Goal: Task Accomplishment & Management: Manage account settings

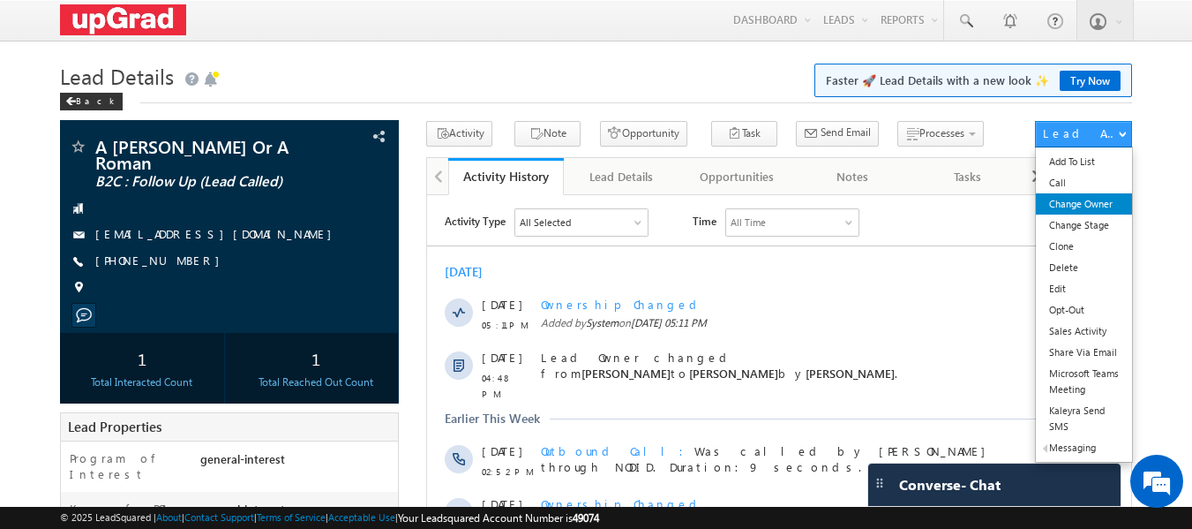
click at [1076, 200] on link "Change Owner" at bounding box center [1084, 203] width 96 height 21
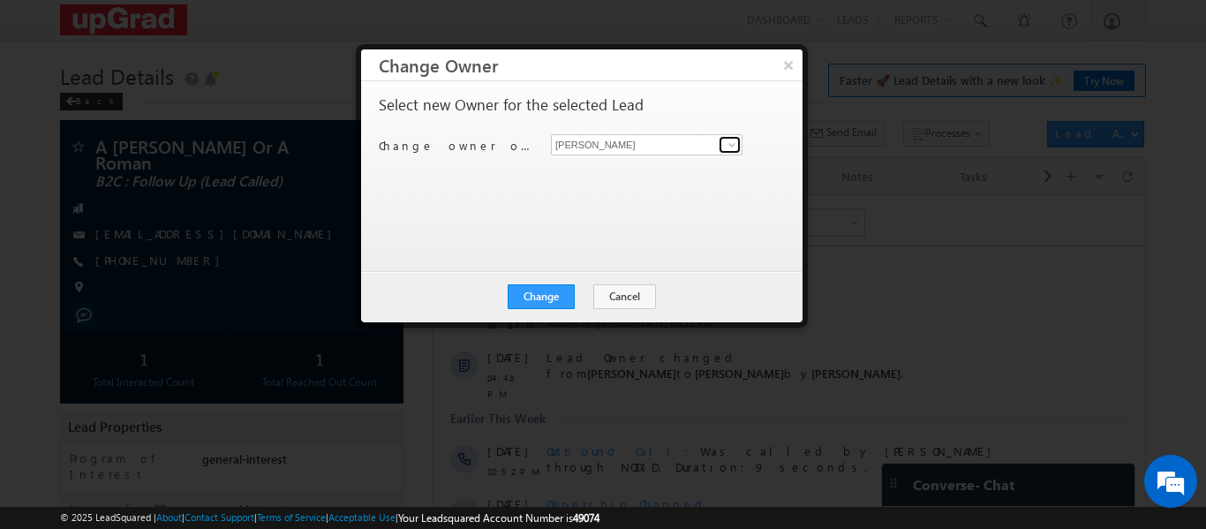
click at [734, 139] on span at bounding box center [732, 145] width 14 height 14
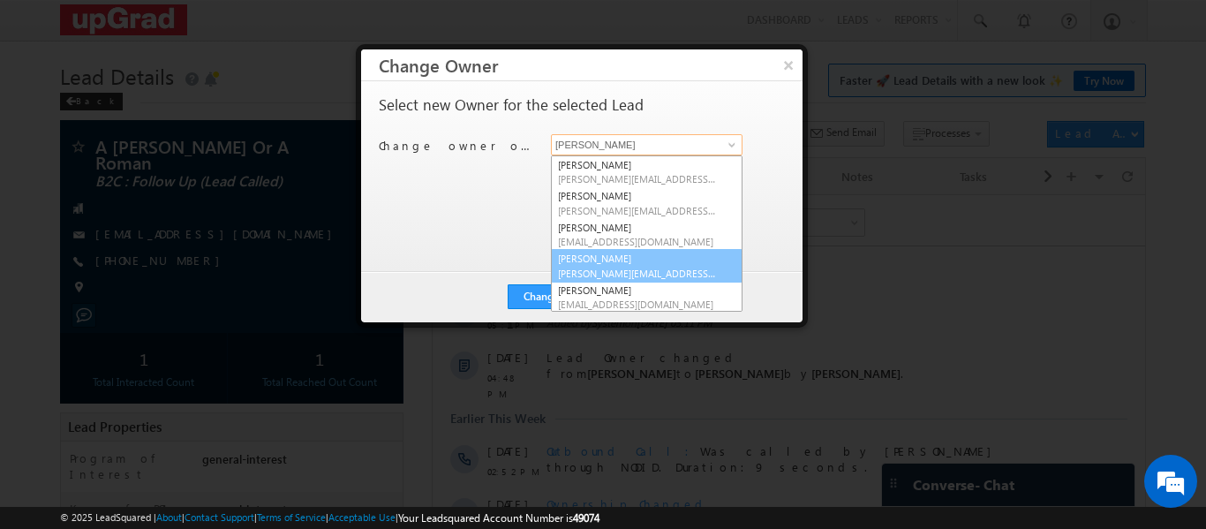
click at [588, 263] on link "[PERSON_NAME] [PERSON_NAME][EMAIL_ADDRESS][PERSON_NAME][DOMAIN_NAME]" at bounding box center [647, 266] width 192 height 34
type input "[PERSON_NAME]"
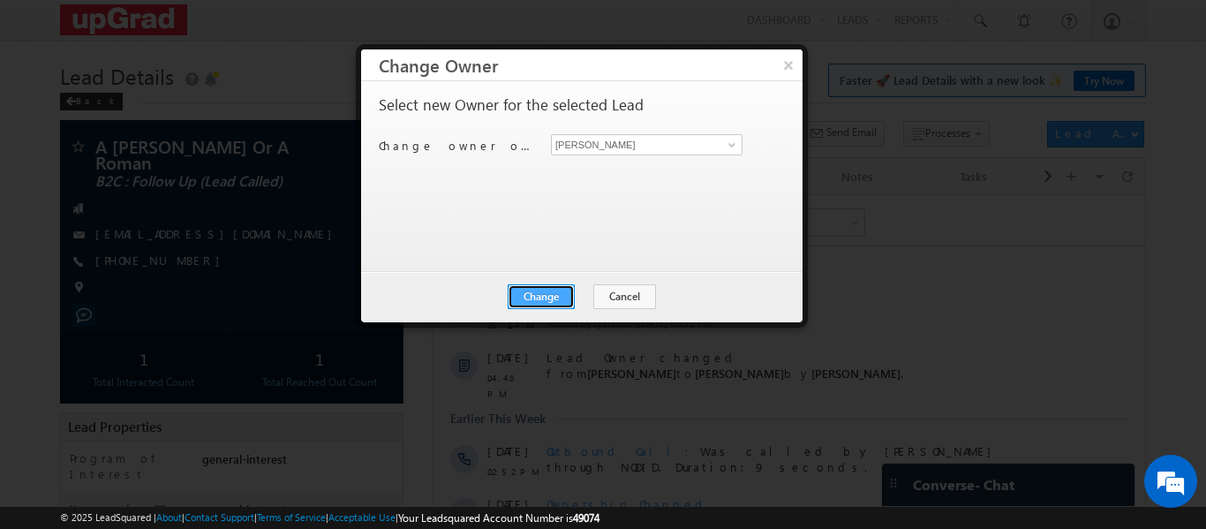
click at [546, 290] on button "Change" at bounding box center [540, 296] width 67 height 25
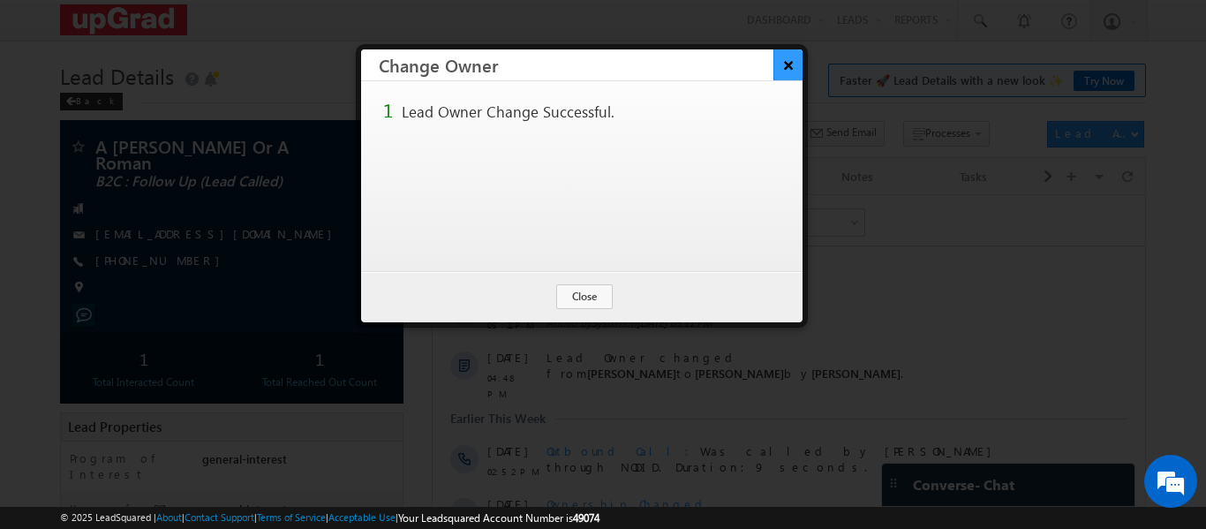
click at [791, 68] on button "×" at bounding box center [787, 64] width 29 height 31
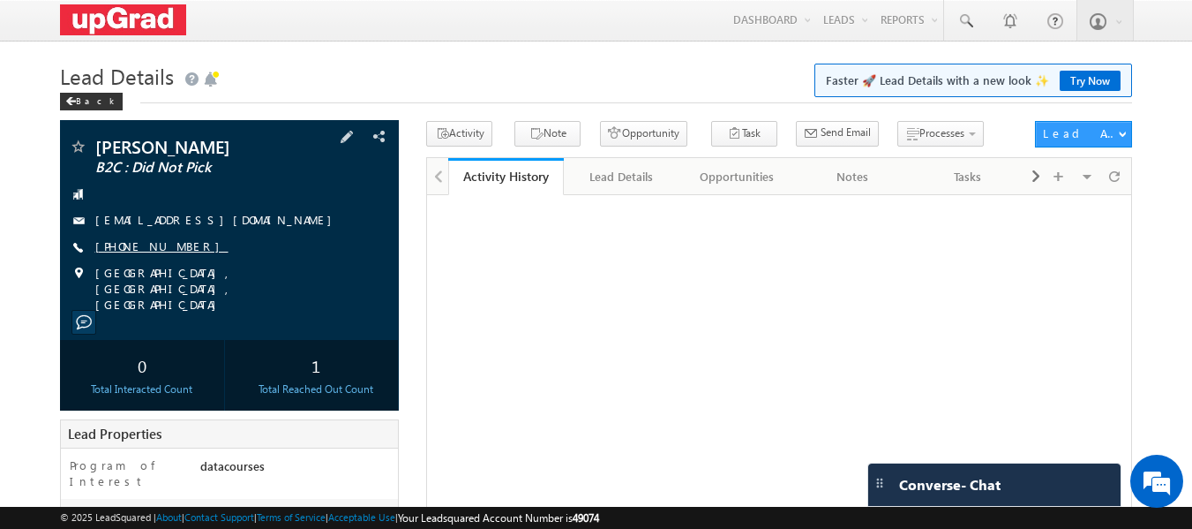
click at [154, 244] on link "+91-9460038847" at bounding box center [161, 245] width 133 height 15
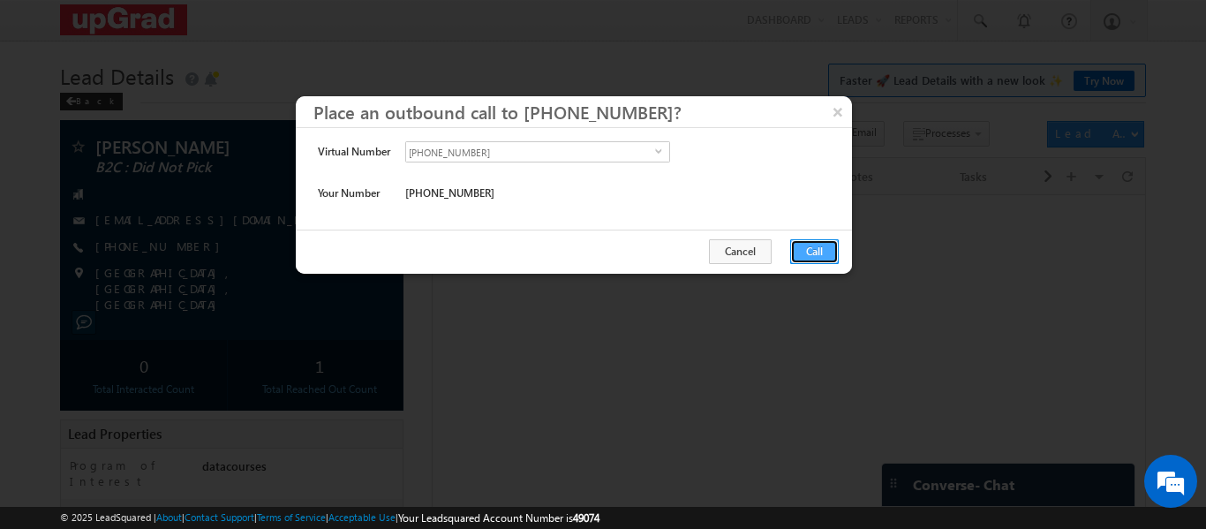
click at [817, 246] on button "Call" at bounding box center [814, 251] width 49 height 25
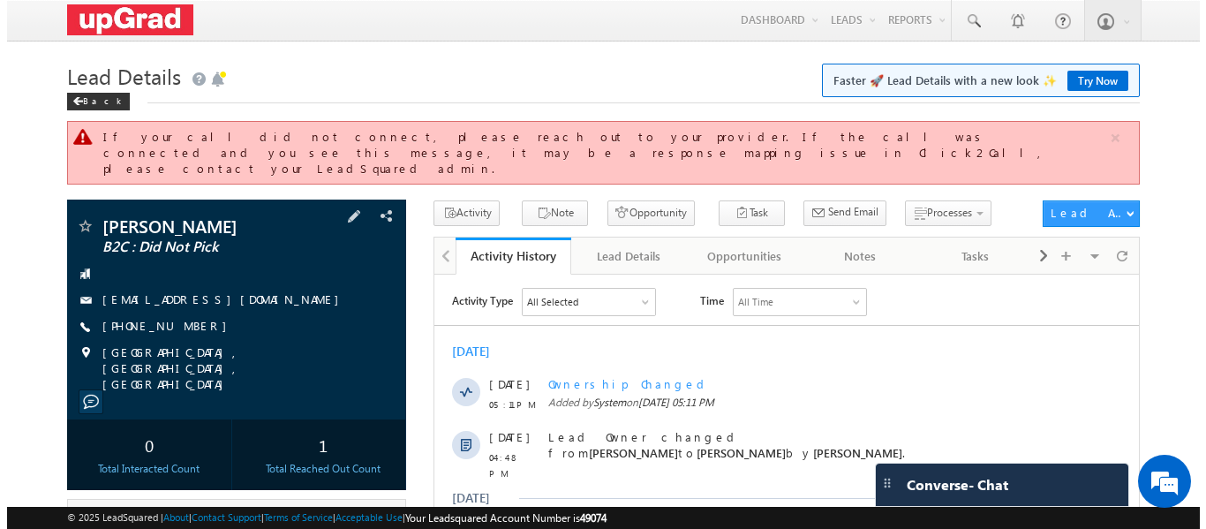
scroll to position [88, 0]
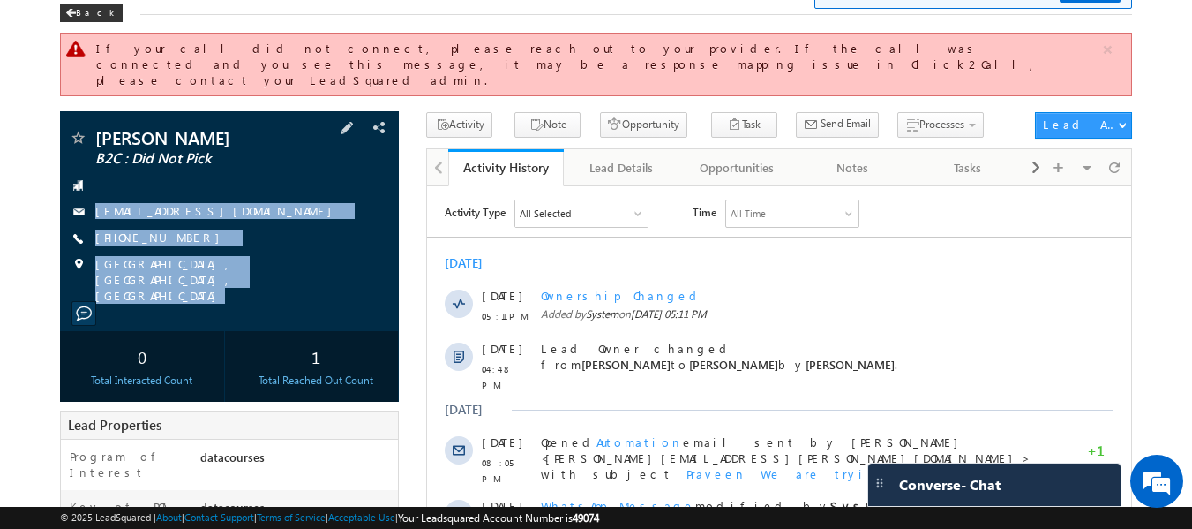
drag, startPoint x: 89, startPoint y: 170, endPoint x: 306, endPoint y: 274, distance: 240.4
click at [306, 274] on div "Praveen kushwah B2C : Did Not Pick praveenkushwah10@gmail.com" at bounding box center [230, 221] width 340 height 220
copy div "praveenkushwah10@gmail.com +91-9460038847 Pune, Maharashtra, India"
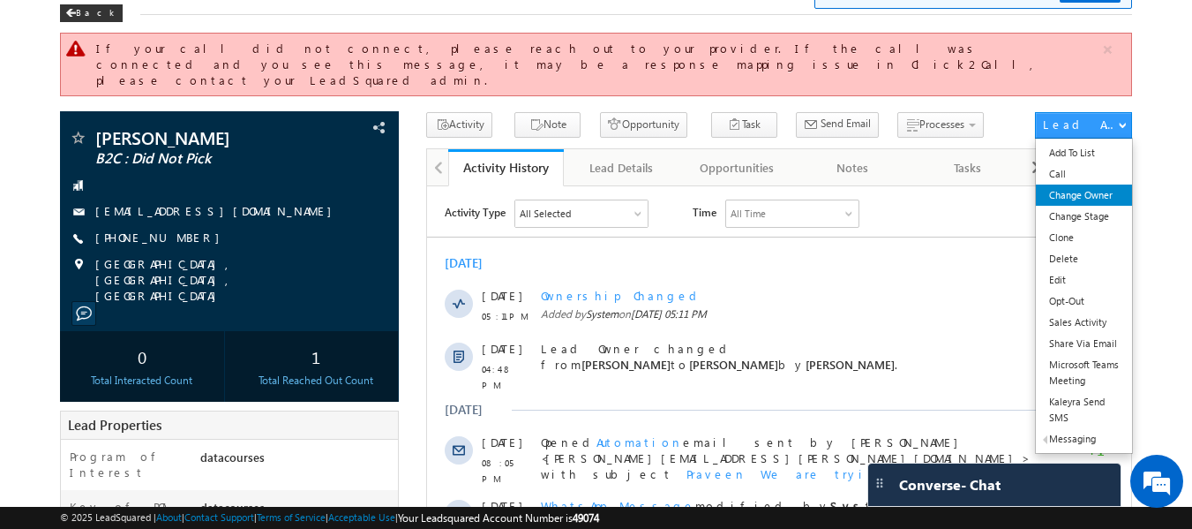
click at [1068, 184] on link "Change Owner" at bounding box center [1084, 194] width 96 height 21
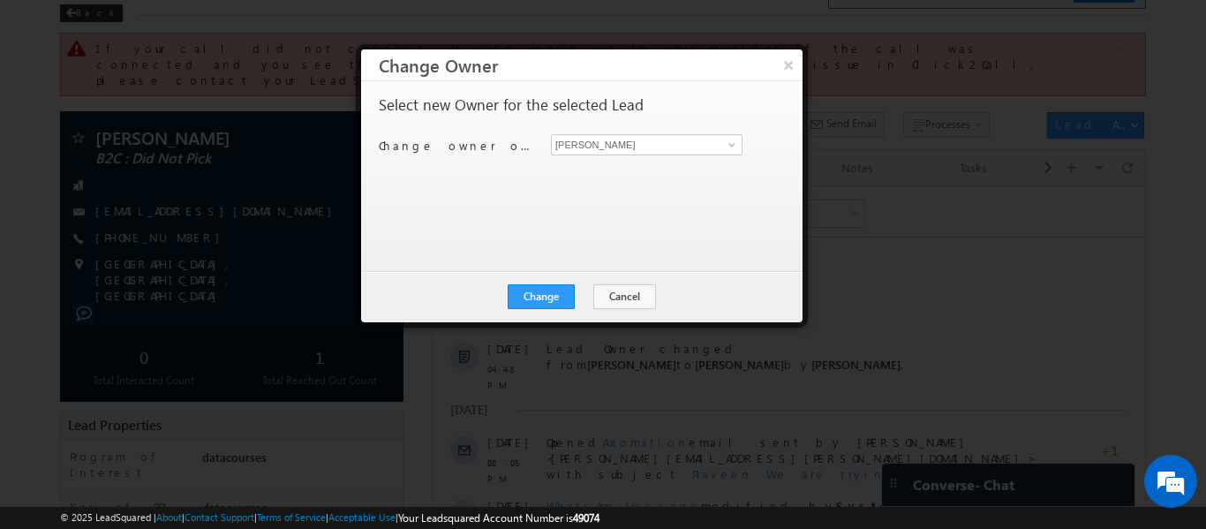
scroll to position [0, 0]
click at [732, 146] on span at bounding box center [732, 145] width 14 height 14
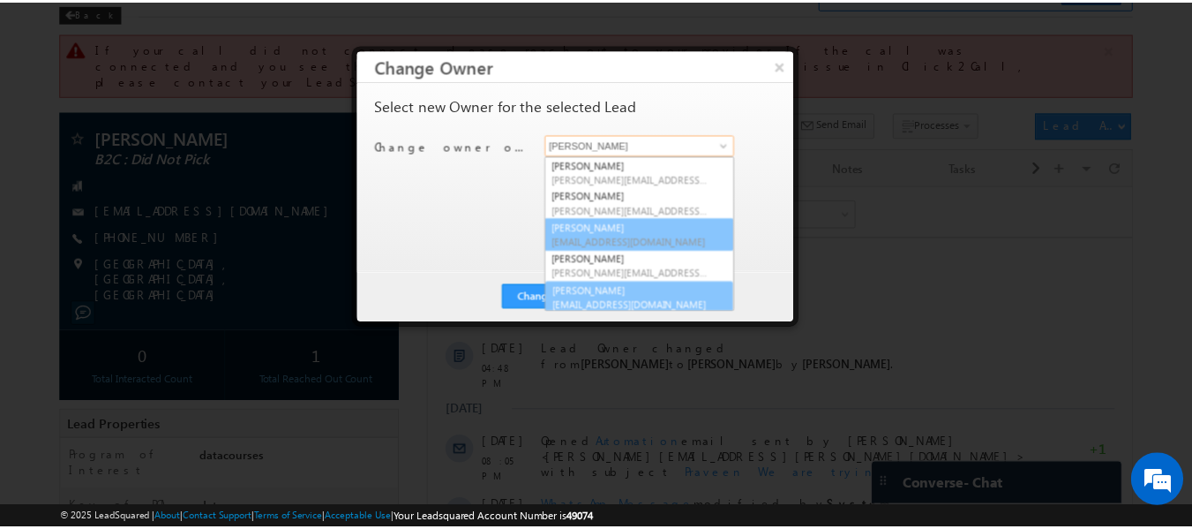
scroll to position [4, 0]
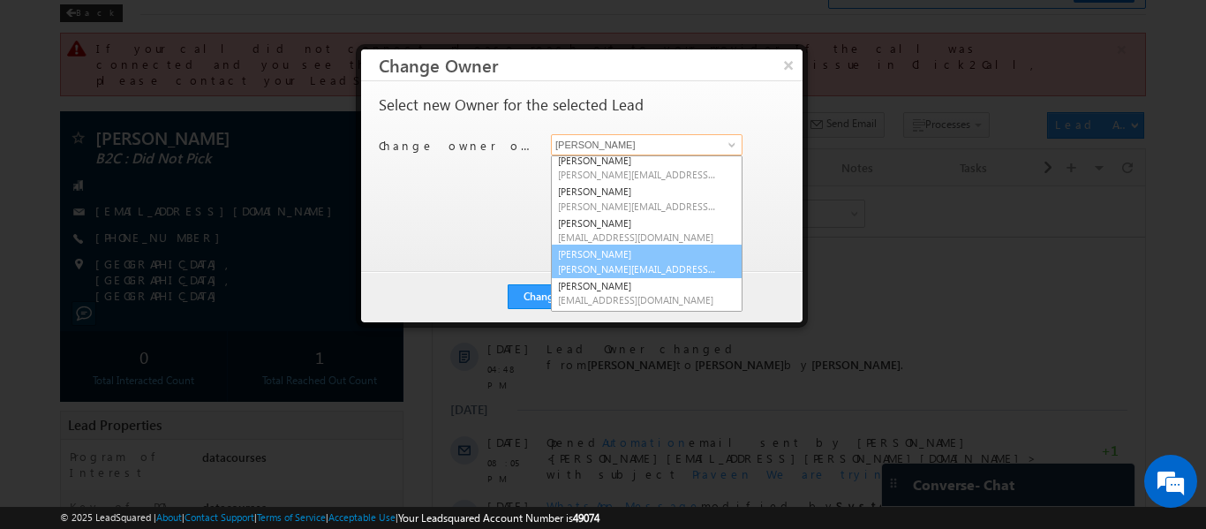
click at [613, 255] on link "[PERSON_NAME] [PERSON_NAME][EMAIL_ADDRESS][PERSON_NAME][DOMAIN_NAME]" at bounding box center [647, 261] width 192 height 34
type input "[PERSON_NAME]"
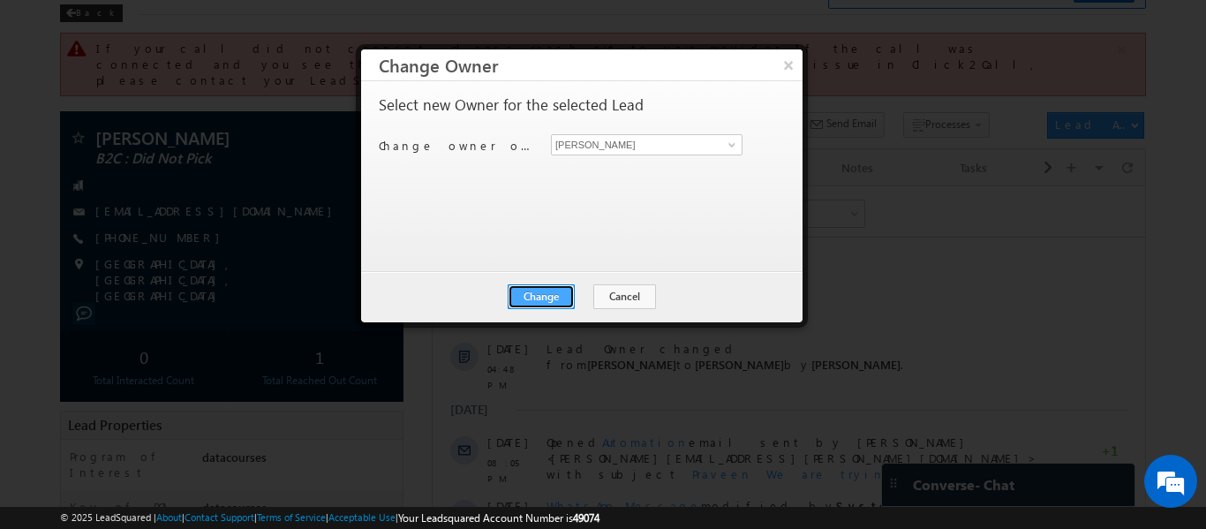
click at [564, 299] on button "Change" at bounding box center [540, 296] width 67 height 25
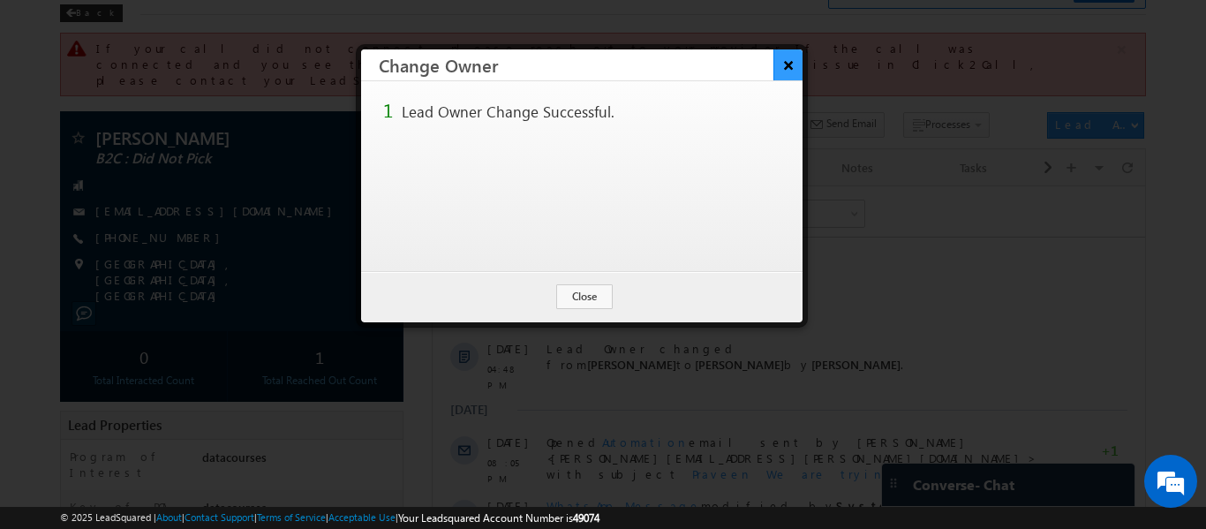
click at [784, 66] on button "×" at bounding box center [787, 64] width 29 height 31
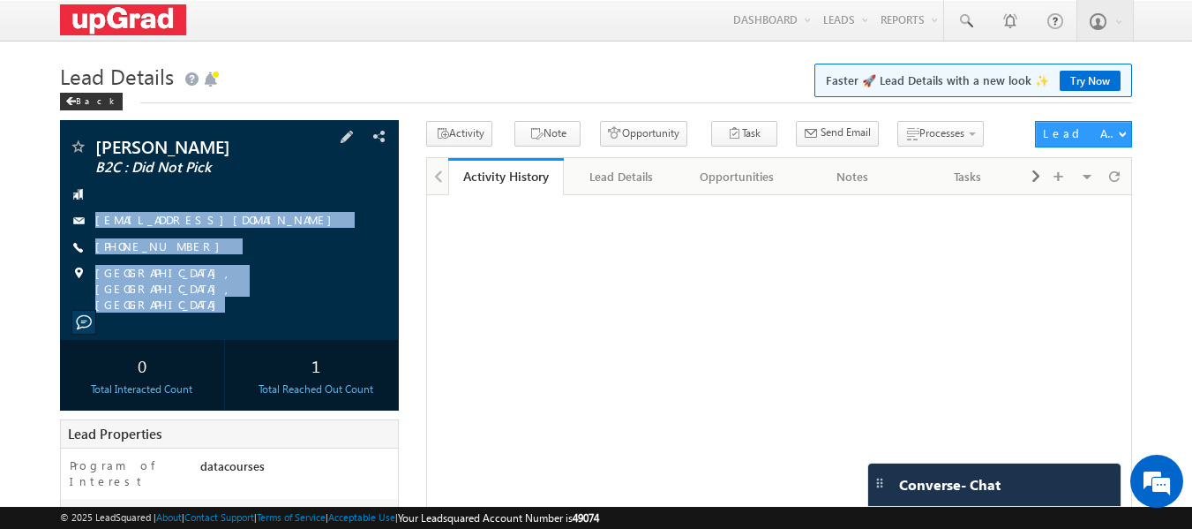
copy div "praveenkushwah10@gmail.com +91-9460038847 Pune, Maharashtra, India"
drag, startPoint x: 115, startPoint y: 196, endPoint x: 210, endPoint y: 312, distance: 149.8
click at [210, 312] on div "Praveen kushwah B2C : Did Not Pick praveenkushwah10@gmail.com" at bounding box center [230, 230] width 340 height 220
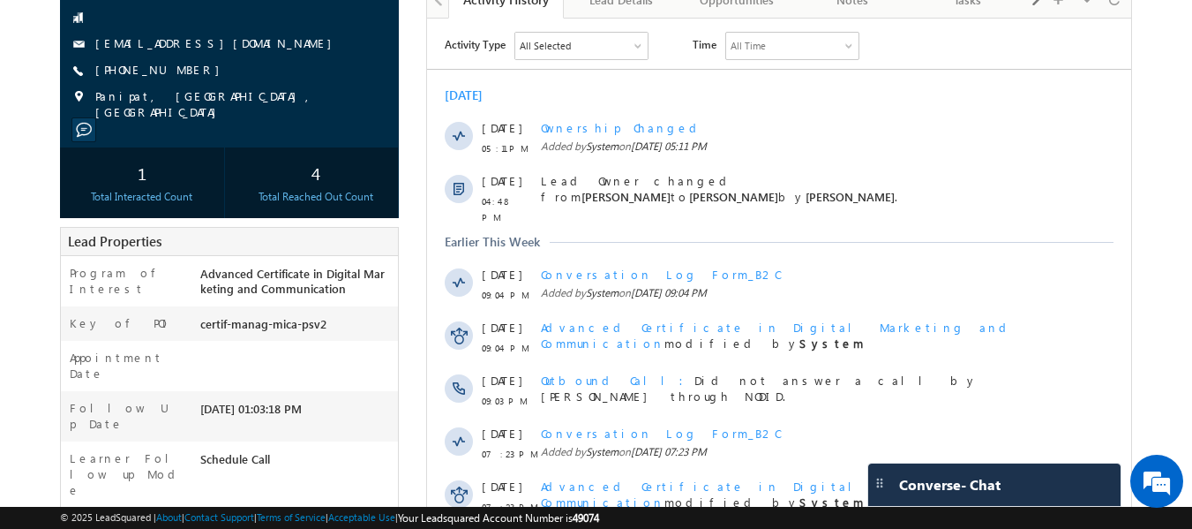
scroll to position [88, 0]
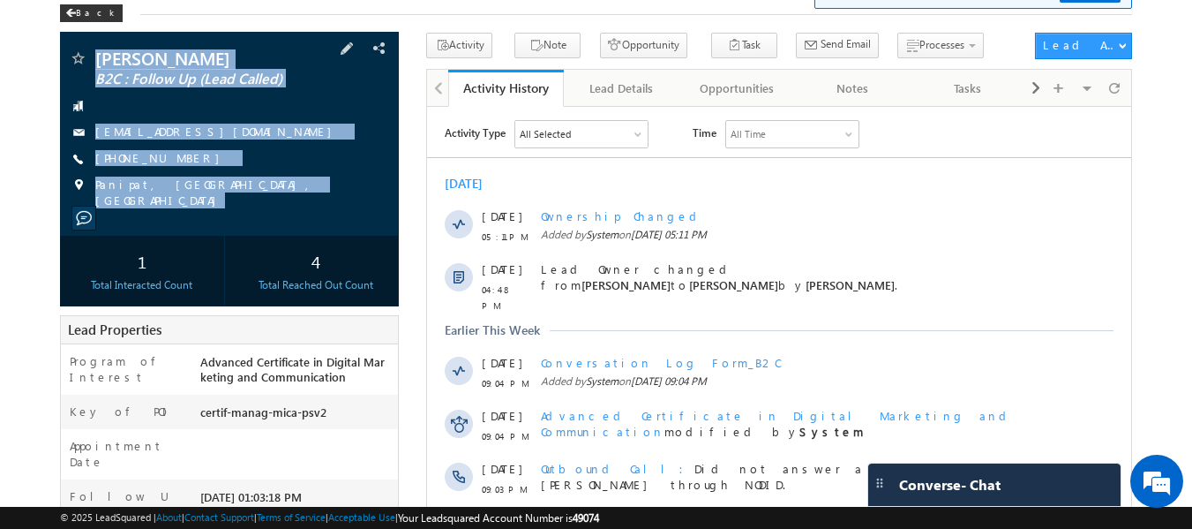
drag, startPoint x: 94, startPoint y: 44, endPoint x: 251, endPoint y: 207, distance: 226.0
click at [251, 207] on div "Diksha Manderna B2C : Follow Up (Lead Called) DikshaManderna1995@gmail.com" at bounding box center [230, 134] width 340 height 204
copy div "Diksha Manderna B2C : Follow Up (Lead Called) DikshaManderna1995@gmail.com +91-…"
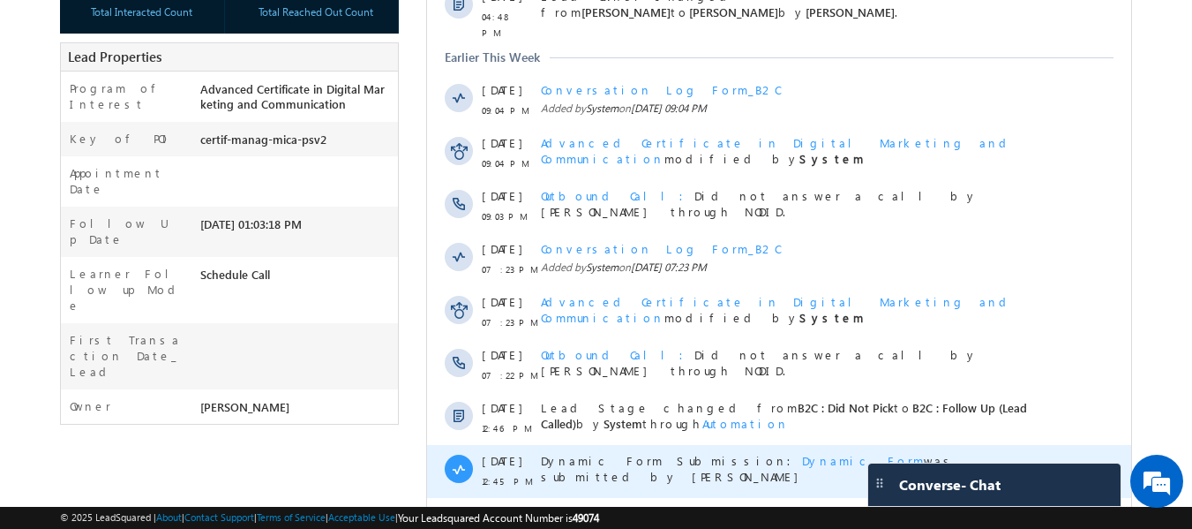
scroll to position [470, 0]
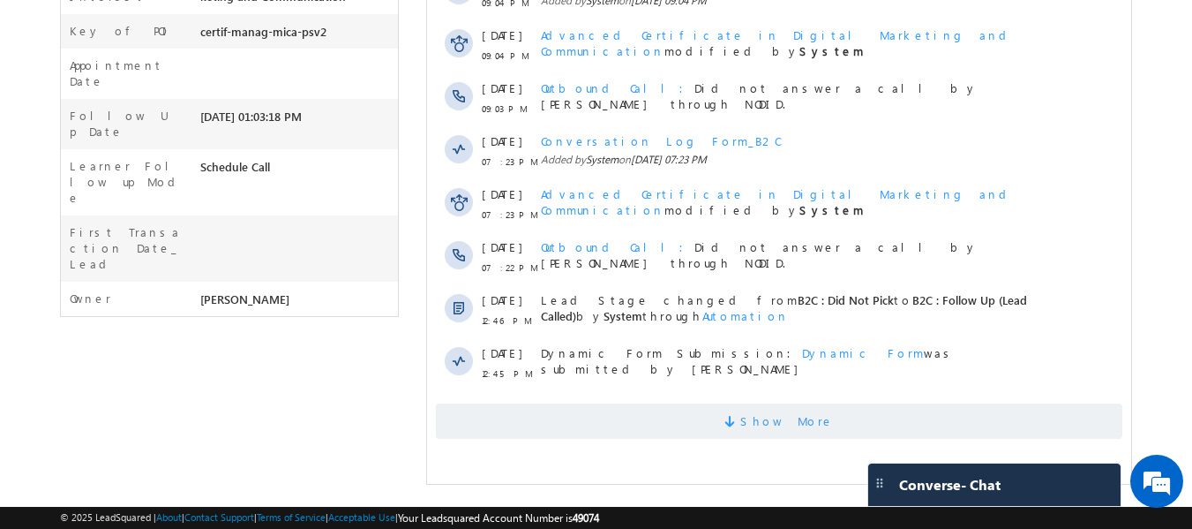
click at [791, 414] on span "Show More" at bounding box center [787, 420] width 94 height 35
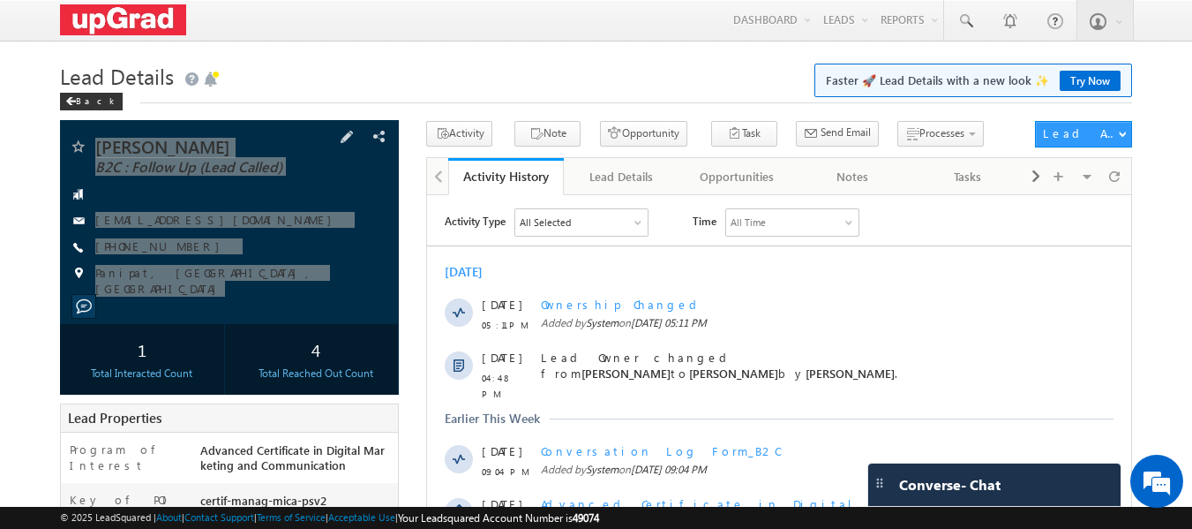
scroll to position [0, 0]
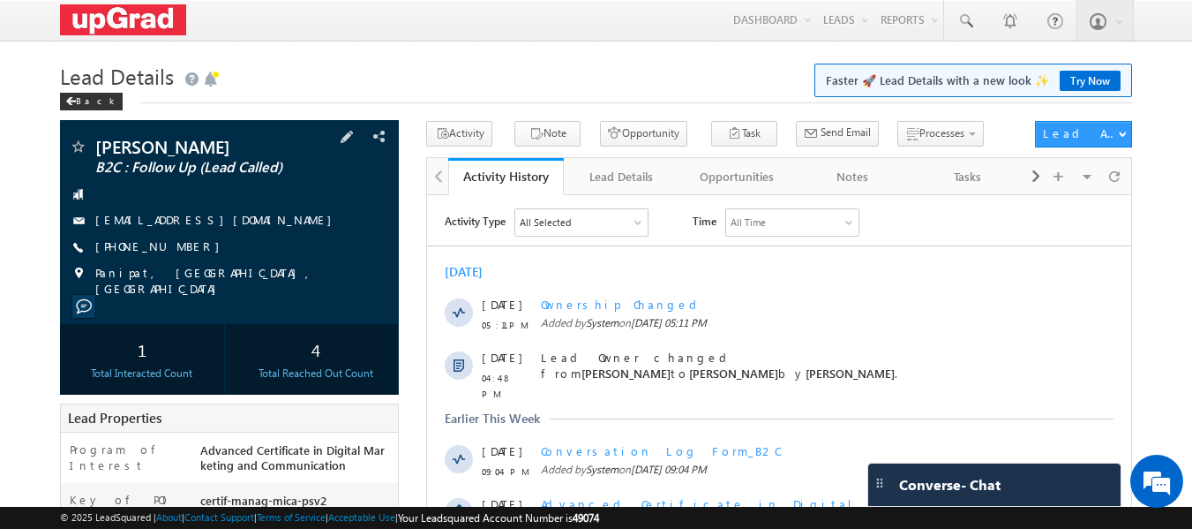
click at [102, 124] on div "Diksha Manderna B2C : Follow Up (Lead Called) DikshaManderna1995@gmail.com" at bounding box center [230, 222] width 340 height 204
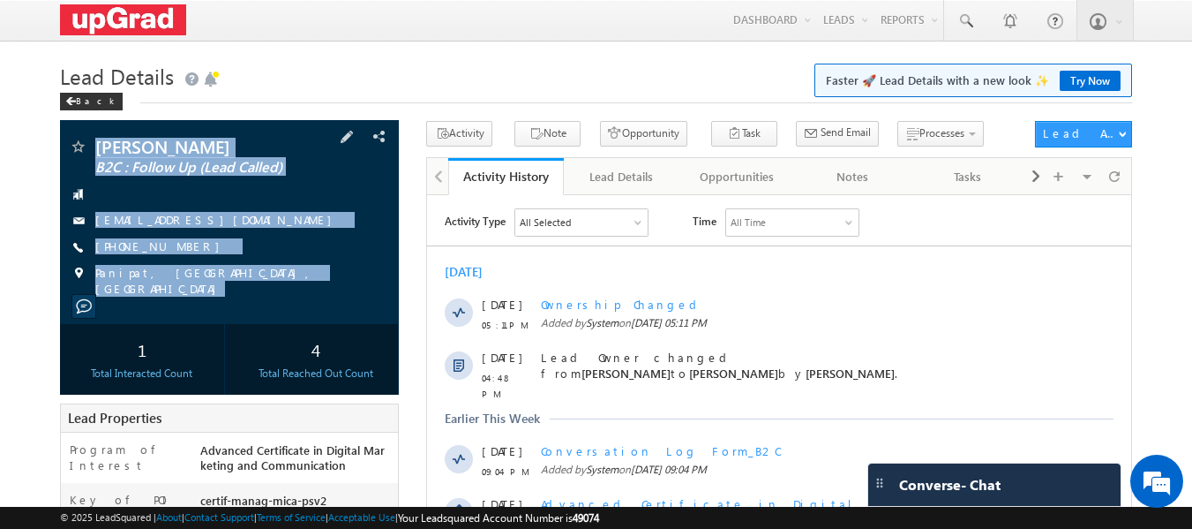
drag, startPoint x: 98, startPoint y: 121, endPoint x: 244, endPoint y: 270, distance: 209.1
click at [239, 294] on div "Diksha Manderna B2C : Follow Up (Lead Called) DikshaManderna1995@gmail.com" at bounding box center [230, 222] width 340 height 204
copy div "Diksha Manderna B2C : Follow Up (Lead Called) DikshaManderna1995@gmail.com +91-…"
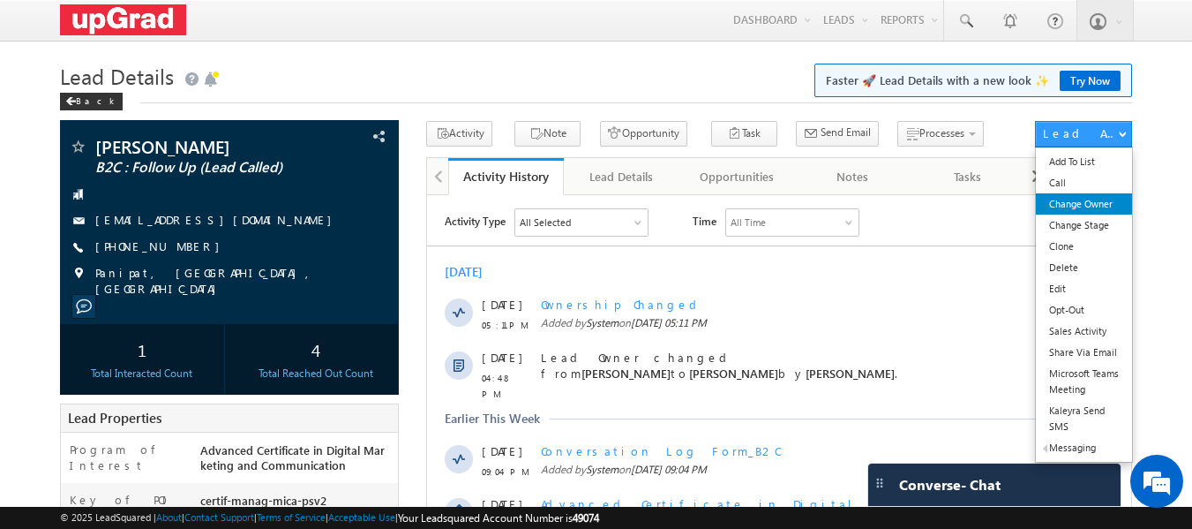
click at [1084, 211] on link "Change Owner" at bounding box center [1084, 203] width 96 height 21
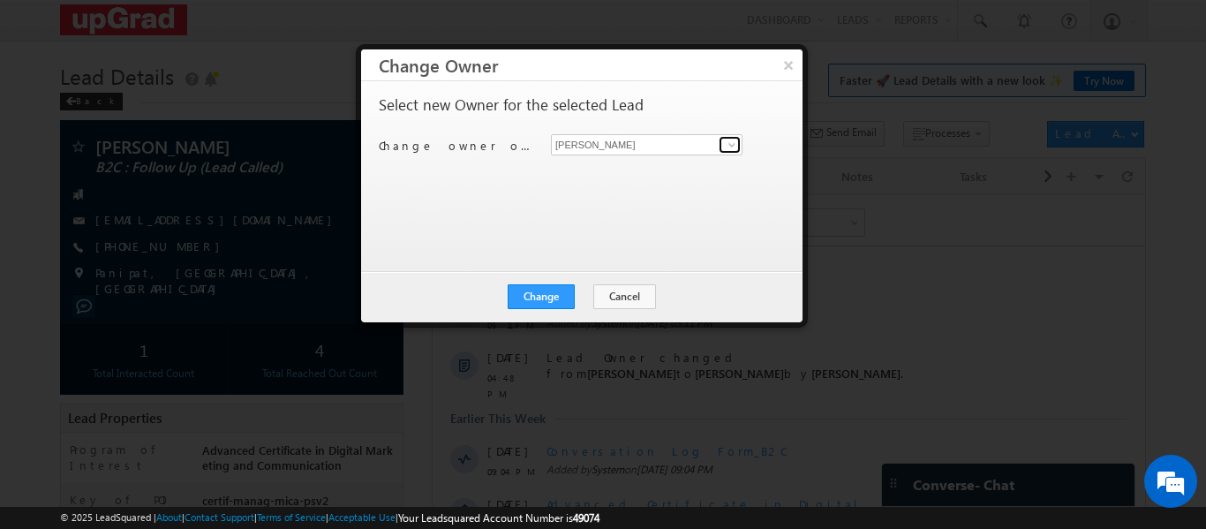
click at [729, 153] on link at bounding box center [729, 145] width 22 height 18
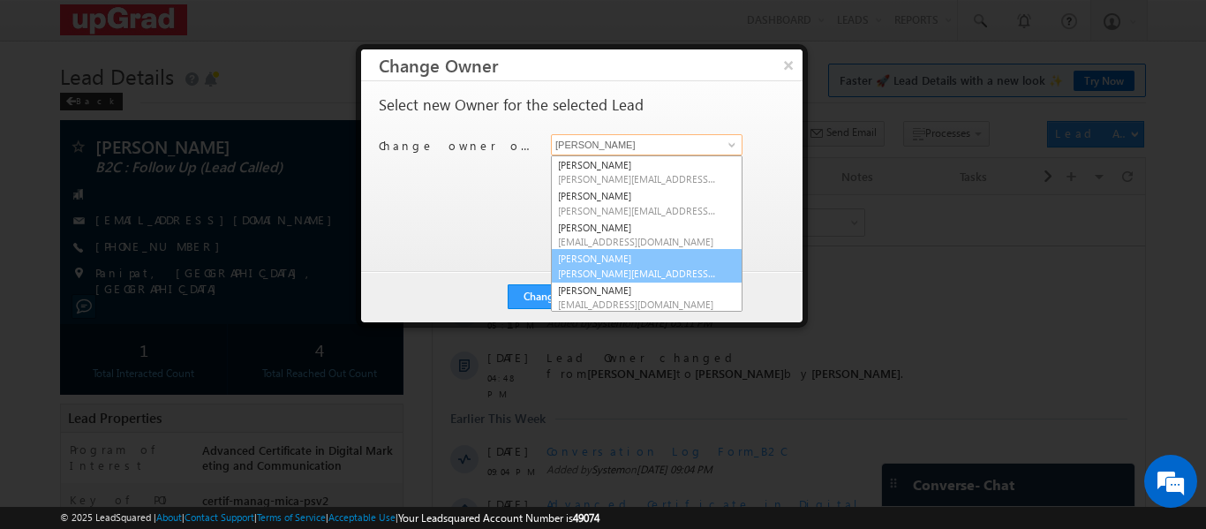
click at [624, 259] on link "Smrita Panday smrita.panday@upgrad.com" at bounding box center [647, 266] width 192 height 34
type input "[PERSON_NAME]"
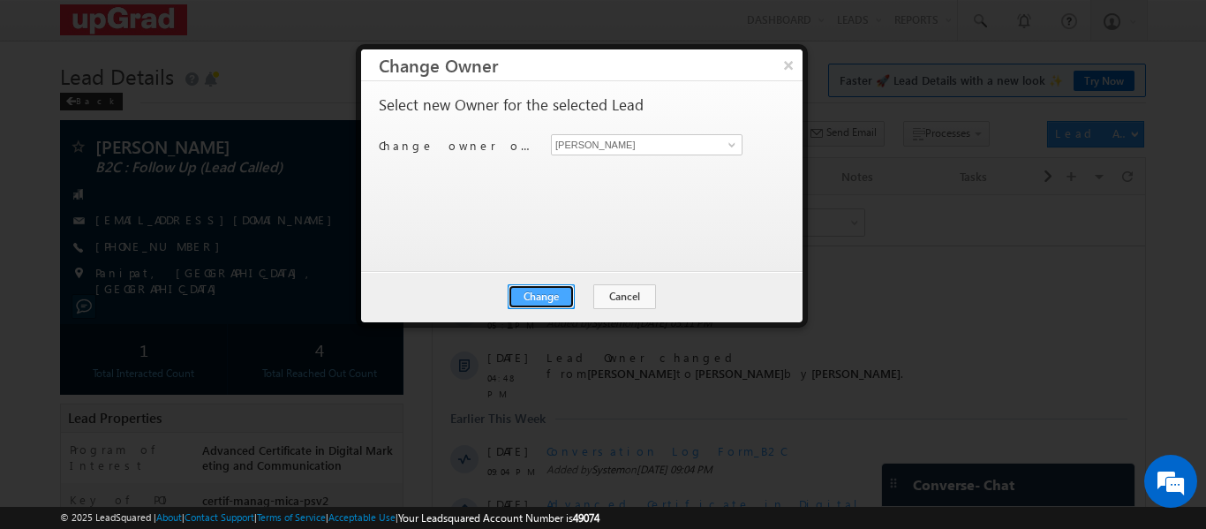
click at [517, 291] on button "Change" at bounding box center [540, 296] width 67 height 25
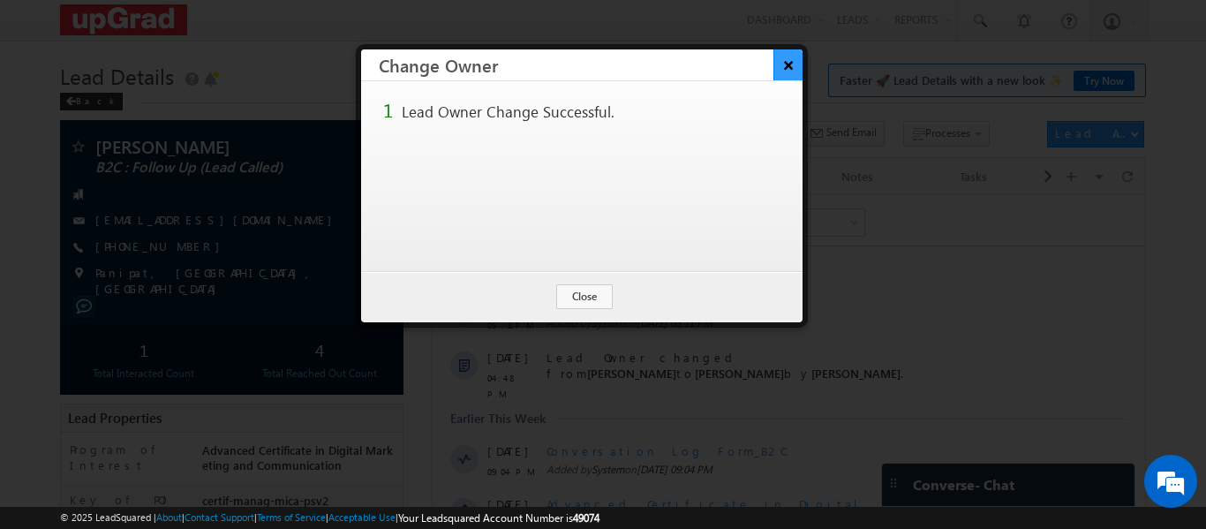
click at [784, 74] on button "×" at bounding box center [787, 64] width 29 height 31
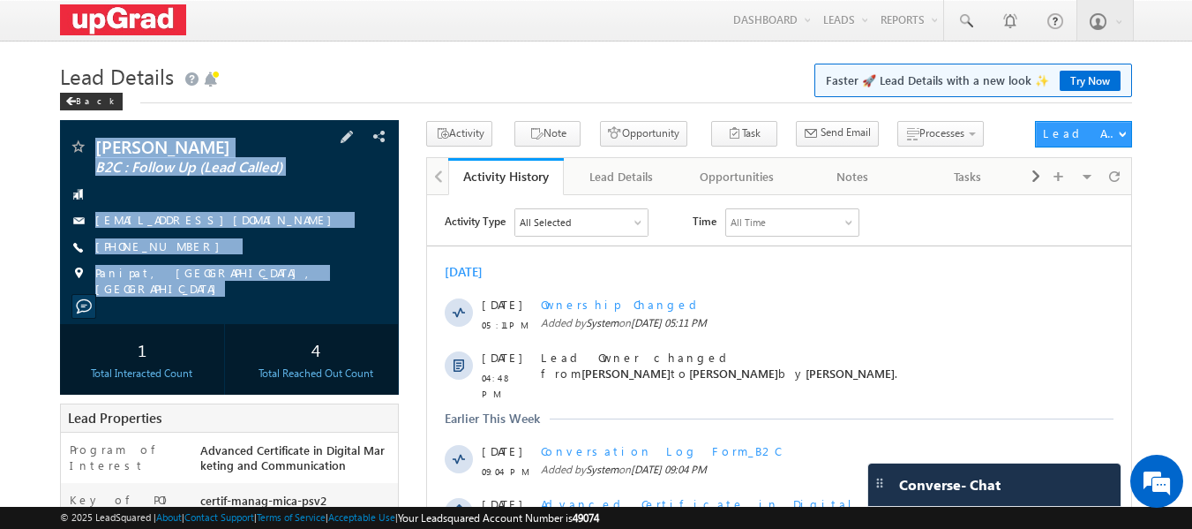
drag, startPoint x: 93, startPoint y: 126, endPoint x: 250, endPoint y: 295, distance: 230.4
click at [250, 295] on div "Diksha Manderna B2C : Follow Up (Lead Called) DikshaManderna1995@gmail.com" at bounding box center [230, 222] width 340 height 204
copy div "Diksha Manderna B2C : Follow Up (Lead Called) DikshaManderna1995@gmail.com +91-…"
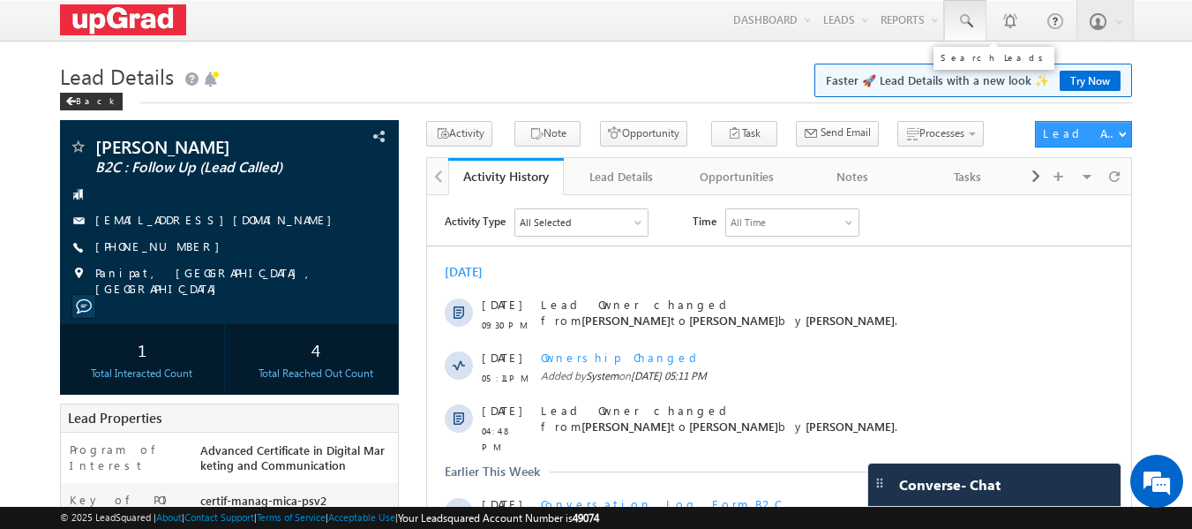
click at [950, 25] on link at bounding box center [965, 20] width 42 height 41
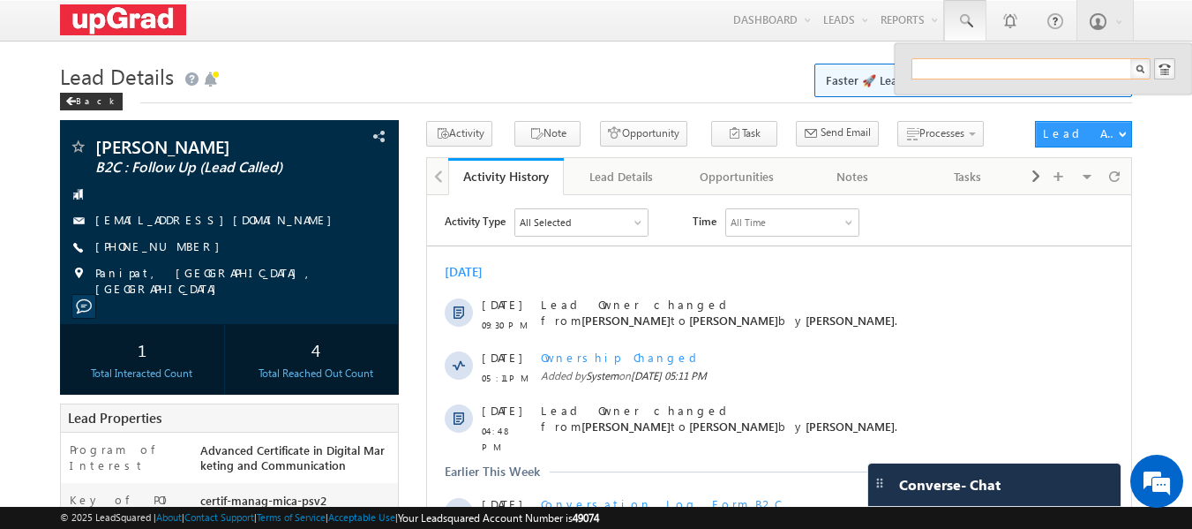
paste input "6394258104"
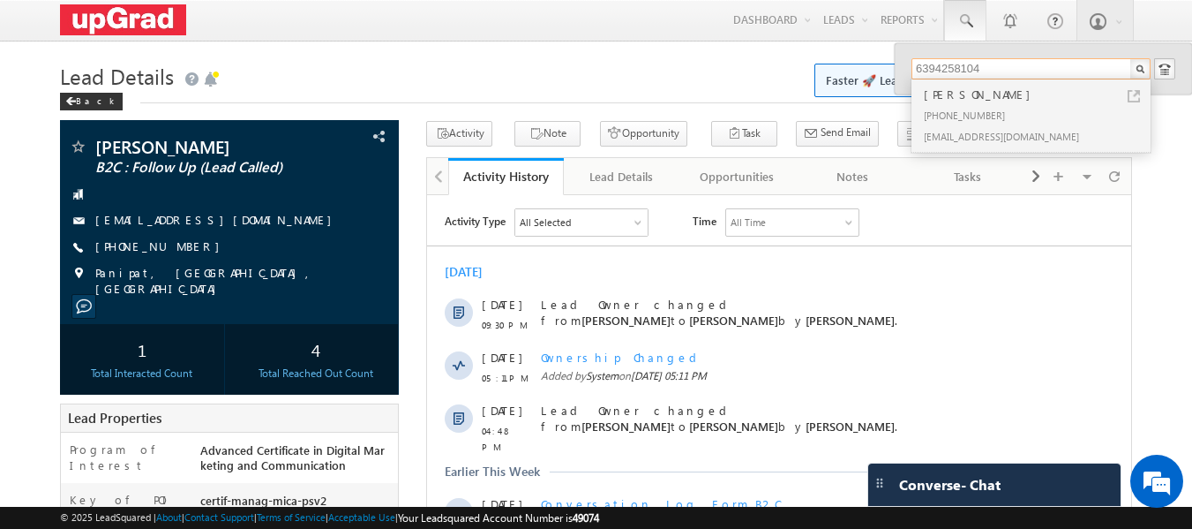
type input "6394258104"
click at [956, 96] on div "[PERSON_NAME]" at bounding box center [1038, 94] width 237 height 19
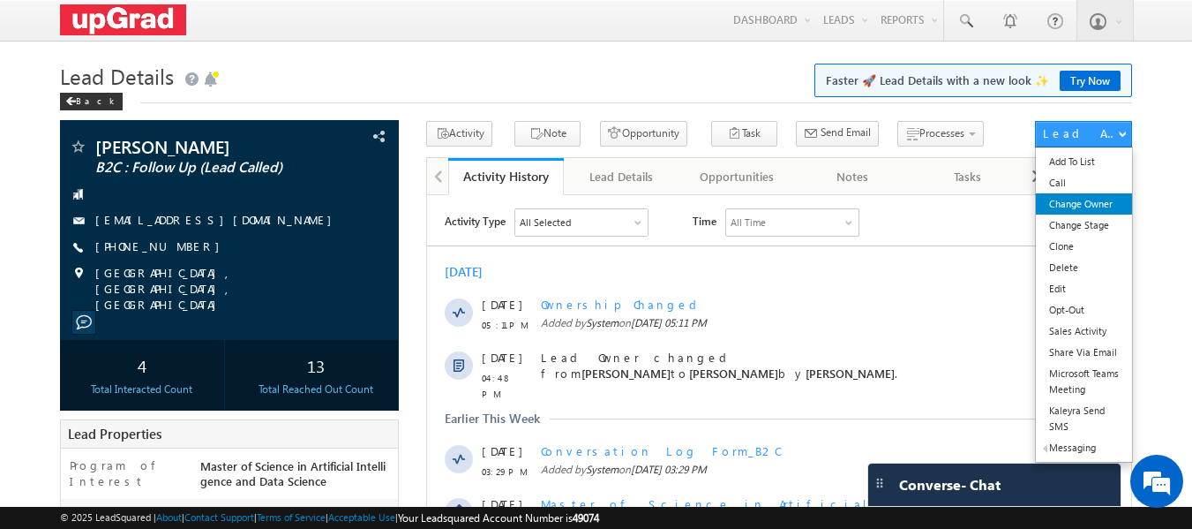
click at [1092, 201] on link "Change Owner" at bounding box center [1084, 203] width 96 height 21
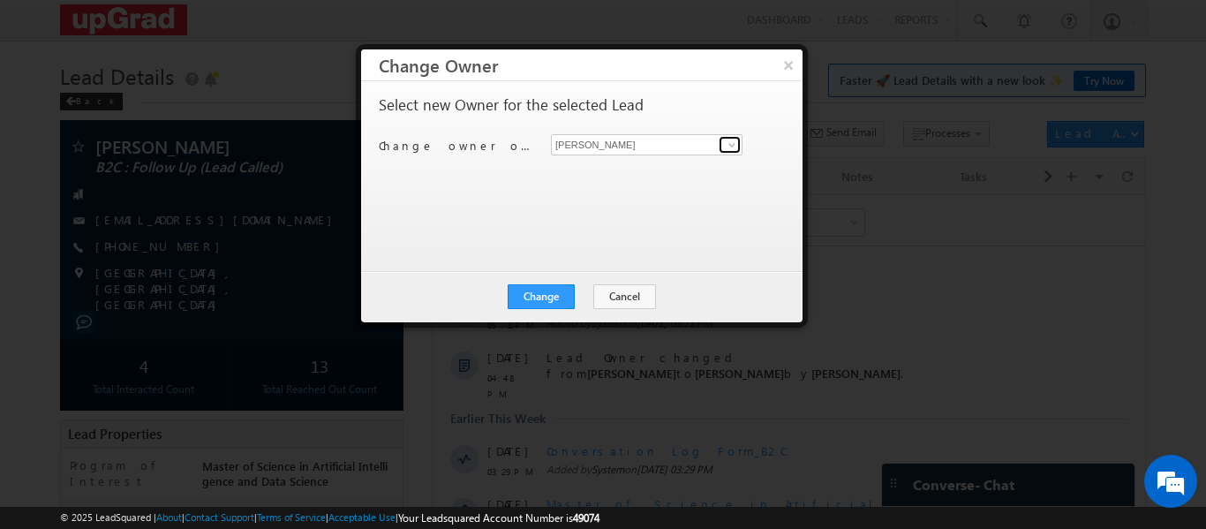
click at [734, 144] on span at bounding box center [732, 145] width 14 height 14
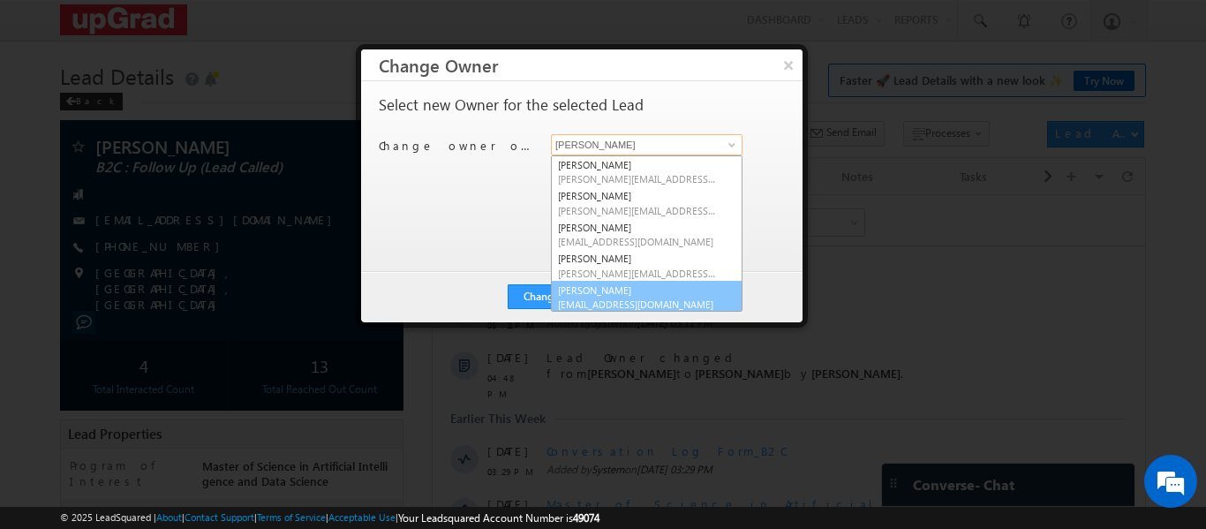
scroll to position [4, 0]
click at [603, 290] on link "[PERSON_NAME] [EMAIL_ADDRESS][DOMAIN_NAME]" at bounding box center [647, 293] width 192 height 34
type input "[PERSON_NAME]"
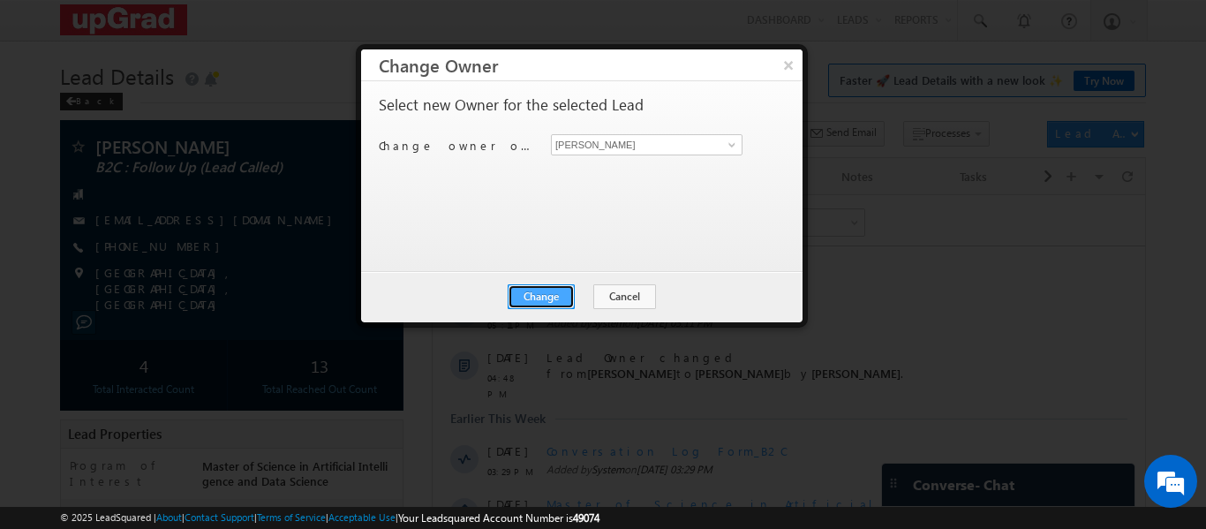
click at [563, 291] on button "Change" at bounding box center [540, 296] width 67 height 25
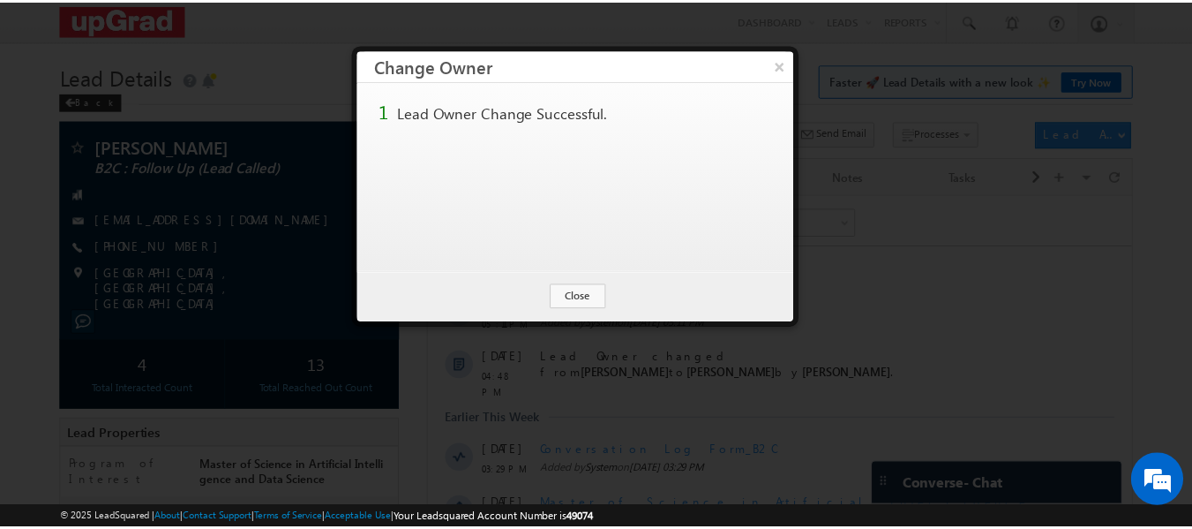
scroll to position [0, 0]
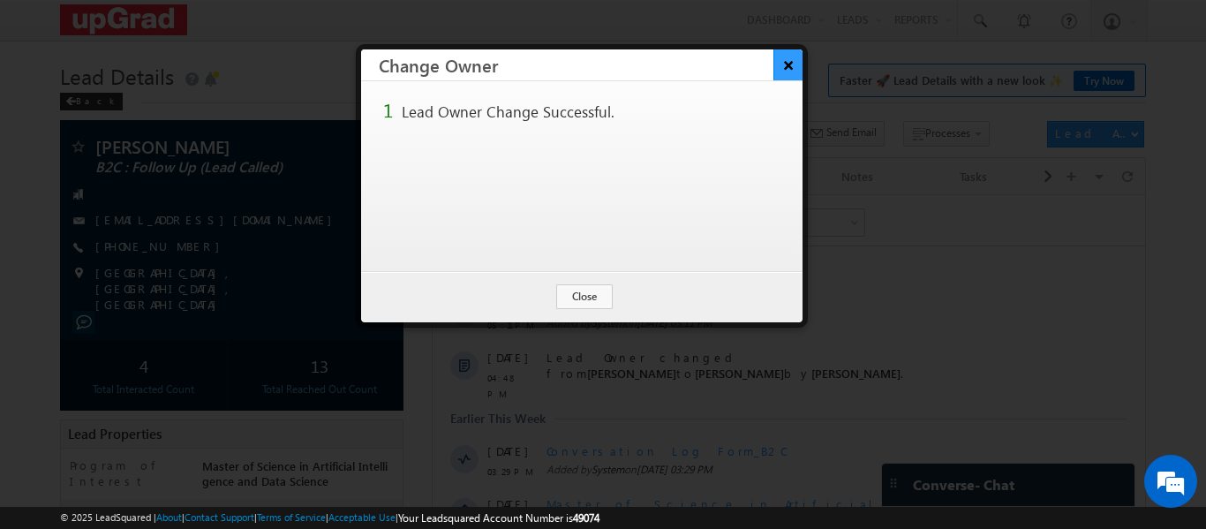
click at [781, 74] on button "×" at bounding box center [787, 64] width 29 height 31
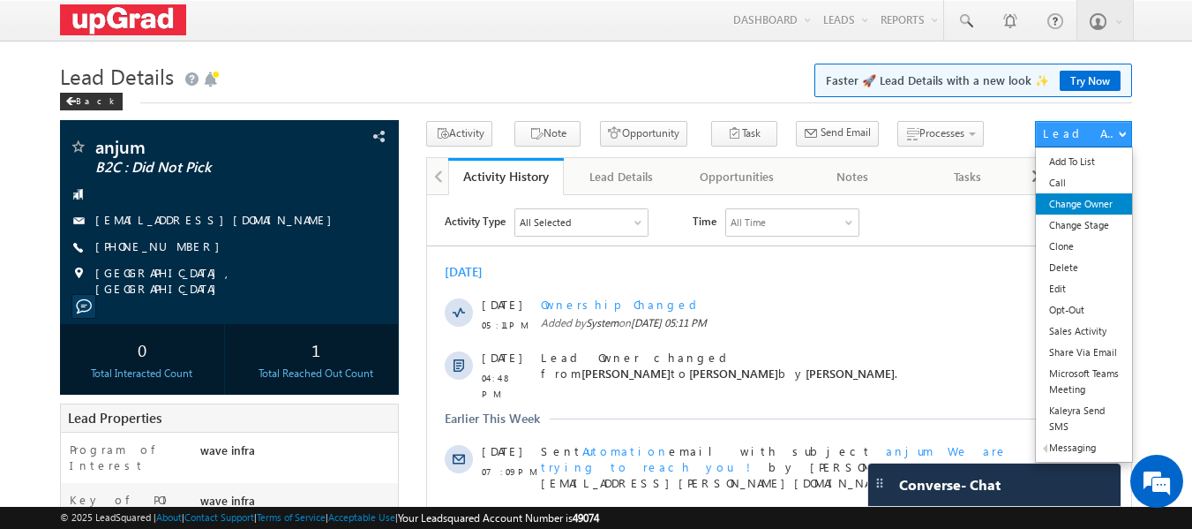
click at [1079, 214] on link "Change Owner" at bounding box center [1084, 203] width 96 height 21
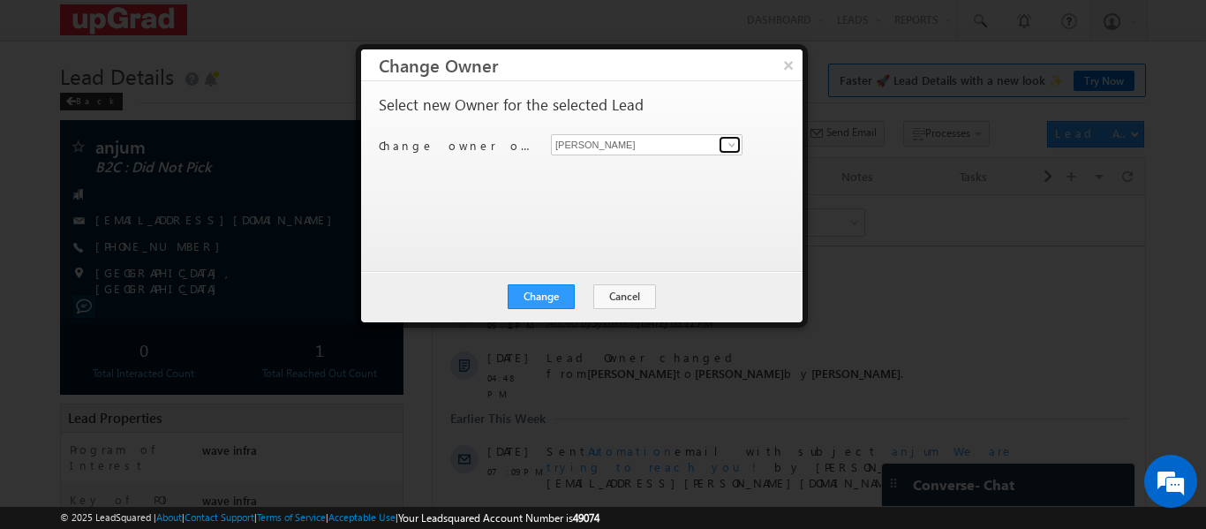
click at [730, 147] on span at bounding box center [732, 145] width 14 height 14
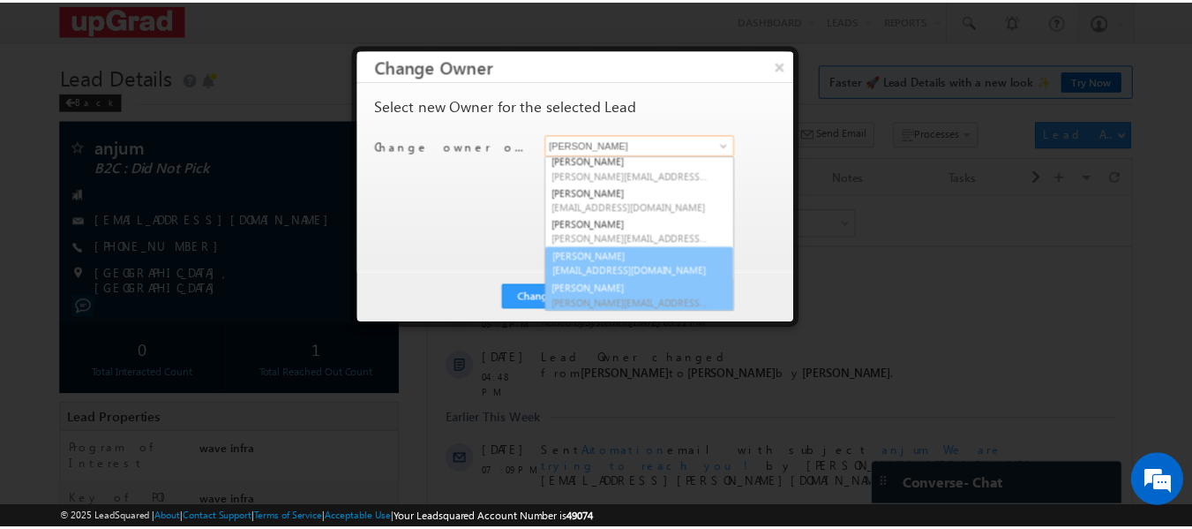
scroll to position [34, 0]
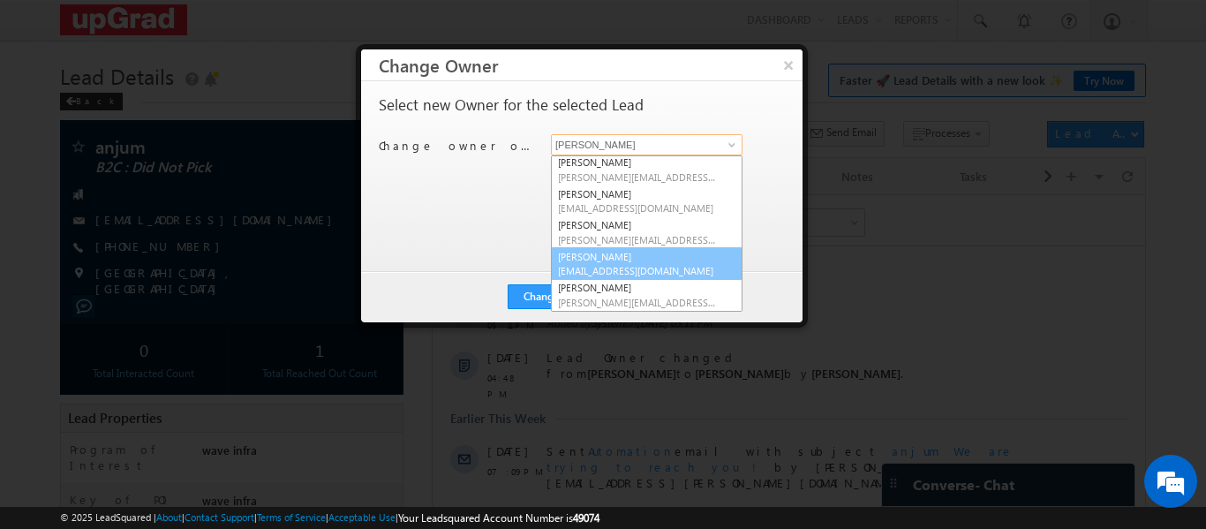
click at [625, 257] on link "Sphoorthi Valmiki sphoorthi.valmiki@upgrad.com" at bounding box center [647, 264] width 192 height 34
type input "[PERSON_NAME]"
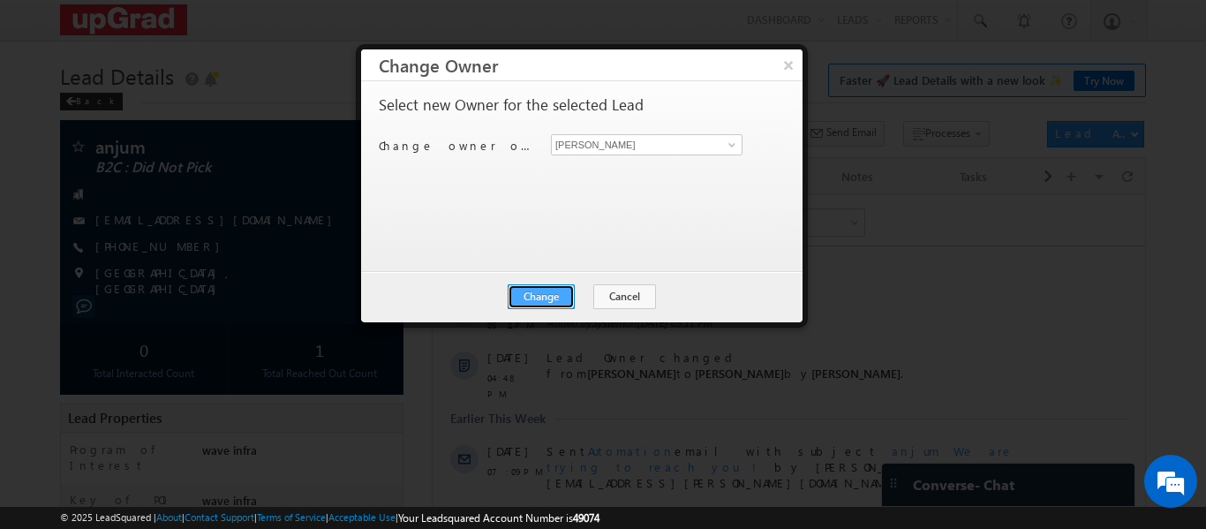
click at [556, 294] on button "Change" at bounding box center [540, 296] width 67 height 25
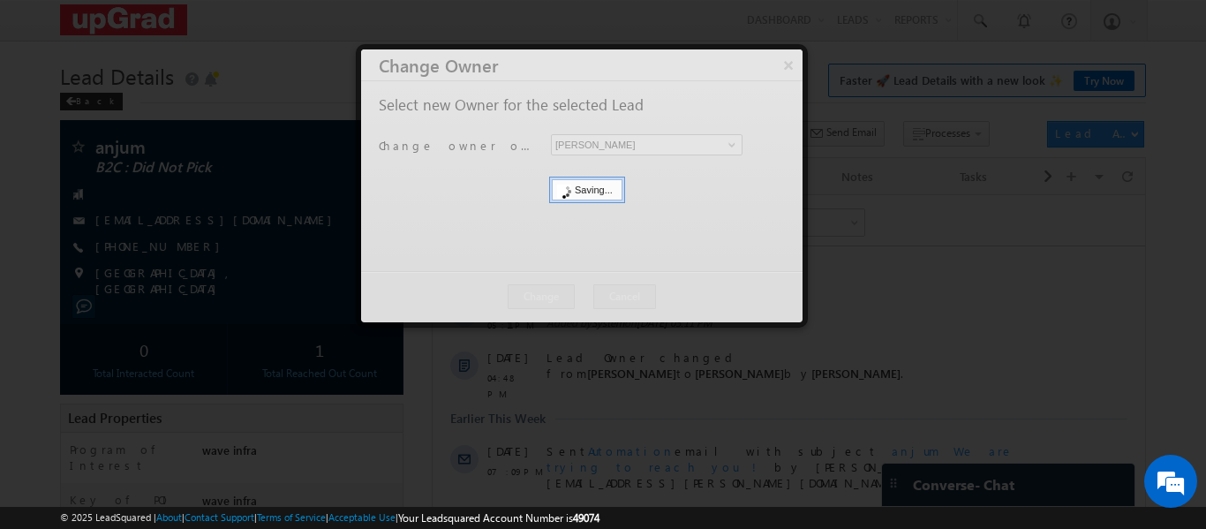
click at [796, 64] on div at bounding box center [581, 185] width 441 height 273
click at [788, 67] on div at bounding box center [581, 185] width 441 height 273
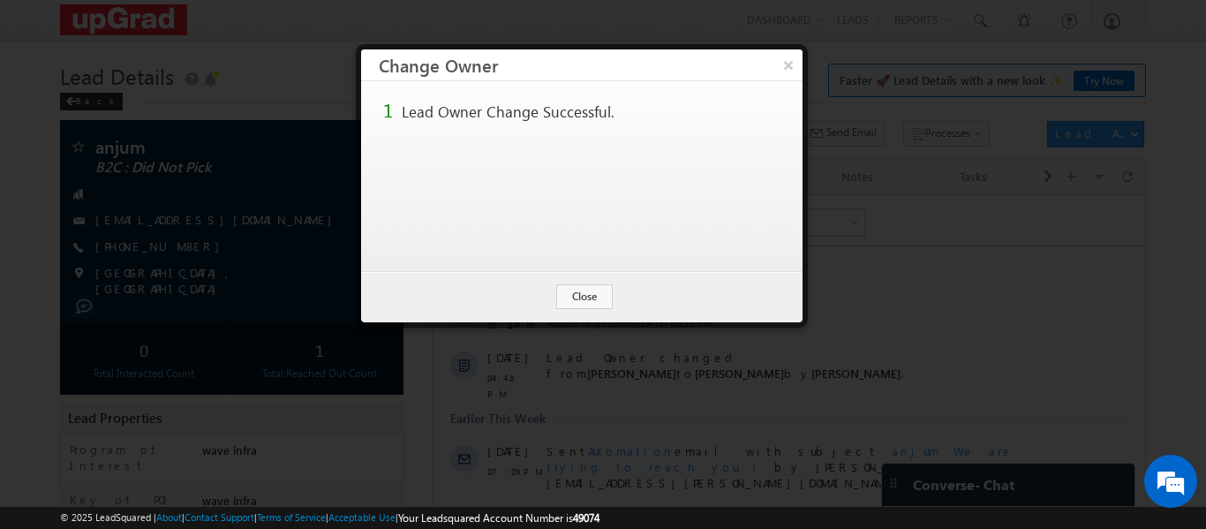
drag, startPoint x: 787, startPoint y: 62, endPoint x: 685, endPoint y: 86, distance: 105.1
click at [786, 64] on button "×" at bounding box center [788, 64] width 28 height 31
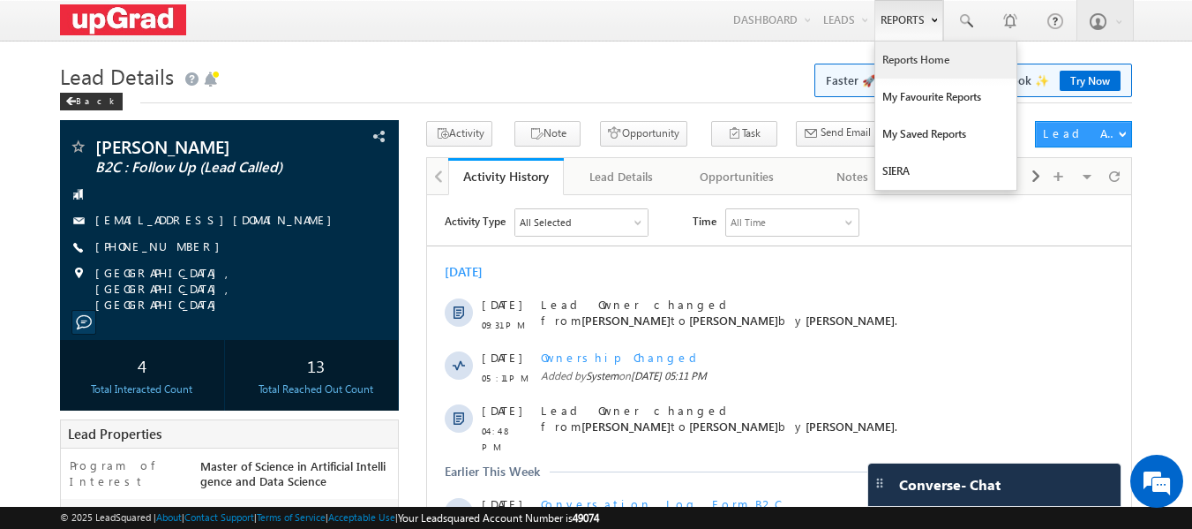
click at [926, 54] on link "Reports Home" at bounding box center [945, 59] width 141 height 37
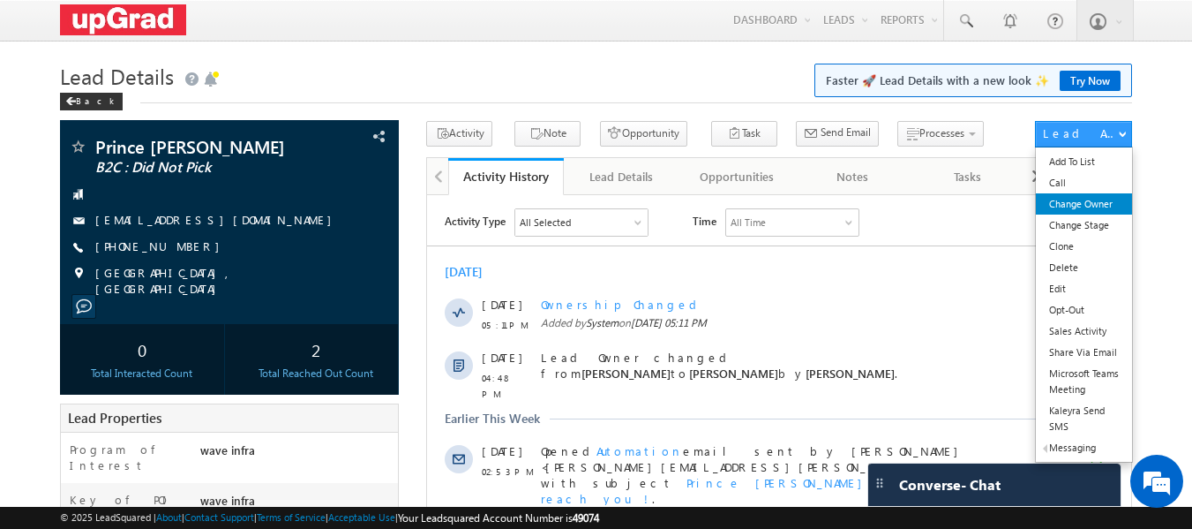
click at [1081, 209] on link "Change Owner" at bounding box center [1084, 203] width 96 height 21
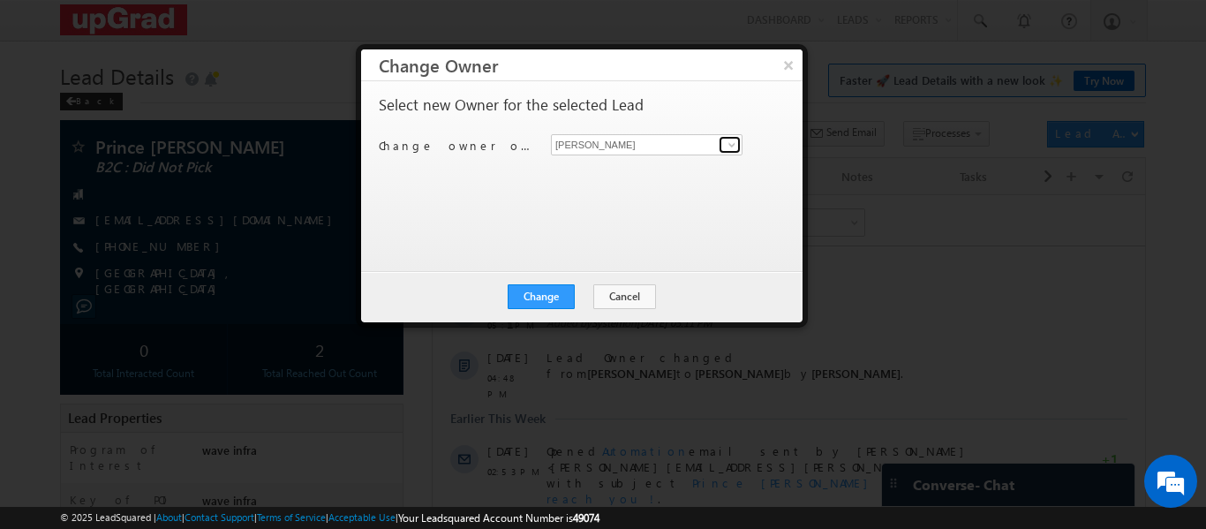
click at [734, 147] on span at bounding box center [732, 145] width 14 height 14
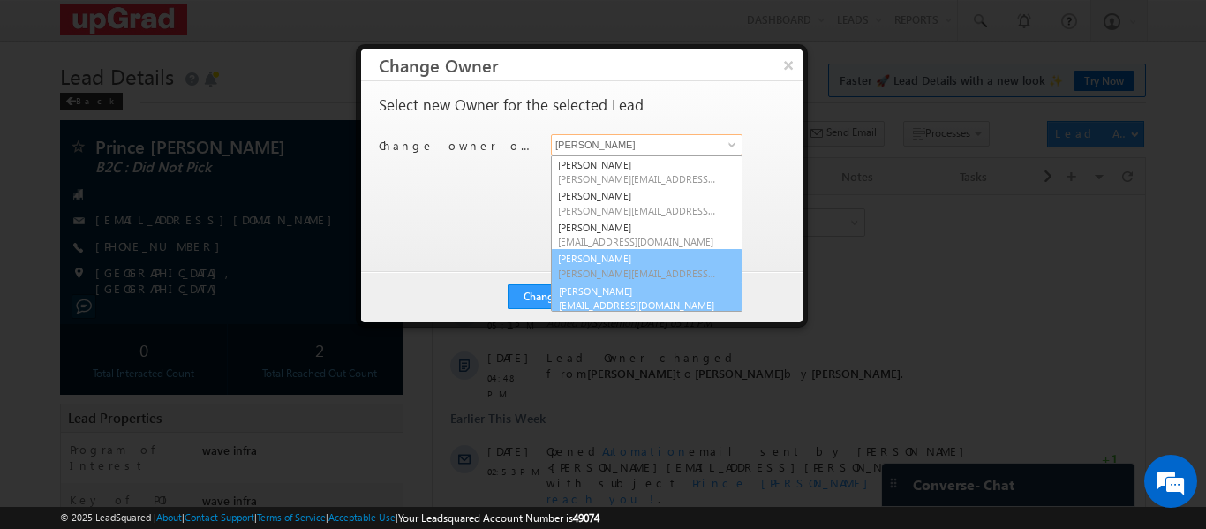
scroll to position [4, 0]
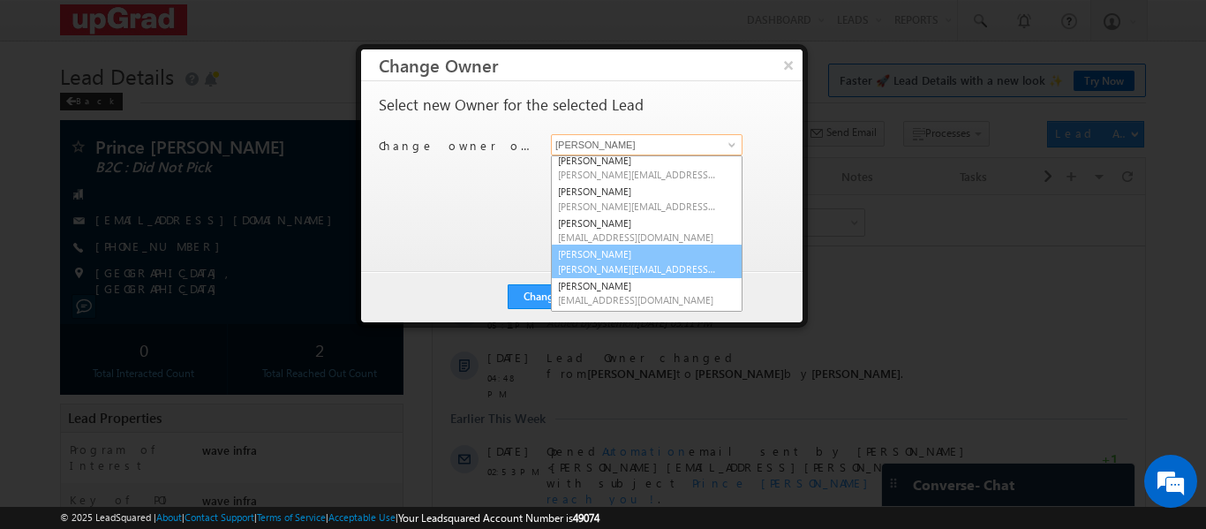
click at [602, 263] on span "[PERSON_NAME][EMAIL_ADDRESS][PERSON_NAME][DOMAIN_NAME]" at bounding box center [637, 268] width 159 height 13
type input "[PERSON_NAME]"
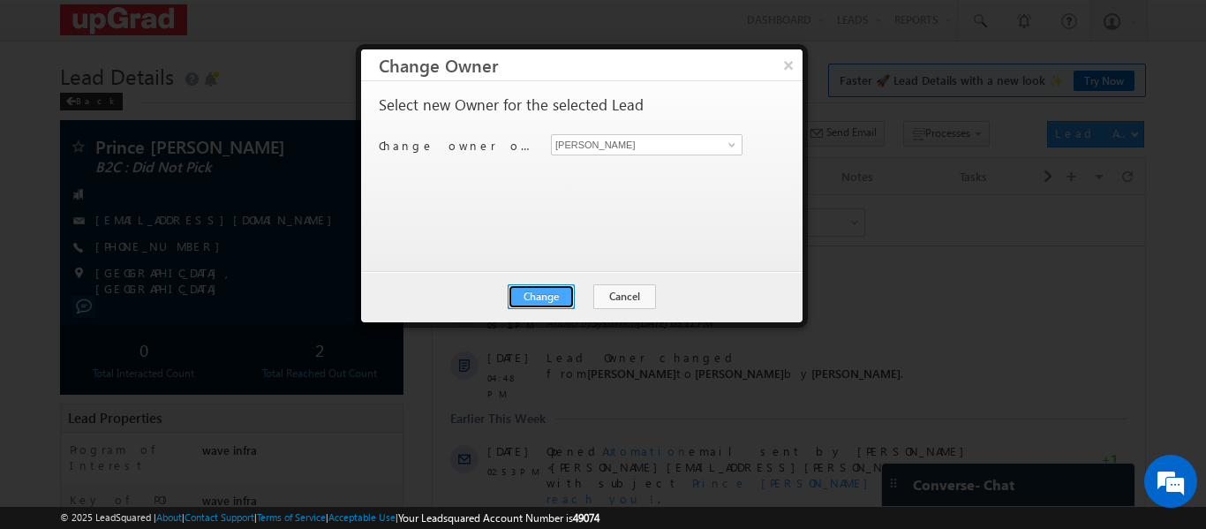
click at [545, 298] on button "Change" at bounding box center [540, 296] width 67 height 25
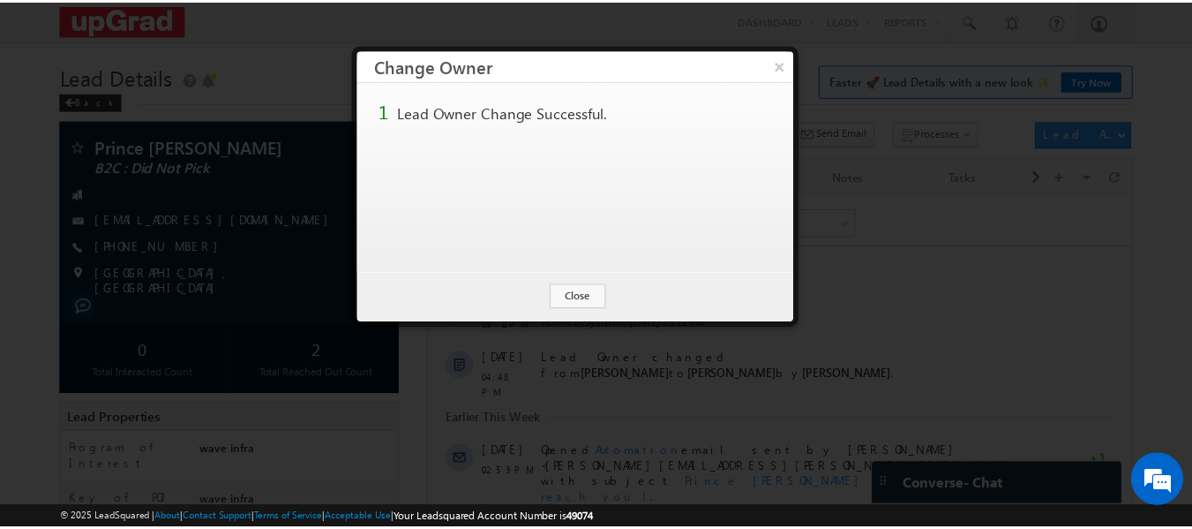
scroll to position [0, 0]
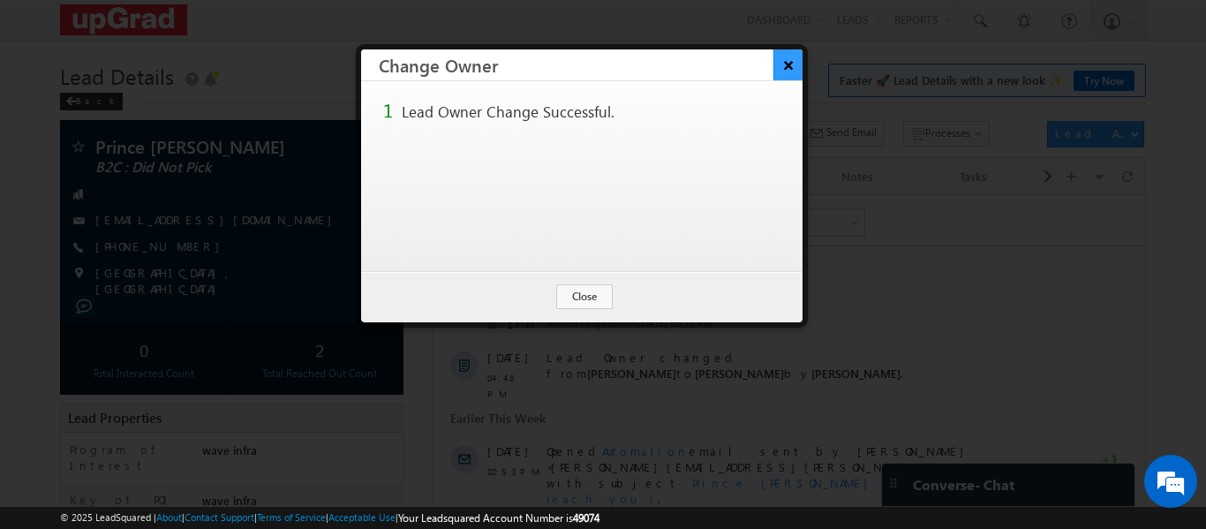
click at [778, 63] on button "×" at bounding box center [787, 64] width 29 height 31
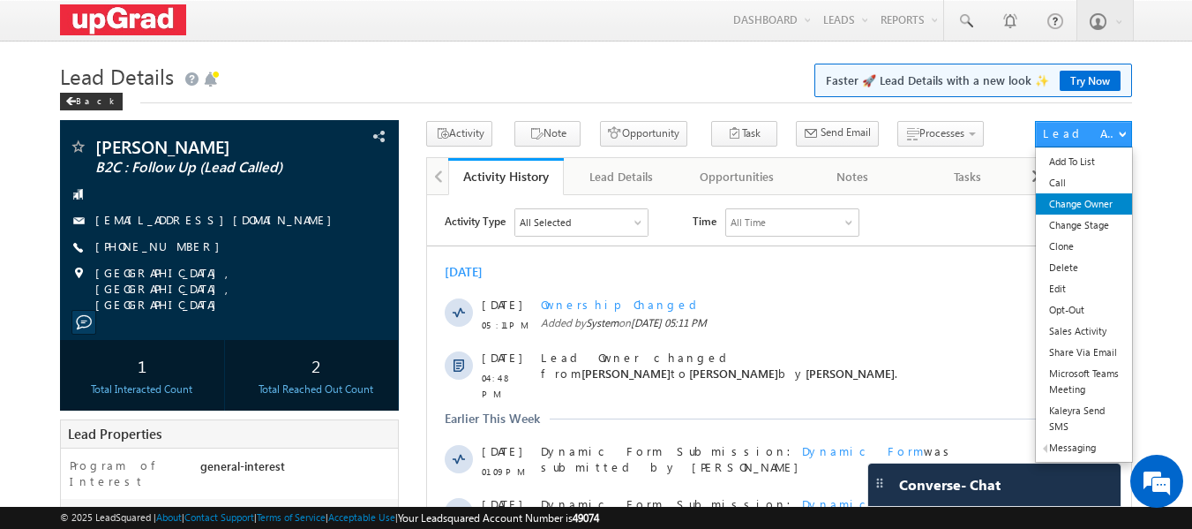
click at [1085, 209] on link "Change Owner" at bounding box center [1084, 203] width 96 height 21
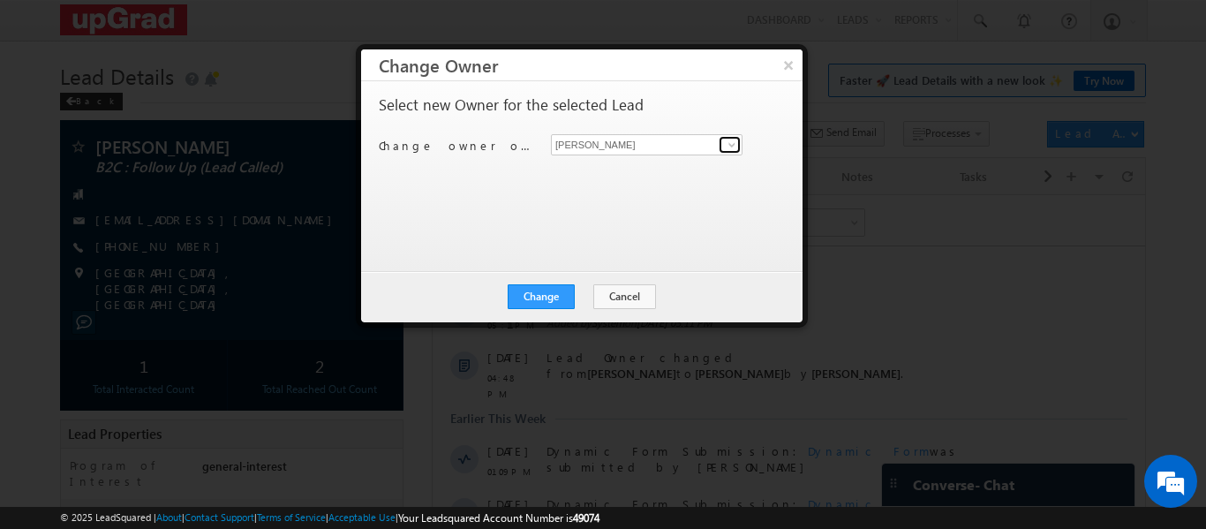
click at [726, 146] on span at bounding box center [732, 145] width 14 height 14
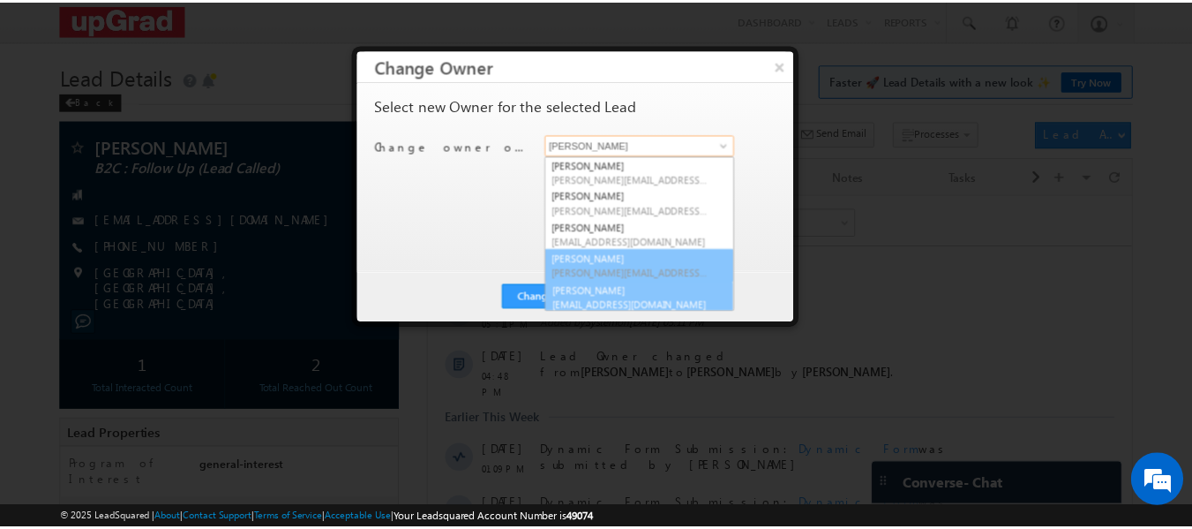
scroll to position [4, 0]
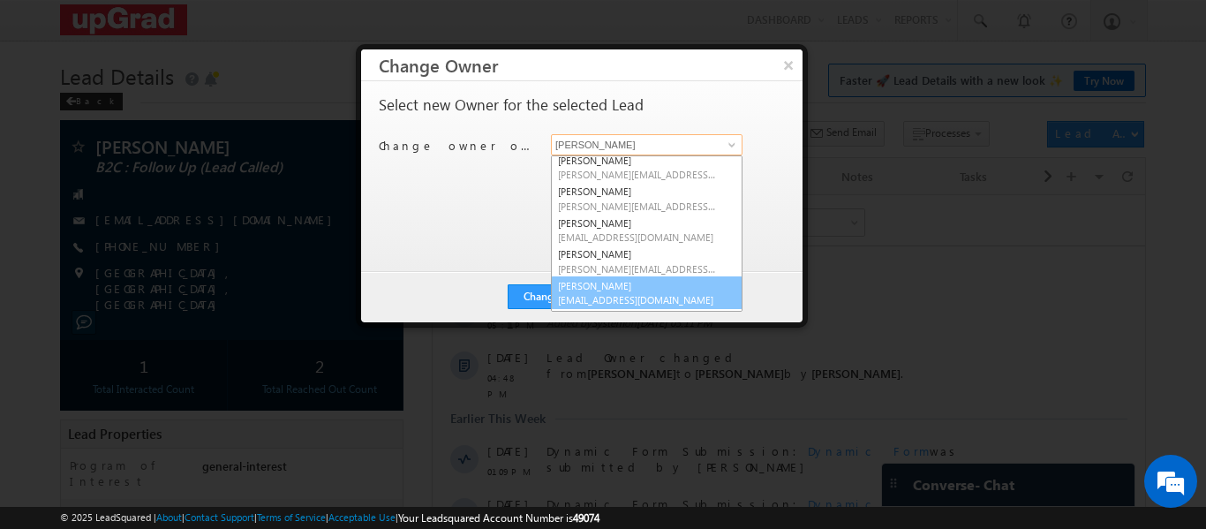
click at [595, 288] on link "[PERSON_NAME] [EMAIL_ADDRESS][DOMAIN_NAME]" at bounding box center [647, 293] width 192 height 34
type input "[PERSON_NAME]"
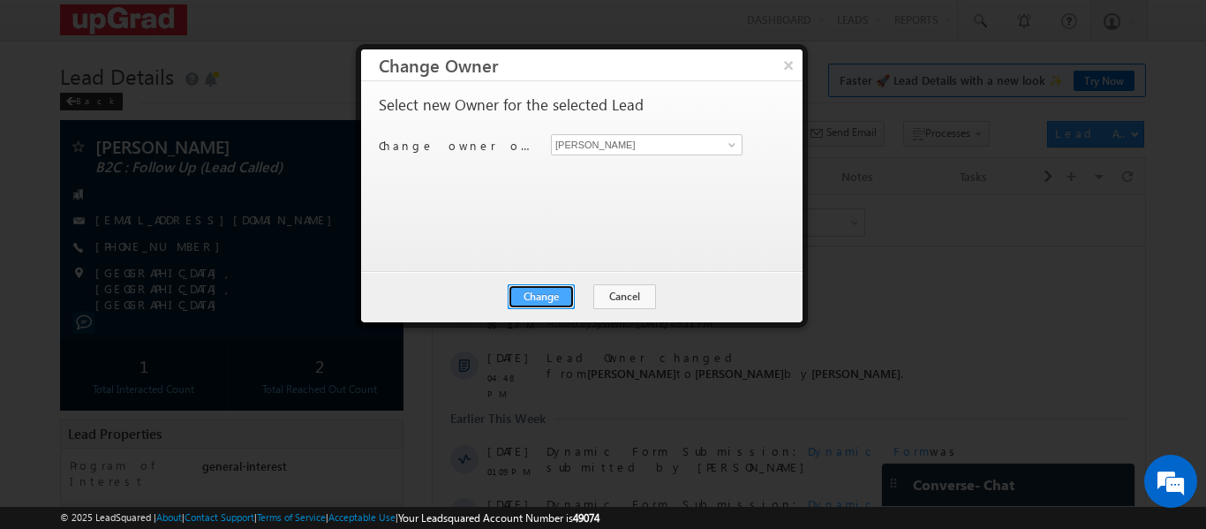
click at [528, 303] on button "Change" at bounding box center [540, 296] width 67 height 25
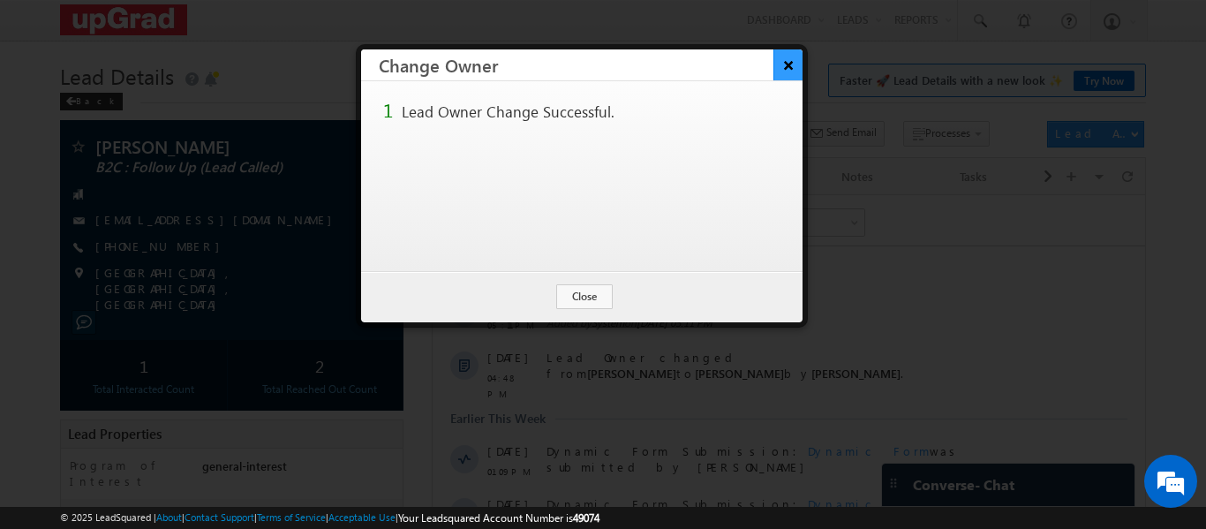
click at [781, 67] on button "×" at bounding box center [787, 64] width 29 height 31
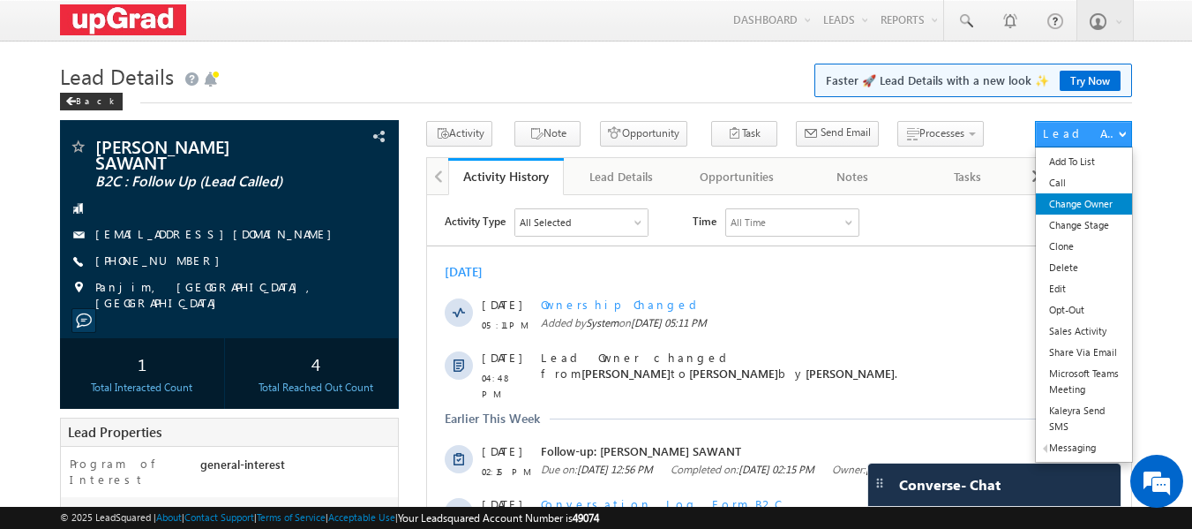
click at [1079, 202] on link "Change Owner" at bounding box center [1084, 203] width 96 height 21
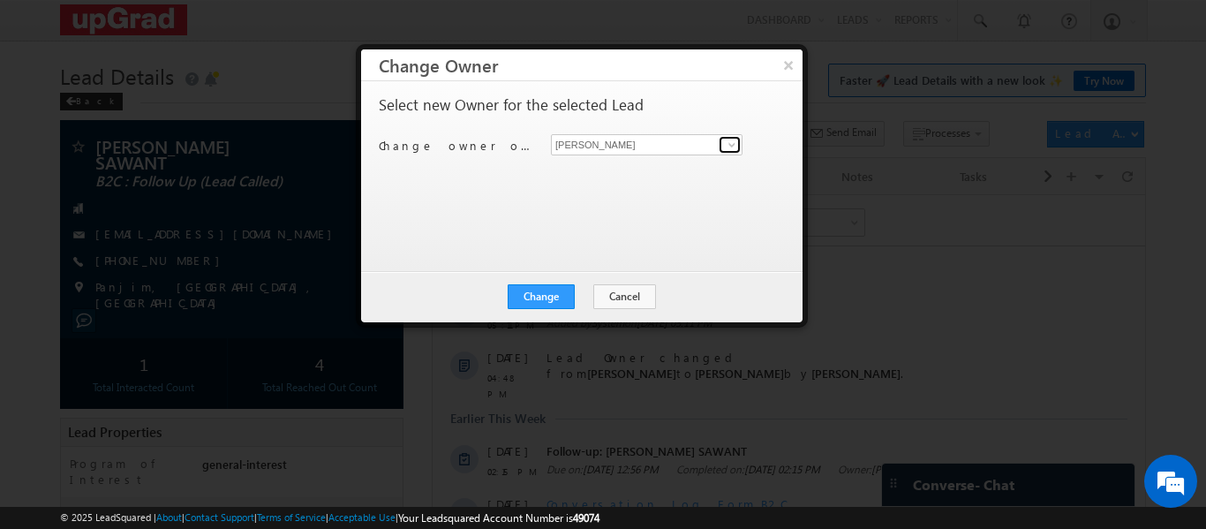
click at [719, 144] on link at bounding box center [729, 145] width 22 height 18
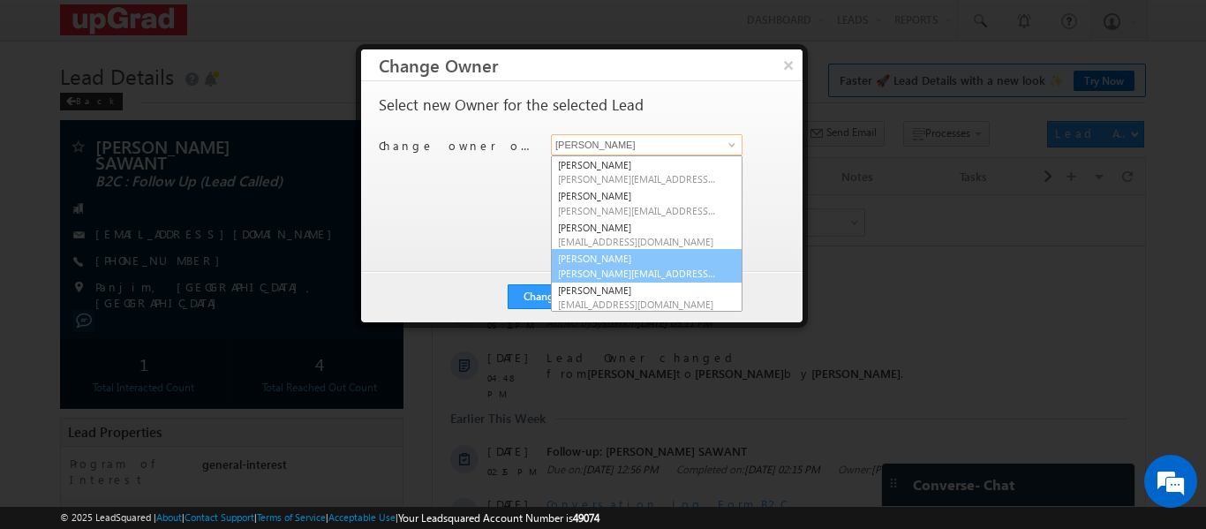
click at [616, 258] on link "[PERSON_NAME] [PERSON_NAME][EMAIL_ADDRESS][PERSON_NAME][DOMAIN_NAME]" at bounding box center [647, 266] width 192 height 34
type input "[PERSON_NAME]"
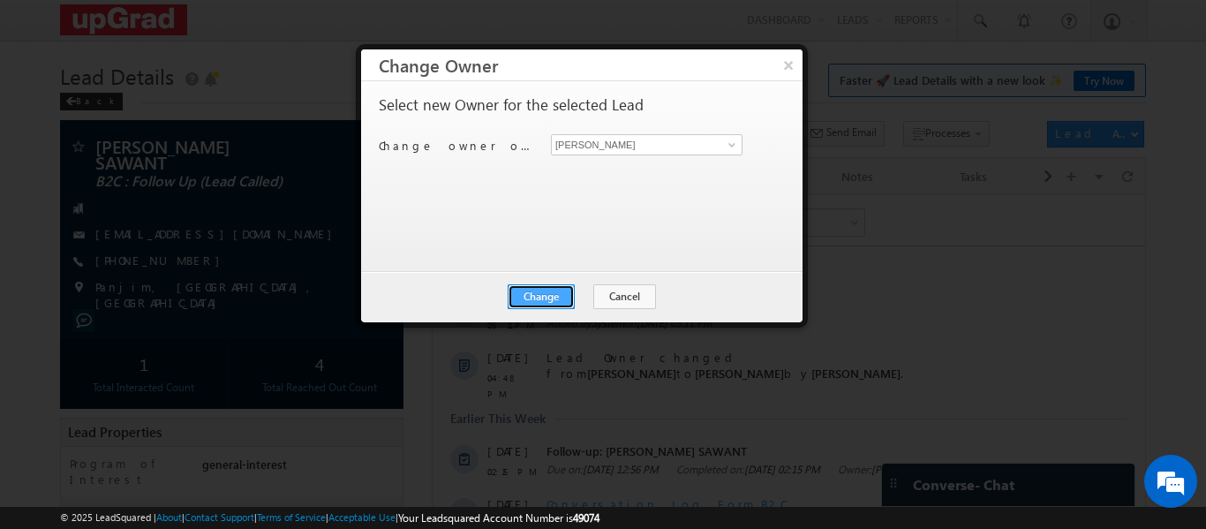
click at [547, 288] on button "Change" at bounding box center [540, 296] width 67 height 25
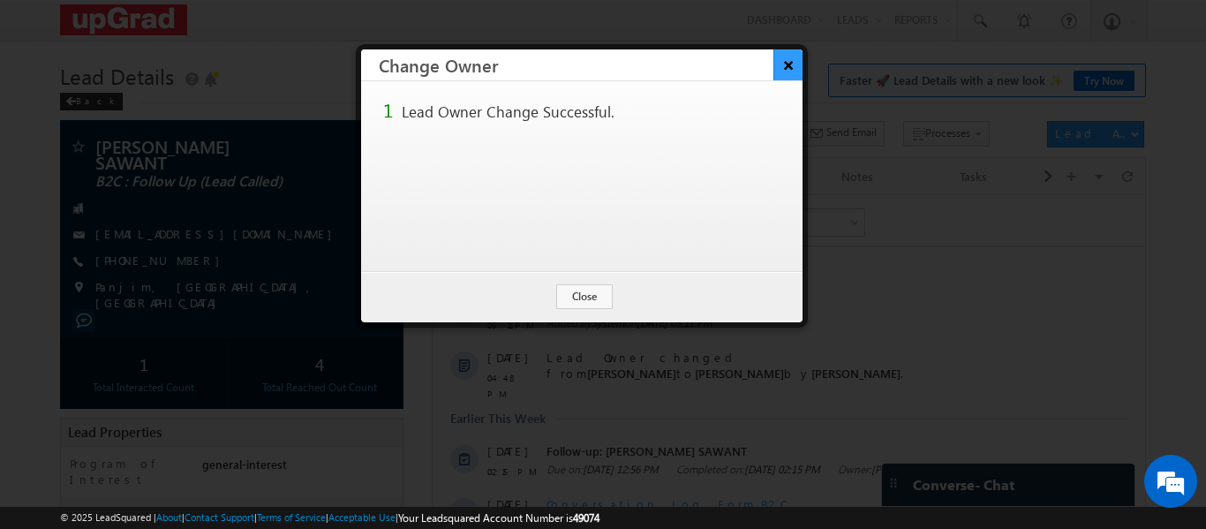
click at [778, 74] on button "×" at bounding box center [787, 64] width 29 height 31
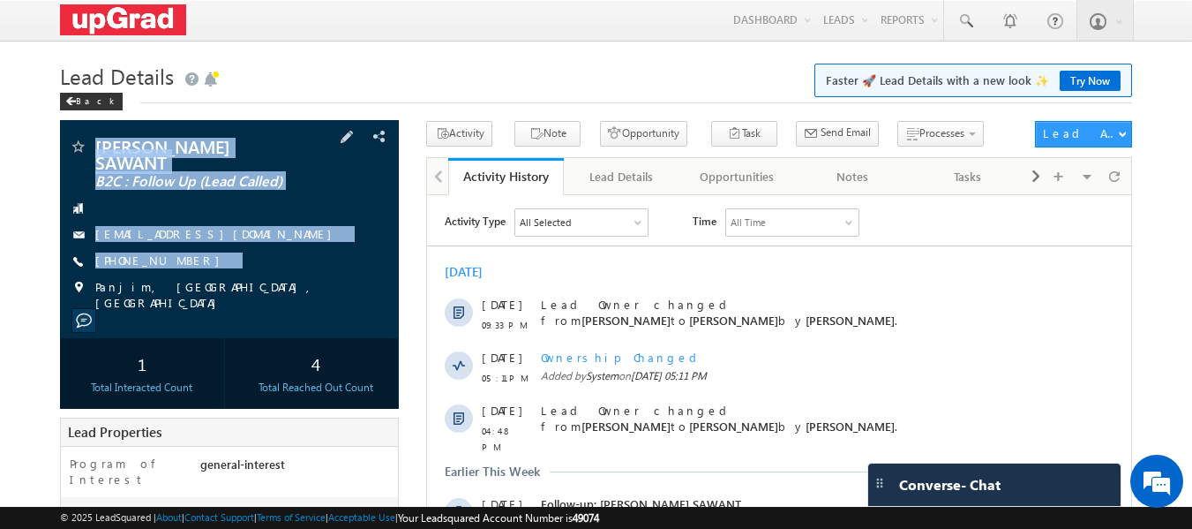
copy div "[PERSON_NAME] SAWANT B2C : Follow Up (Lead Called) [EMAIL_ADDRESS][DOMAIN_NAME]…"
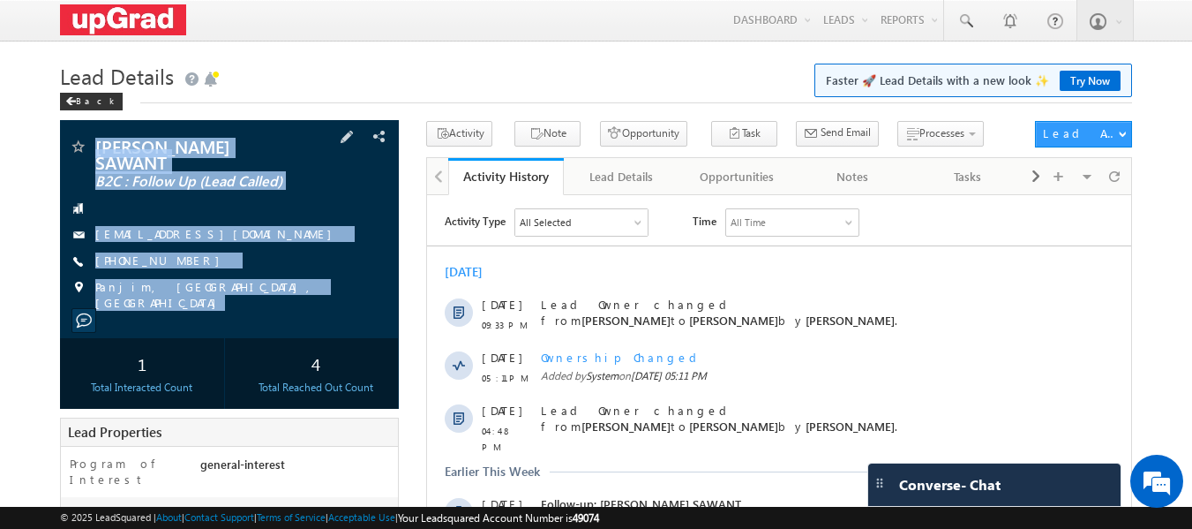
drag, startPoint x: 93, startPoint y: 124, endPoint x: 229, endPoint y: 320, distance: 239.7
click at [229, 320] on div "[PERSON_NAME] SAWANT B2C : Follow Up (Lead Called) [EMAIL_ADDRESS][DOMAIN_NAME]" at bounding box center [230, 229] width 340 height 218
copy div "[PERSON_NAME] SAWANT B2C : Follow Up (Lead Called) [EMAIL_ADDRESS][DOMAIN_NAME]…"
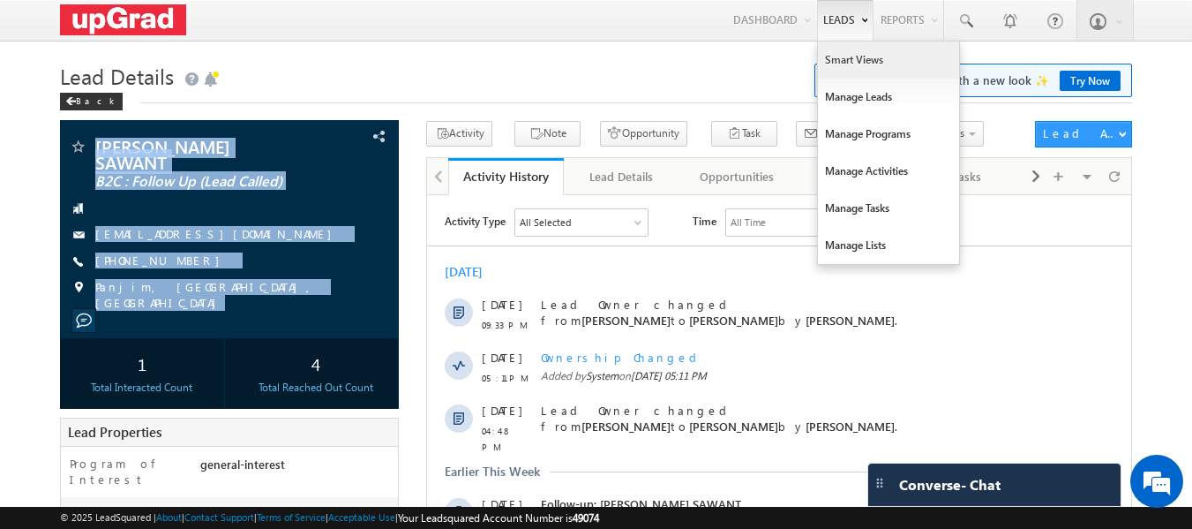
click at [866, 58] on link "Smart Views" at bounding box center [888, 59] width 141 height 37
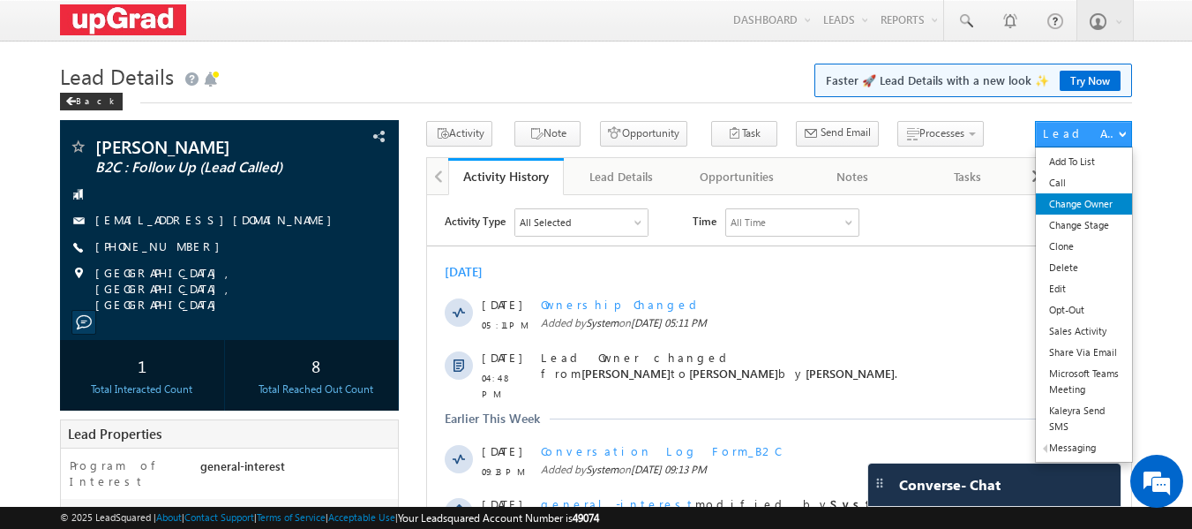
click at [1091, 207] on link "Change Owner" at bounding box center [1084, 203] width 96 height 21
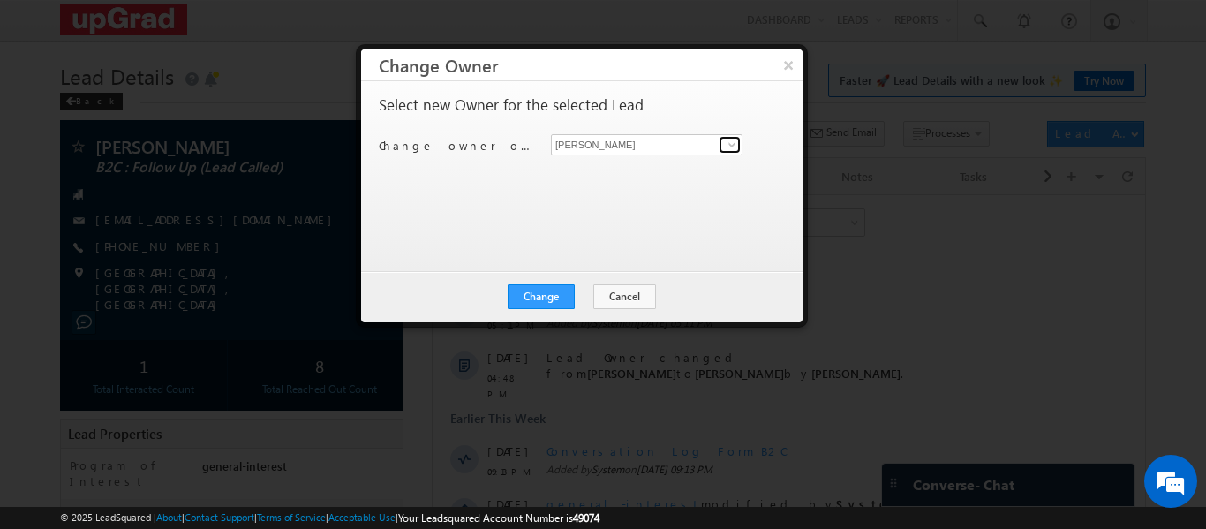
click at [732, 152] on link at bounding box center [729, 145] width 22 height 18
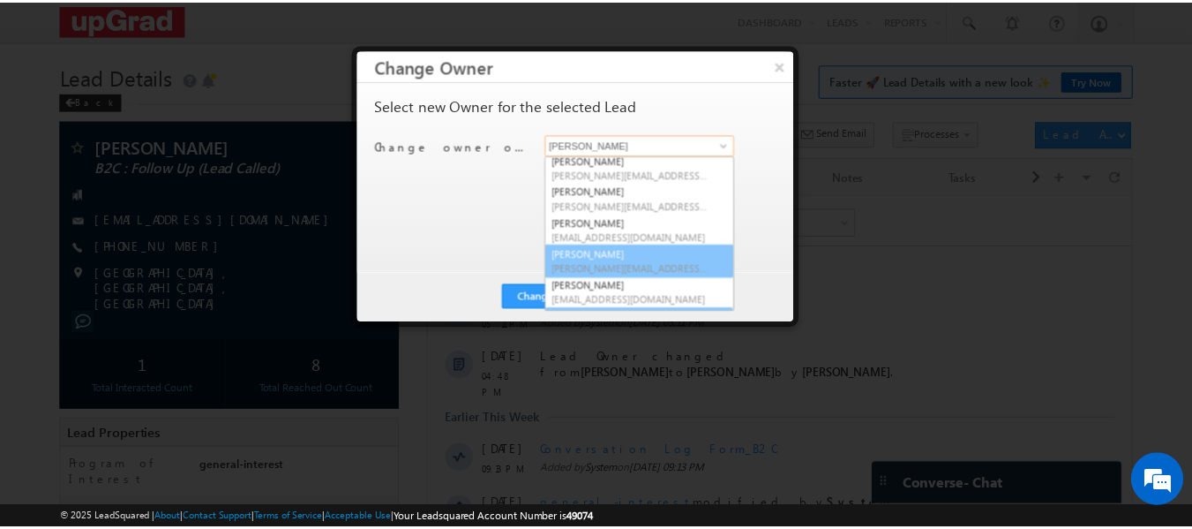
scroll to position [34, 0]
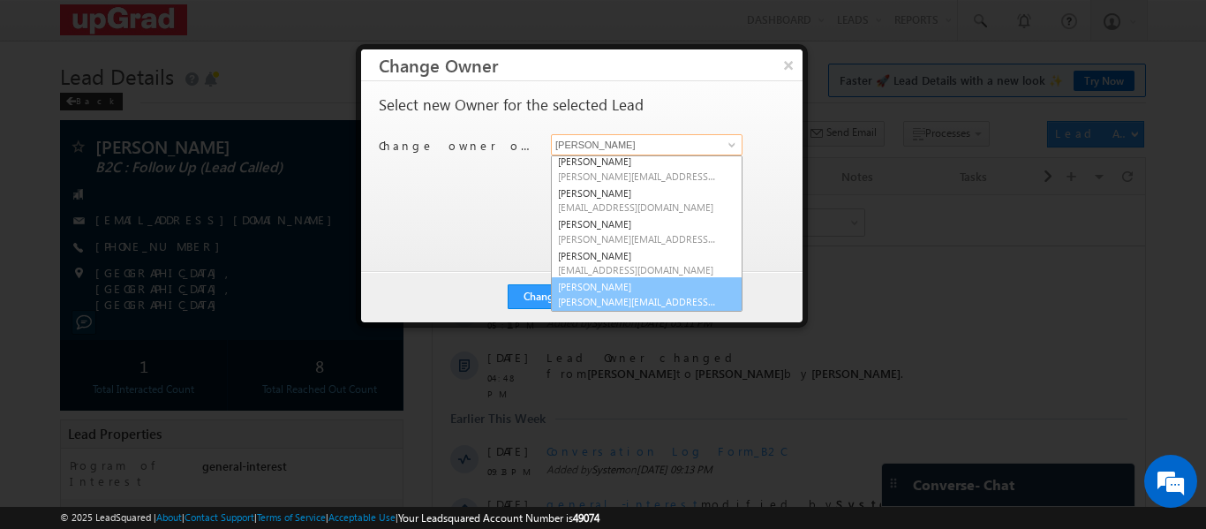
click at [621, 292] on link "Veerendra Singh veerendra.singh@upgrad.com" at bounding box center [647, 294] width 192 height 34
type input "[PERSON_NAME]"
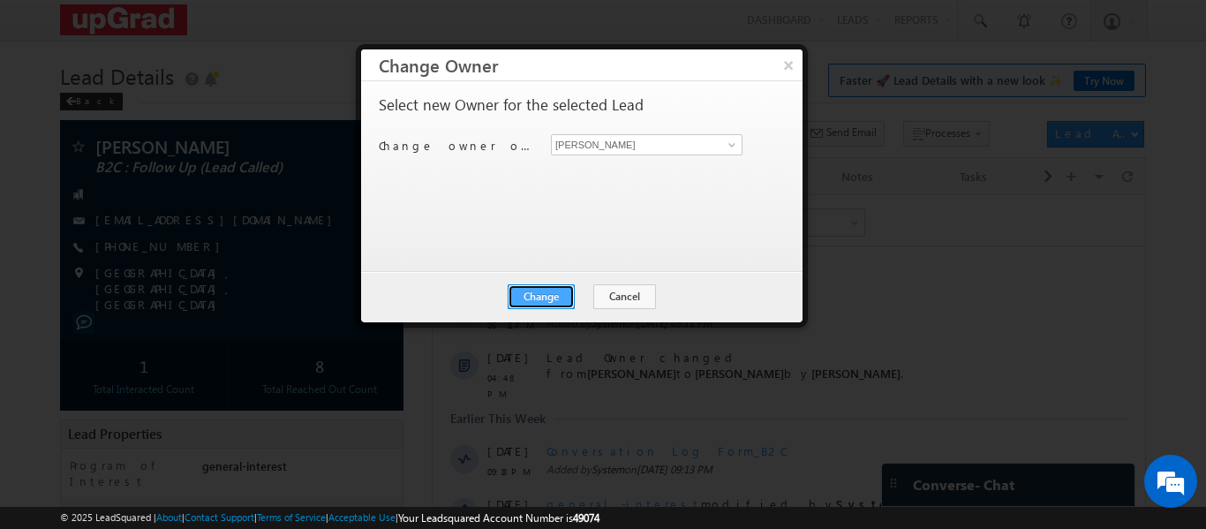
click at [574, 294] on button "Change" at bounding box center [540, 296] width 67 height 25
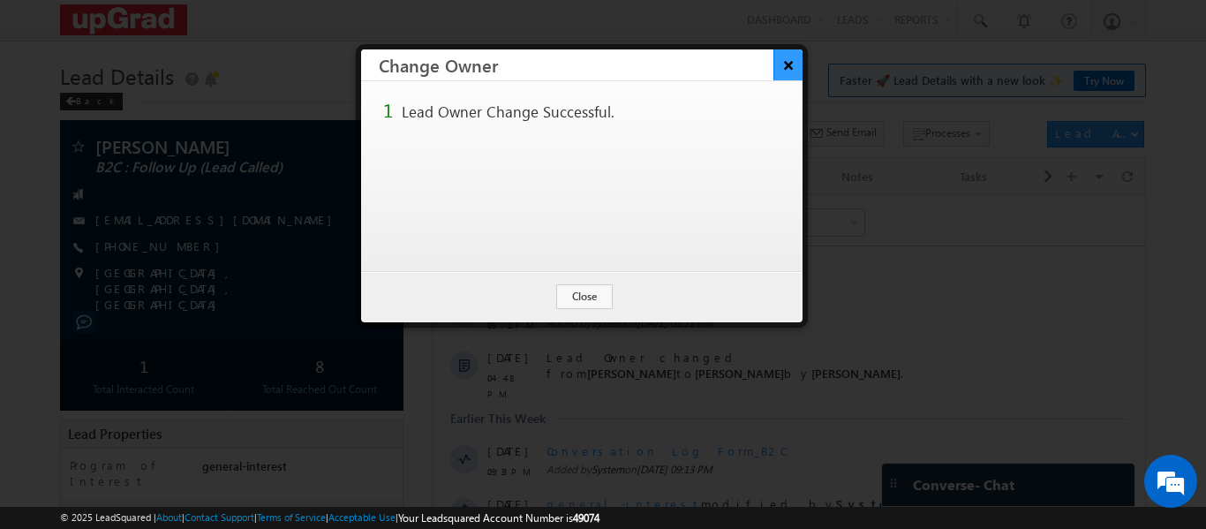
click at [783, 64] on button "×" at bounding box center [787, 64] width 29 height 31
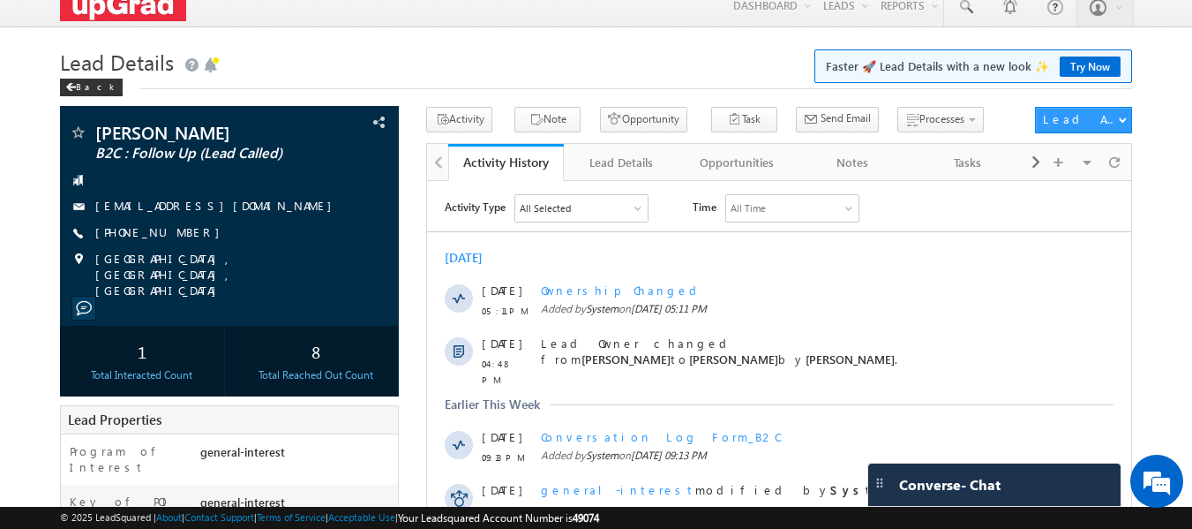
scroll to position [0, 0]
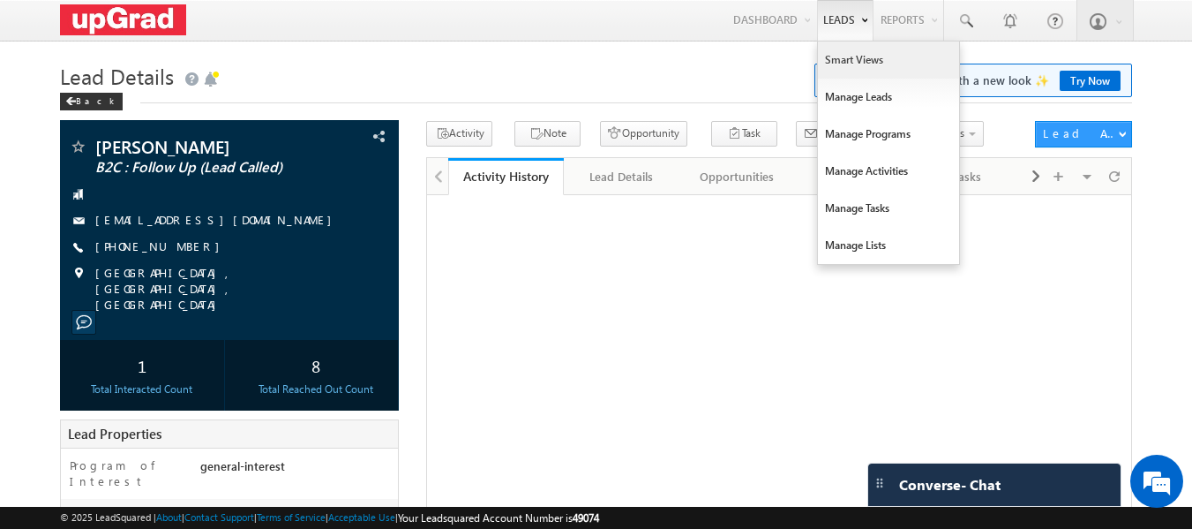
drag, startPoint x: 0, startPoint y: 0, endPoint x: 862, endPoint y: 55, distance: 864.0
click at [862, 55] on link "Smart Views" at bounding box center [888, 59] width 141 height 37
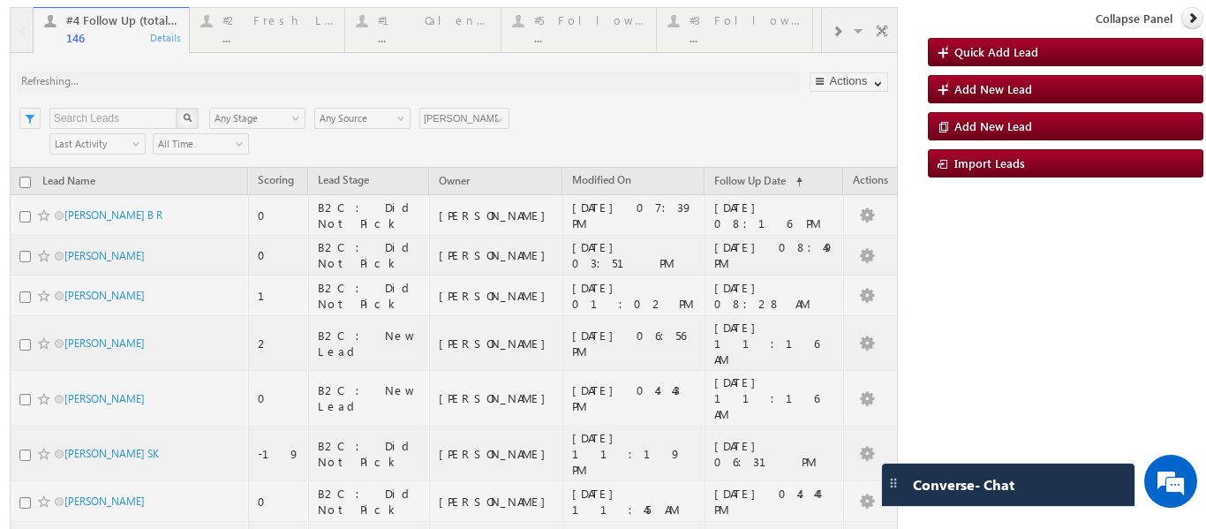
click at [245, 26] on p "#4 Follow Up (total pending)" at bounding box center [316, 30] width 237 height 12
click at [249, 38] on div "..." at bounding box center [278, 37] width 112 height 13
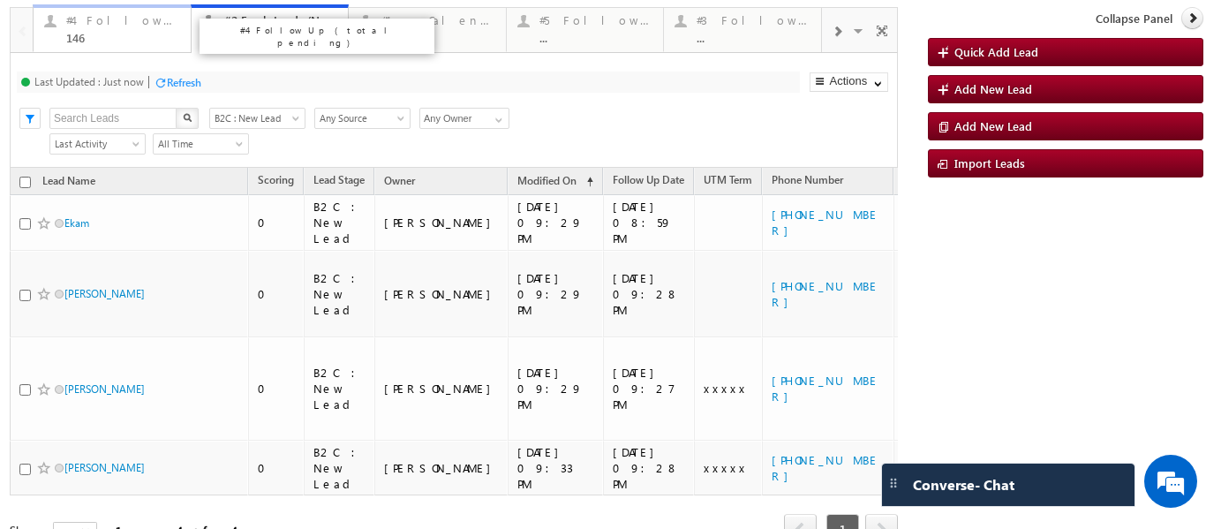
click at [128, 19] on div "#4 Follow Up (total pending)" at bounding box center [123, 20] width 114 height 14
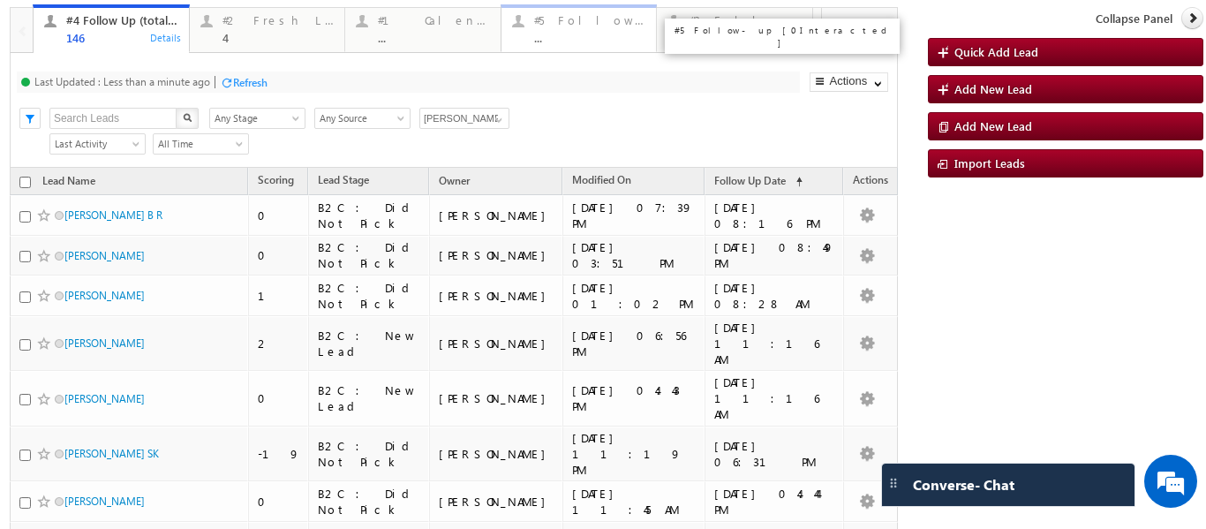
click at [587, 41] on div "..." at bounding box center [590, 37] width 112 height 13
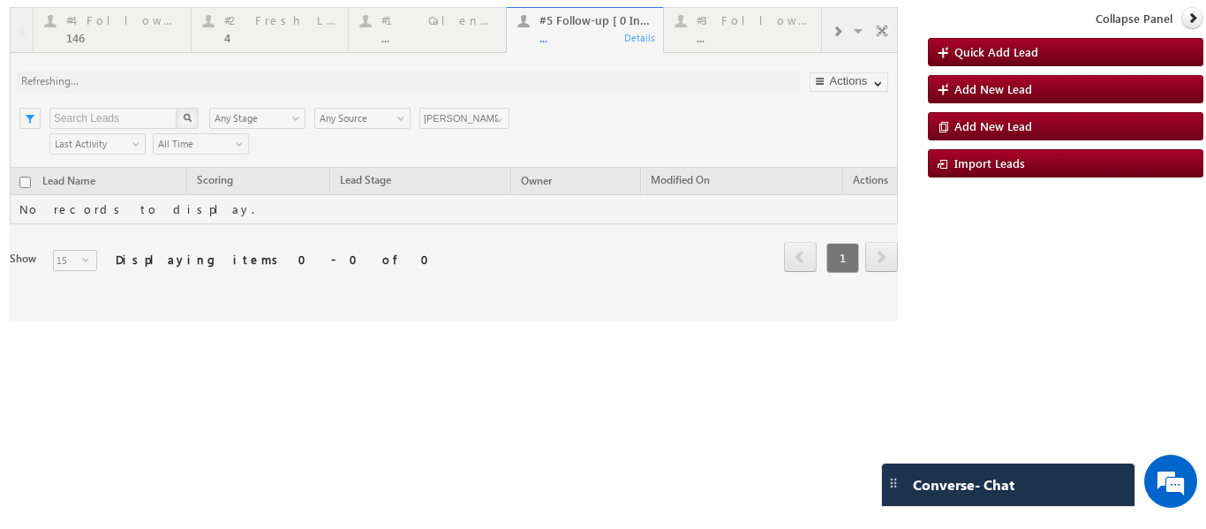
click at [500, 118] on div at bounding box center [454, 164] width 888 height 314
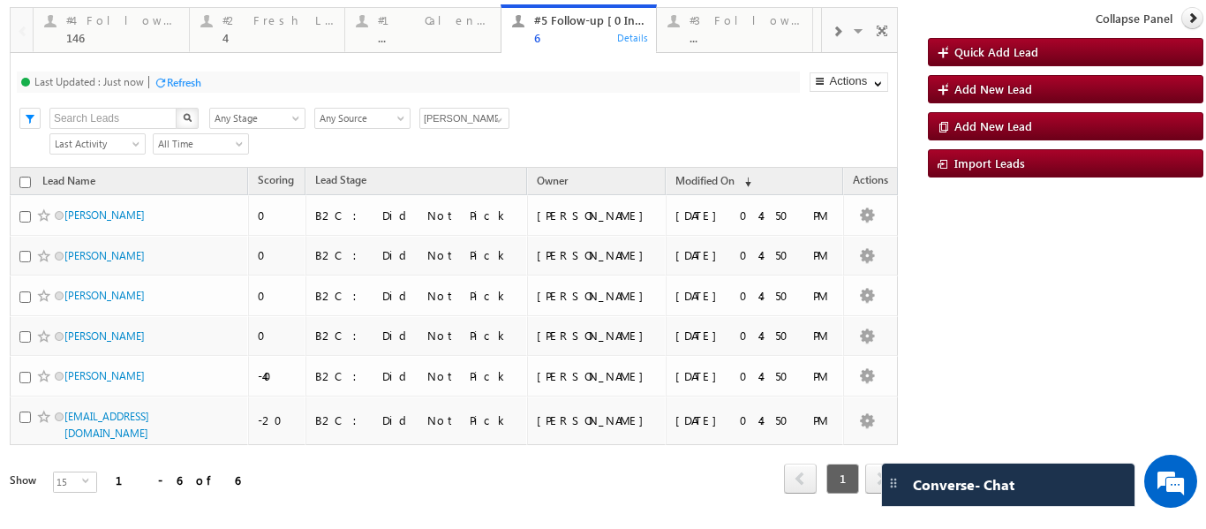
click at [21, 184] on input "checkbox" at bounding box center [24, 182] width 11 height 11
checkbox input "true"
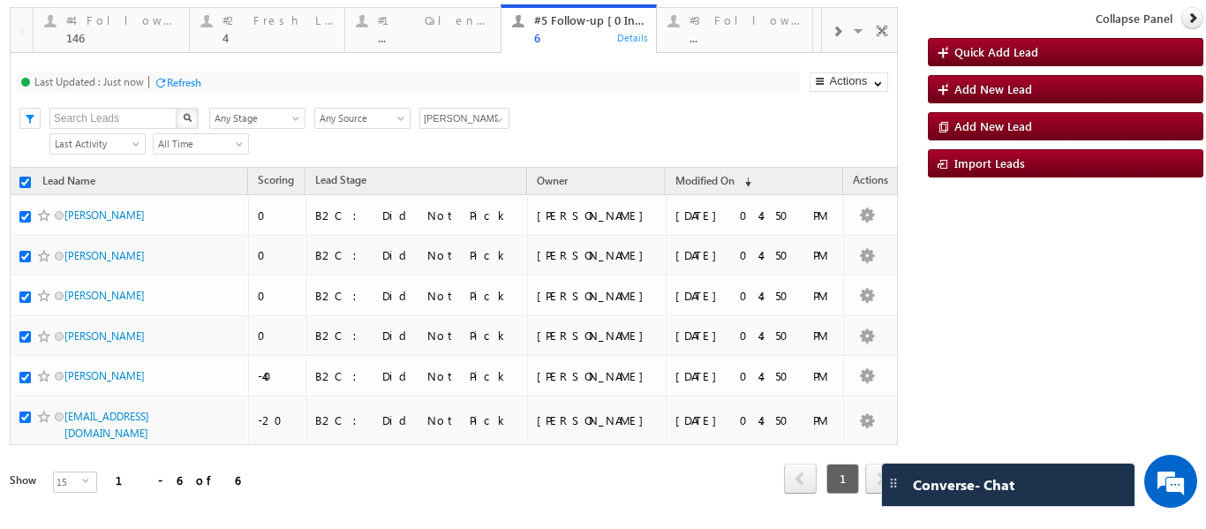
checkbox input "true"
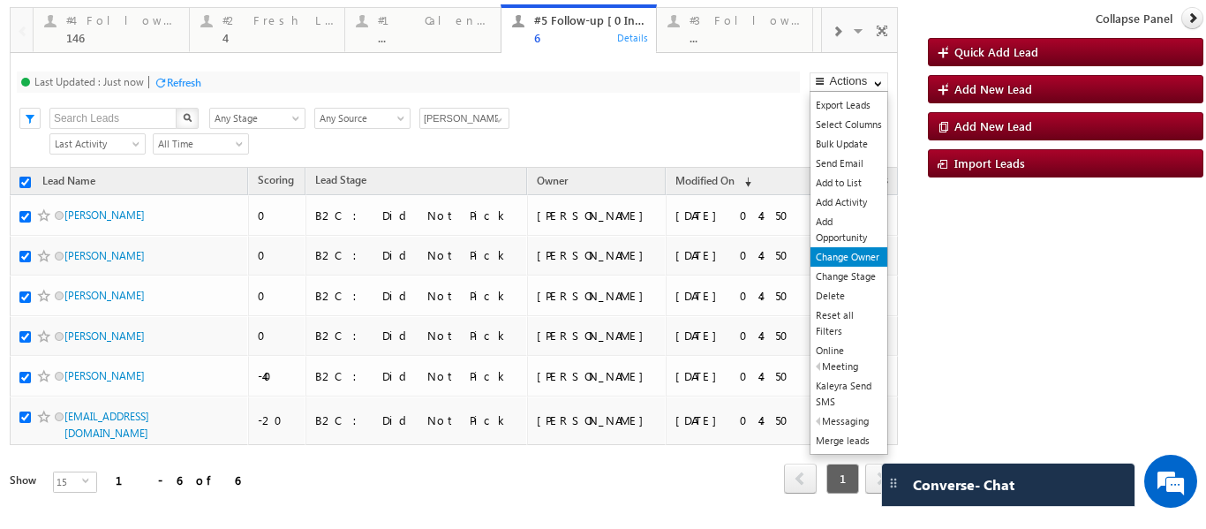
click at [834, 259] on link "Change Owner" at bounding box center [848, 256] width 77 height 19
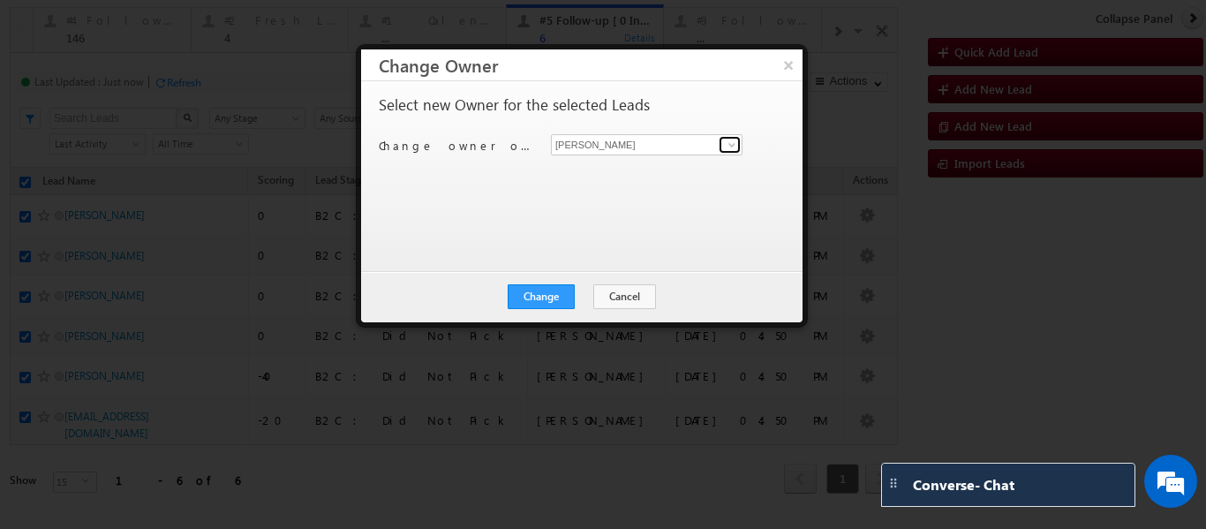
click at [732, 144] on span at bounding box center [732, 145] width 14 height 14
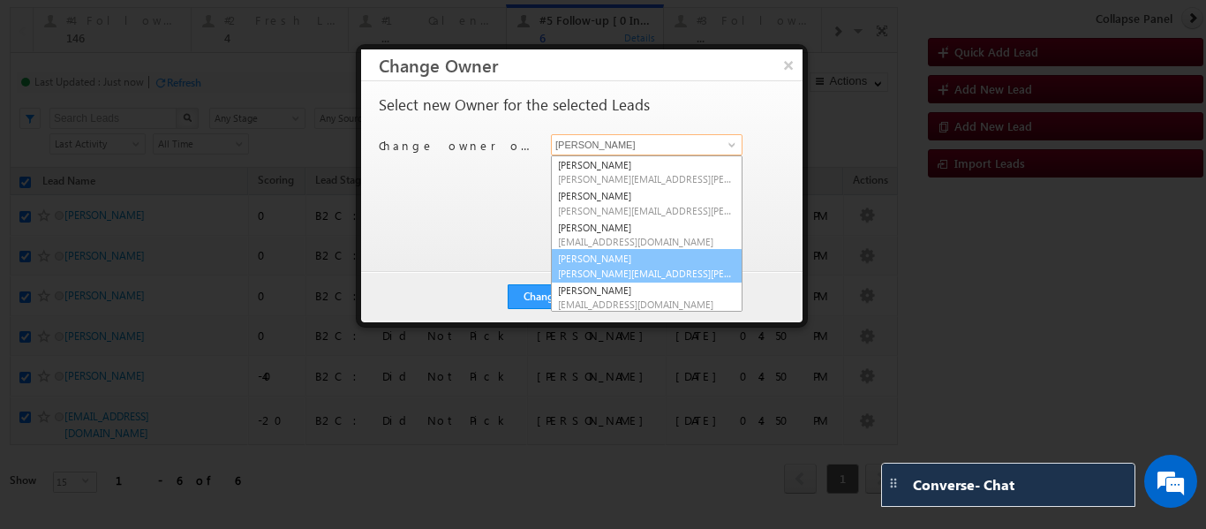
click at [612, 251] on link "Smrita Panday smrita.panday@upgrad.com" at bounding box center [647, 266] width 192 height 34
type input "[PERSON_NAME]"
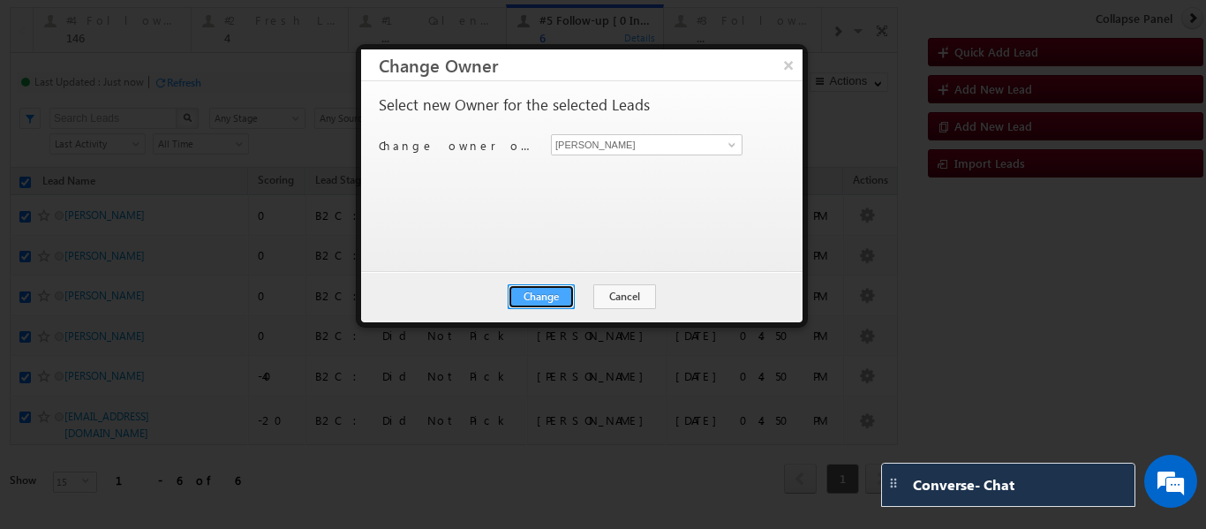
click at [544, 294] on button "Change" at bounding box center [540, 296] width 67 height 25
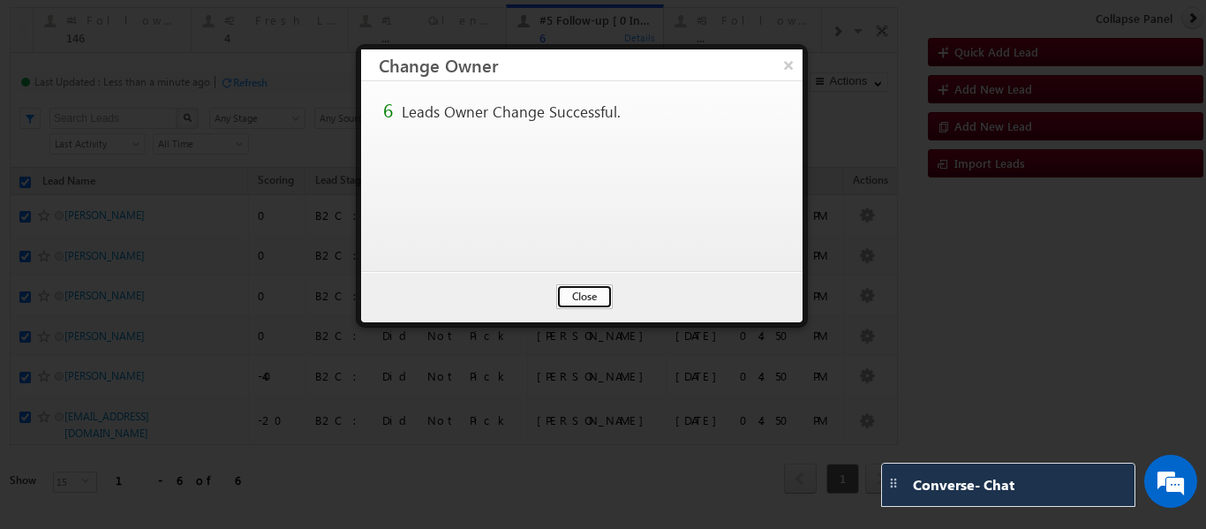
click at [564, 293] on button "Close" at bounding box center [584, 296] width 56 height 25
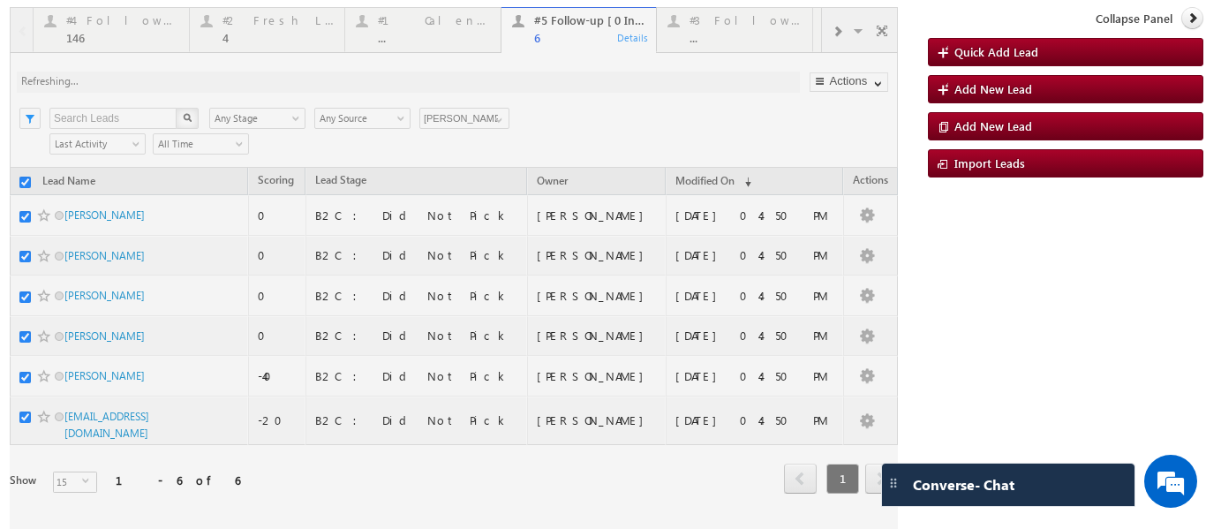
checkbox input "false"
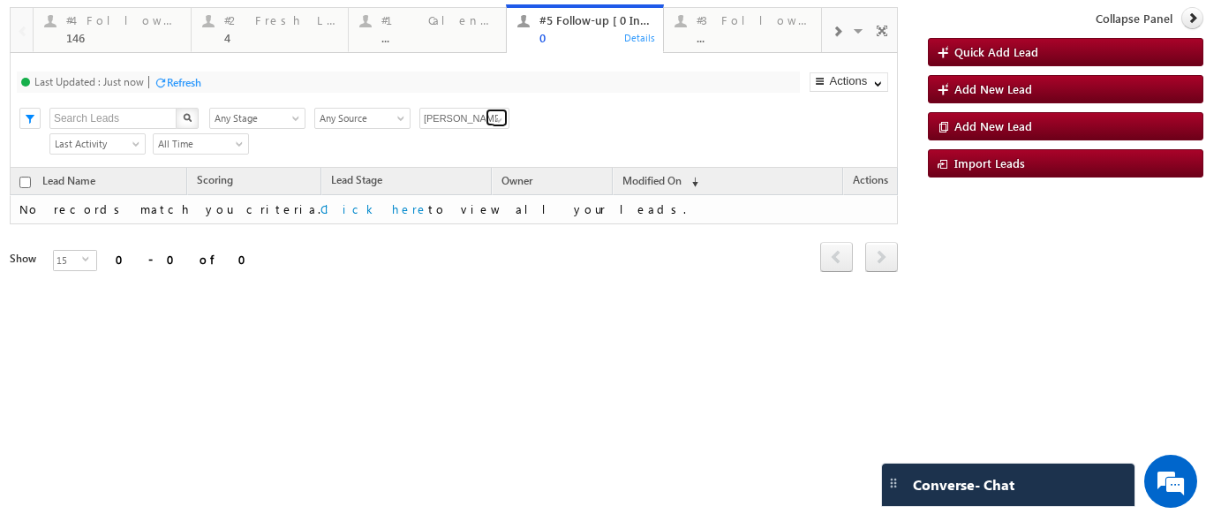
click at [499, 119] on span at bounding box center [499, 120] width 14 height 14
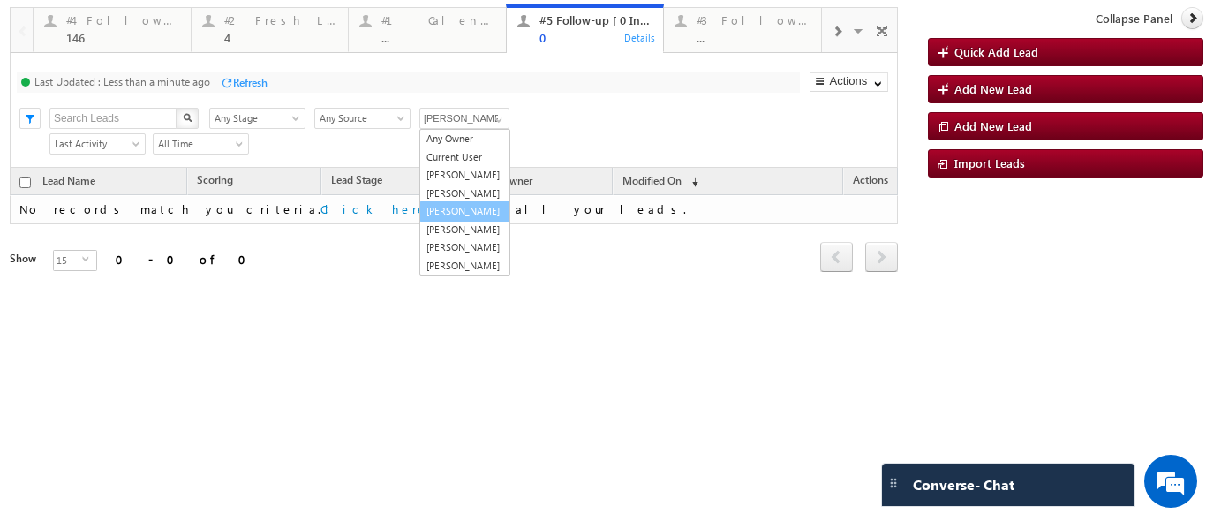
scroll to position [18, 0]
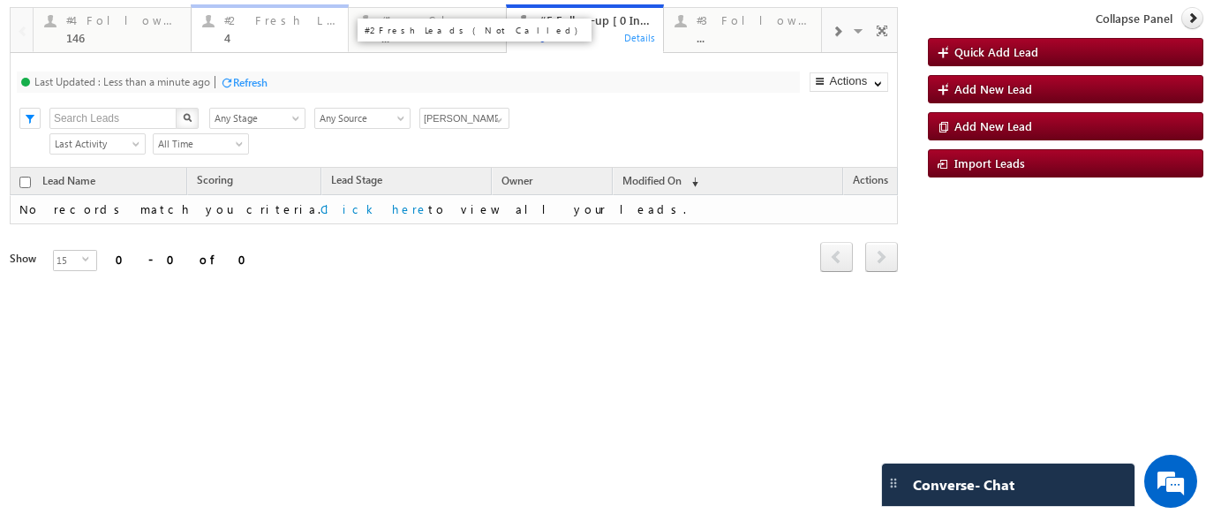
click at [245, 27] on div "#2 Fresh Leads (Not Called) 4" at bounding box center [281, 27] width 114 height 34
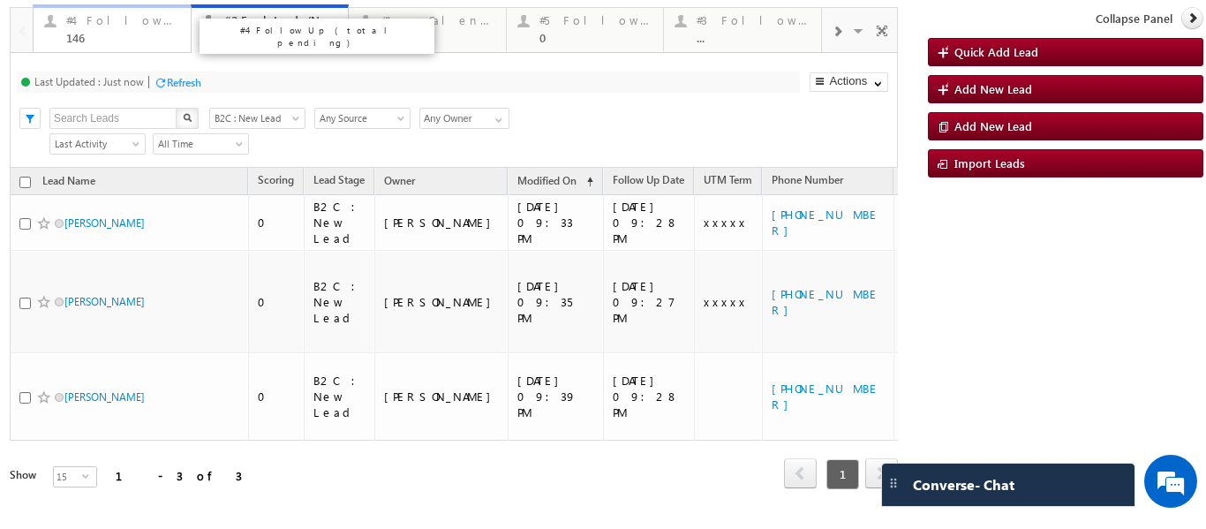
click at [120, 30] on div "#4 Follow Up (total pending) 146" at bounding box center [123, 27] width 114 height 34
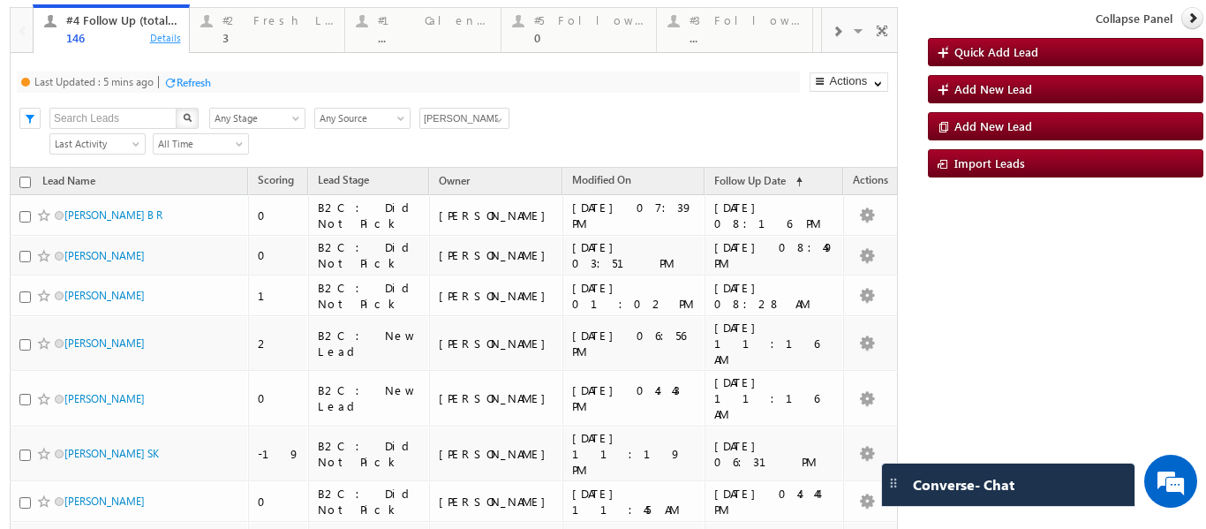
click at [136, 38] on div "146" at bounding box center [122, 37] width 112 height 13
click at [227, 33] on div "3" at bounding box center [278, 37] width 112 height 13
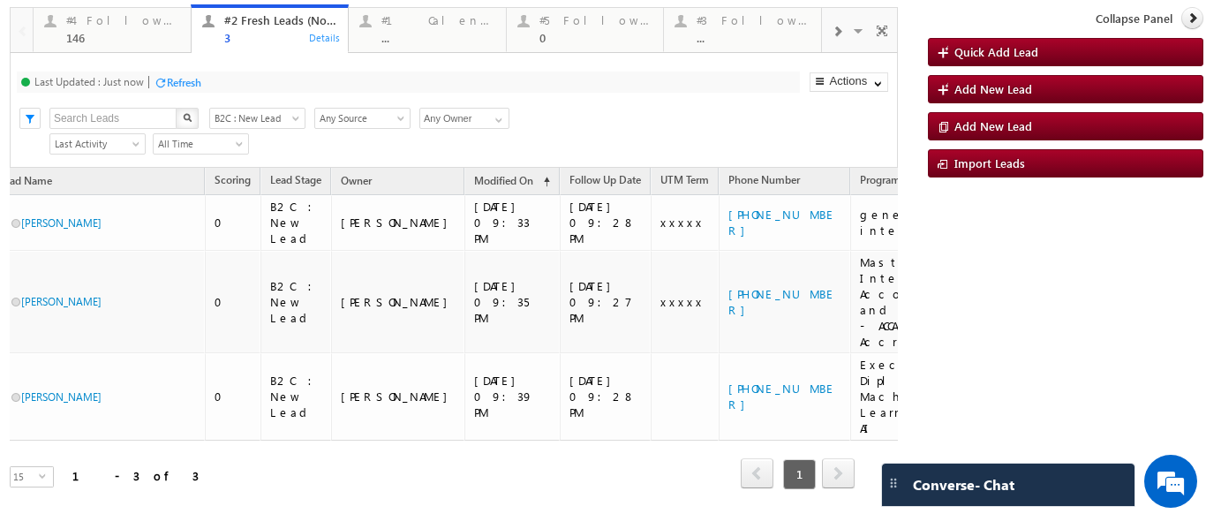
scroll to position [0, 0]
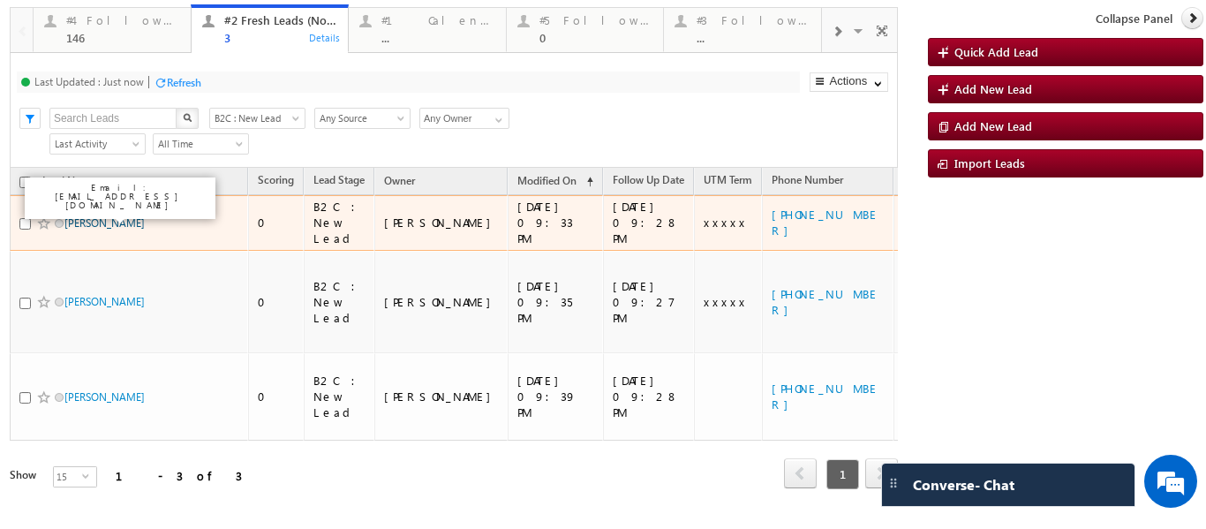
click at [94, 216] on link "Abhishek Rathod" at bounding box center [104, 222] width 80 height 13
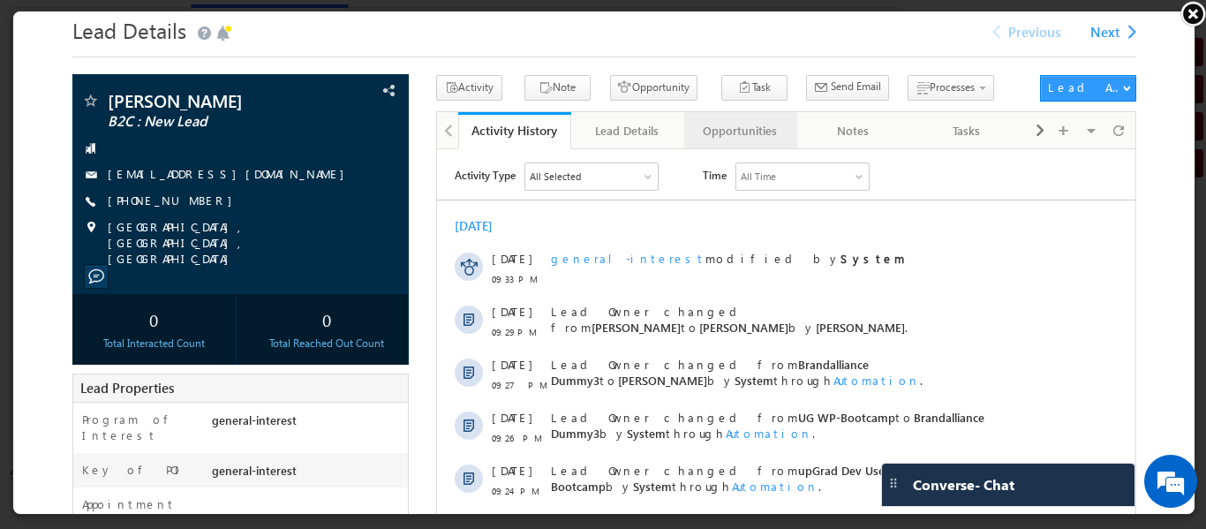
click at [758, 119] on div "Opportunities" at bounding box center [737, 128] width 83 height 21
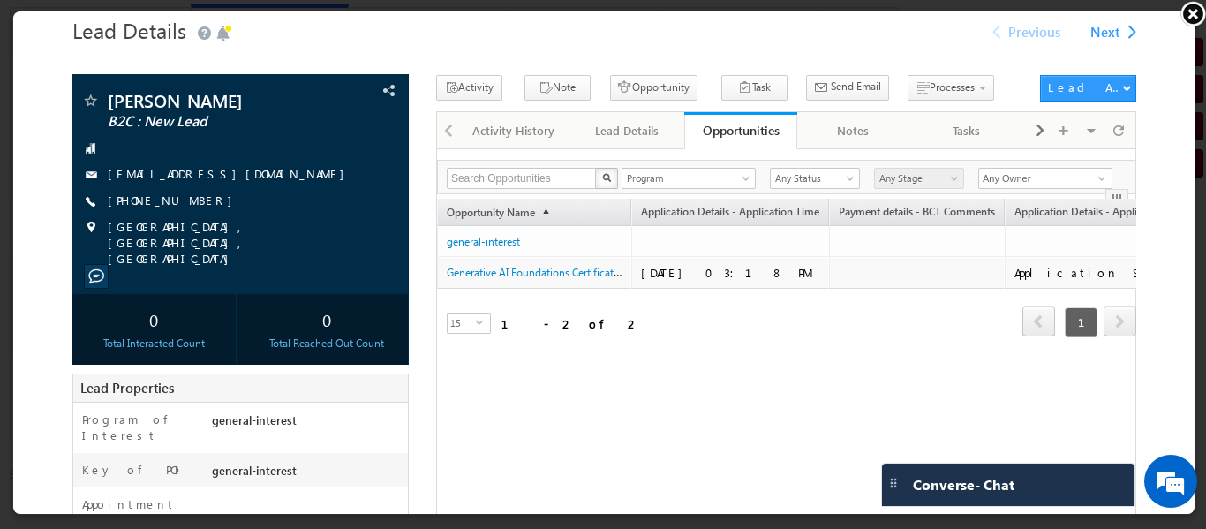
click at [1190, 11] on link at bounding box center [1192, 13] width 26 height 26
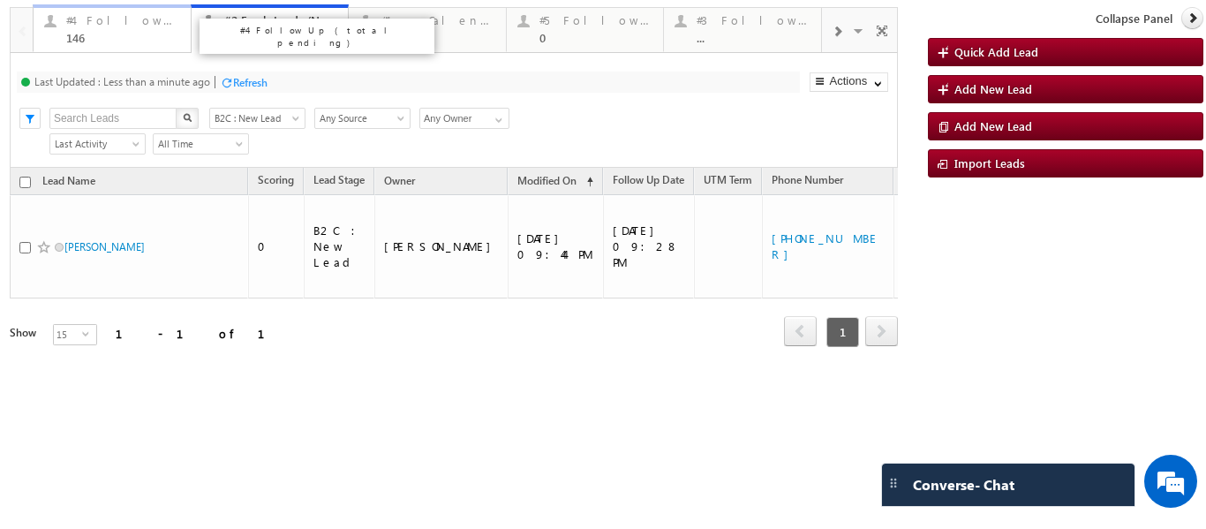
click at [119, 34] on div "146" at bounding box center [123, 37] width 114 height 13
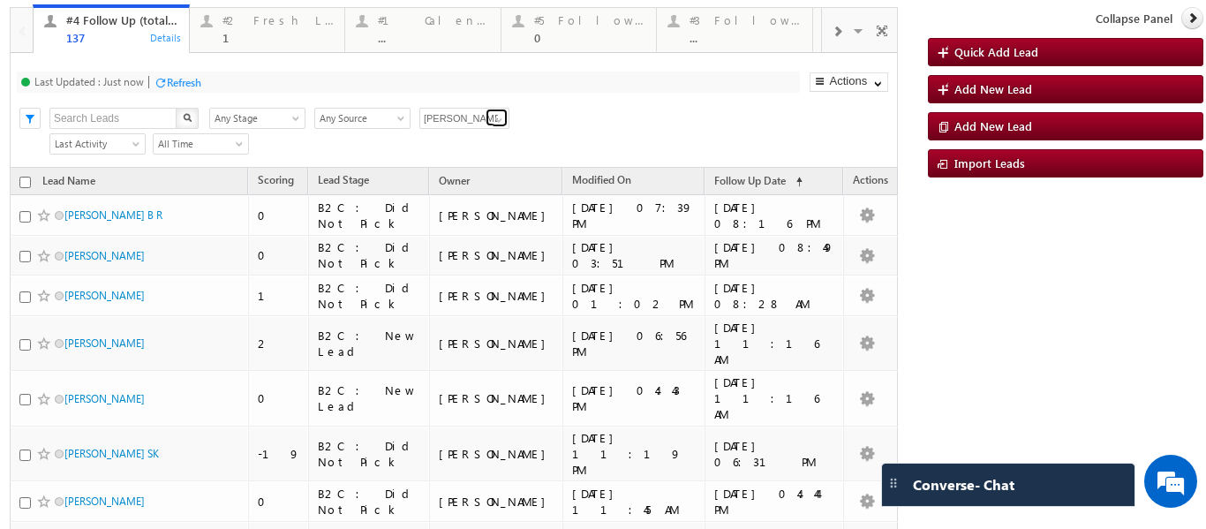
click at [498, 118] on span at bounding box center [499, 120] width 14 height 14
click at [851, 34] on span at bounding box center [860, 33] width 18 height 37
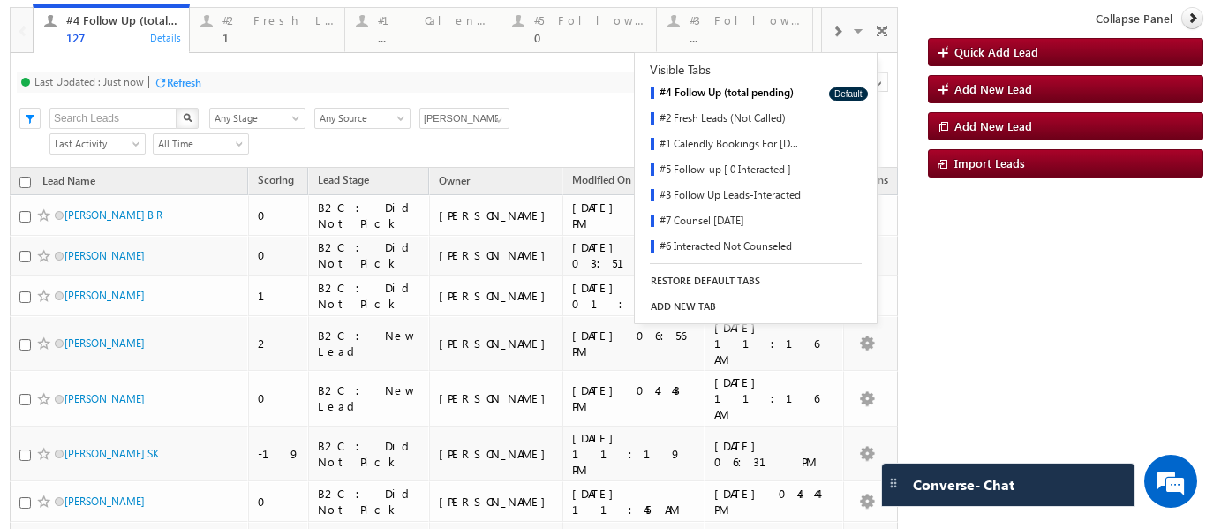
click at [530, 109] on div "Search X Lead Stage Any Stage Any Stage Lead Source Any Source Any Source Owner…" at bounding box center [469, 116] width 856 height 26
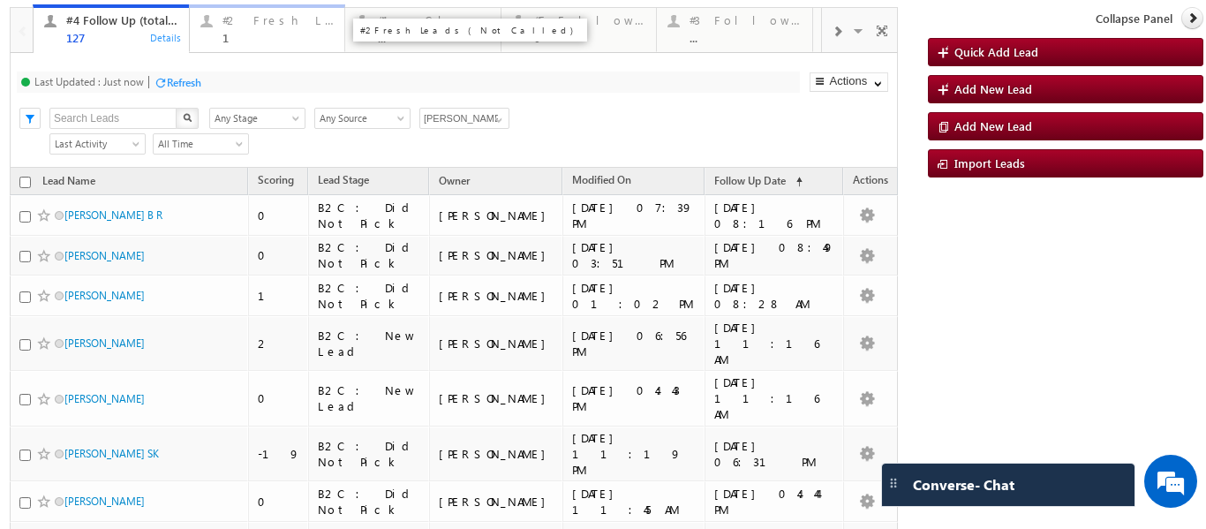
click at [244, 23] on div "#2 Fresh Leads (Not Called)" at bounding box center [278, 20] width 112 height 14
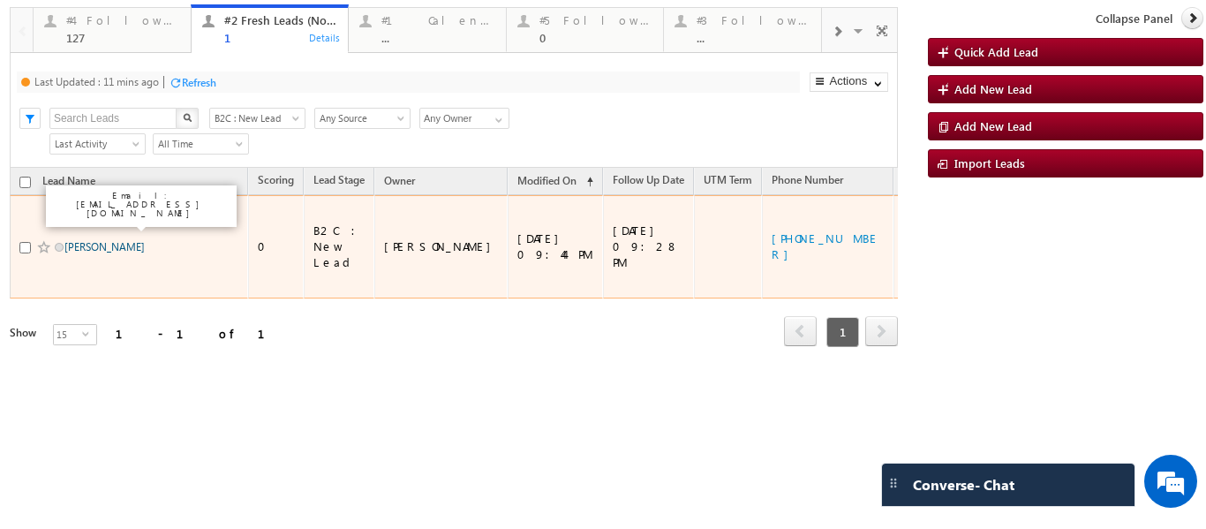
click at [122, 240] on link "Bharath Dommaraju" at bounding box center [104, 246] width 80 height 13
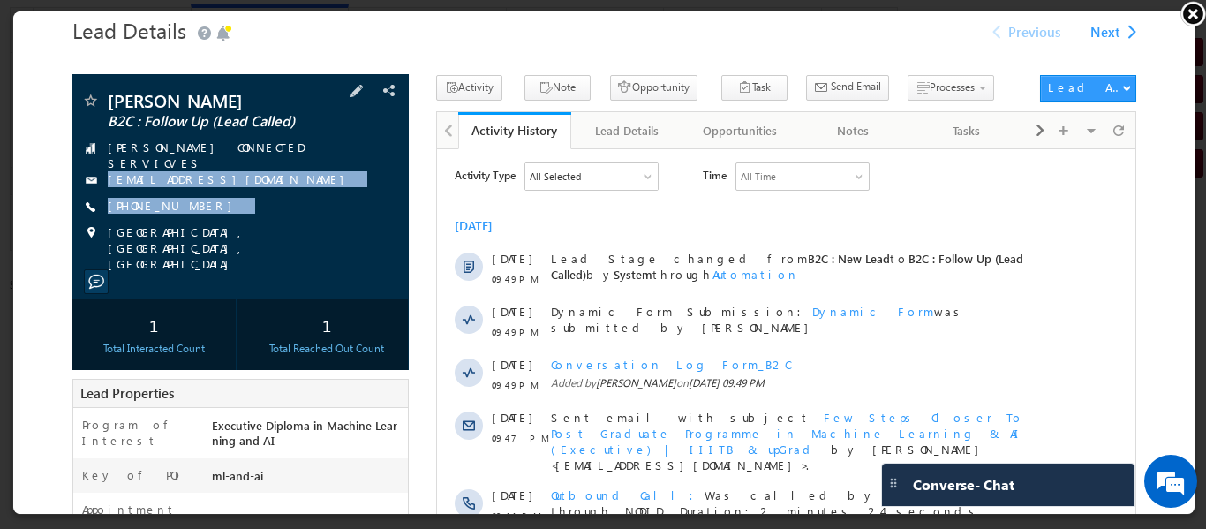
copy div "thebharath@gmail.com +91-9035455959"
click at [192, 209] on div "Bharath Dommaraju B2C : Follow Up (Lead Called) HARMAN CONNECTED SERVICVES theb…" at bounding box center [238, 180] width 319 height 180
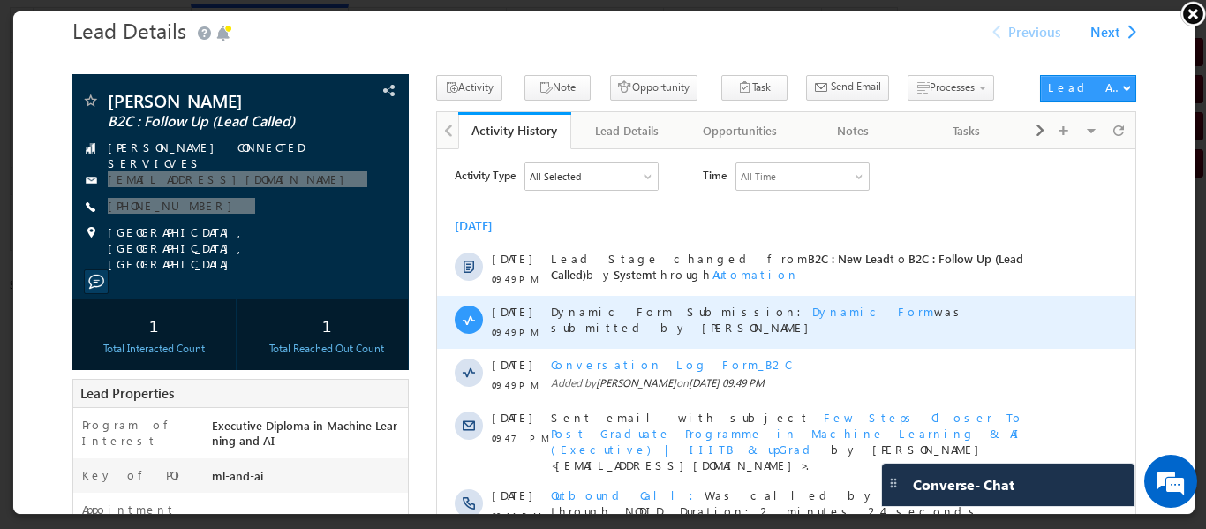
click at [811, 306] on span "Dynamic Form" at bounding box center [872, 310] width 122 height 15
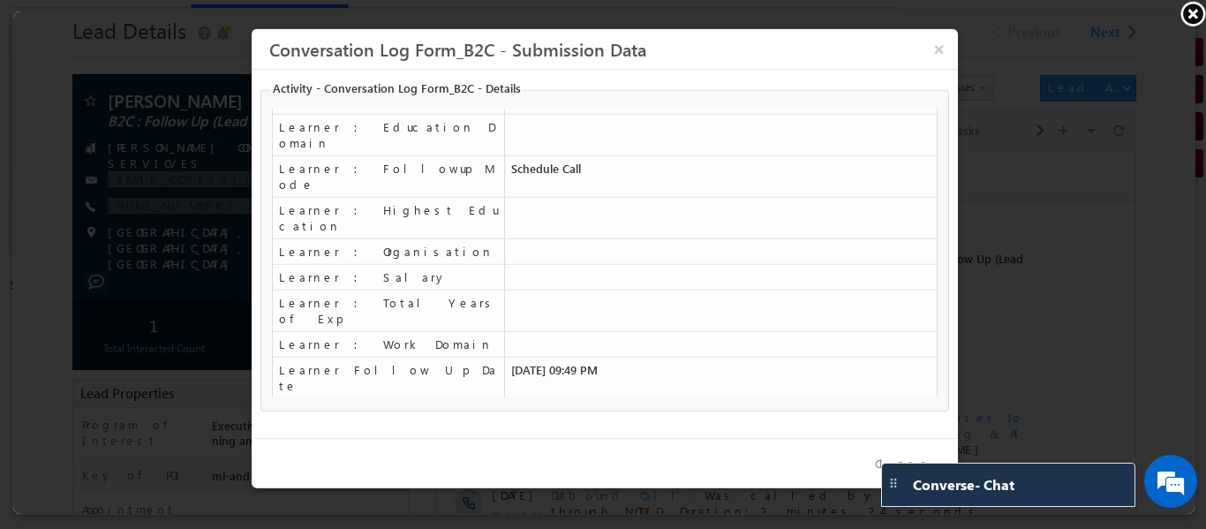
scroll to position [305, 0]
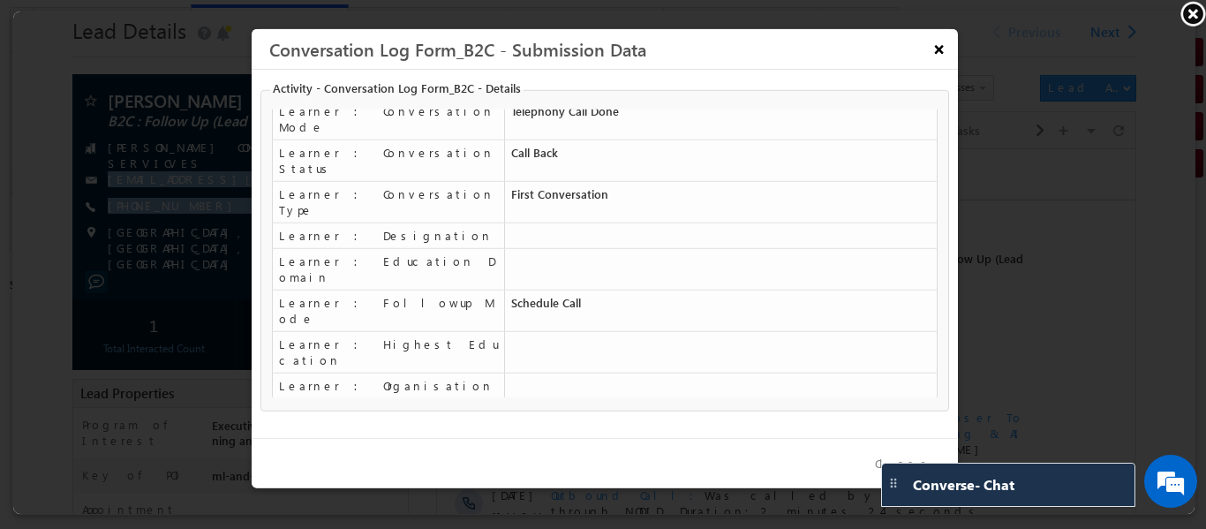
click at [940, 47] on button "×" at bounding box center [936, 46] width 29 height 31
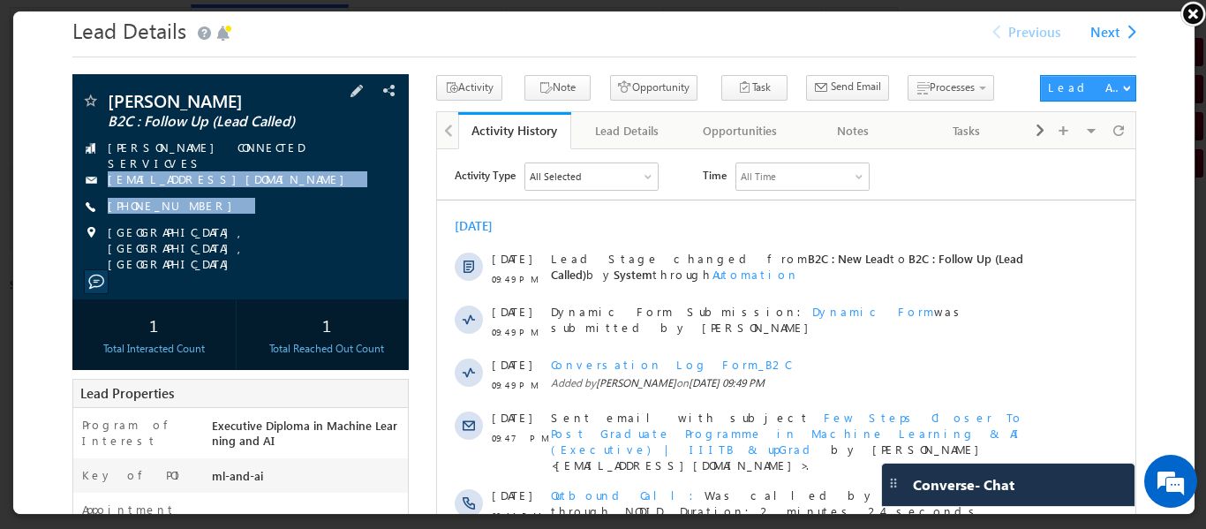
copy div "HARMAN CONNECTED SERVICVES"
drag, startPoint x: 295, startPoint y: 139, endPoint x: 280, endPoint y: 152, distance: 20.0
click at [280, 152] on div "HARMAN CONNECTED SERVICVES" at bounding box center [238, 147] width 319 height 18
click at [921, 136] on span "Conversation Log Form_B2C" at bounding box center [1002, 141] width 168 height 16
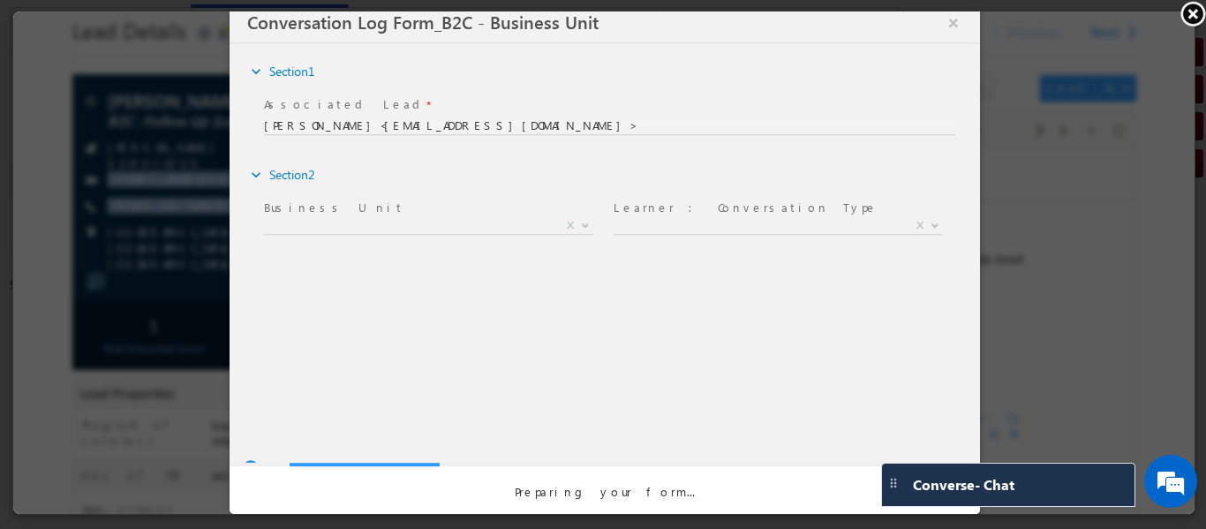
scroll to position [0, 0]
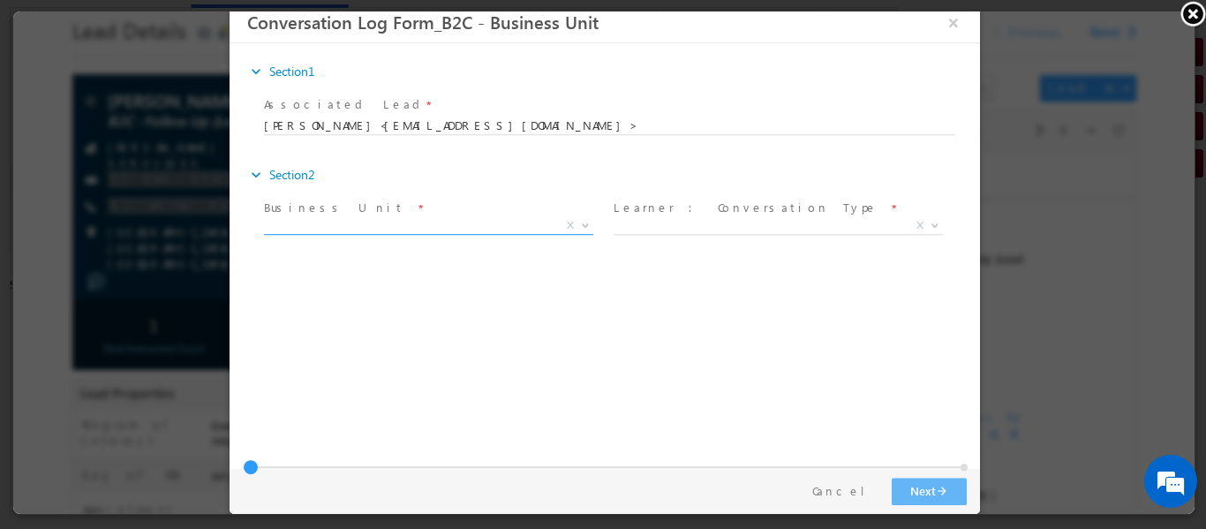
click at [526, 220] on span "X" at bounding box center [427, 225] width 329 height 18
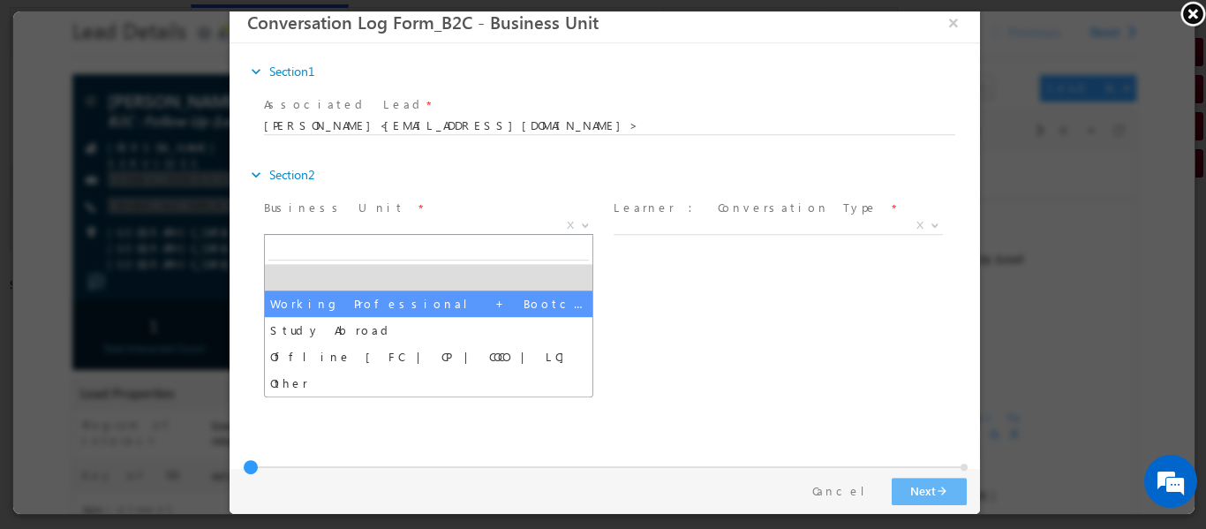
drag, startPoint x: 368, startPoint y: 292, endPoint x: 636, endPoint y: 255, distance: 270.8
select select "Working Professional + Bootcamp"
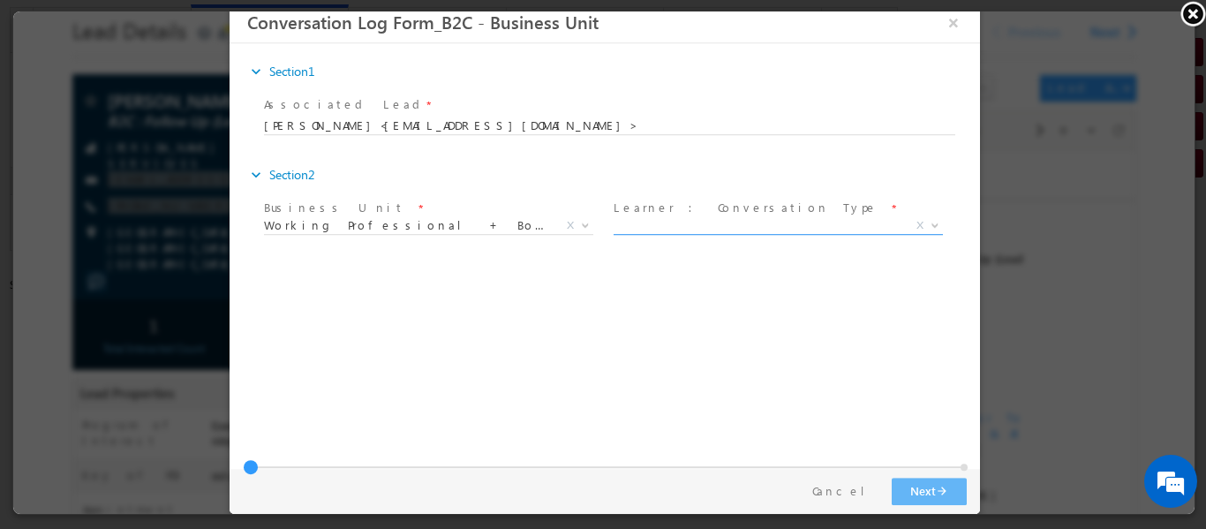
click at [711, 234] on span "X" at bounding box center [776, 229] width 329 height 18
click at [696, 230] on span "X" at bounding box center [776, 225] width 329 height 18
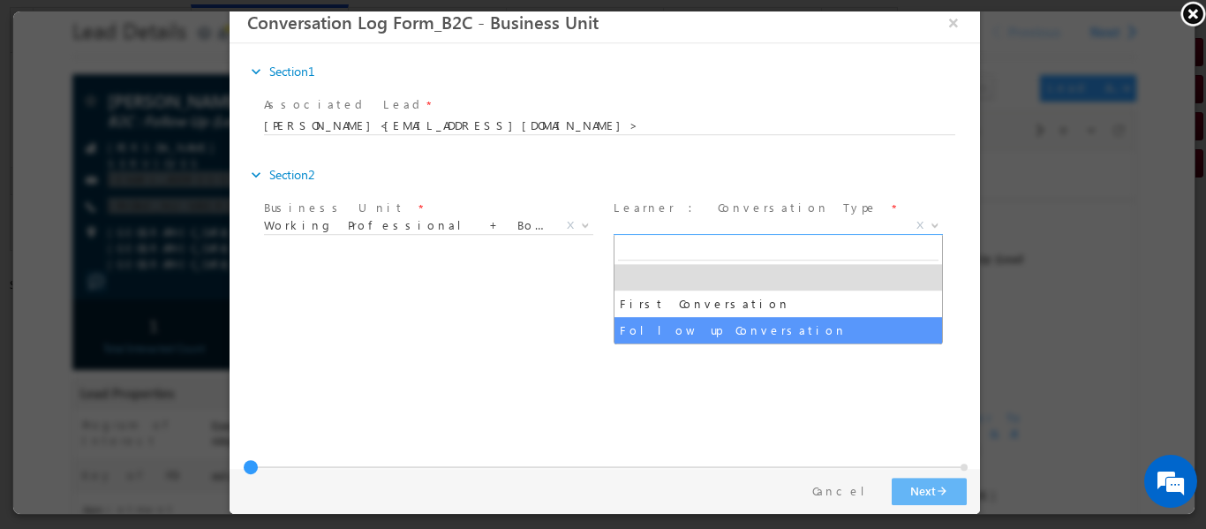
select select "Follow up Conversation"
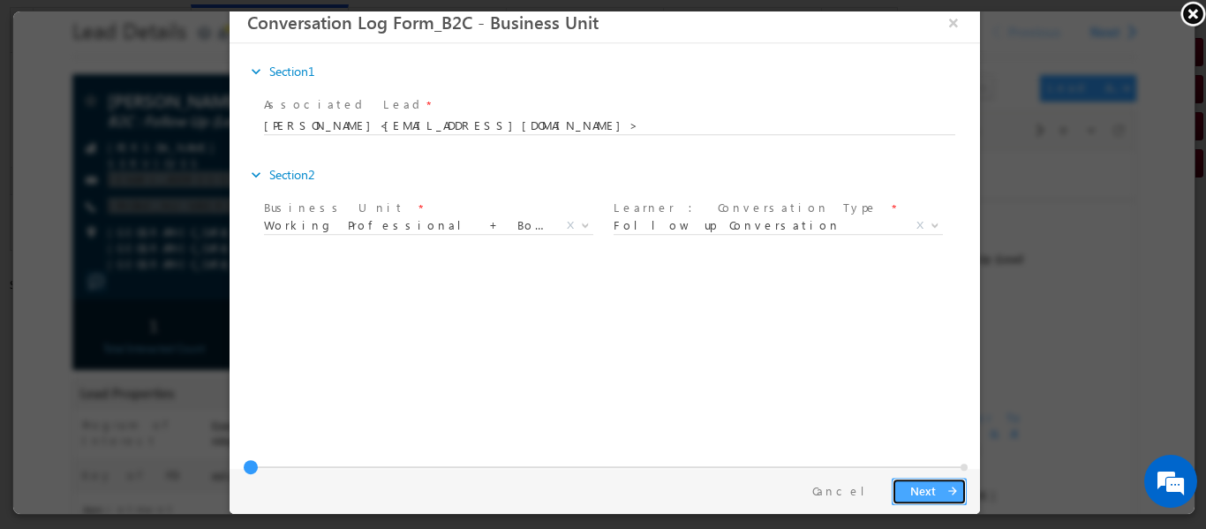
click at [920, 483] on button "Next arrow_forward" at bounding box center [927, 490] width 75 height 27
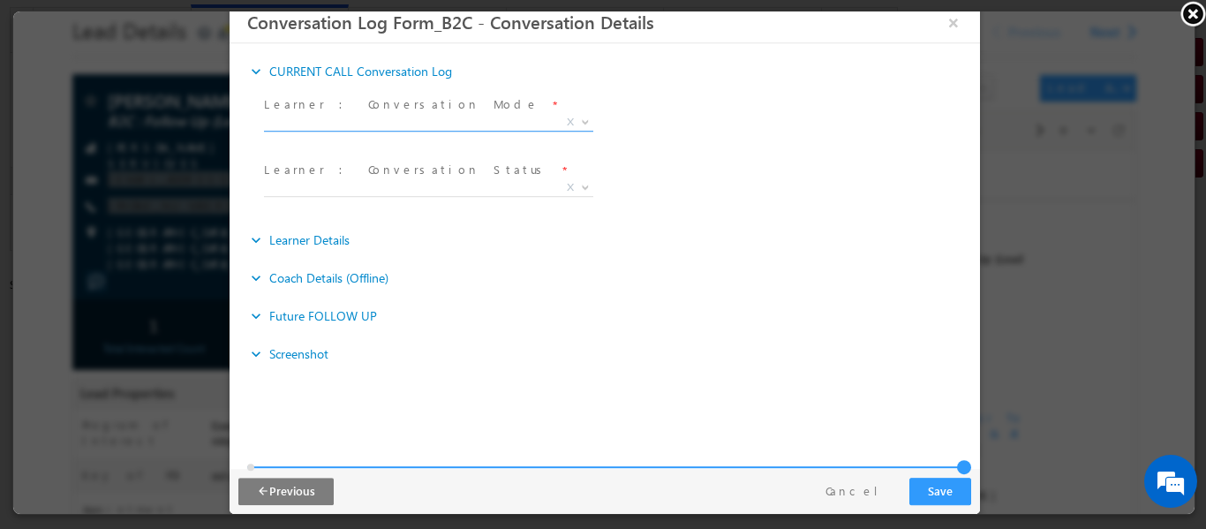
click at [441, 127] on span "X" at bounding box center [427, 122] width 329 height 18
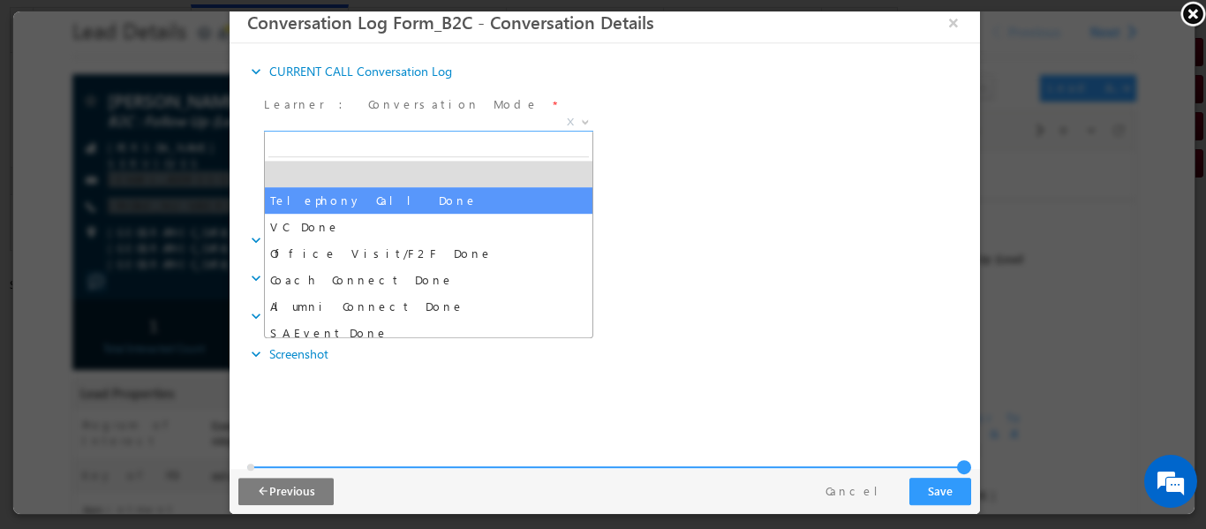
select select "Telephony Call Done"
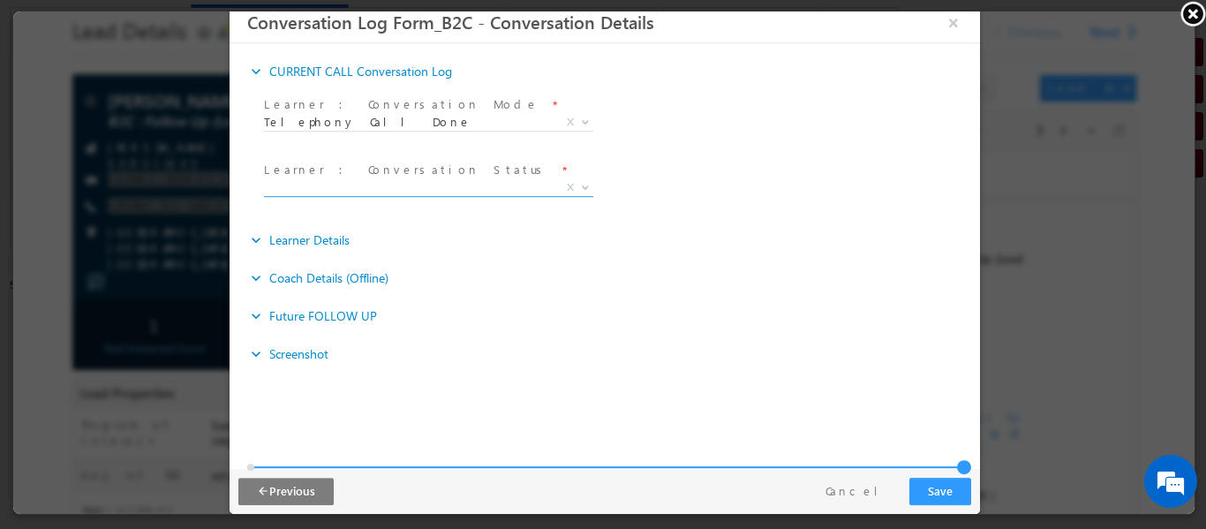
click at [355, 195] on span "X" at bounding box center [427, 191] width 329 height 18
click at [342, 188] on span "X" at bounding box center [427, 187] width 329 height 18
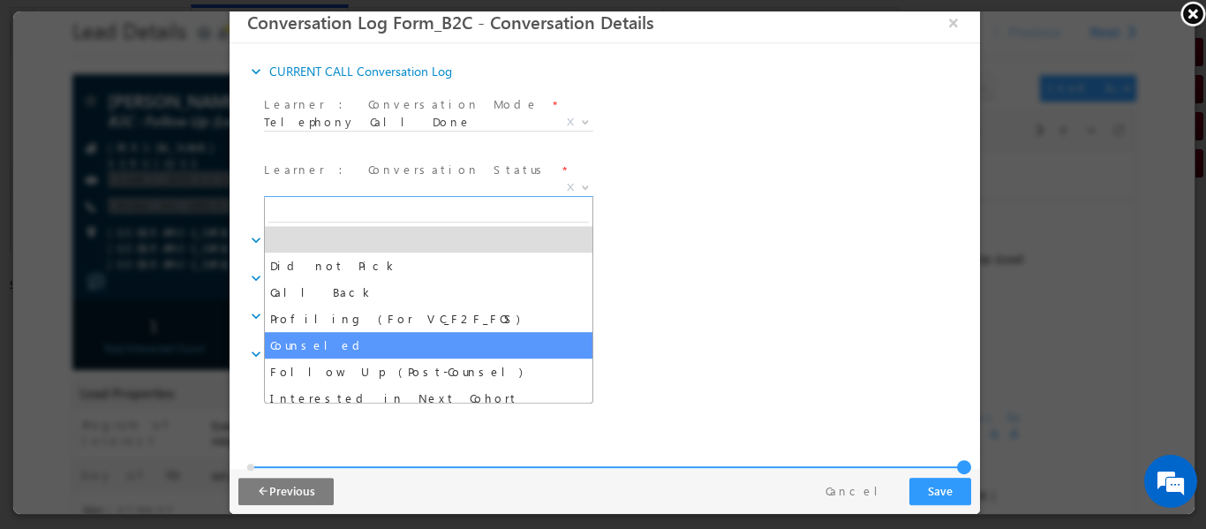
select select "Counseled"
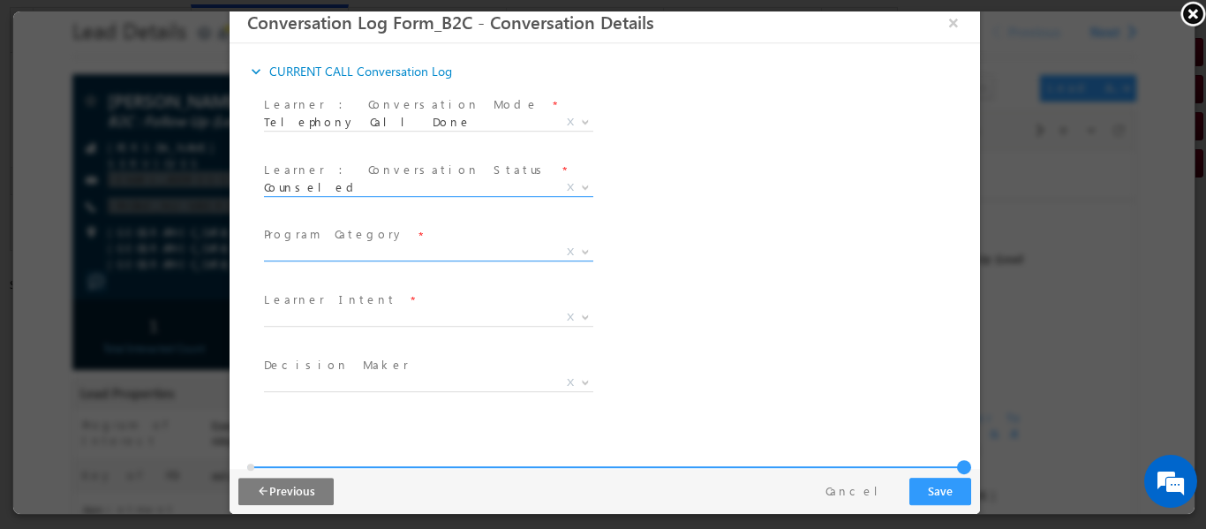
click at [386, 249] on span "X" at bounding box center [427, 252] width 329 height 18
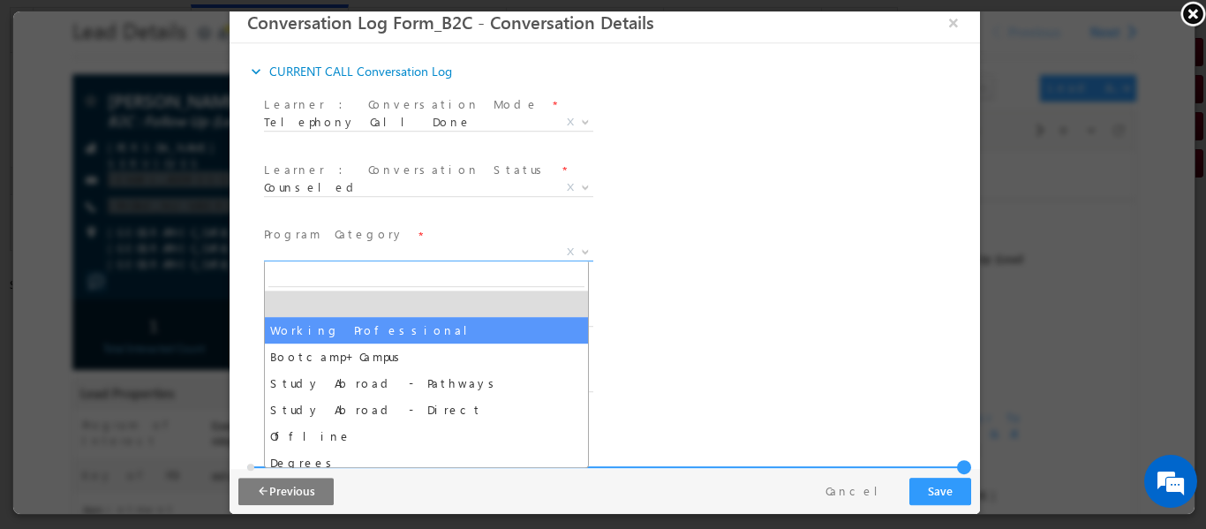
select select "Working Professional"
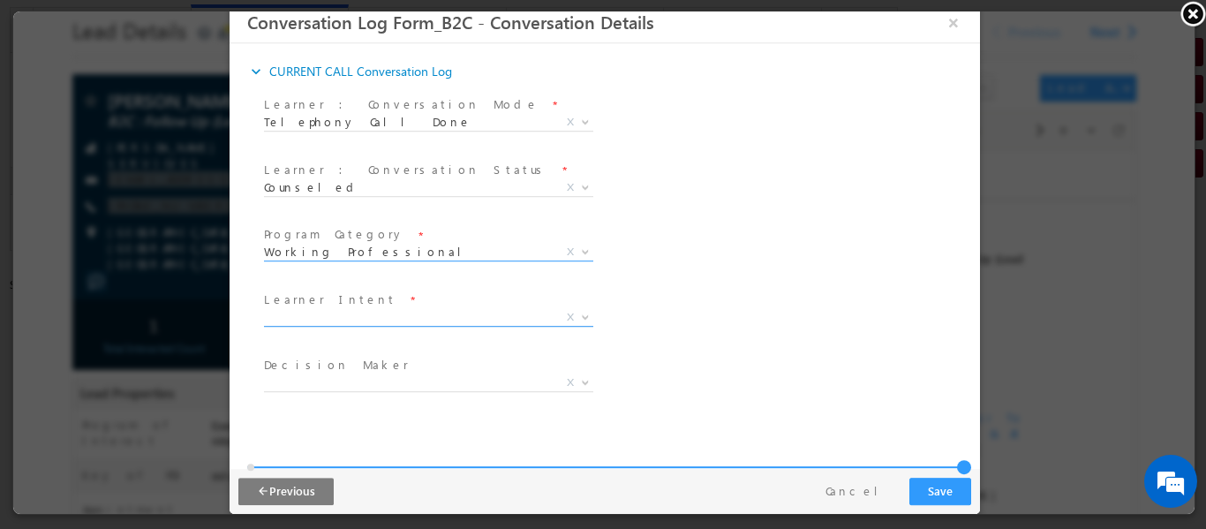
click at [353, 317] on span "X" at bounding box center [427, 317] width 329 height 18
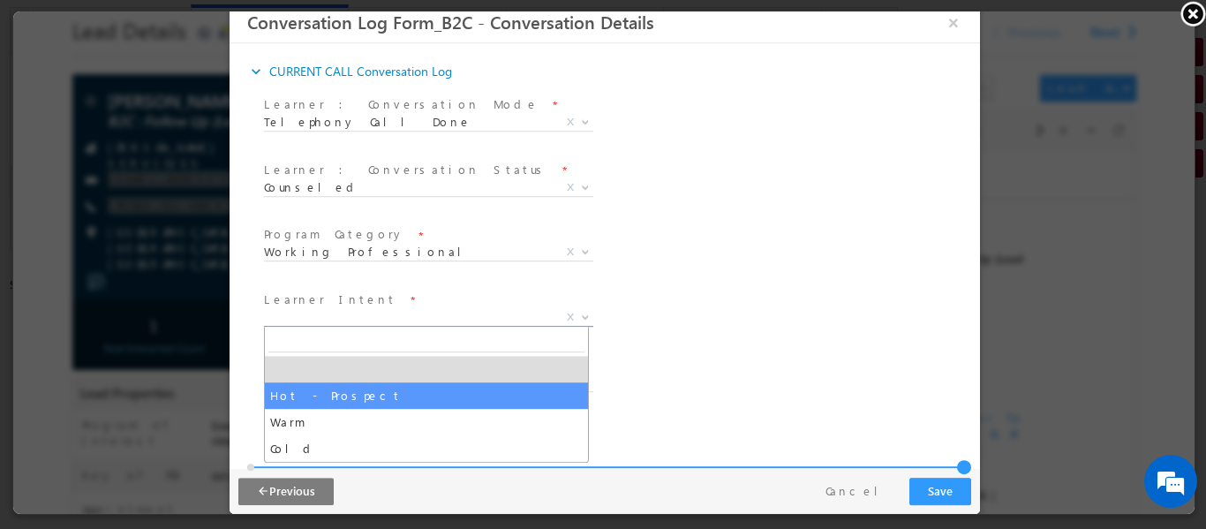
select select "Hot - Prospect"
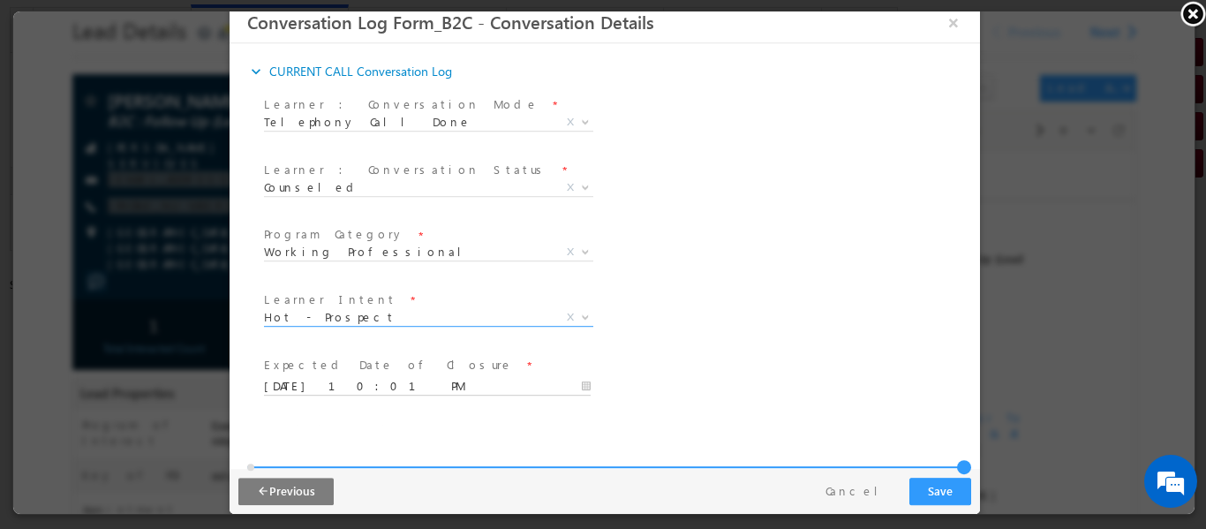
click at [328, 385] on input "09/11/2025 10:01 PM" at bounding box center [426, 386] width 327 height 18
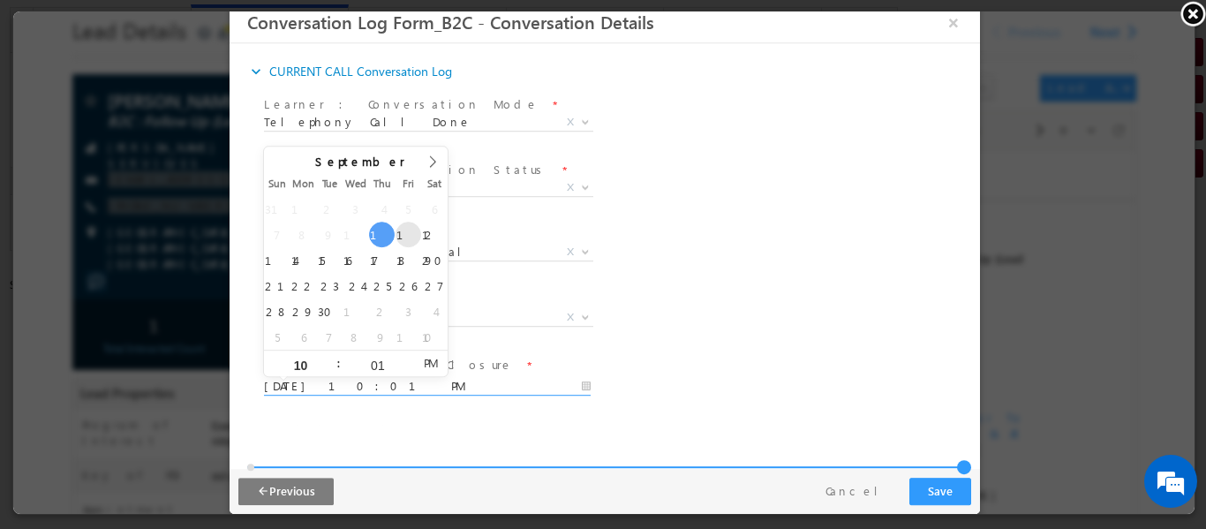
type input "09/12/2025 10:01 PM"
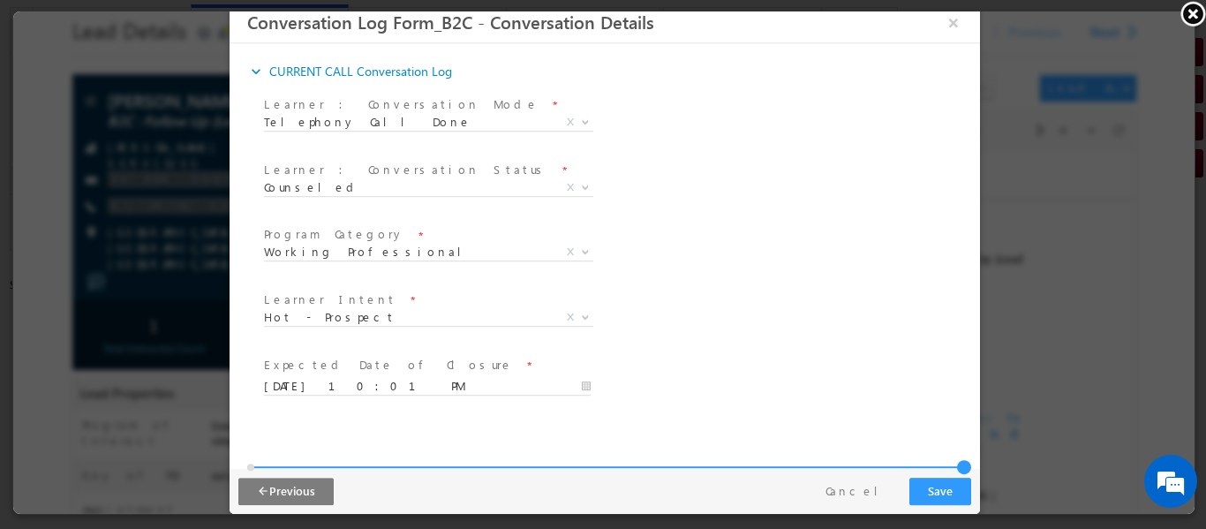
click at [702, 254] on div "Program Category * Working Professional Bootcamp+Campus Study Abroad - Pathways…" at bounding box center [618, 254] width 719 height 65
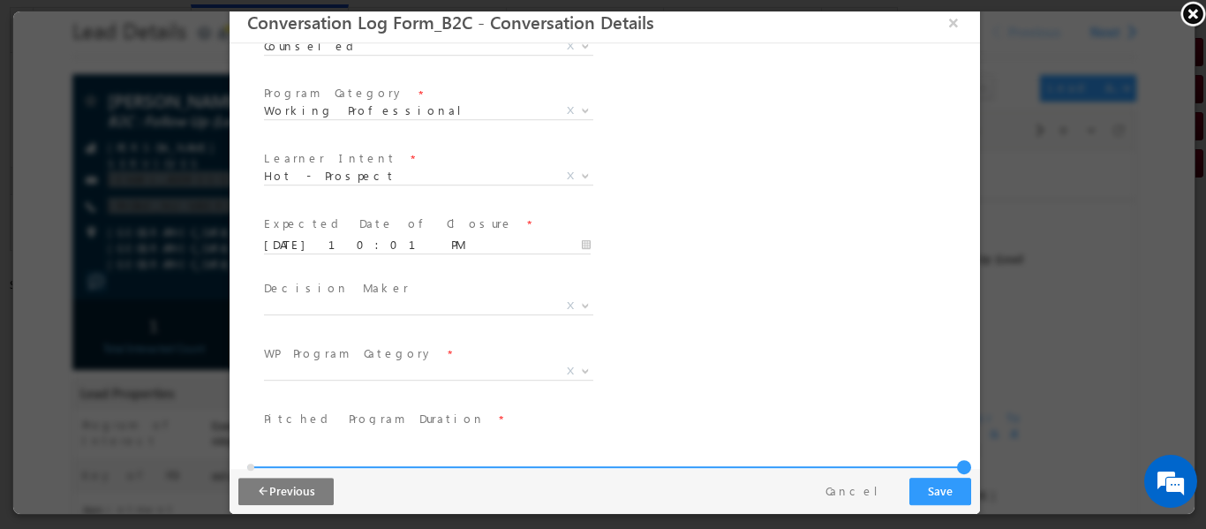
scroll to position [177, 0]
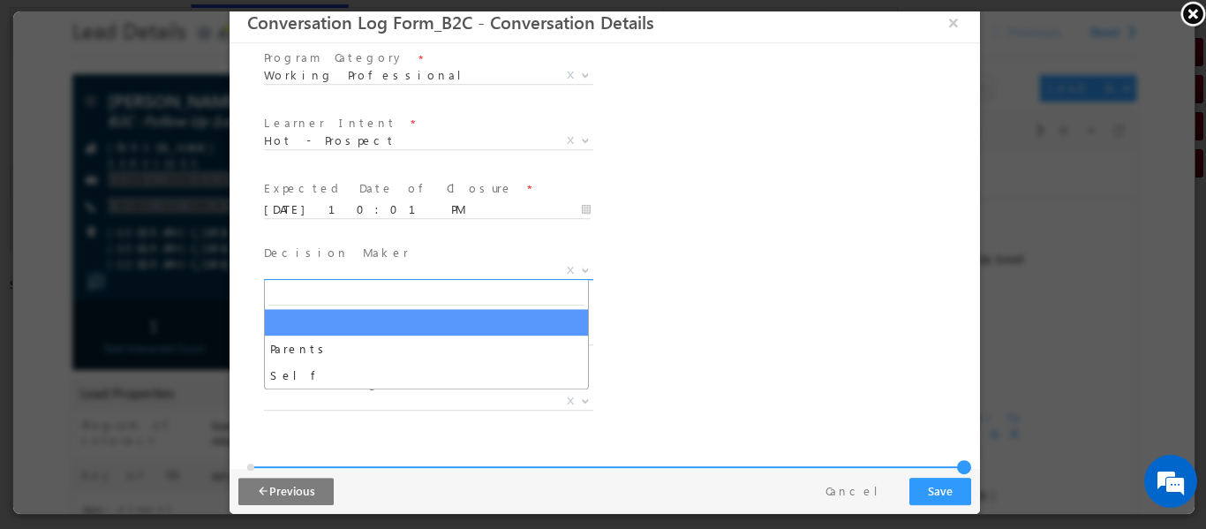
click at [395, 264] on span "X" at bounding box center [427, 270] width 329 height 18
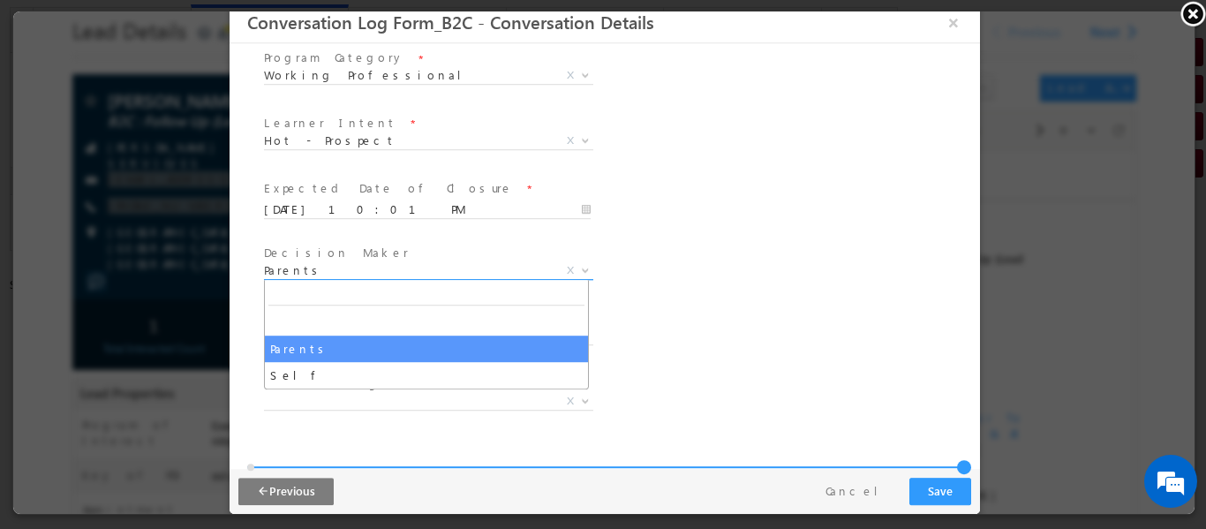
click at [388, 261] on span "Parents" at bounding box center [406, 269] width 287 height 16
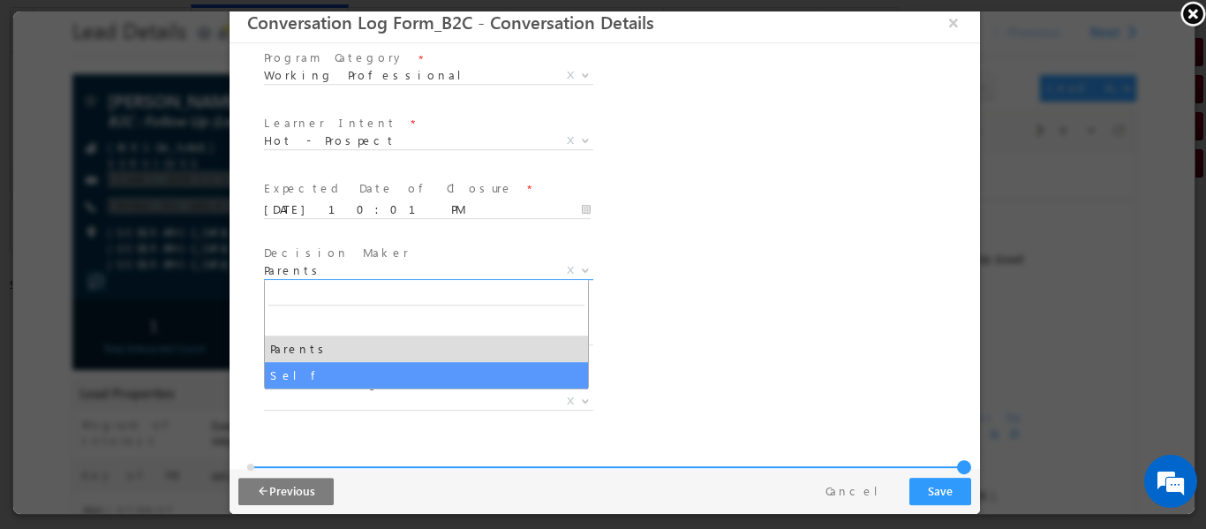
select select "Self"
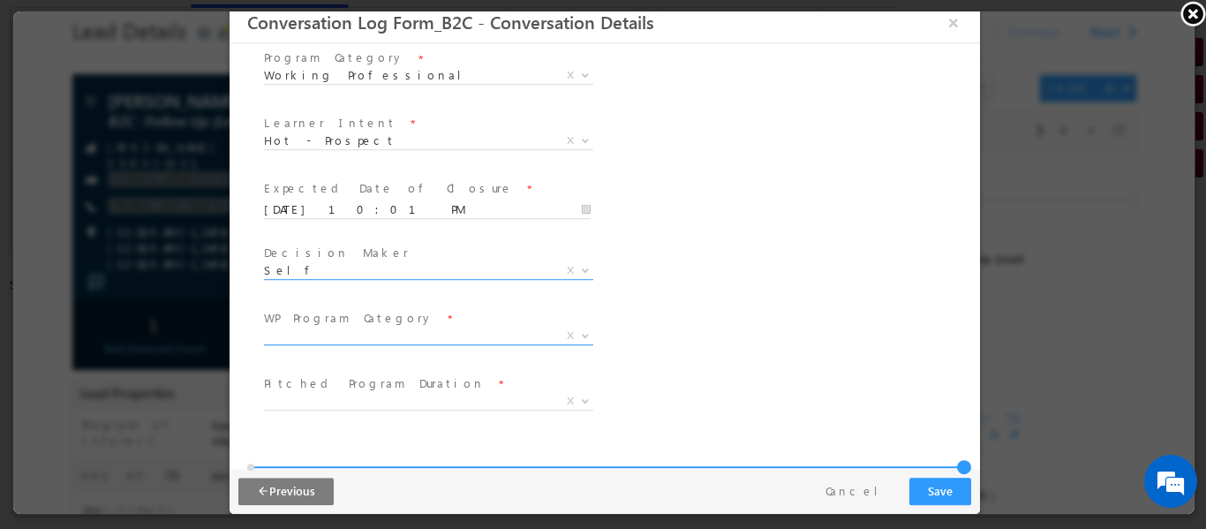
click at [349, 335] on span "X" at bounding box center [427, 336] width 329 height 18
select select "ML"
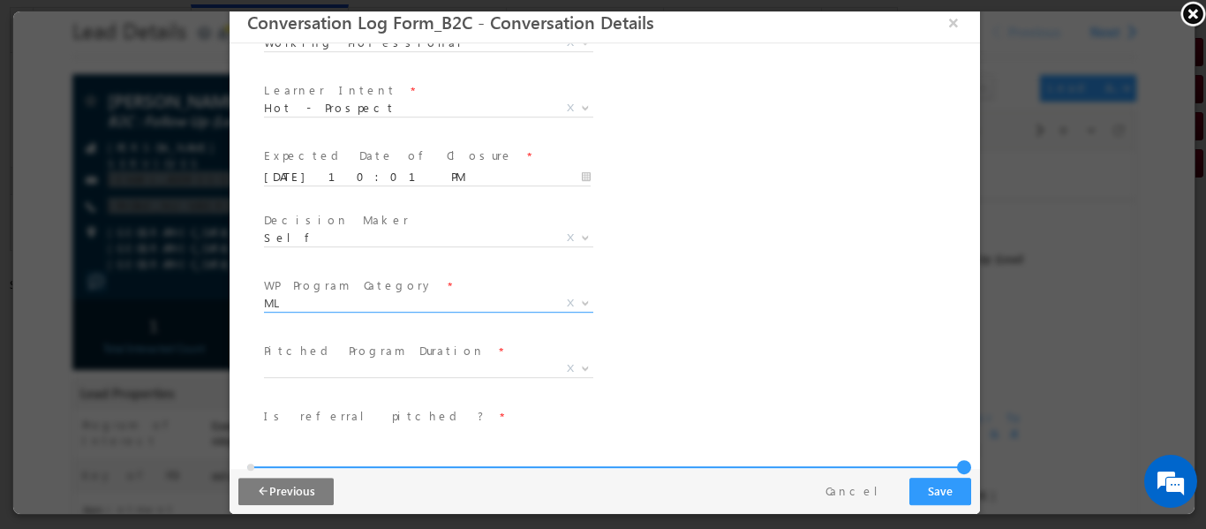
scroll to position [265, 0]
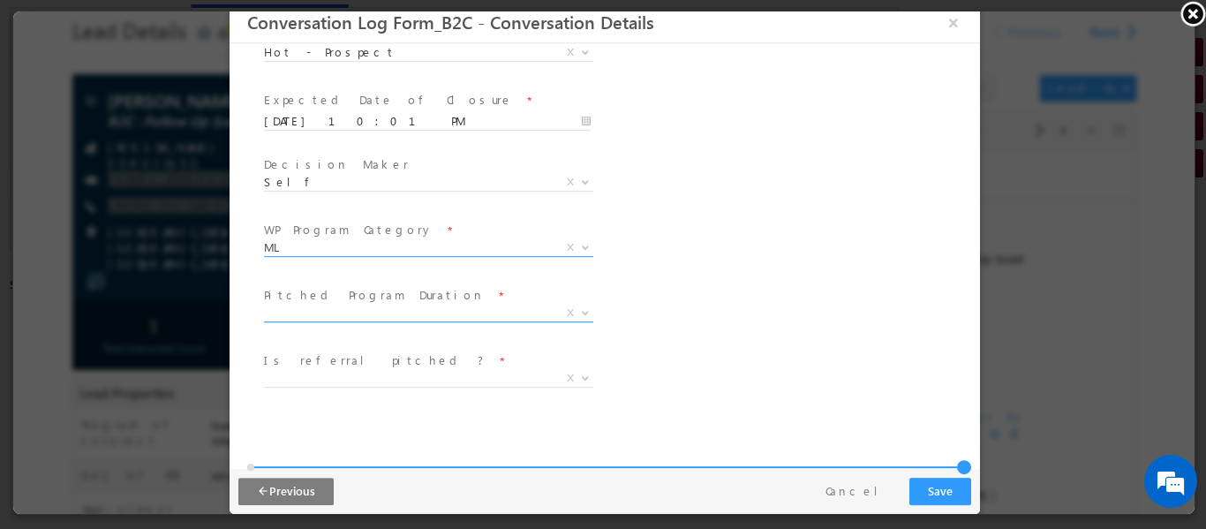
click at [409, 313] on span "X" at bounding box center [427, 313] width 329 height 18
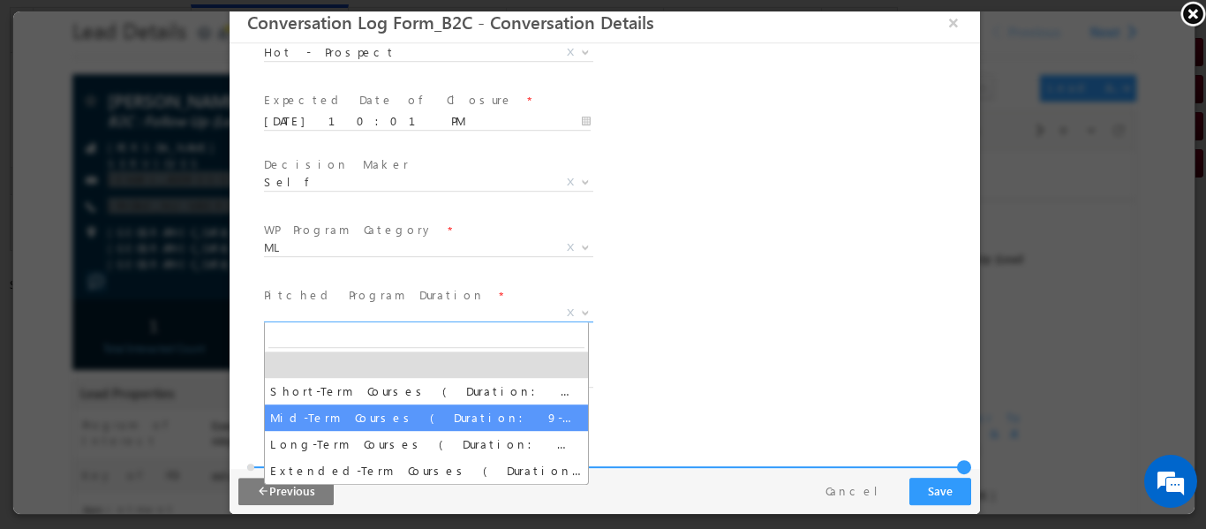
select select "Mid-Term Courses ( Duration: 9-12 months )"
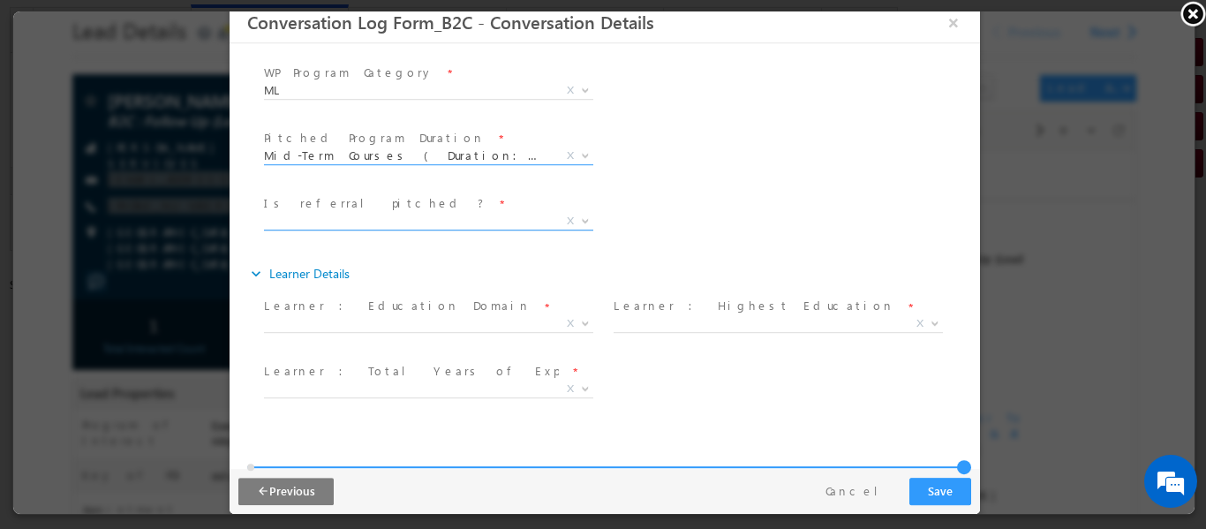
scroll to position [441, 0]
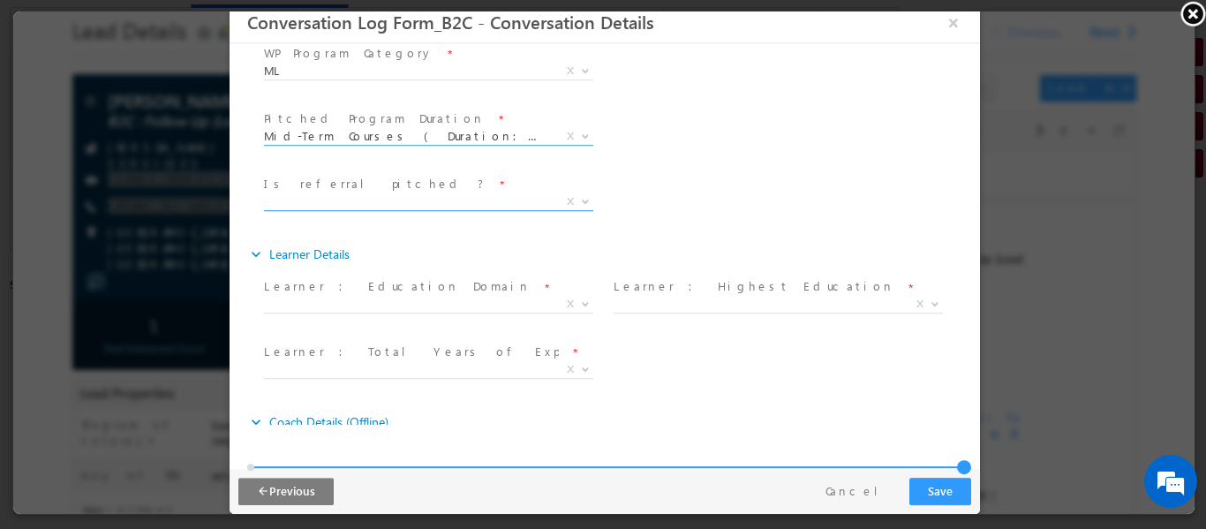
click at [407, 201] on span "X" at bounding box center [427, 201] width 329 height 18
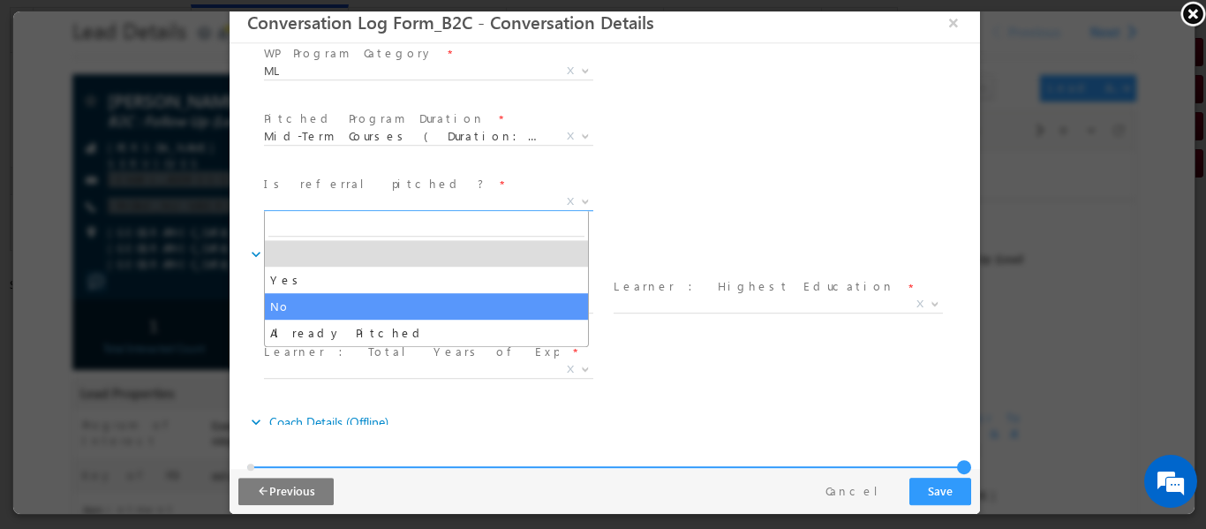
select select "No"
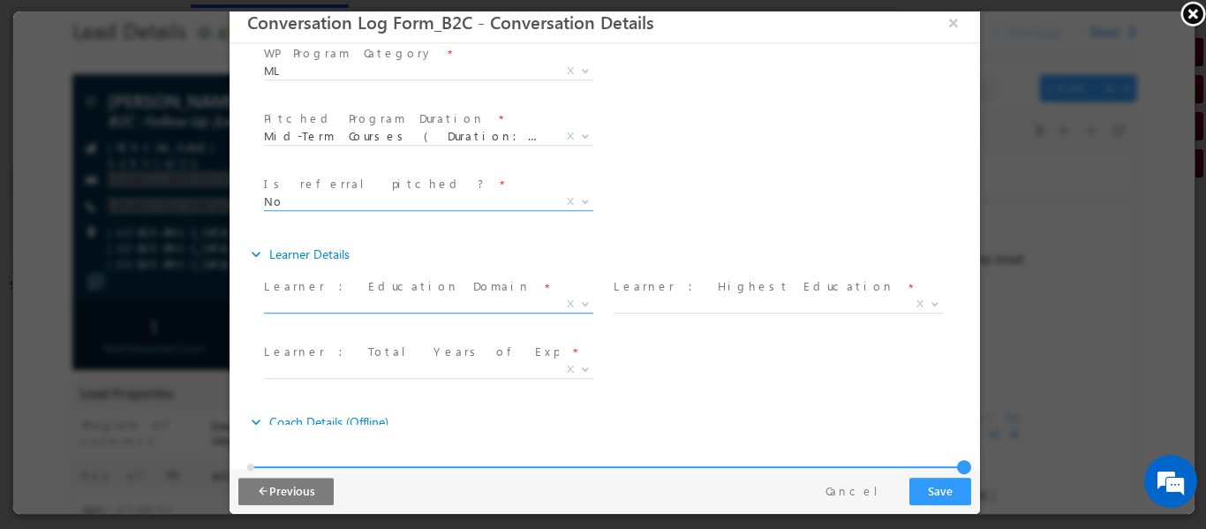
click at [509, 312] on span "Arts Commerce Management Engineering Medical Science Others X" at bounding box center [434, 307] width 342 height 21
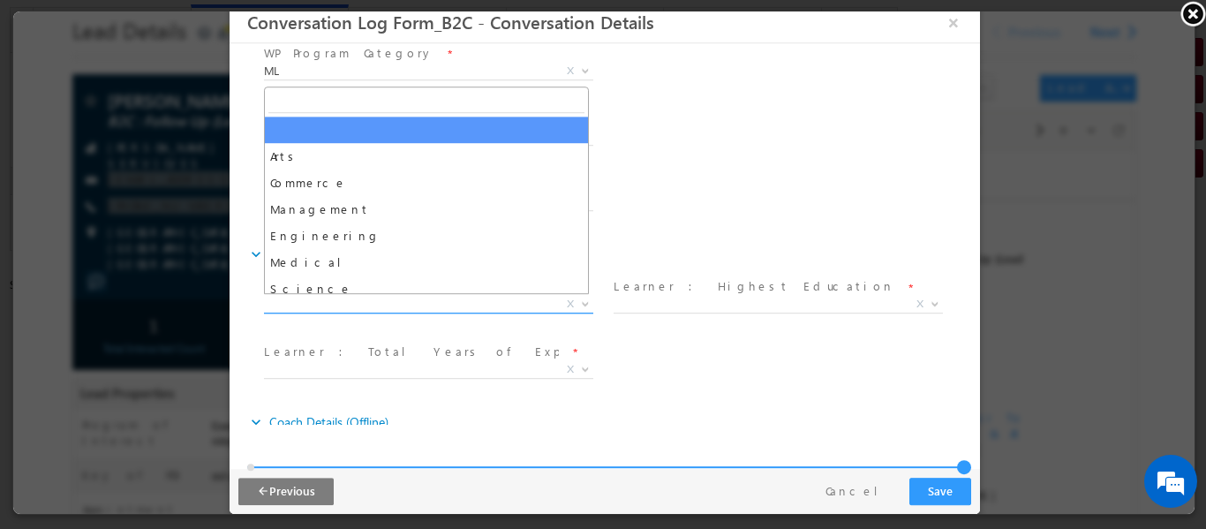
click at [484, 308] on span "X" at bounding box center [427, 304] width 329 height 18
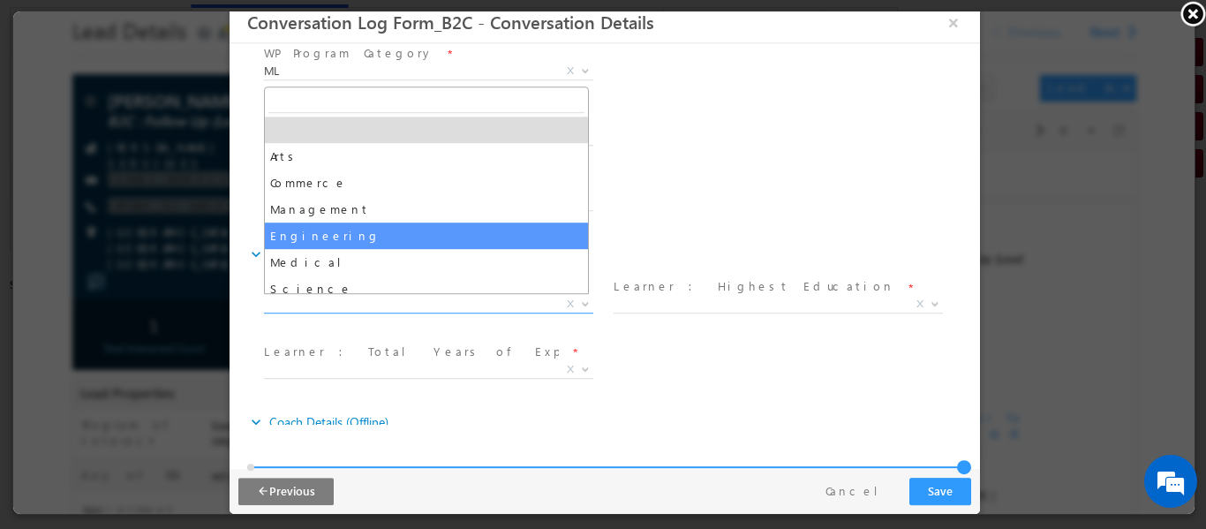
select select "Engineering"
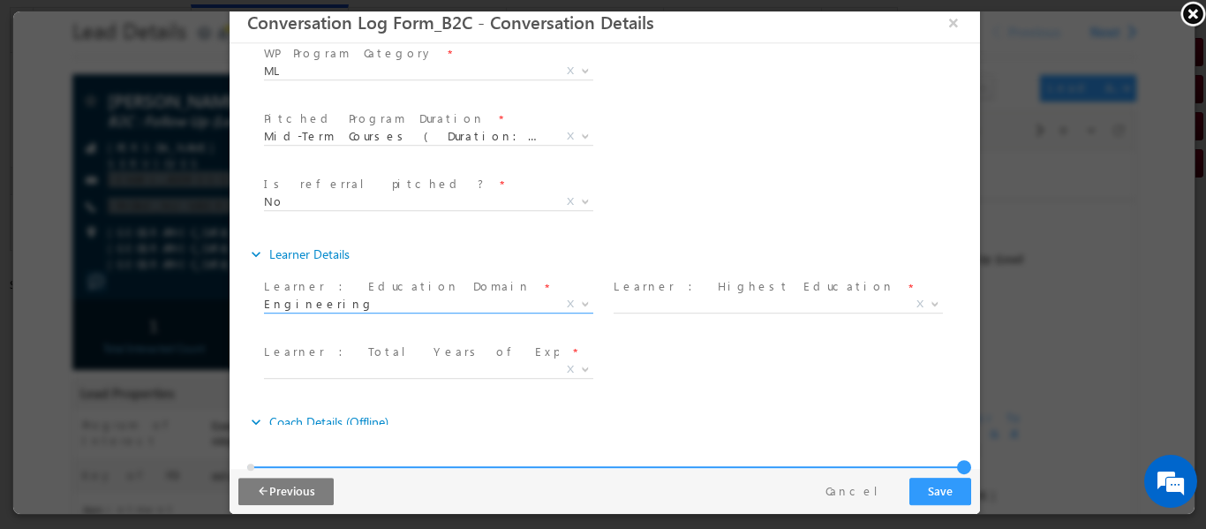
scroll to position [530, 0]
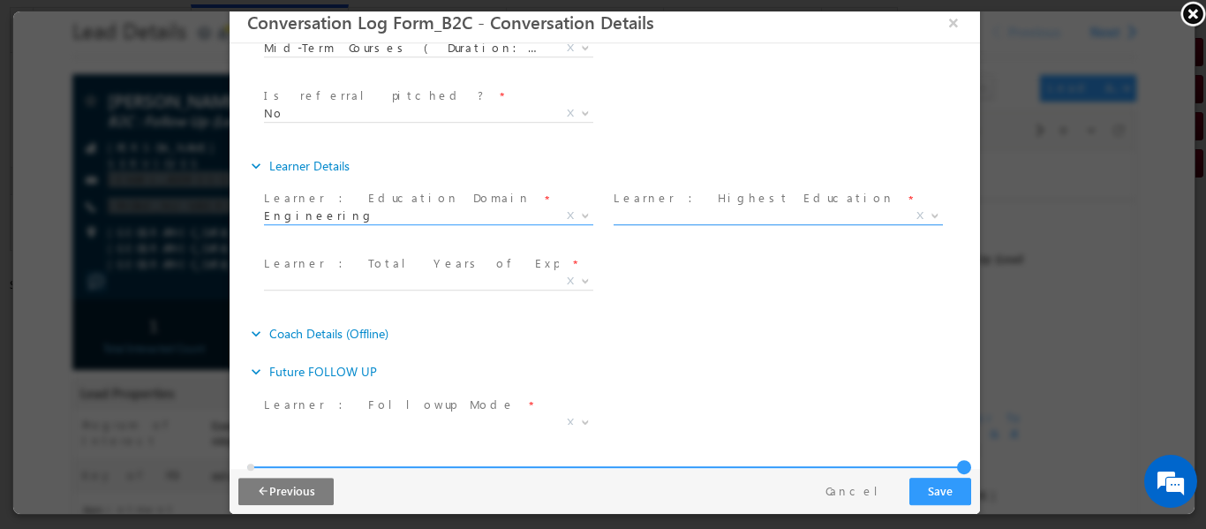
click at [717, 213] on span "X" at bounding box center [776, 216] width 329 height 18
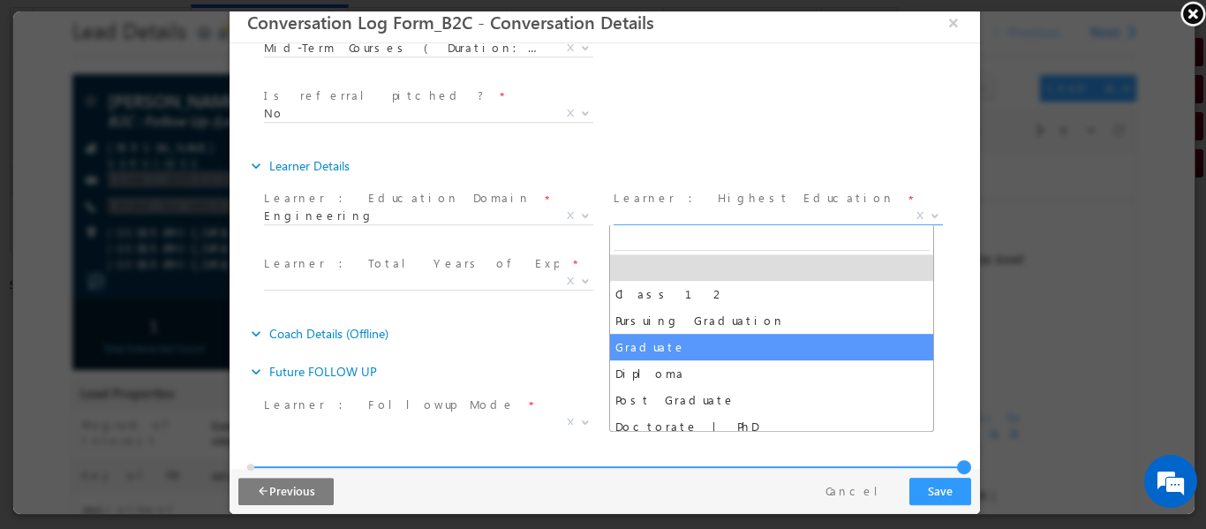
select select "Graduate"
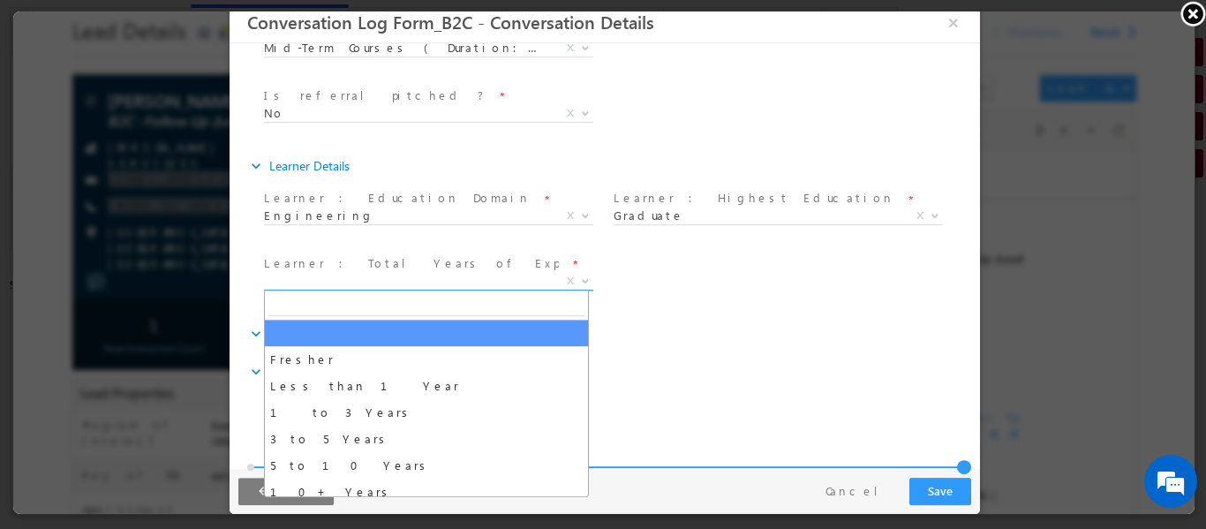
click at [550, 285] on span "X" at bounding box center [427, 281] width 329 height 18
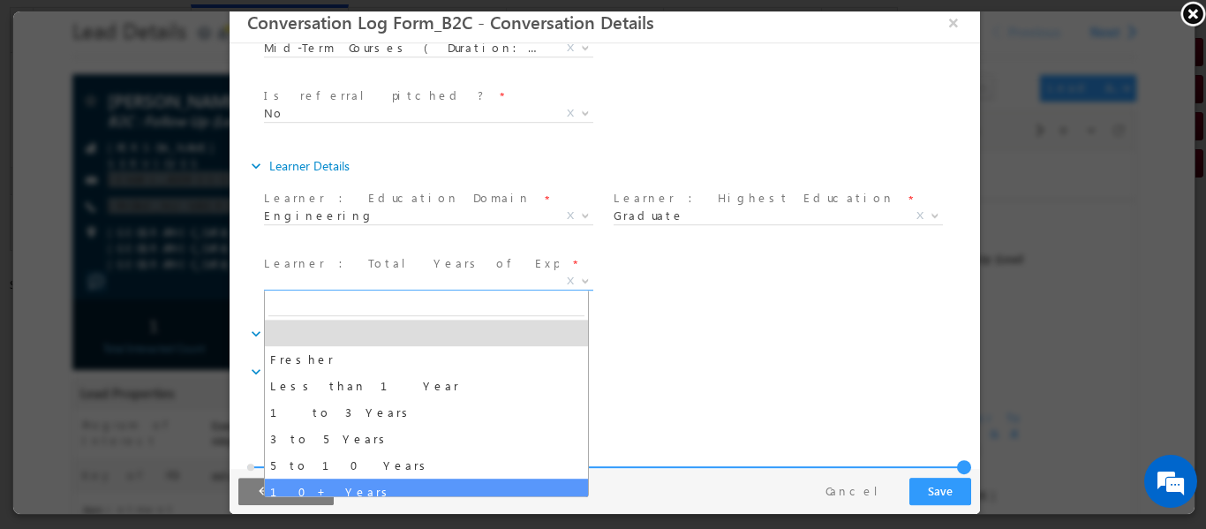
select select "10+ Years"
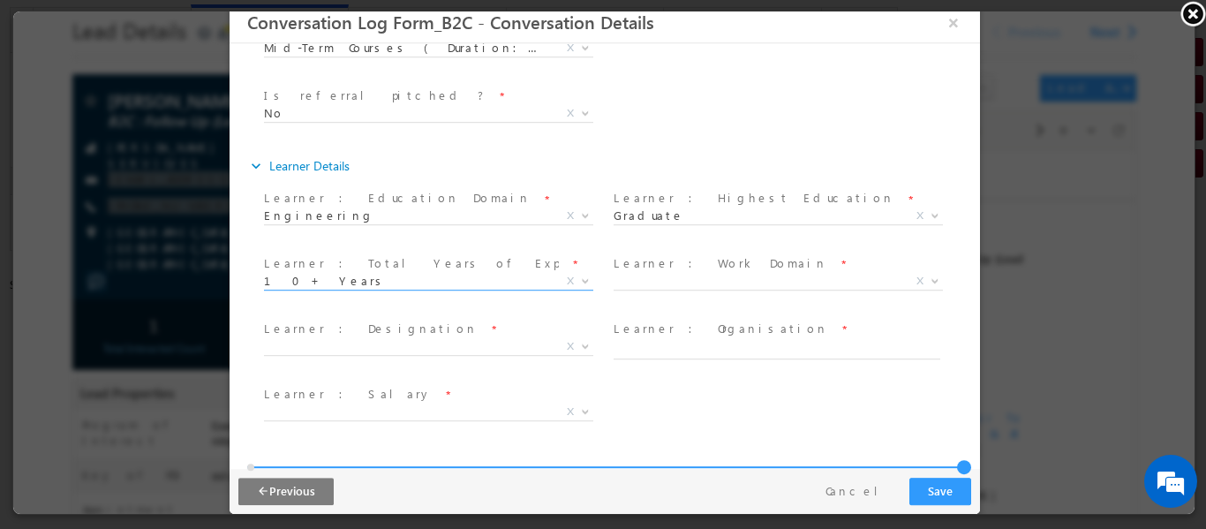
scroll to position [706, 0]
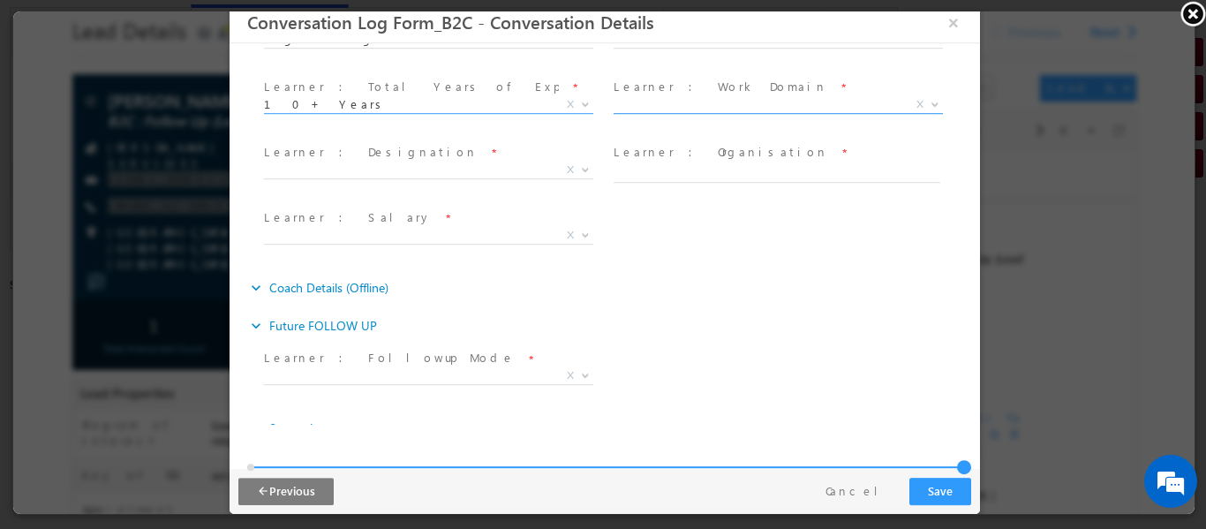
click at [667, 109] on span "X" at bounding box center [776, 104] width 329 height 18
click at [672, 107] on span "Marketing" at bounding box center [755, 103] width 287 height 16
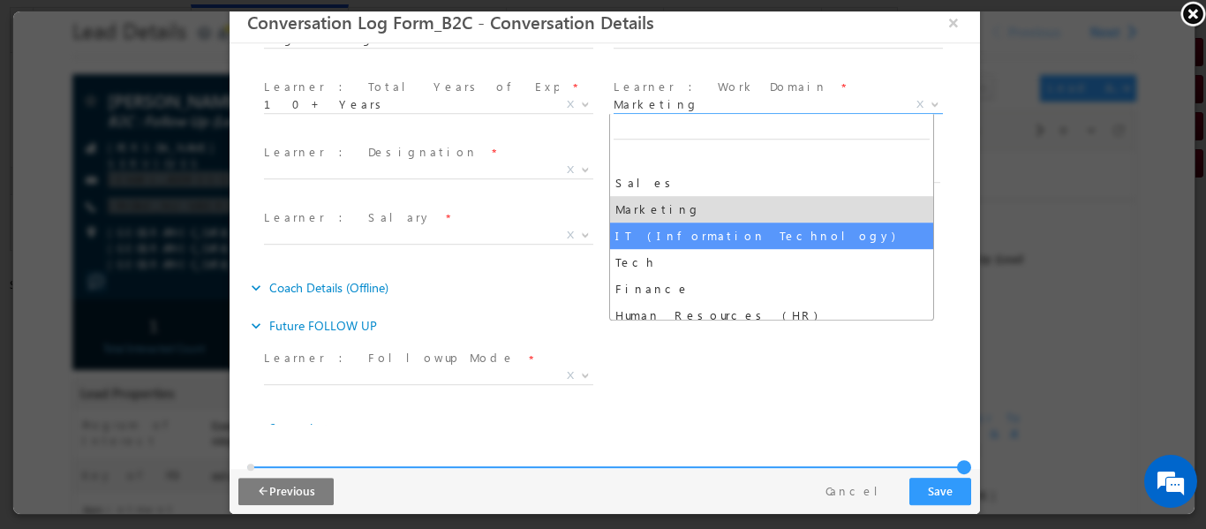
select select "IT (Information Technology)"
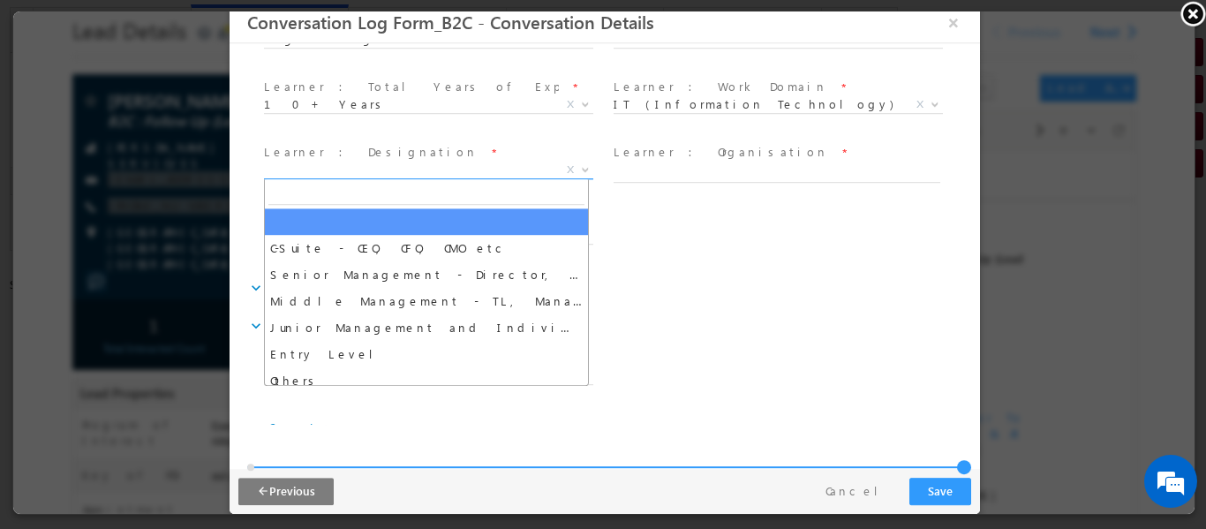
click at [394, 171] on span "X" at bounding box center [427, 170] width 329 height 18
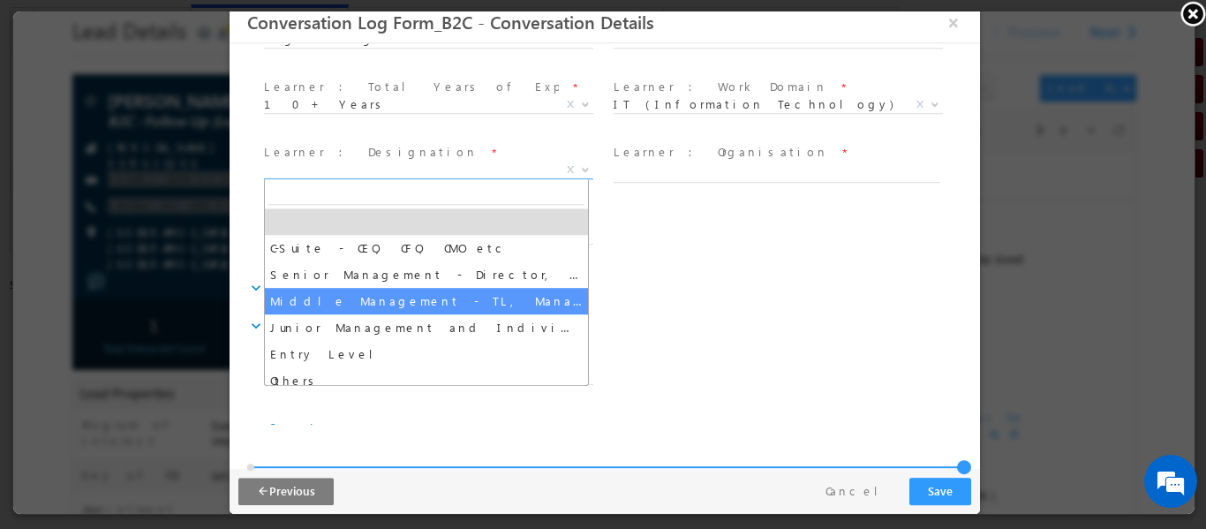
select select "Middle Management - TL, Manager, Senior Manager etc"
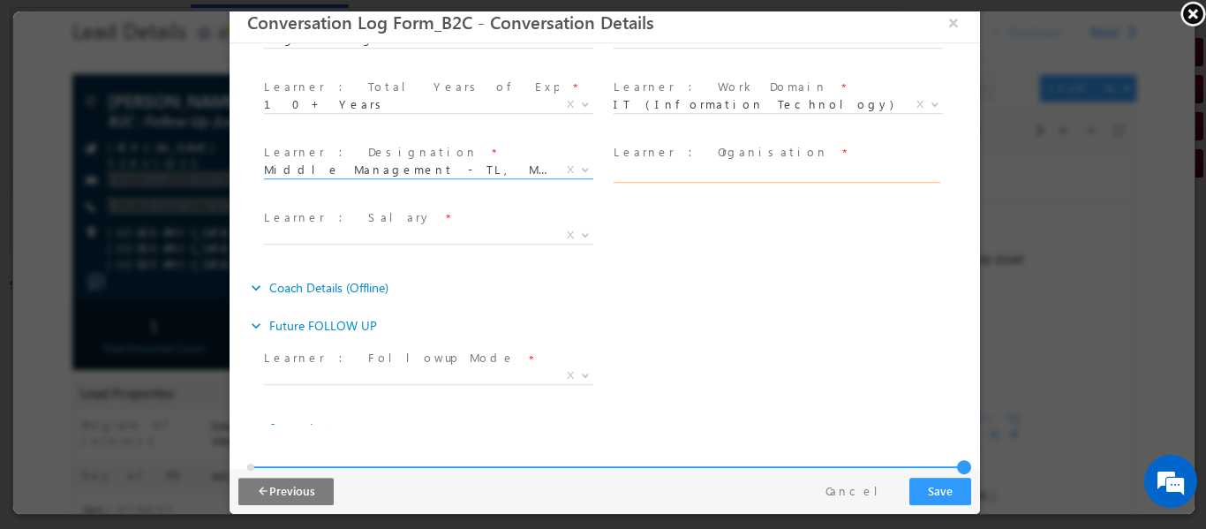
drag, startPoint x: 717, startPoint y: 177, endPoint x: 707, endPoint y: 176, distance: 10.6
click at [717, 177] on input "text" at bounding box center [775, 173] width 327 height 18
type input "hARMAN"
click at [371, 238] on span "X" at bounding box center [427, 235] width 329 height 18
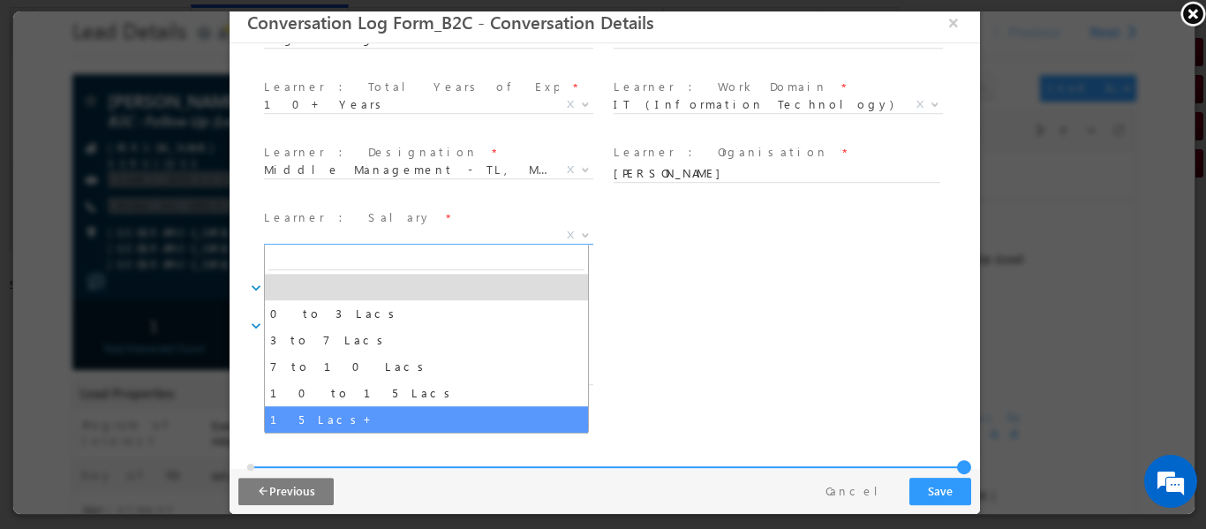
select select "15 Lacs+"
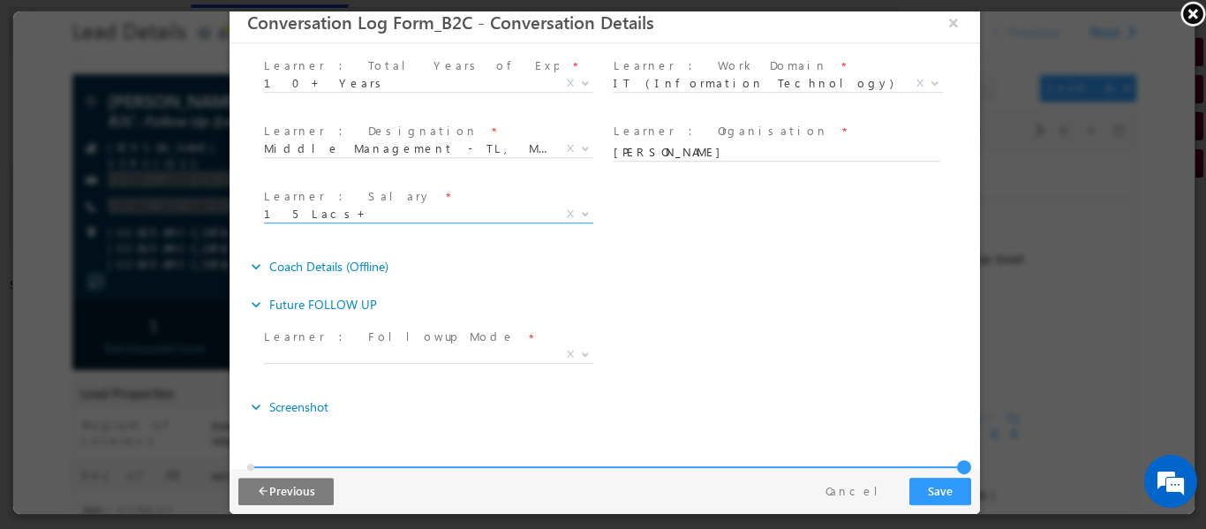
scroll to position [736, 0]
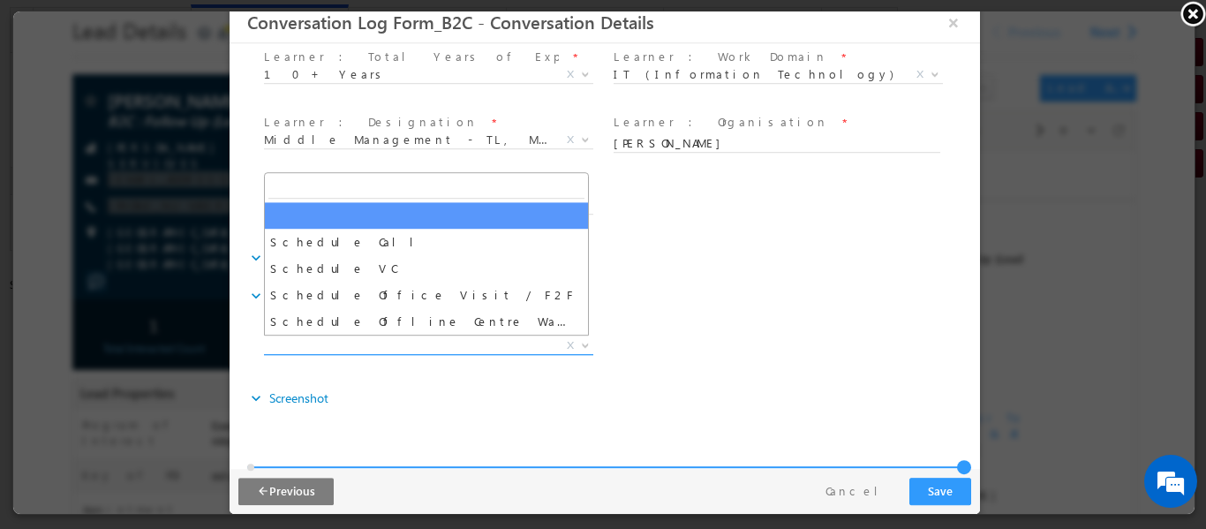
click at [471, 346] on span "X" at bounding box center [427, 345] width 329 height 18
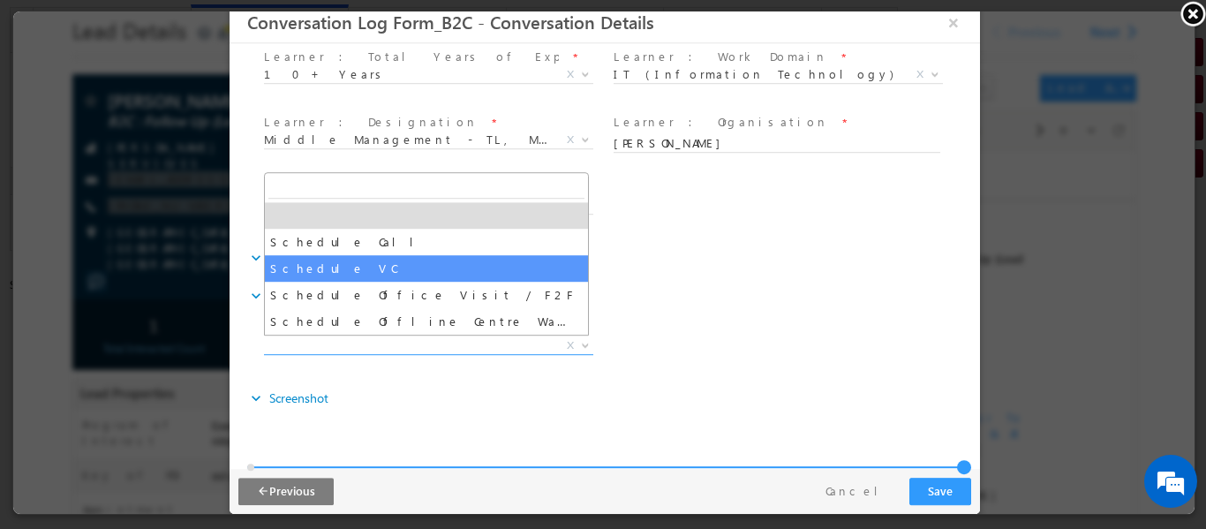
select select "Schedule Call"
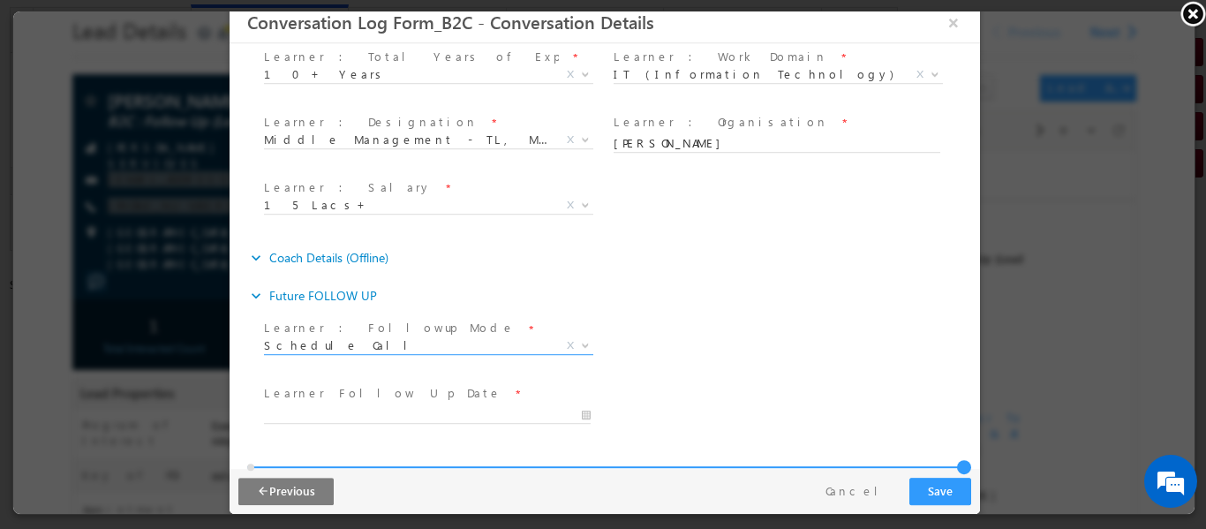
click at [363, 403] on div at bounding box center [434, 412] width 342 height 21
type input "09/11/2025 10:02 PM"
type input "02"
click at [357, 410] on input "09/11/2025 10:02 PM" at bounding box center [426, 414] width 327 height 18
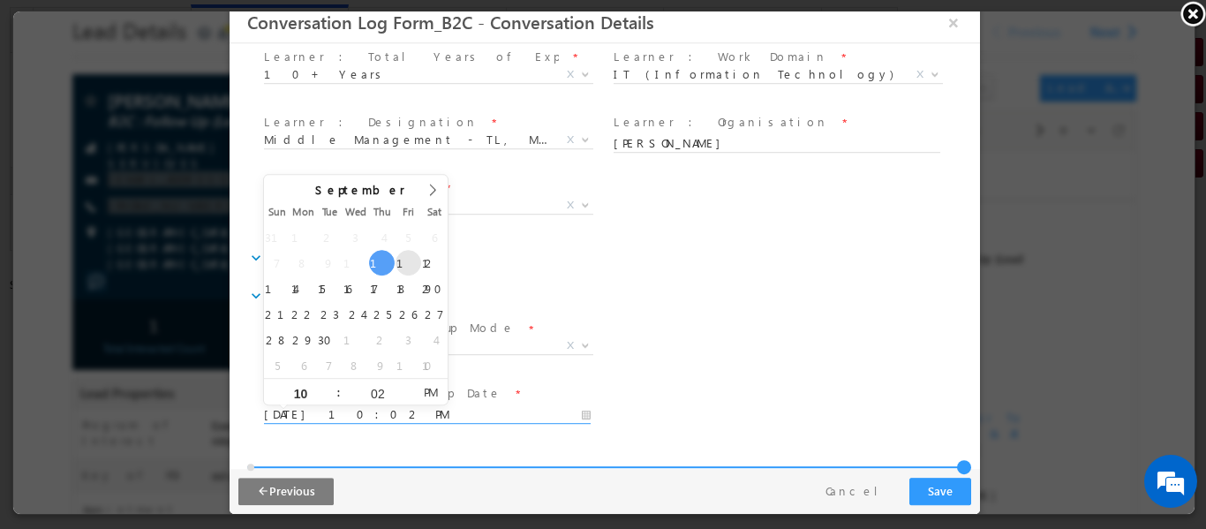
type input "09/12/2025 10:02 PM"
click at [700, 289] on div "expand_more Future FOLLOW UP" at bounding box center [612, 295] width 732 height 32
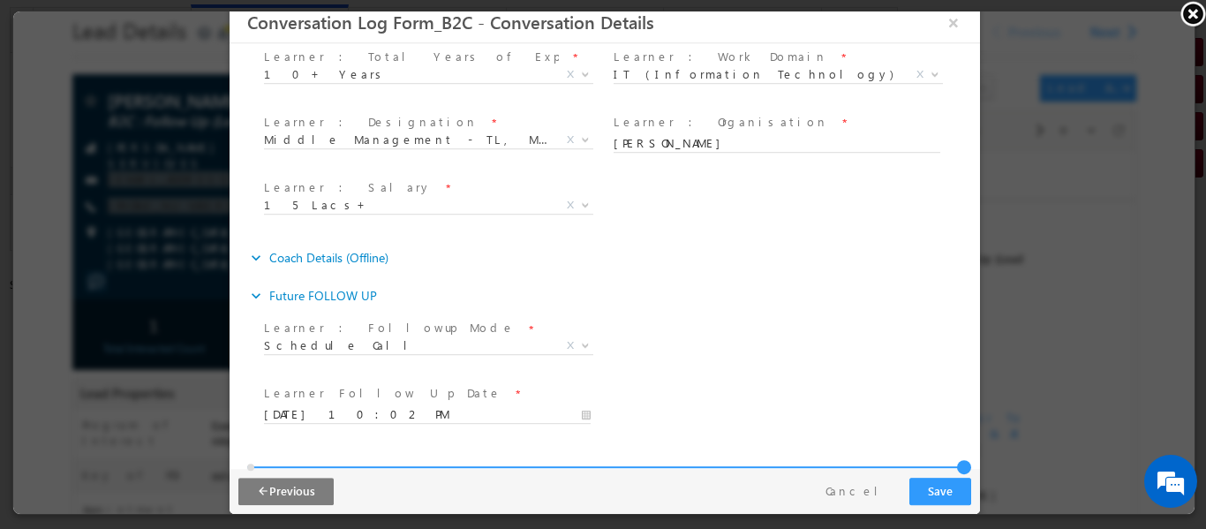
scroll to position [866, 0]
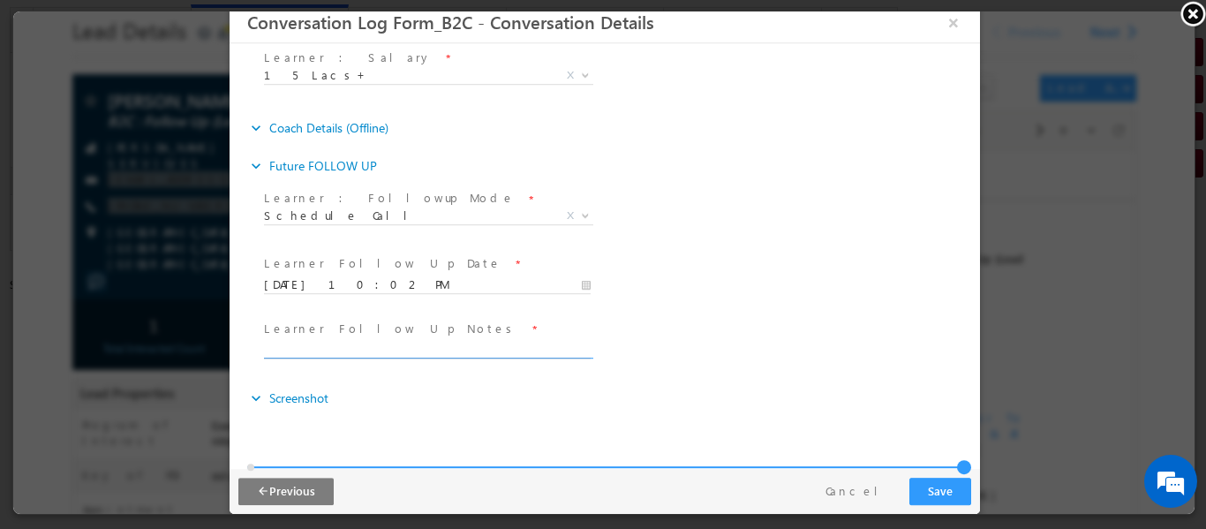
click at [378, 345] on input "text" at bounding box center [426, 350] width 327 height 18
type input "Counselled for PG ml need AC and regerious clkoser"
click at [925, 488] on button "Save" at bounding box center [939, 490] width 62 height 27
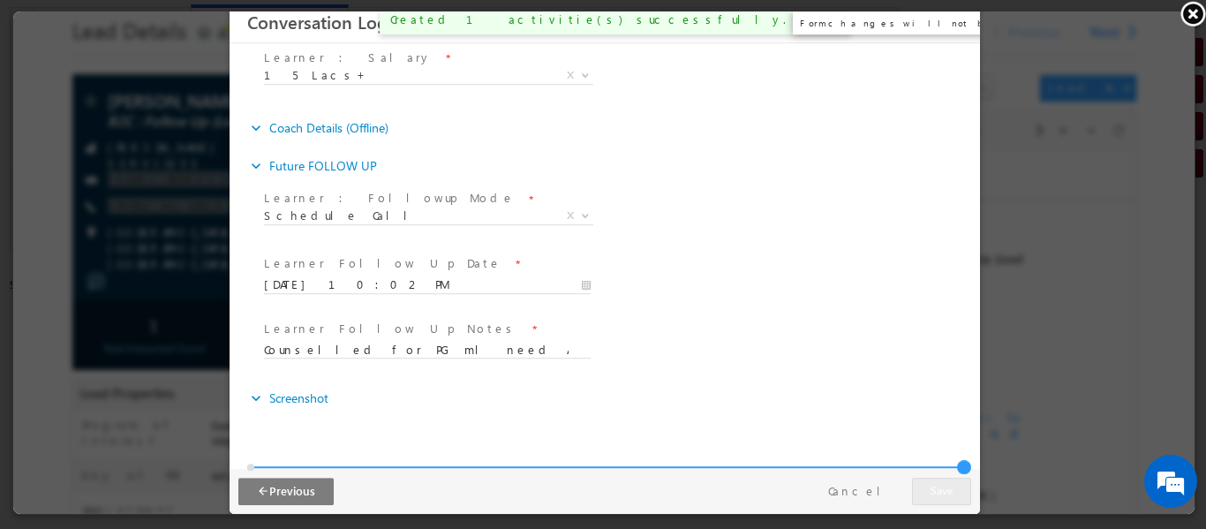
click at [948, 19] on button "×" at bounding box center [952, 21] width 30 height 33
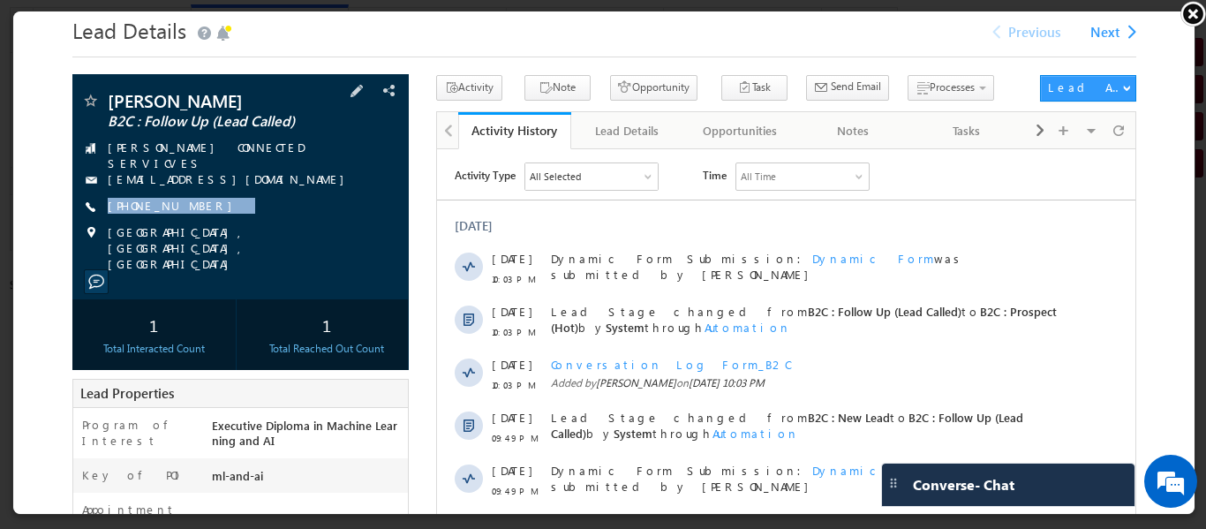
drag, startPoint x: 238, startPoint y: 195, endPoint x: 214, endPoint y: 213, distance: 30.4
click at [214, 213] on div "Bharath Dommaraju B2C : Follow Up (Lead Called) HARMAN CONNECTED SERVICVES theb…" at bounding box center [238, 180] width 319 height 180
copy div "+91-9035455959"
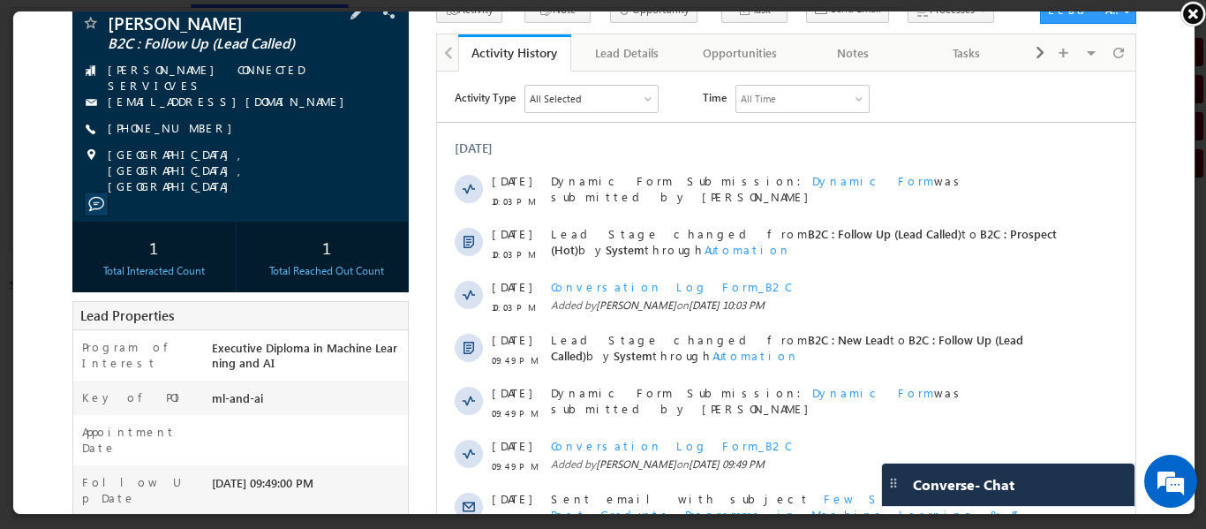
scroll to position [0, 0]
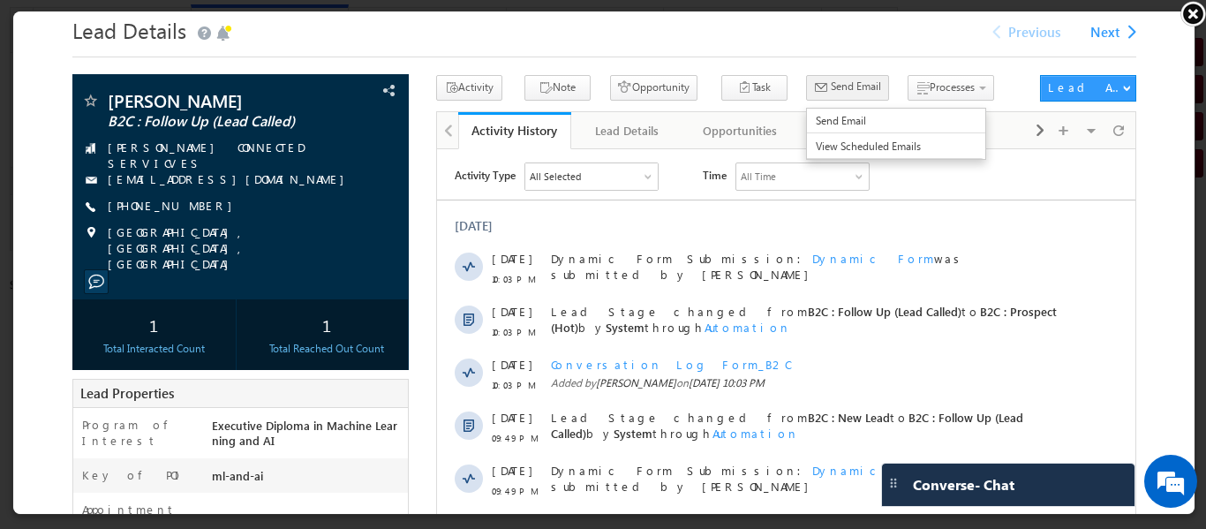
click at [829, 86] on span "Send Email" at bounding box center [854, 85] width 50 height 16
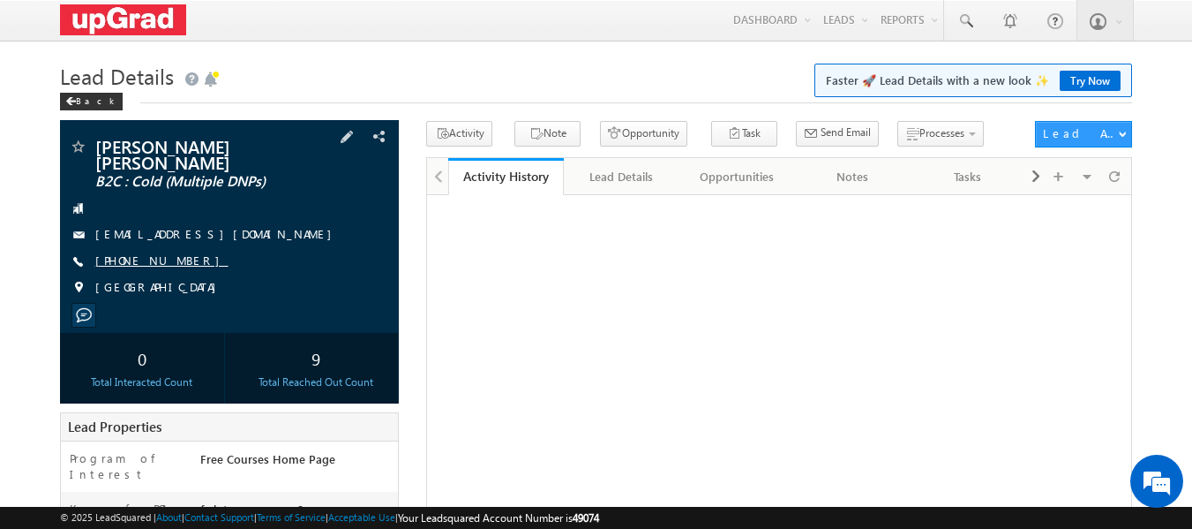
click at [140, 252] on link "[PHONE_NUMBER]" at bounding box center [161, 259] width 133 height 15
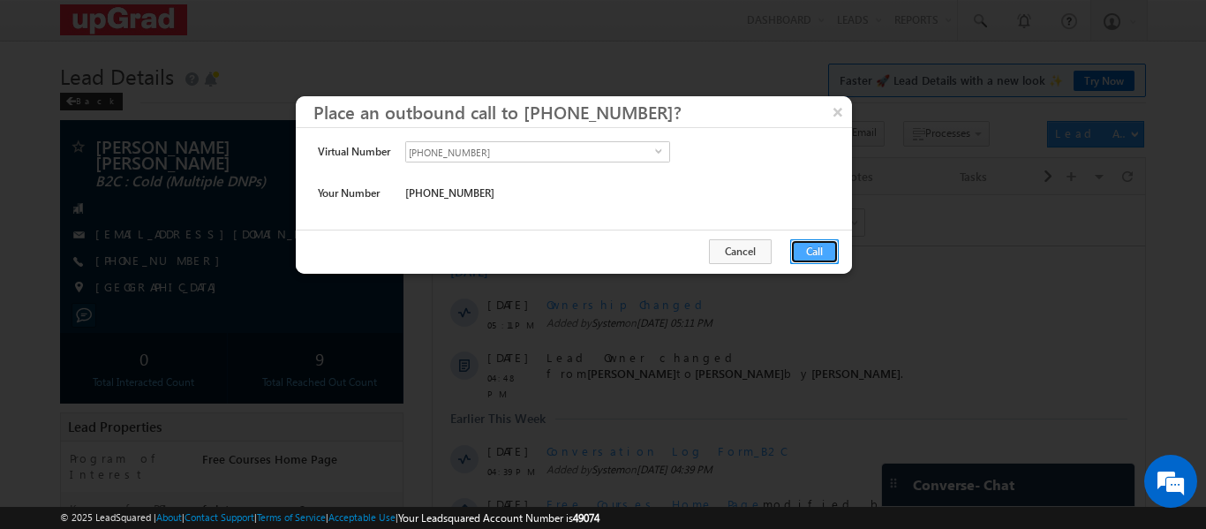
drag, startPoint x: 815, startPoint y: 249, endPoint x: 297, endPoint y: 48, distance: 554.9
click at [815, 249] on button "Call" at bounding box center [814, 251] width 49 height 25
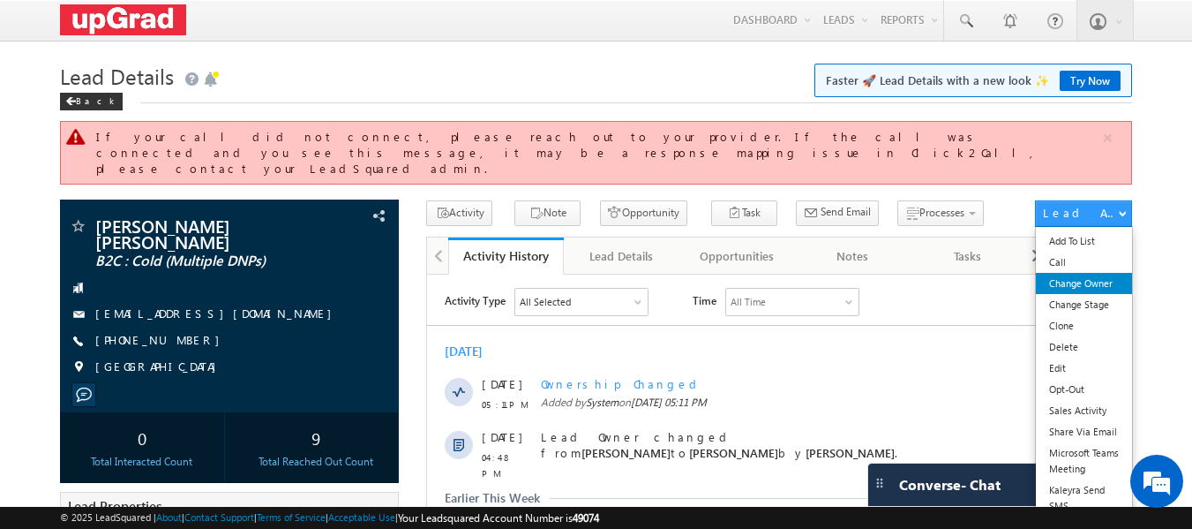
click at [1084, 273] on link "Change Owner" at bounding box center [1084, 283] width 96 height 21
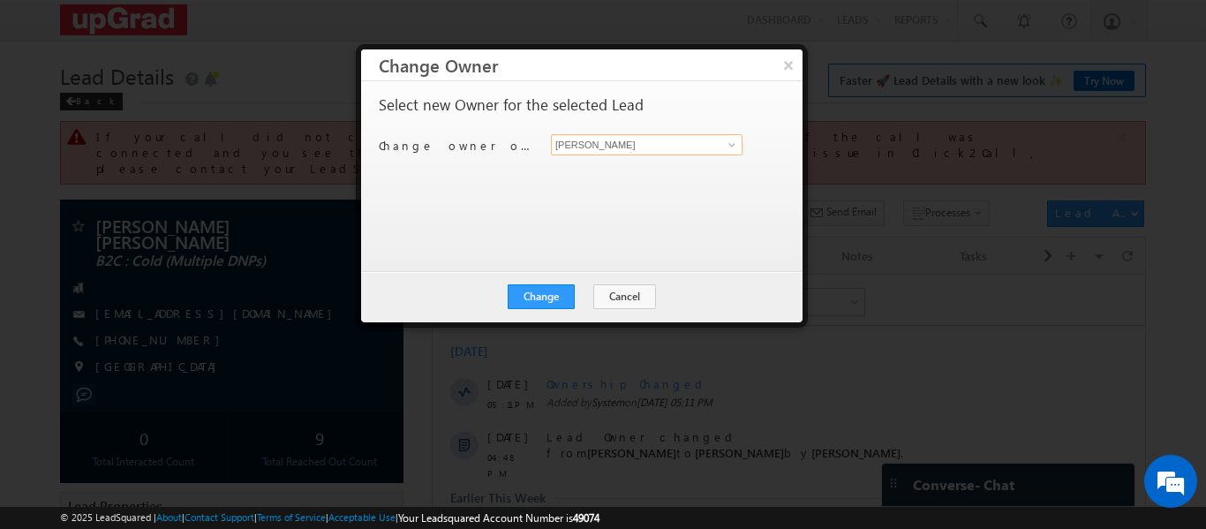
click at [741, 145] on input "[PERSON_NAME]" at bounding box center [647, 144] width 192 height 21
click at [734, 143] on span at bounding box center [732, 145] width 14 height 14
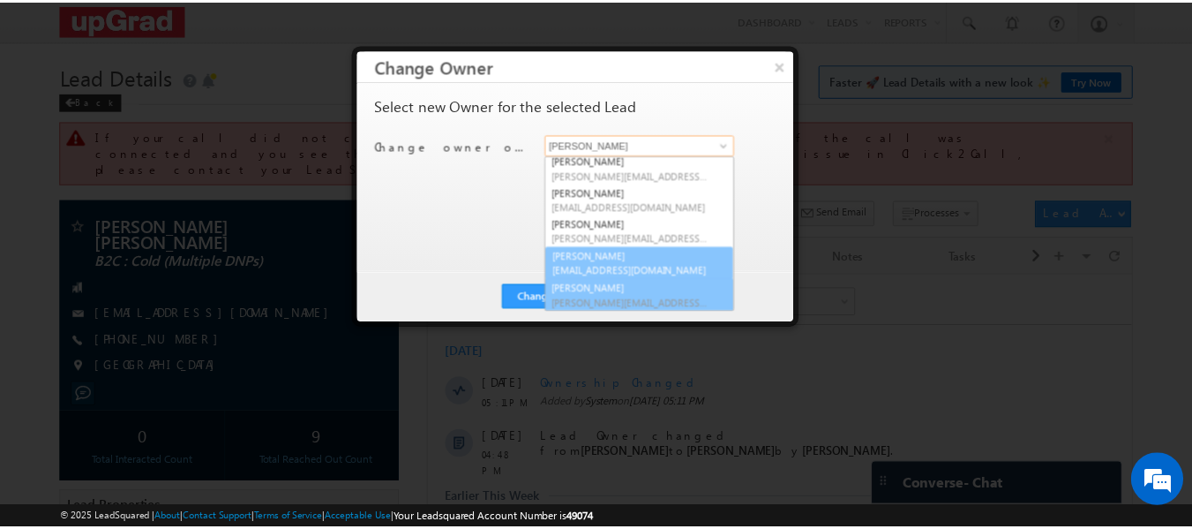
scroll to position [34, 0]
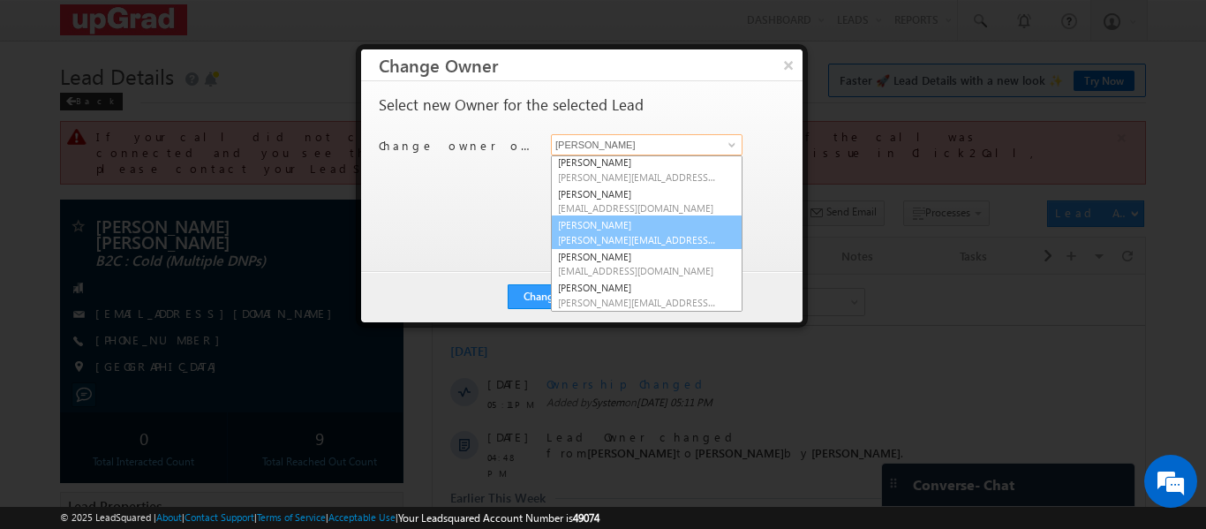
click at [618, 227] on link "[PERSON_NAME] [PERSON_NAME][EMAIL_ADDRESS][PERSON_NAME][DOMAIN_NAME]" at bounding box center [647, 232] width 192 height 34
type input "[PERSON_NAME]"
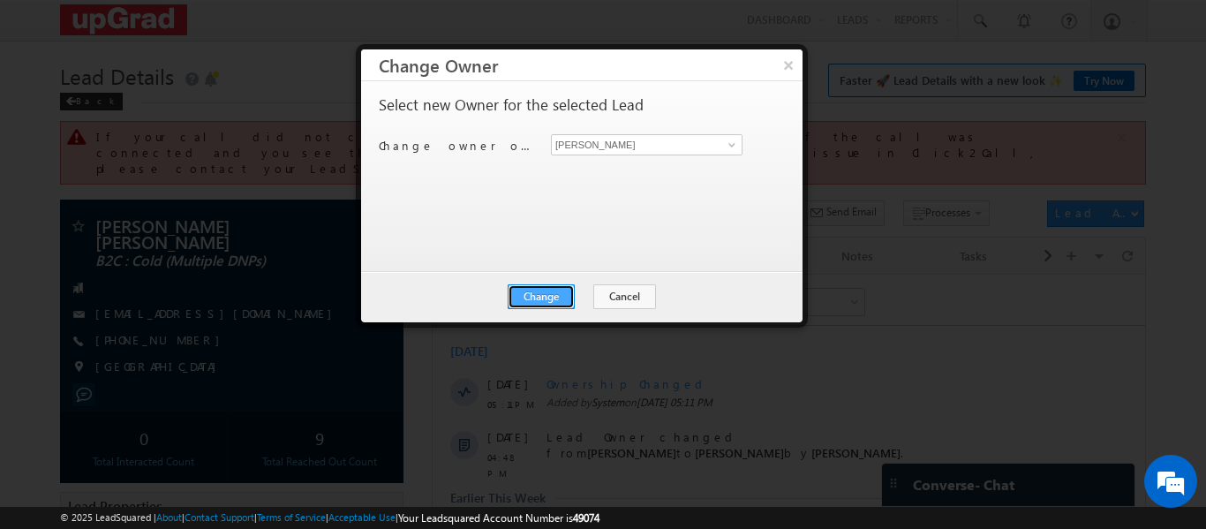
click at [547, 287] on button "Change" at bounding box center [540, 296] width 67 height 25
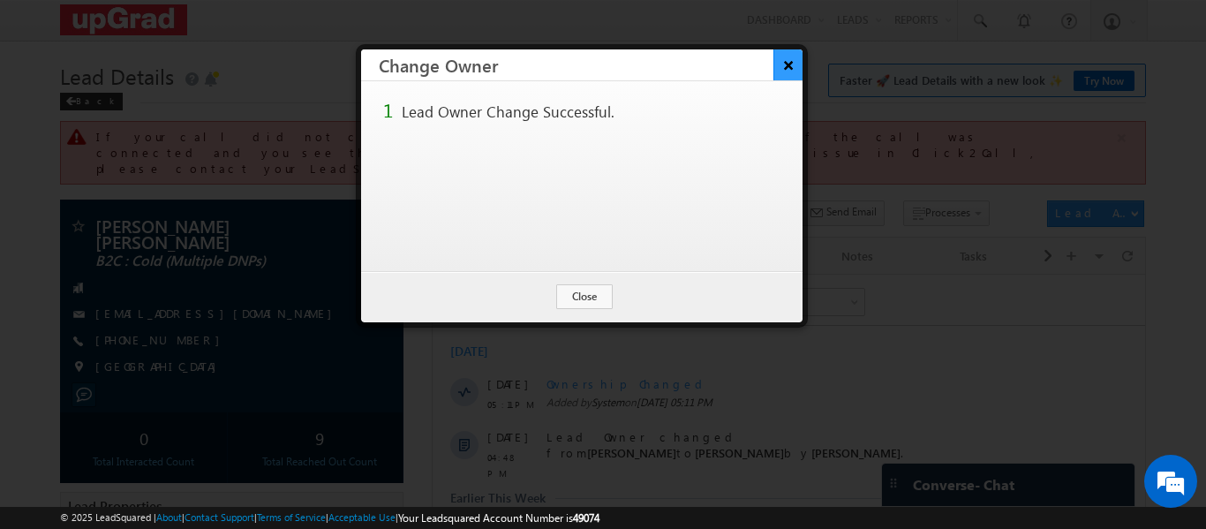
click at [780, 66] on button "×" at bounding box center [787, 64] width 29 height 31
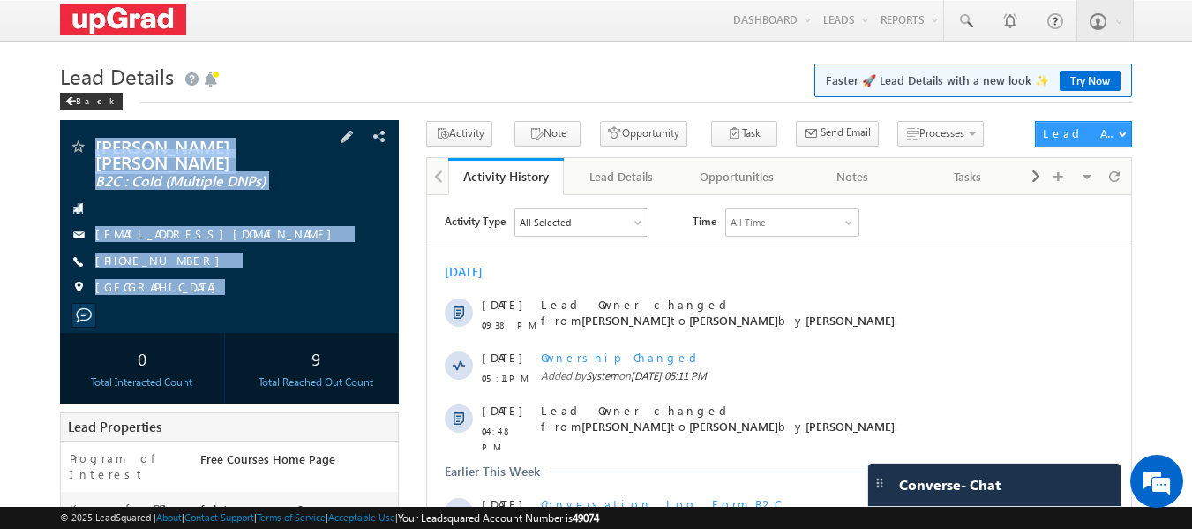
copy div "Ashna Anna John John B2C : Cold (Multiple DNPs) ashnaannajohn0@gmail.com +91-98…"
drag, startPoint x: 97, startPoint y: 133, endPoint x: 226, endPoint y: 299, distance: 210.1
click at [226, 299] on div "Ashna Anna John John B2C : Cold (Multiple DNPs) ashnaannajohn0@gmail.com India" at bounding box center [230, 226] width 340 height 213
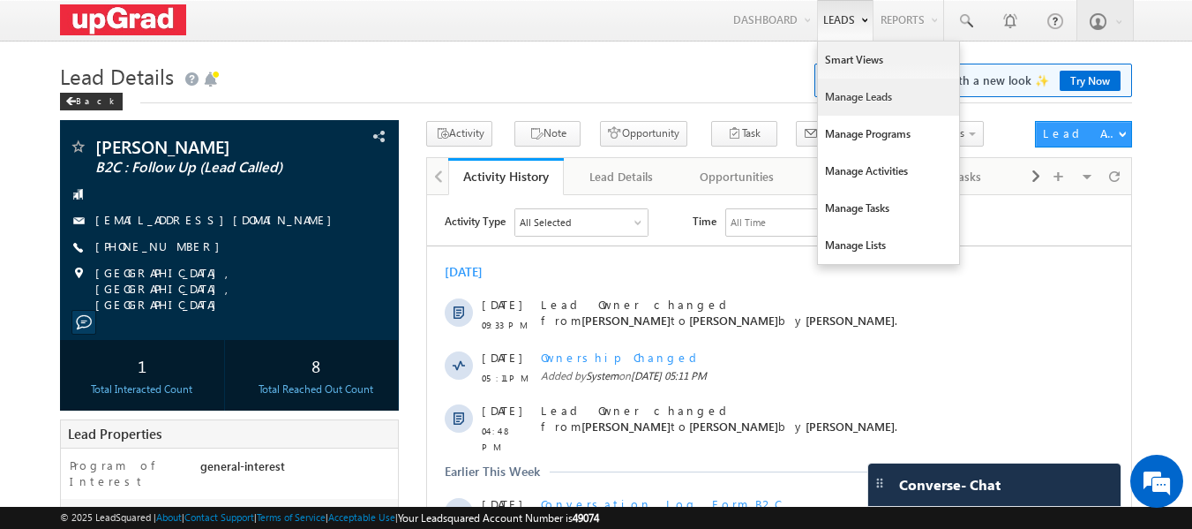
click at [866, 90] on link "Manage Leads" at bounding box center [888, 97] width 141 height 37
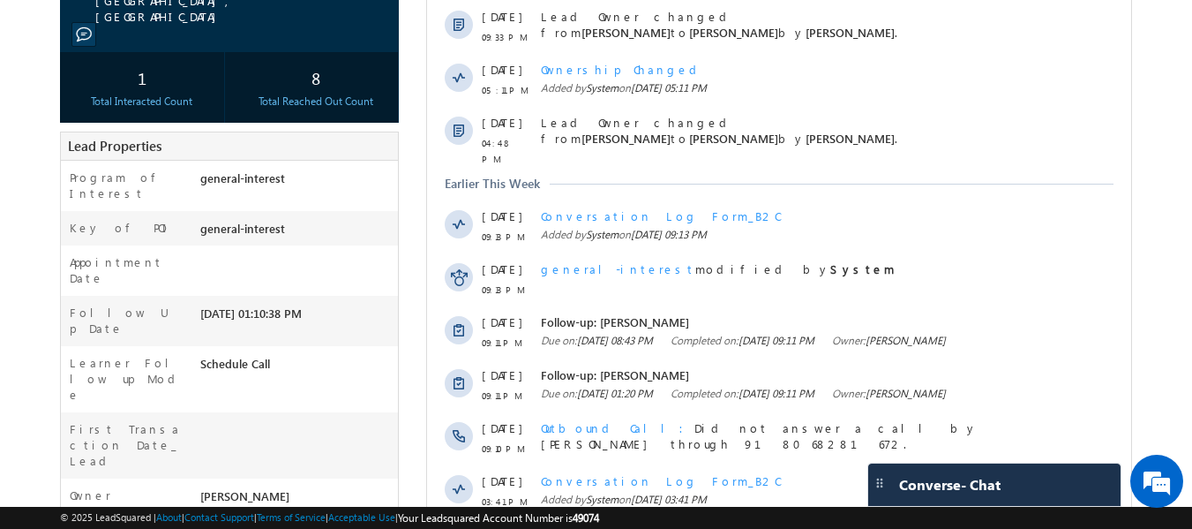
scroll to position [470, 0]
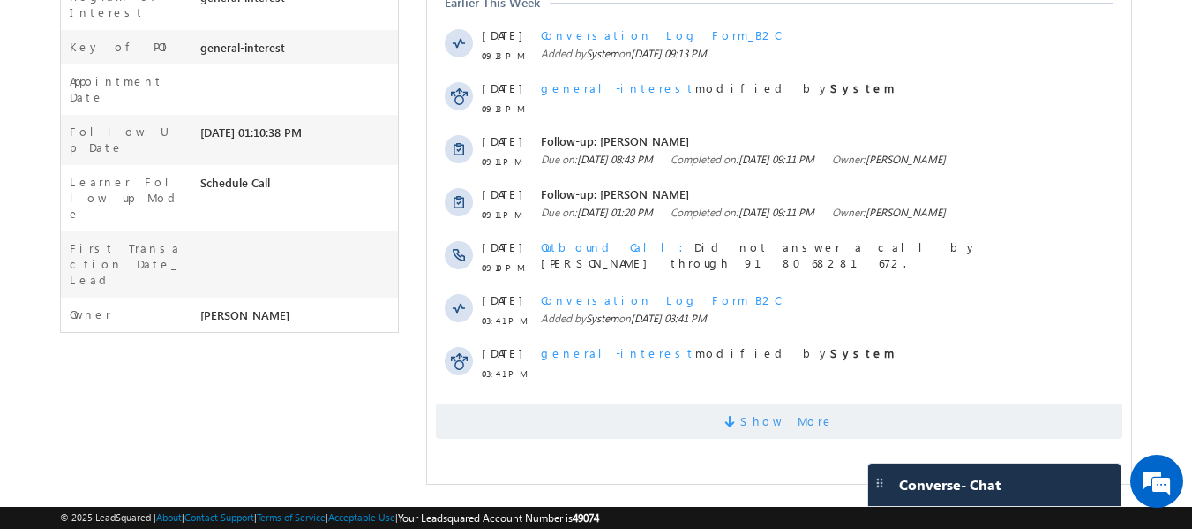
click at [791, 411] on span "Show More" at bounding box center [787, 420] width 94 height 35
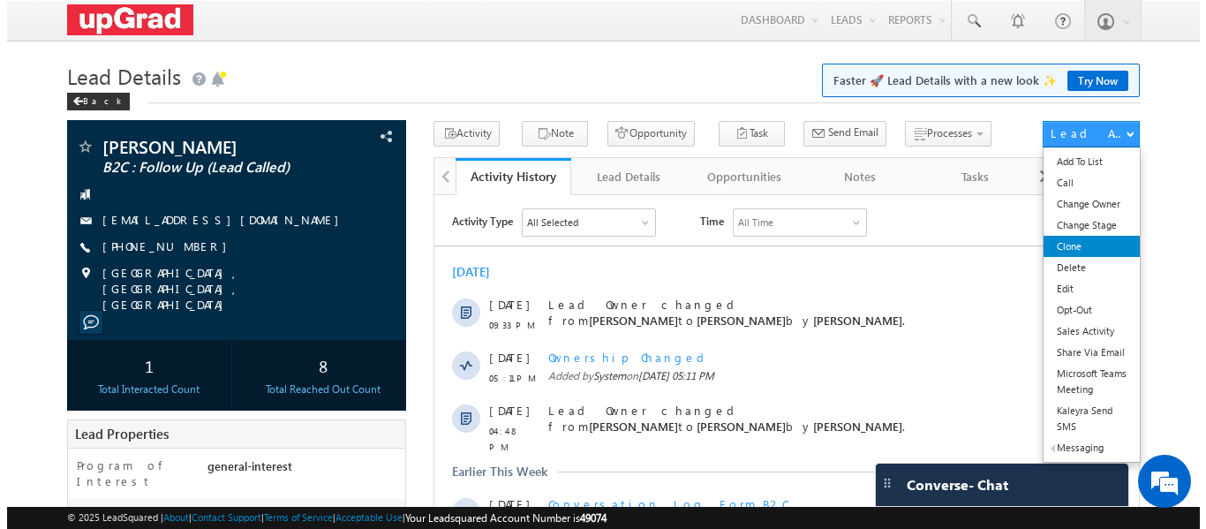
scroll to position [0, 0]
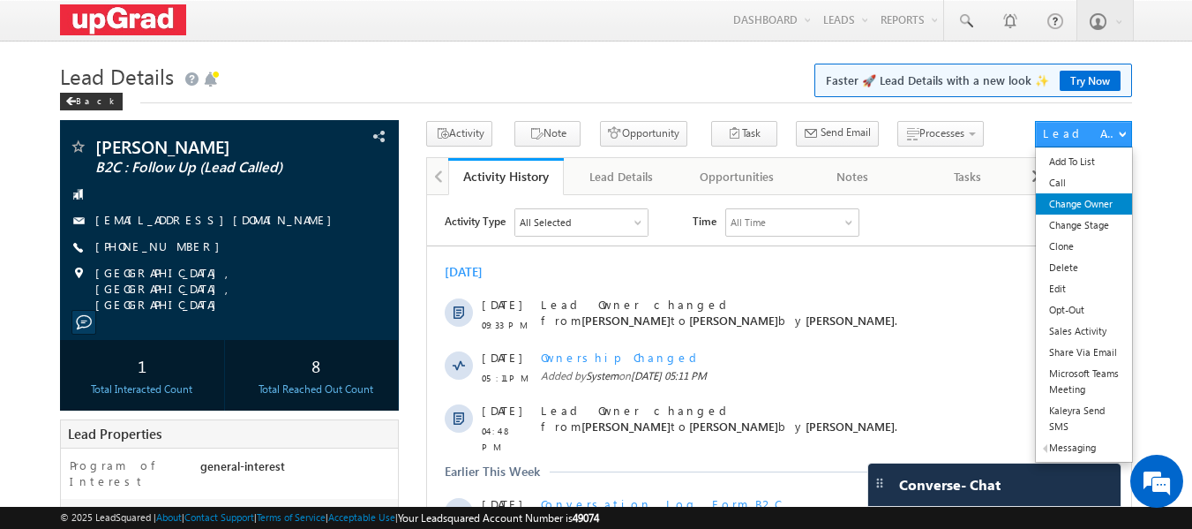
click at [1075, 202] on link "Change Owner" at bounding box center [1084, 203] width 96 height 21
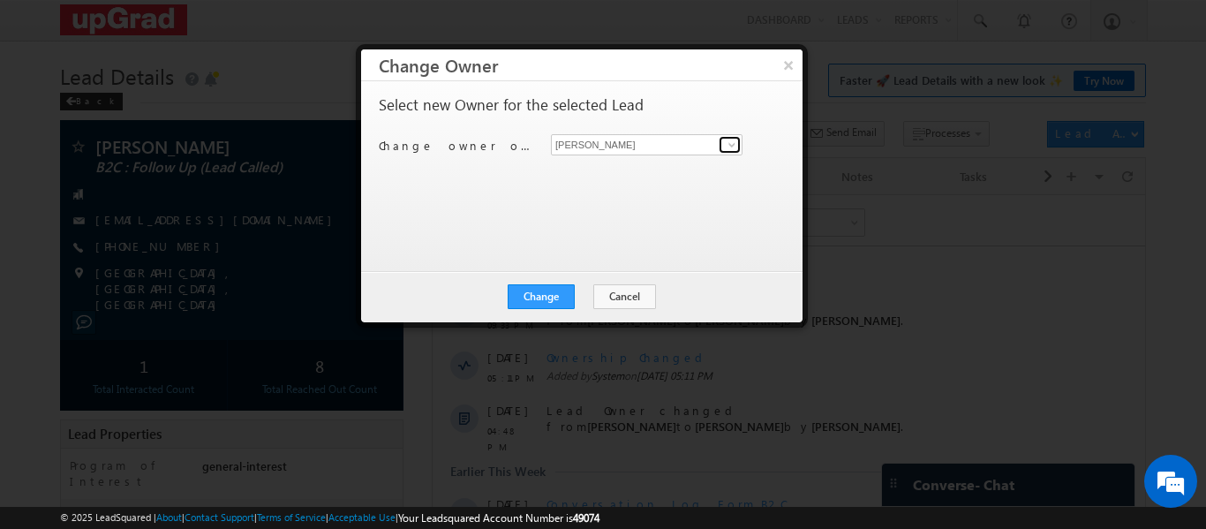
click at [730, 146] on span at bounding box center [732, 145] width 14 height 14
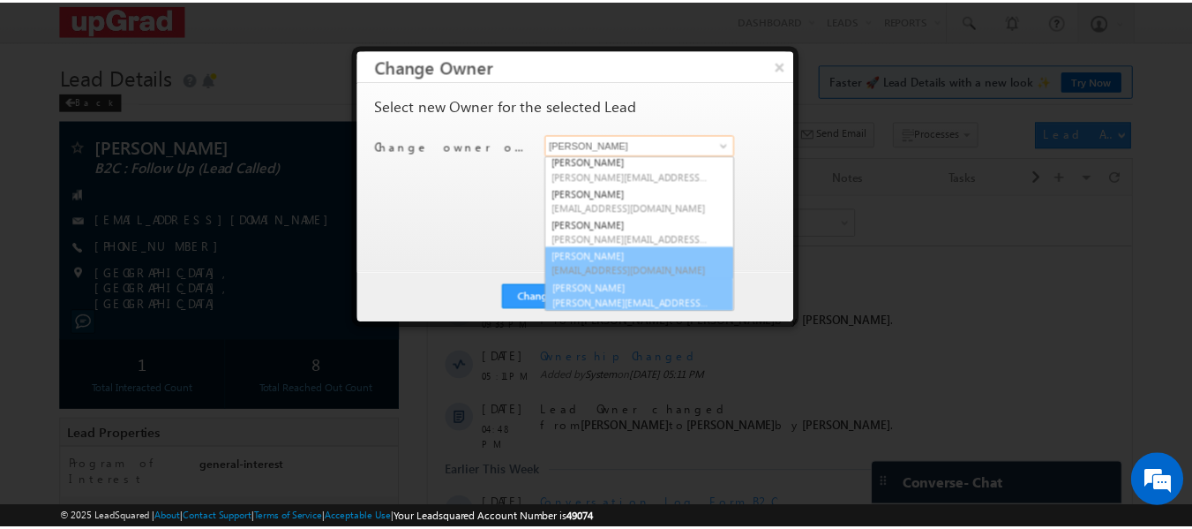
scroll to position [34, 0]
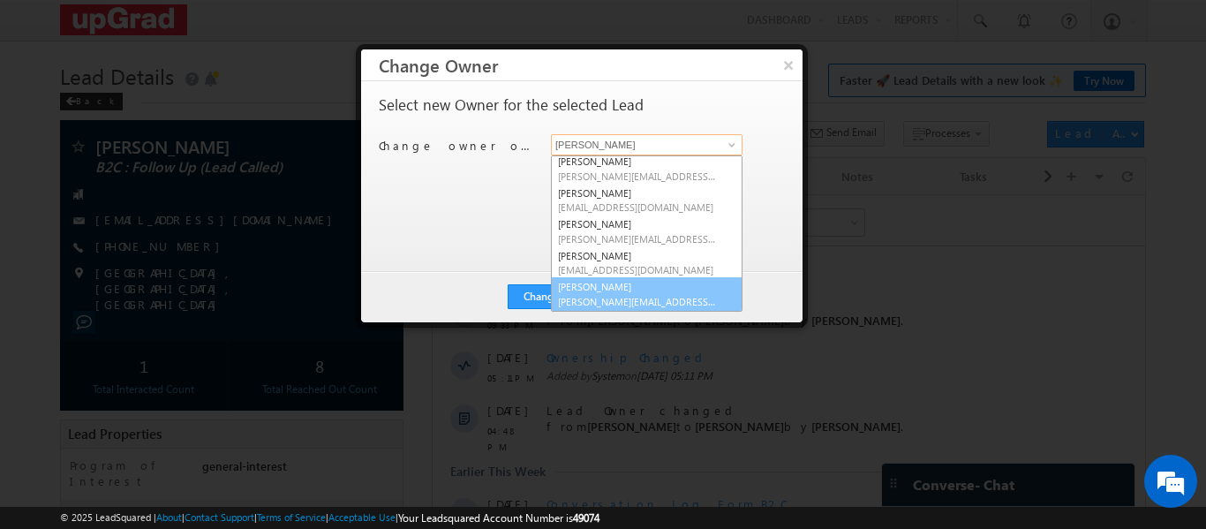
click at [633, 284] on link "Veerendra Singh veerendra.singh@upgrad.com" at bounding box center [647, 294] width 192 height 34
type input "Veerendra Singh"
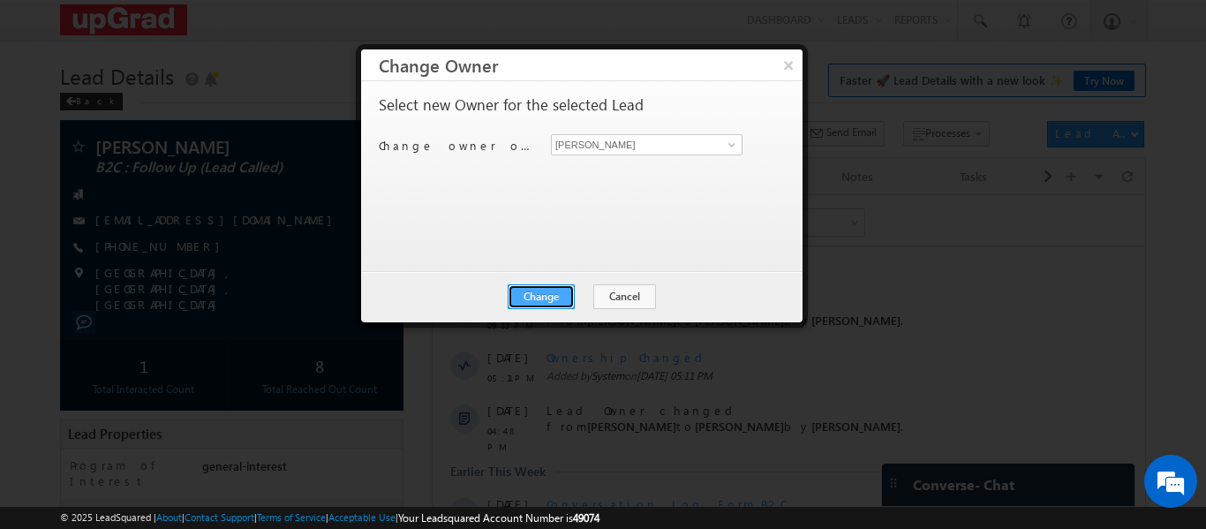
click at [566, 297] on button "Change" at bounding box center [540, 296] width 67 height 25
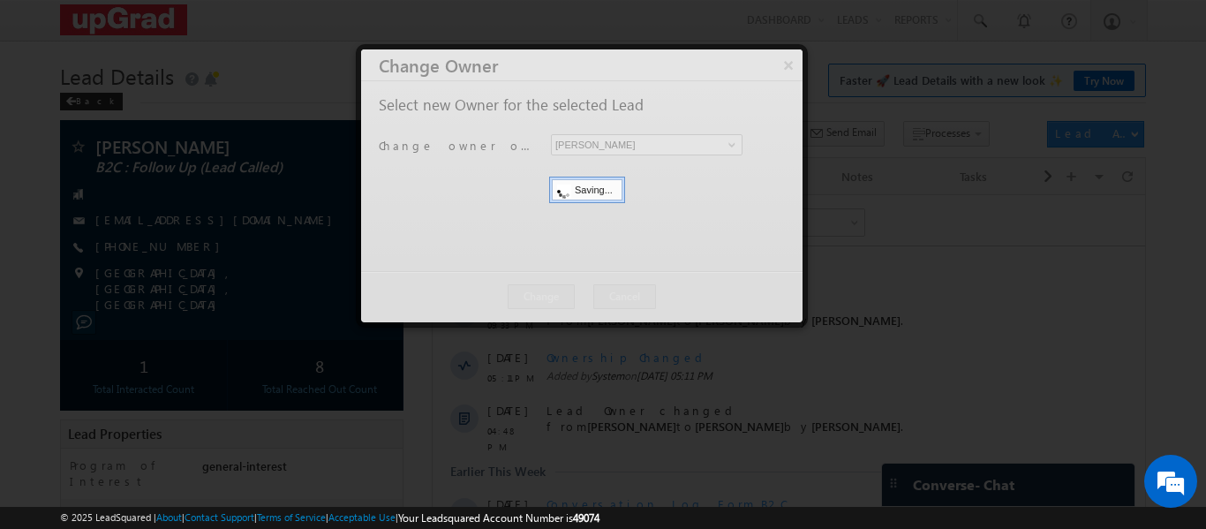
click at [794, 64] on div at bounding box center [581, 185] width 441 height 273
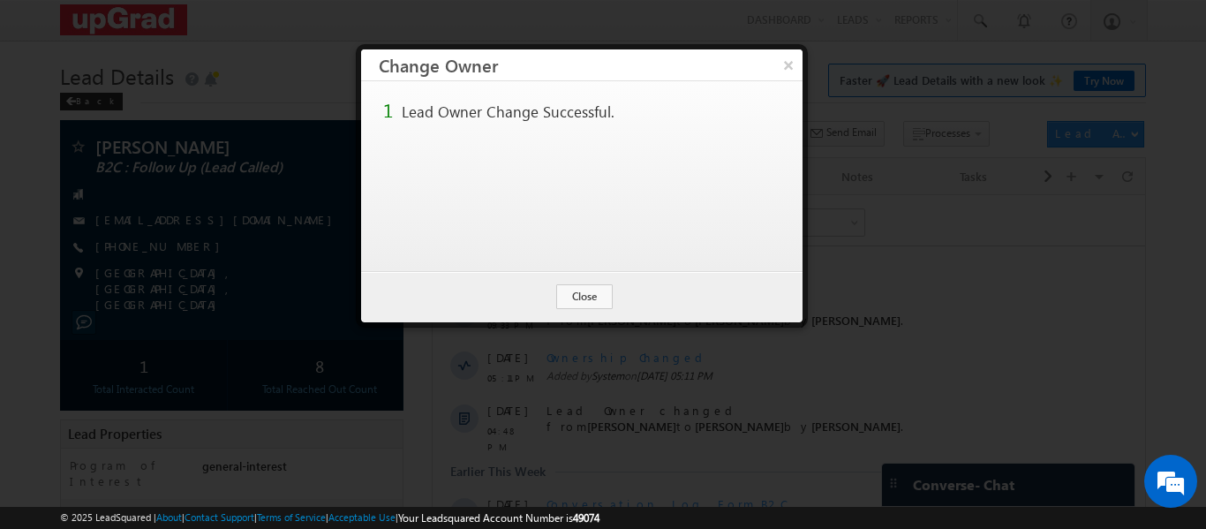
drag, startPoint x: 790, startPoint y: 72, endPoint x: 762, endPoint y: 71, distance: 28.3
click at [789, 72] on button "×" at bounding box center [788, 64] width 28 height 31
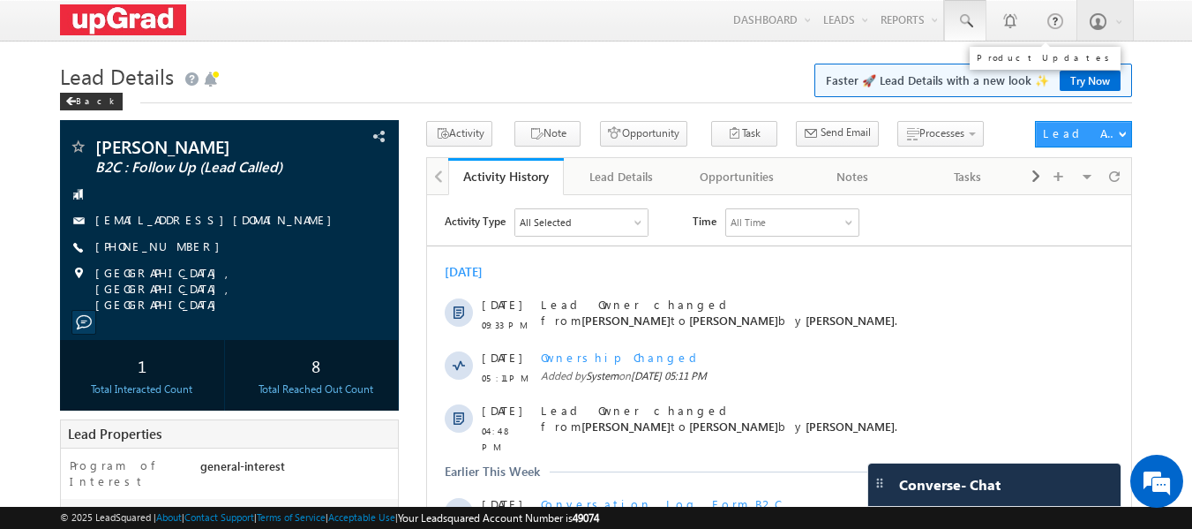
click at [967, 19] on span at bounding box center [966, 21] width 18 height 18
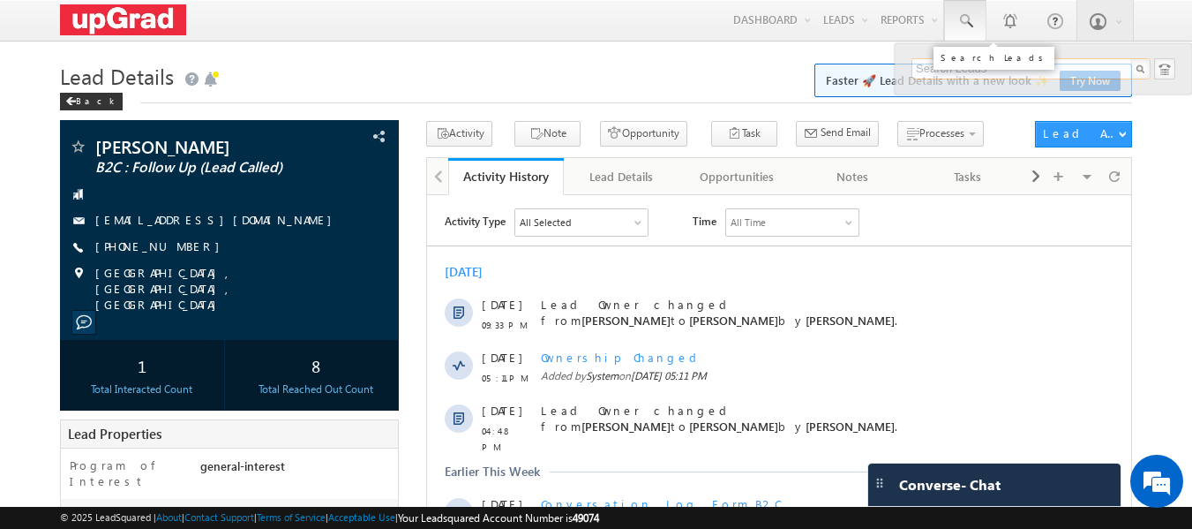
paste input "9429090498"
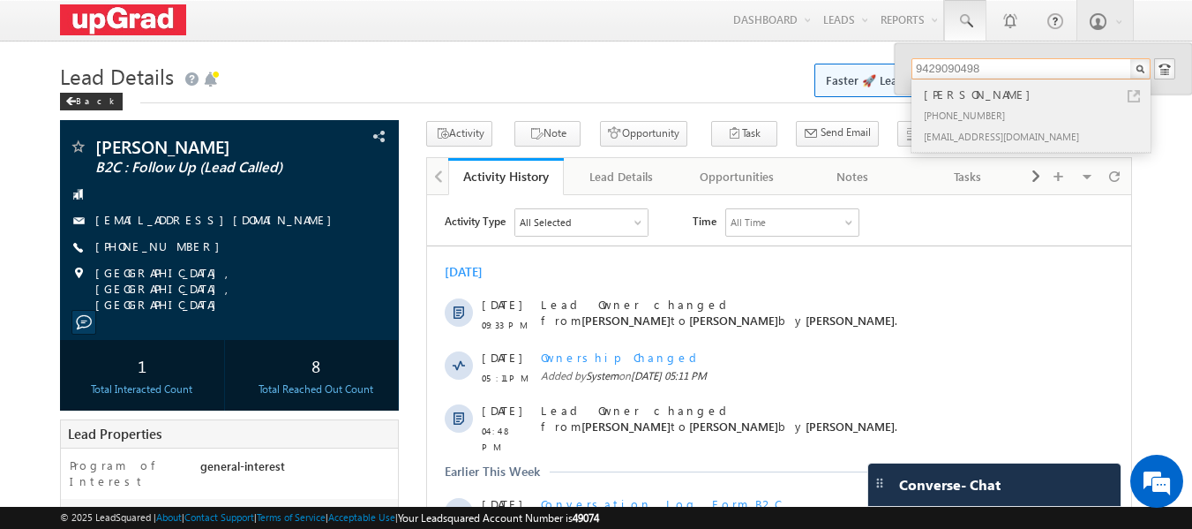
type input "9429090498"
click at [950, 100] on div "[PERSON_NAME]" at bounding box center [1038, 94] width 237 height 19
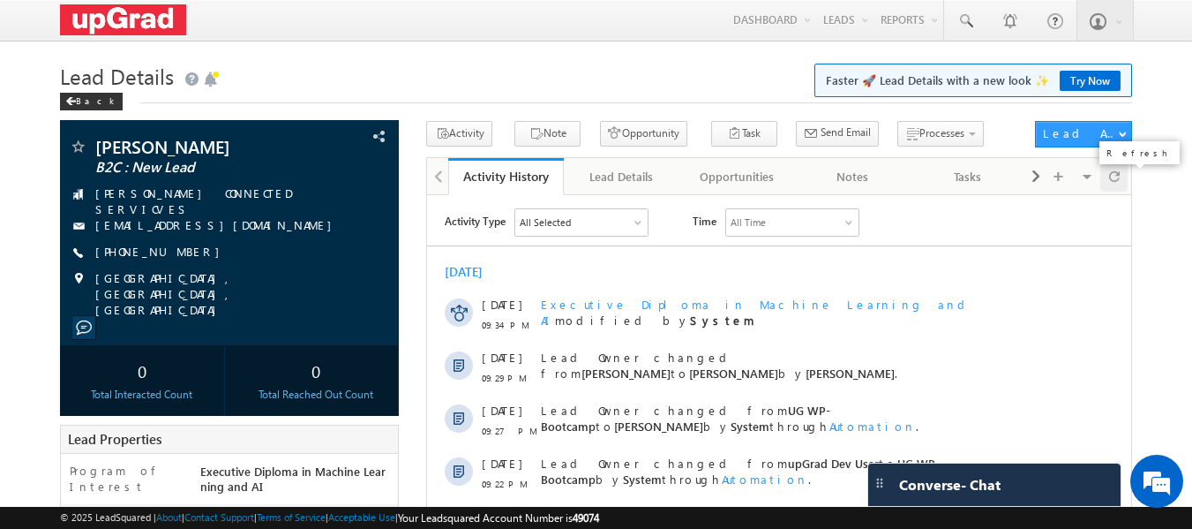
click at [1109, 176] on span at bounding box center [1114, 176] width 11 height 31
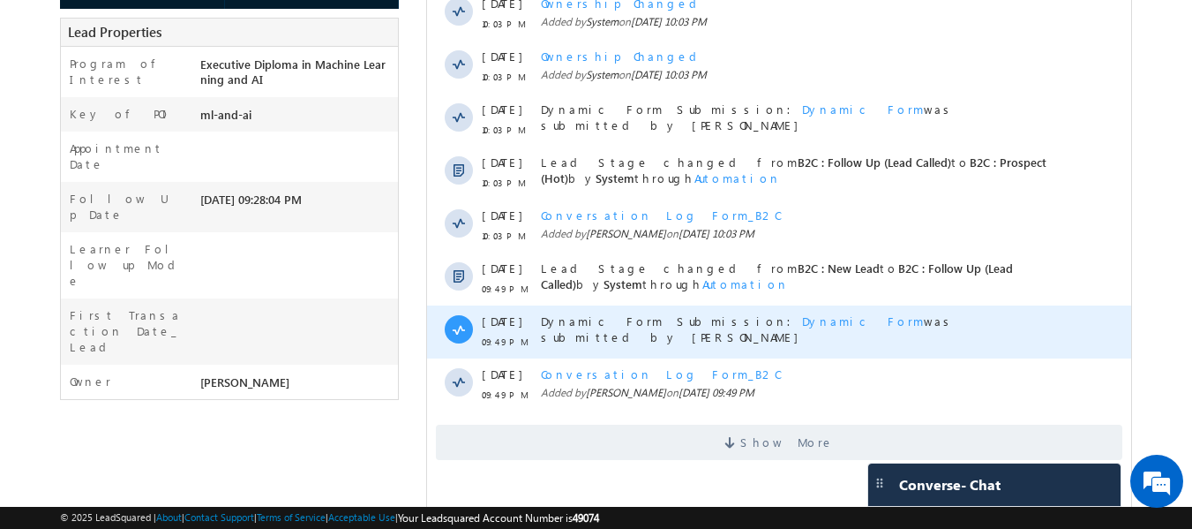
scroll to position [437, 0]
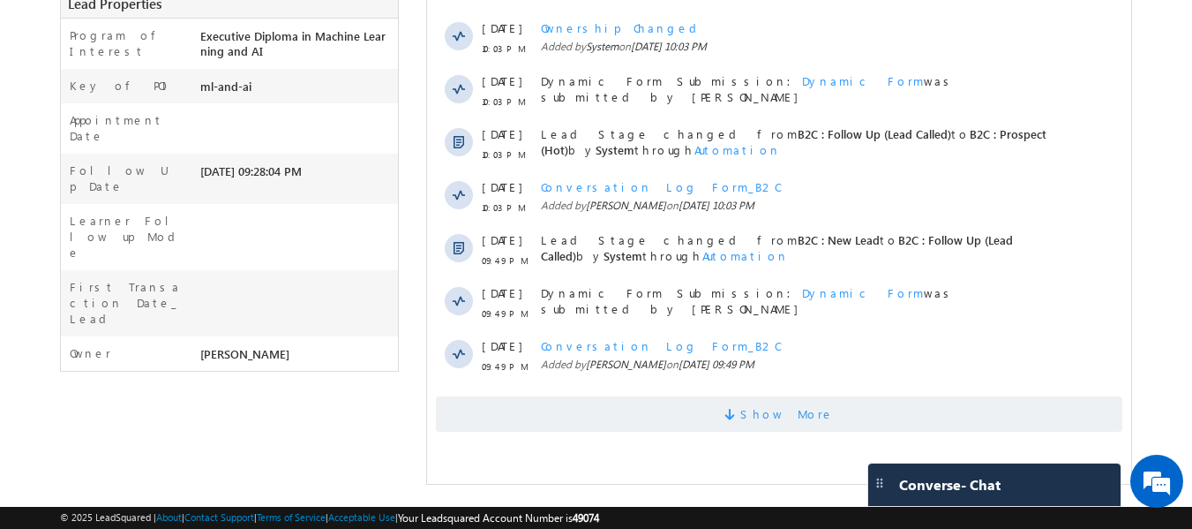
click at [766, 415] on span "Show More" at bounding box center [787, 413] width 94 height 35
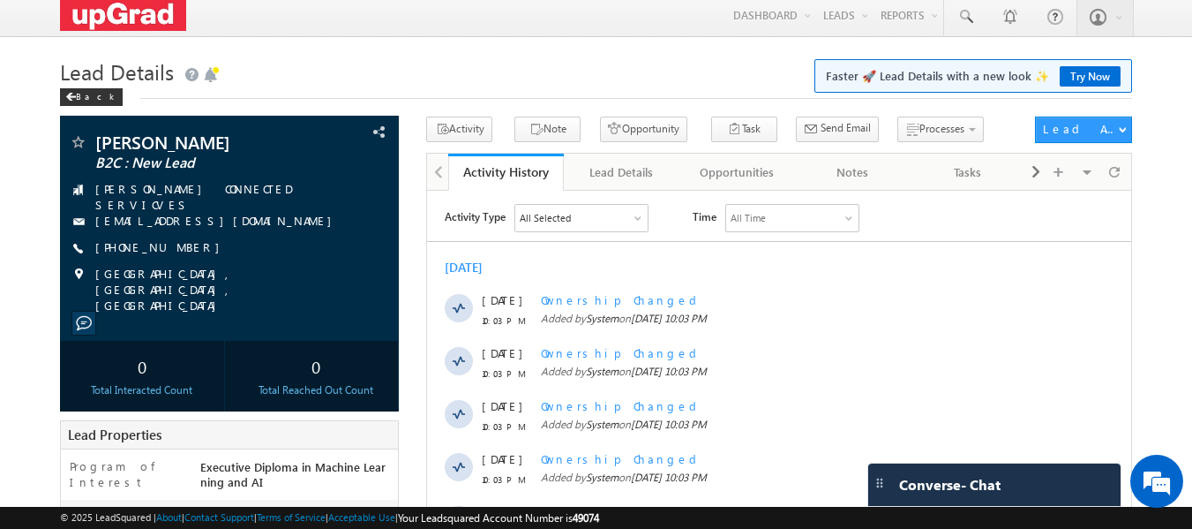
scroll to position [0, 0]
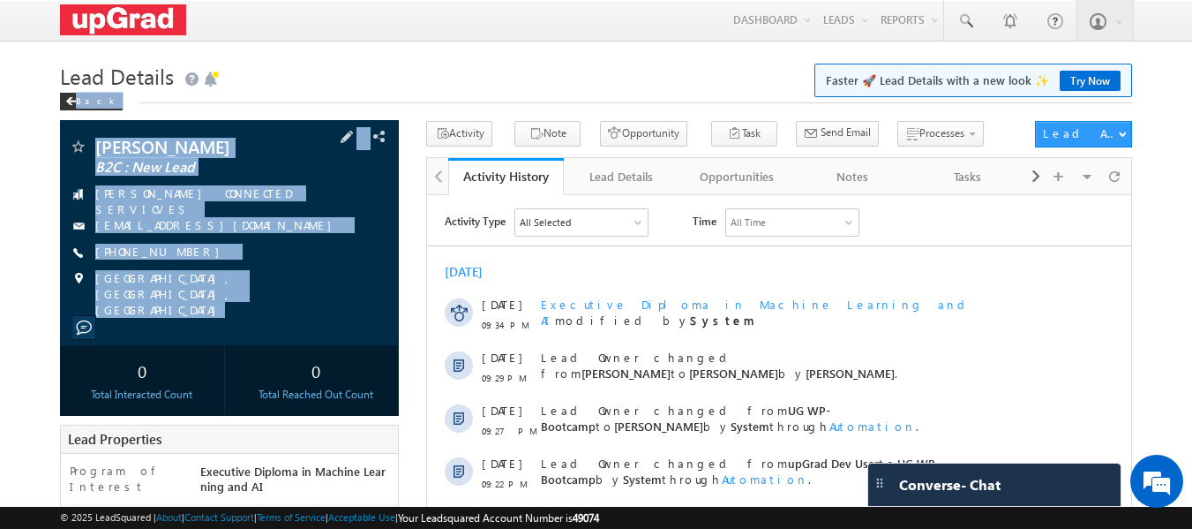
copy div "Back Bharath Dommaraju B2C : New Lead HARMAN CONNECTED SERVICVES thebharath@gma…"
drag, startPoint x: 94, startPoint y: 120, endPoint x: 290, endPoint y: 299, distance: 266.1
click at [290, 299] on div "Lead Details Faster 🚀 Lead Details with a new look ✨ Try Now Back Bharath Domma…" at bounding box center [596, 488] width 1073 height 862
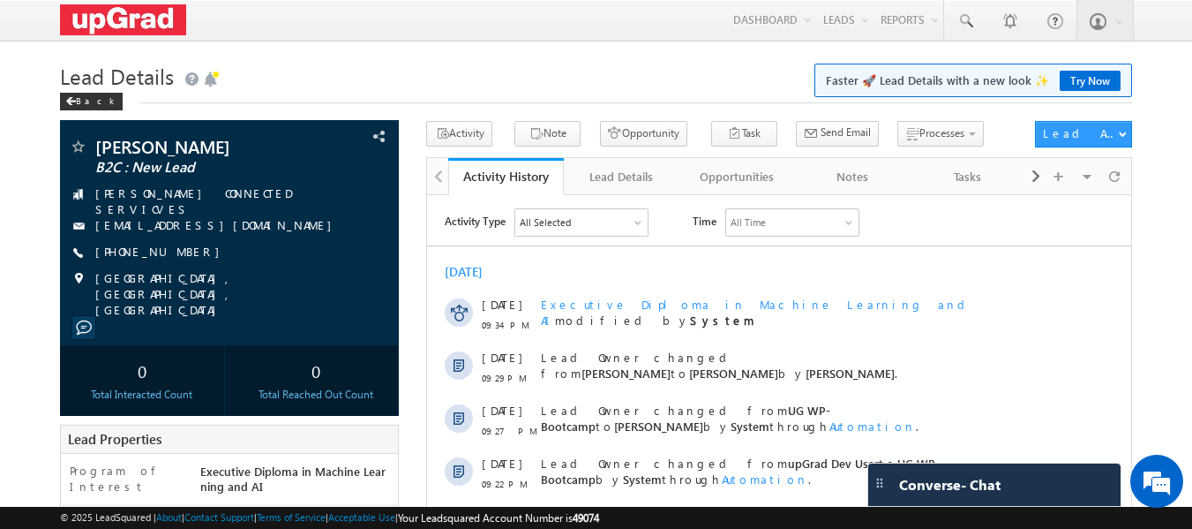
click at [347, 97] on div "Back" at bounding box center [596, 97] width 1073 height 11
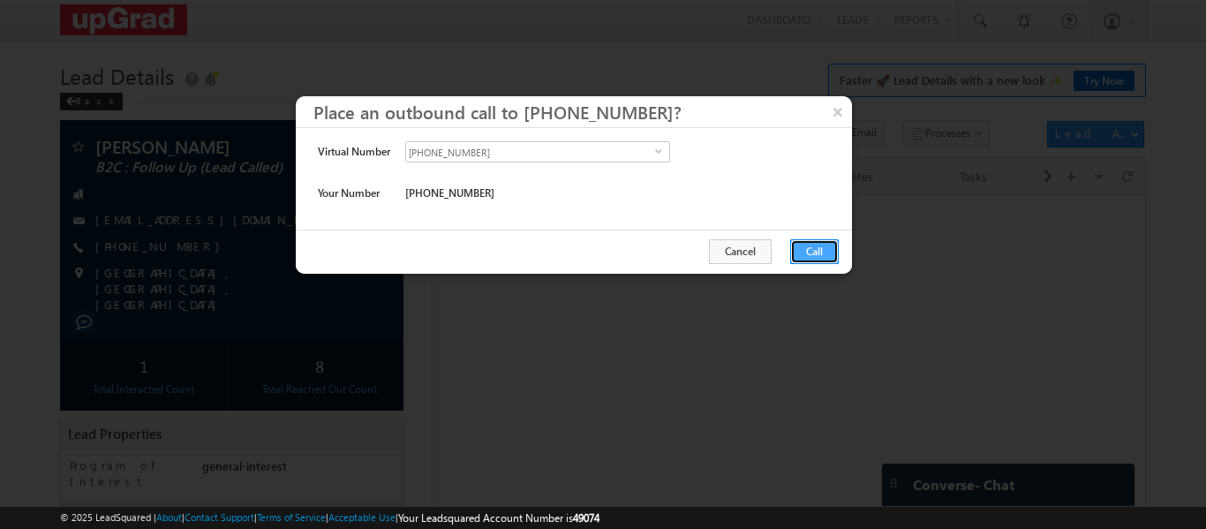
click at [808, 253] on button "Call" at bounding box center [814, 251] width 49 height 25
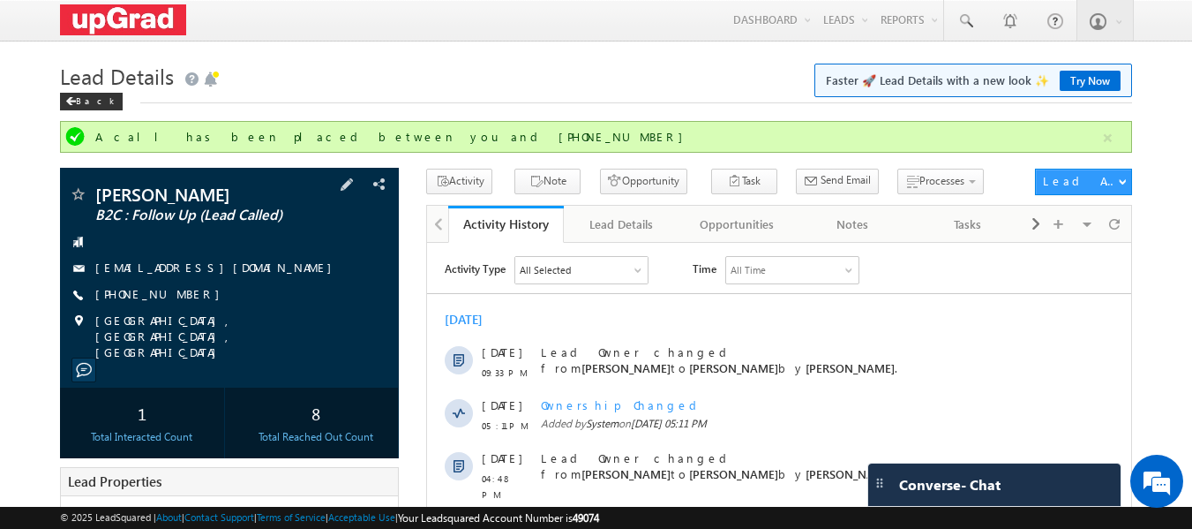
drag, startPoint x: 220, startPoint y: 290, endPoint x: 192, endPoint y: 304, distance: 30.4
click at [192, 304] on div "[PHONE_NUMBER]" at bounding box center [230, 295] width 322 height 18
drag, startPoint x: 193, startPoint y: 302, endPoint x: 184, endPoint y: 306, distance: 9.9
click at [184, 306] on div "[PERSON_NAME] B2C : Follow Up (Lead Called) [EMAIL_ADDRESS][DOMAIN_NAME] [PHONE…" at bounding box center [230, 272] width 322 height 175
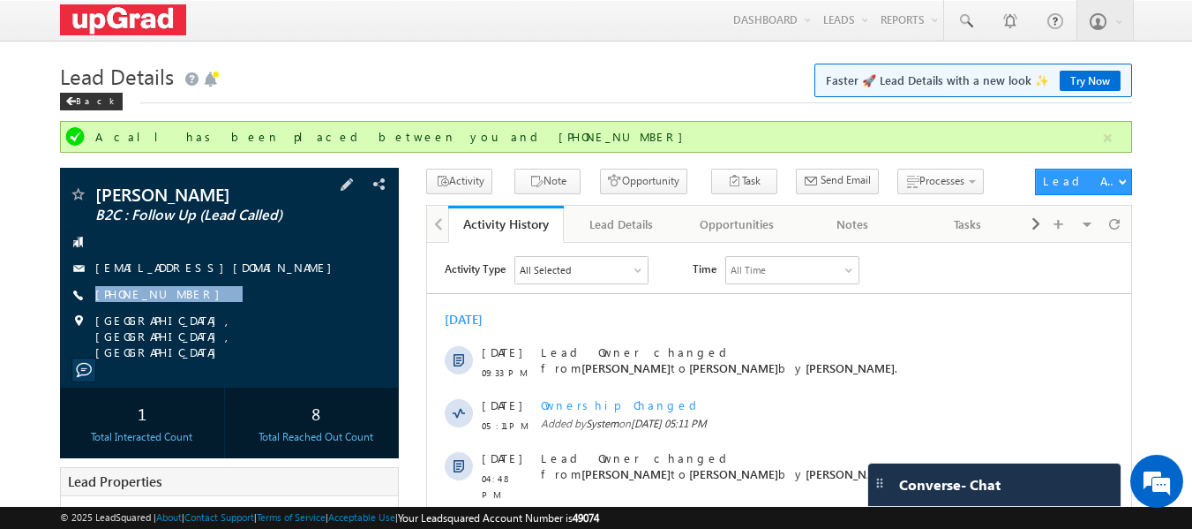
copy div "[PHONE_NUMBER]"
click at [205, 292] on div "[PHONE_NUMBER]" at bounding box center [230, 295] width 322 height 18
drag, startPoint x: 206, startPoint y: 292, endPoint x: 182, endPoint y: 308, distance: 28.6
click at [182, 308] on div "[PERSON_NAME] B2C : Follow Up (Lead Called) [EMAIL_ADDRESS][DOMAIN_NAME] [PHONE…" at bounding box center [230, 272] width 322 height 175
copy div "[PHONE_NUMBER]"
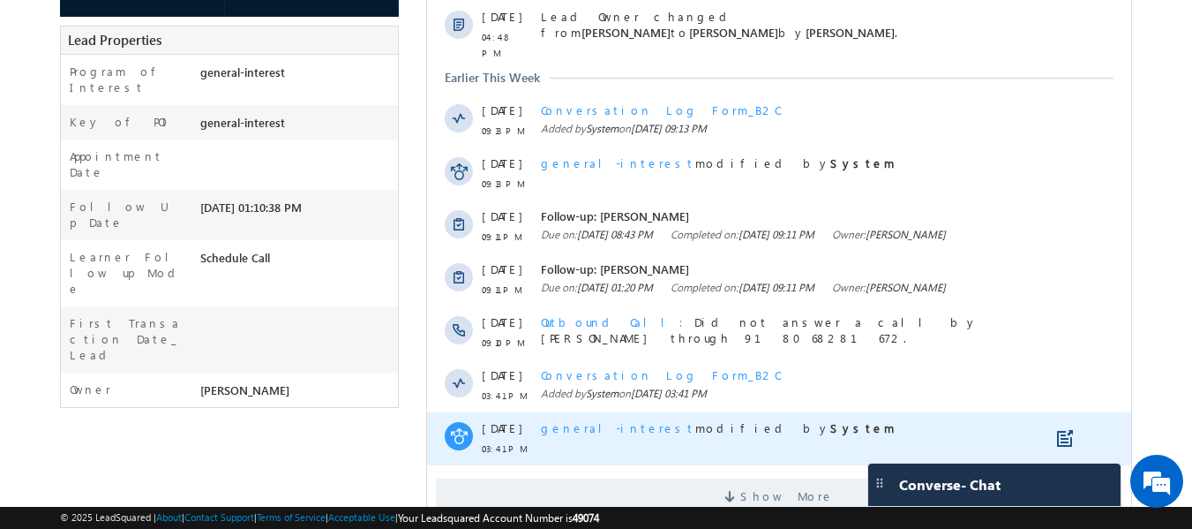
scroll to position [518, 0]
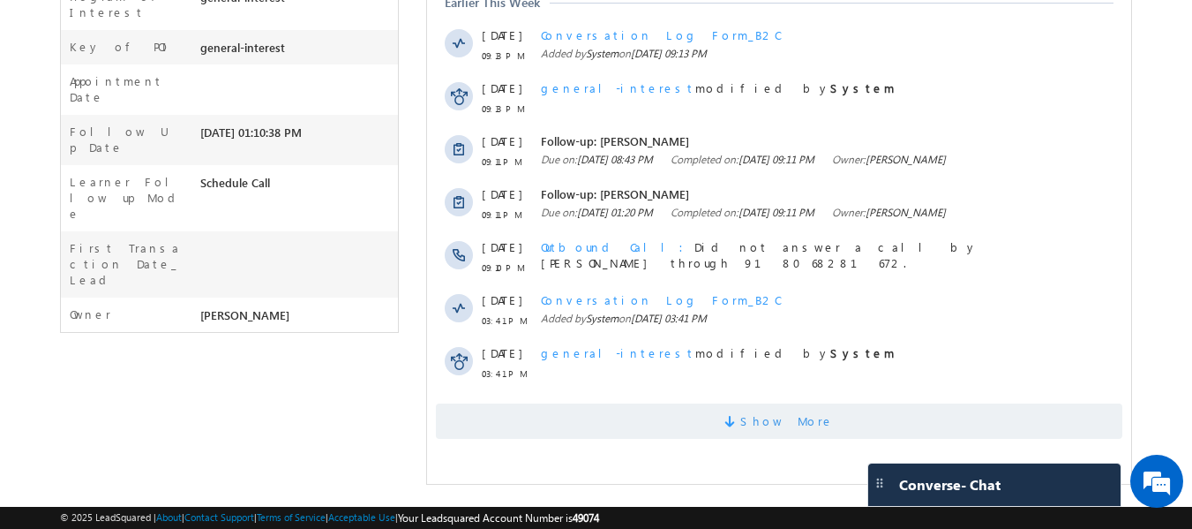
click at [785, 422] on span "Show More" at bounding box center [787, 420] width 94 height 35
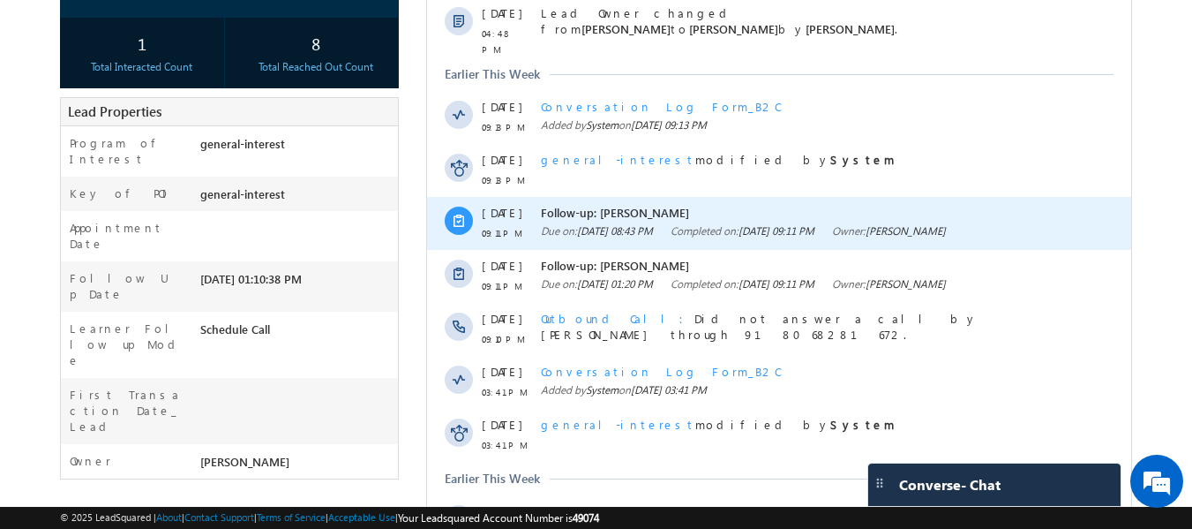
scroll to position [0, 0]
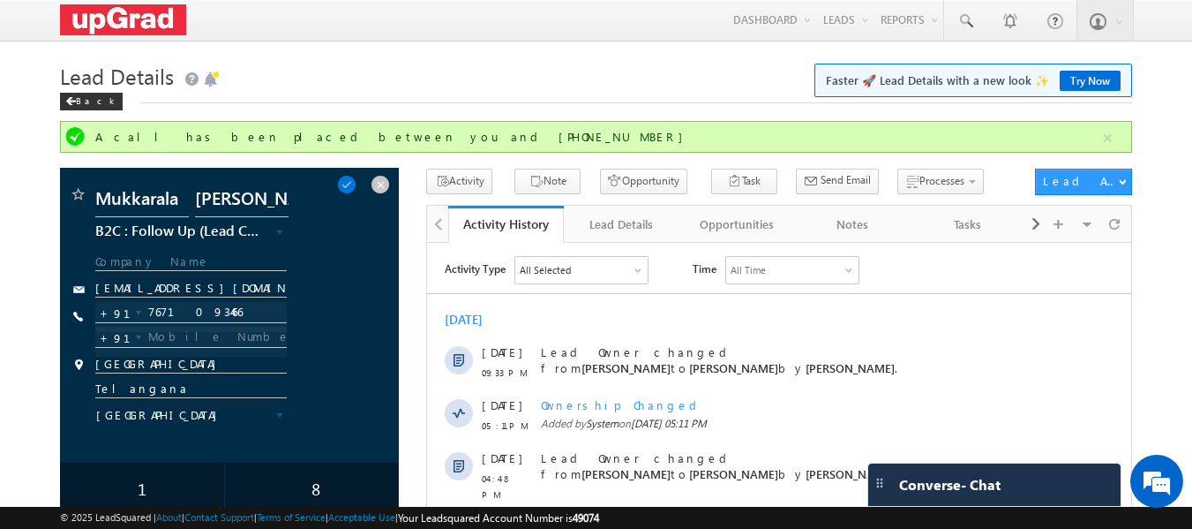
click at [384, 184] on span at bounding box center [380, 184] width 19 height 19
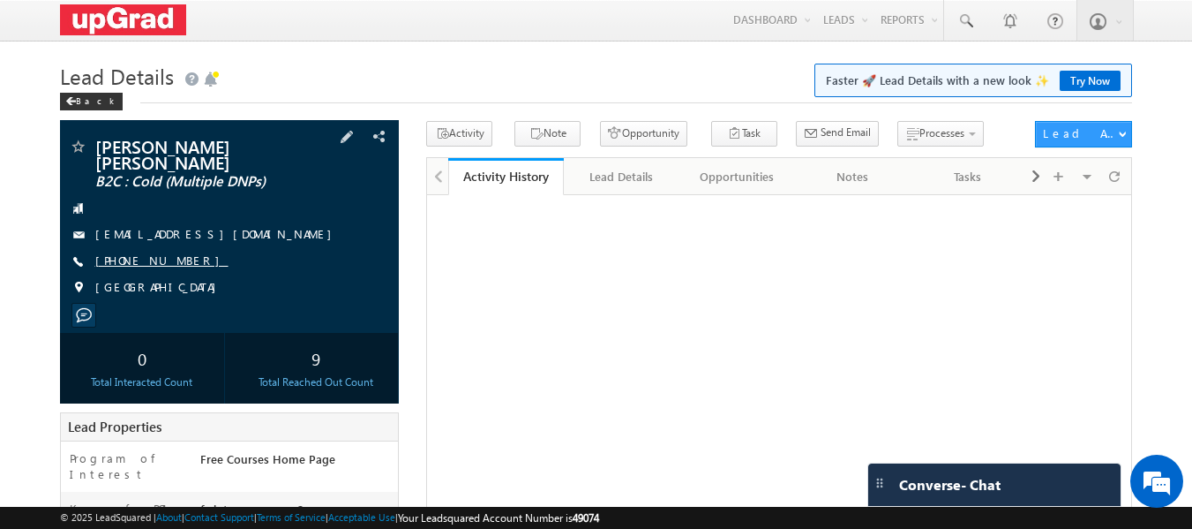
click at [155, 252] on link "[PHONE_NUMBER]" at bounding box center [161, 259] width 133 height 15
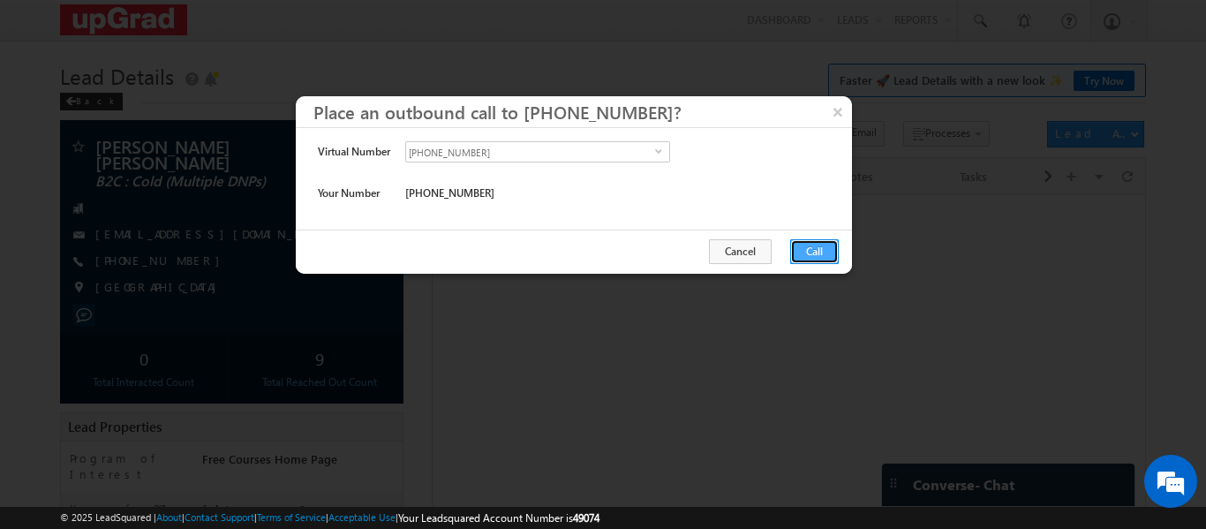
click at [811, 247] on button "Call" at bounding box center [814, 251] width 49 height 25
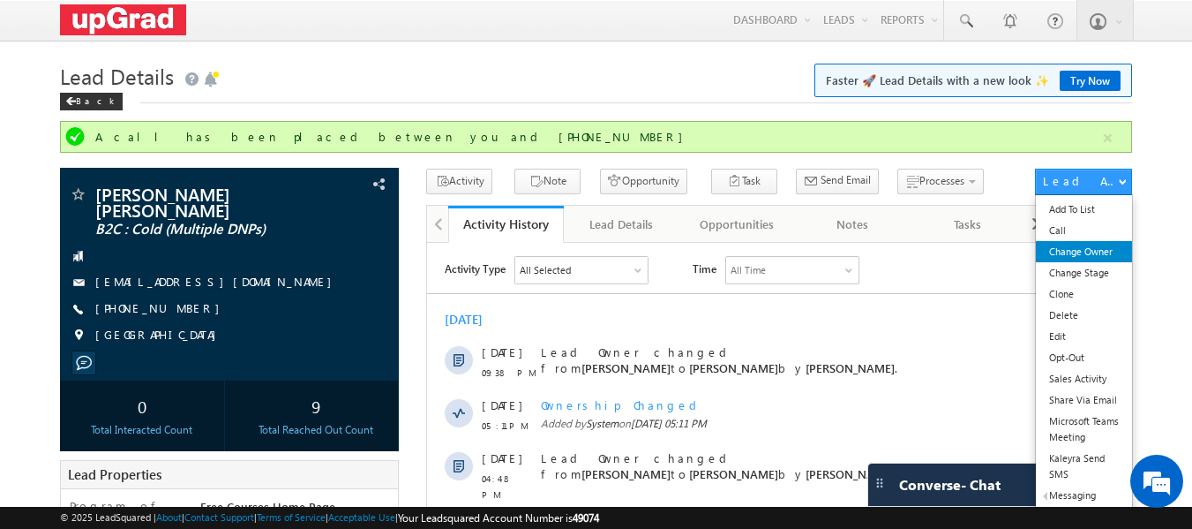
click at [1068, 252] on link "Change Owner" at bounding box center [1084, 251] width 96 height 21
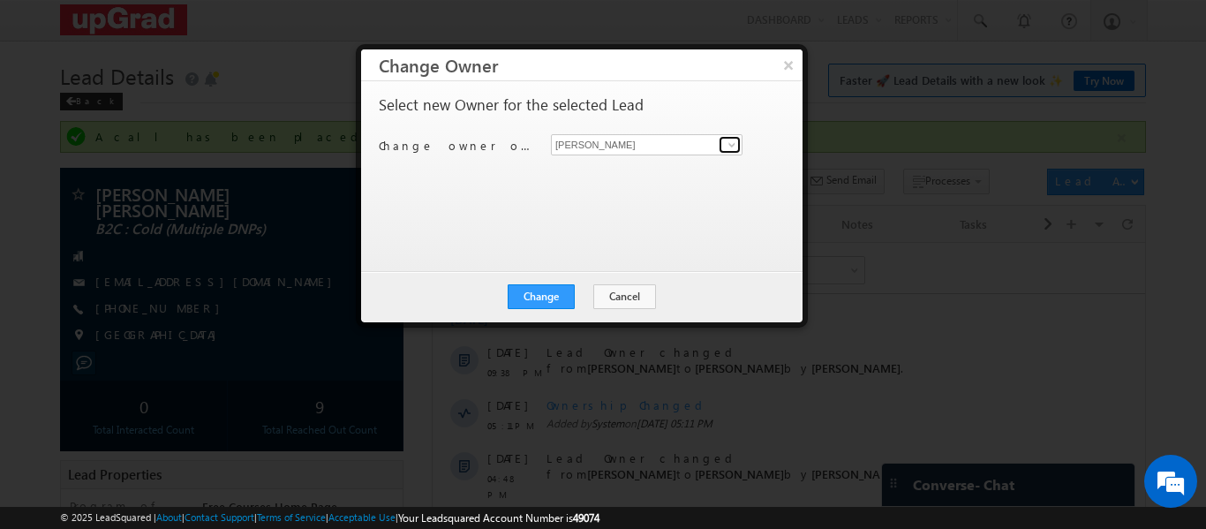
click at [734, 146] on span at bounding box center [732, 145] width 14 height 14
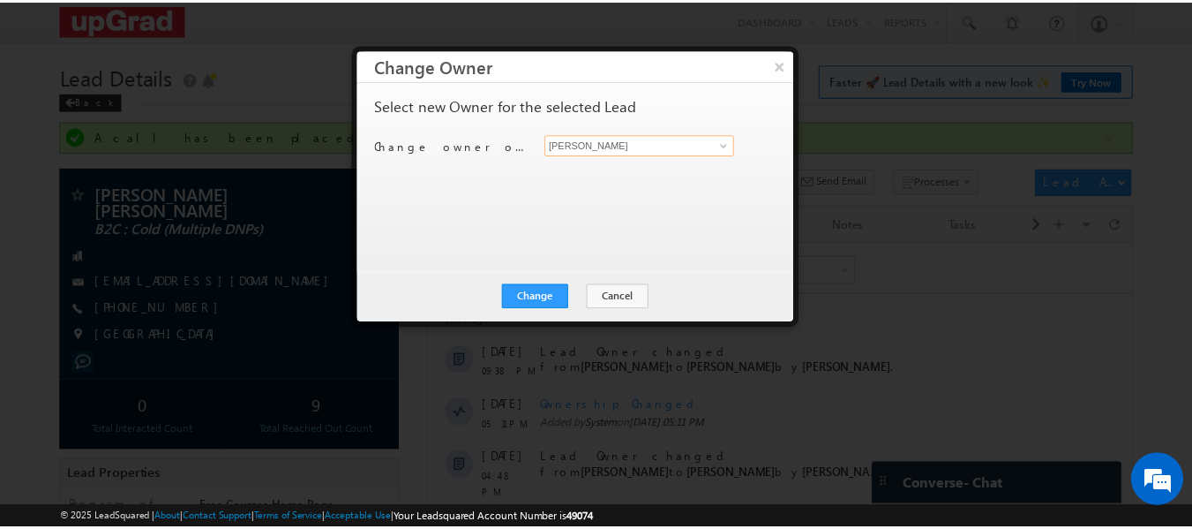
scroll to position [4, 0]
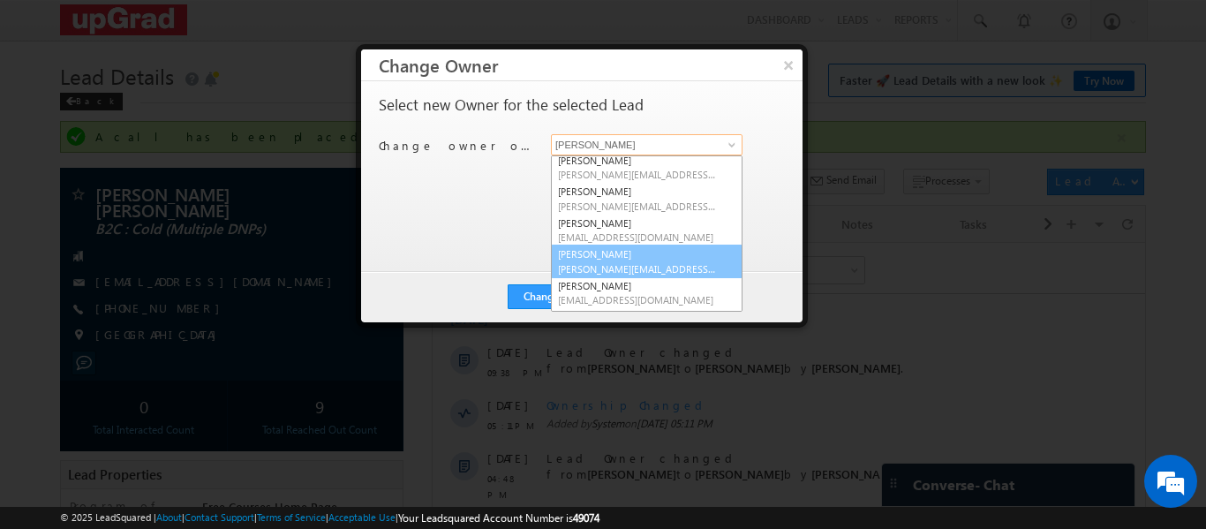
click at [618, 251] on link "Smrita Panday smrita.panday@upgrad.com" at bounding box center [647, 261] width 192 height 34
type input "[PERSON_NAME]"
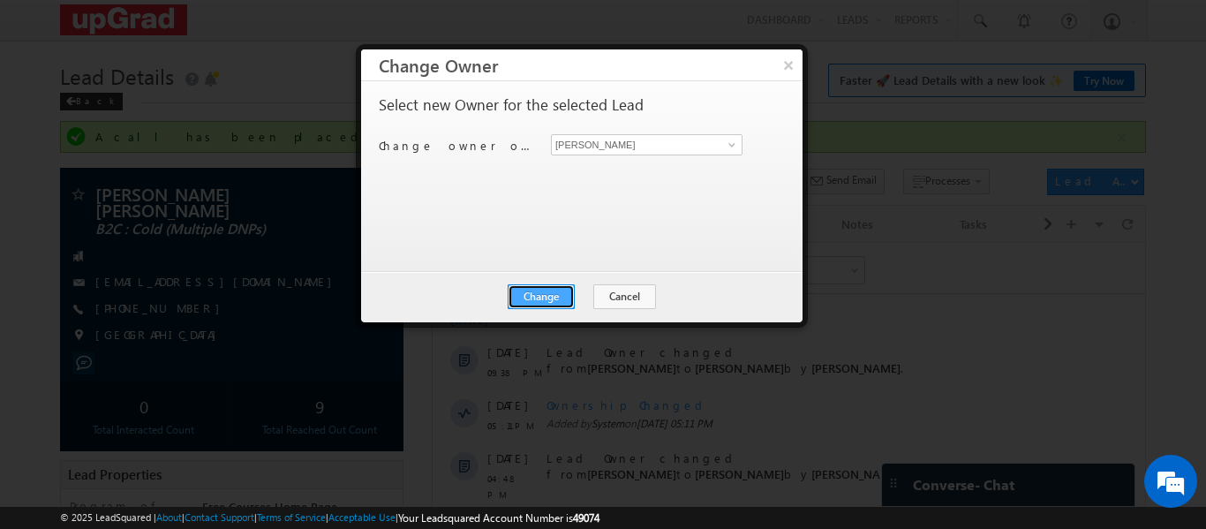
click at [539, 289] on button "Change" at bounding box center [540, 296] width 67 height 25
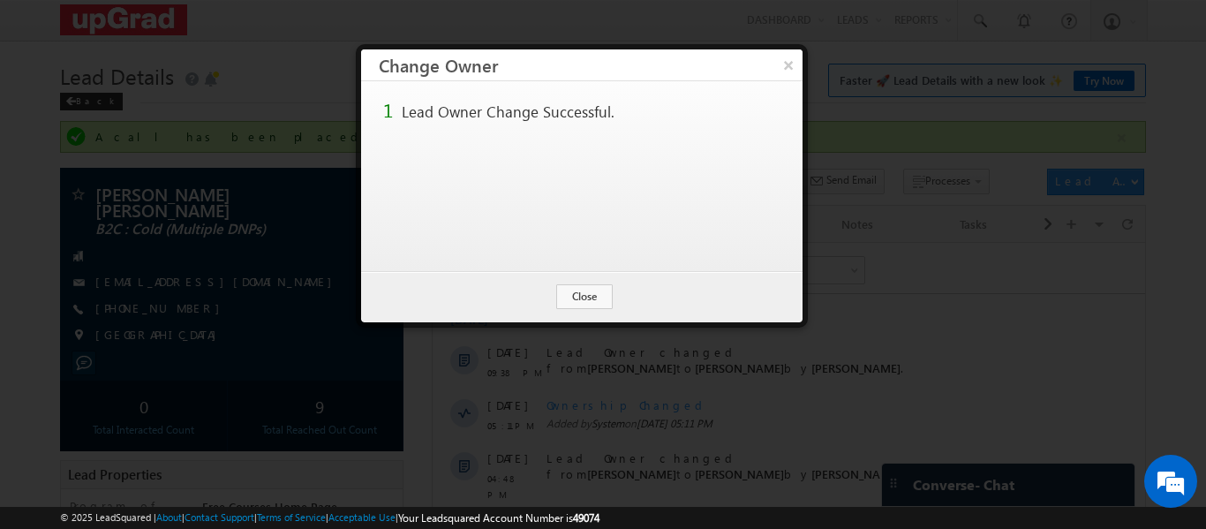
click at [780, 70] on button "×" at bounding box center [788, 64] width 28 height 31
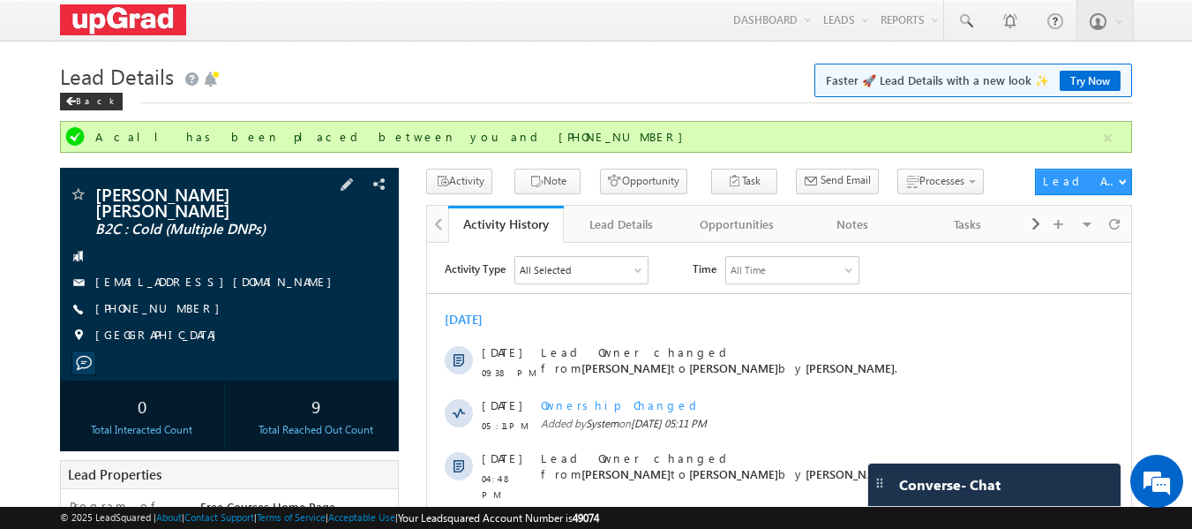
drag, startPoint x: 103, startPoint y: 250, endPoint x: 226, endPoint y: 339, distance: 151.6
click at [239, 342] on div "Ashna Anna John John B2C : Cold (Multiple DNPs) ashnaannajohn0@gmail.com India" at bounding box center [230, 274] width 340 height 213
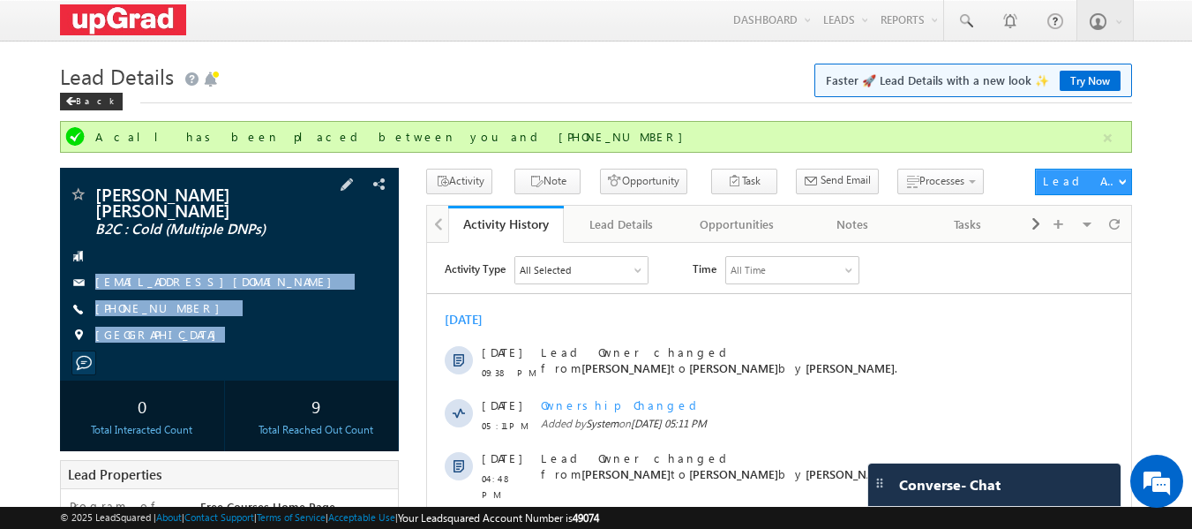
click at [97, 247] on div at bounding box center [230, 256] width 322 height 18
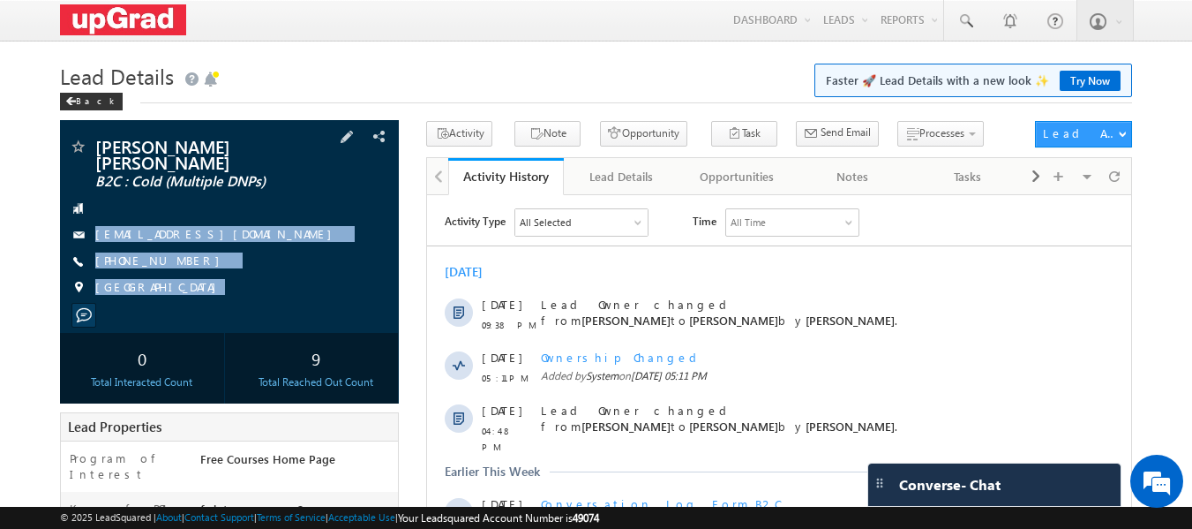
click at [194, 304] on div "[PERSON_NAME] [PERSON_NAME] B2C : Cold (Multiple DNPs) [EMAIL_ADDRESS][DOMAIN_N…" at bounding box center [230, 226] width 340 height 213
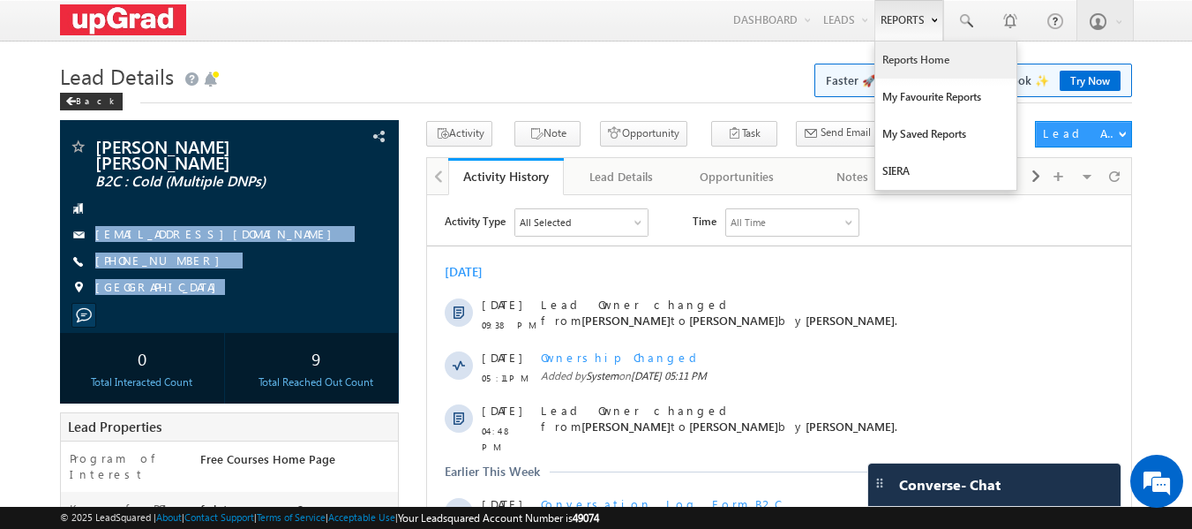
click at [914, 69] on link "Reports Home" at bounding box center [945, 59] width 141 height 37
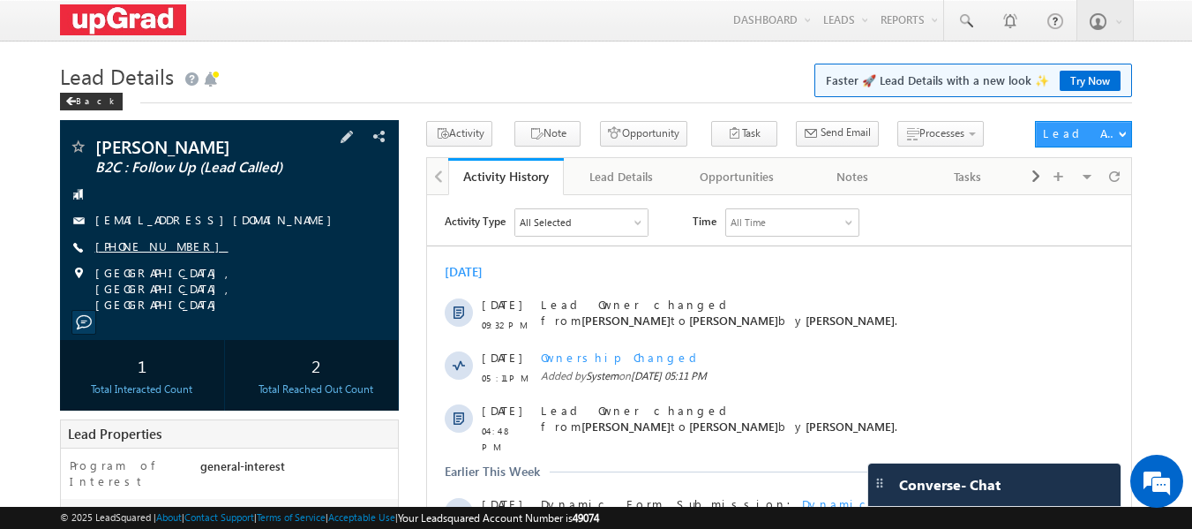
click at [126, 250] on link "[PHONE_NUMBER]" at bounding box center [161, 245] width 133 height 15
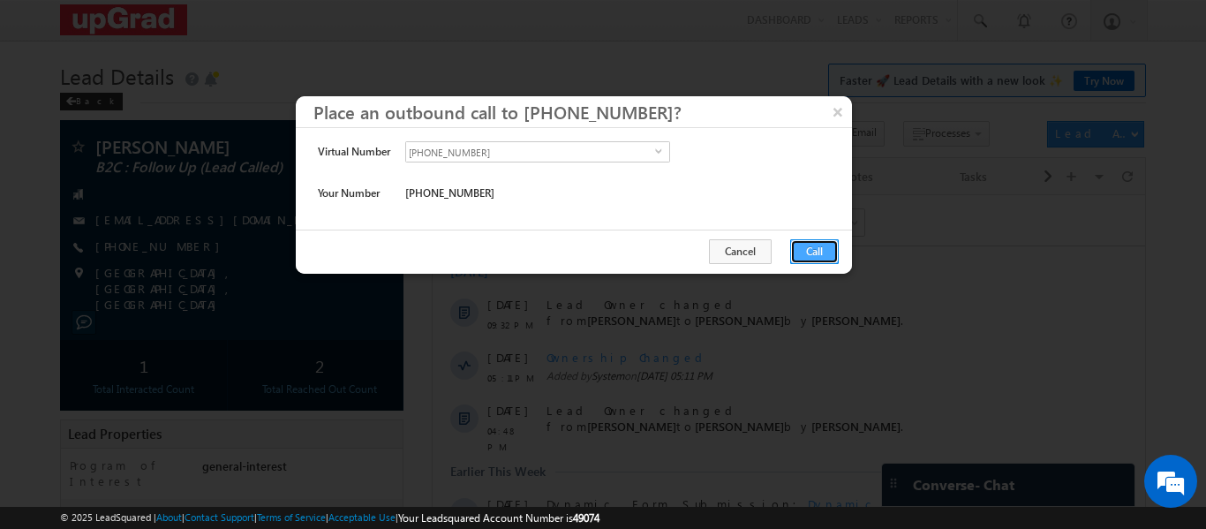
click at [805, 254] on button "Call" at bounding box center [814, 251] width 49 height 25
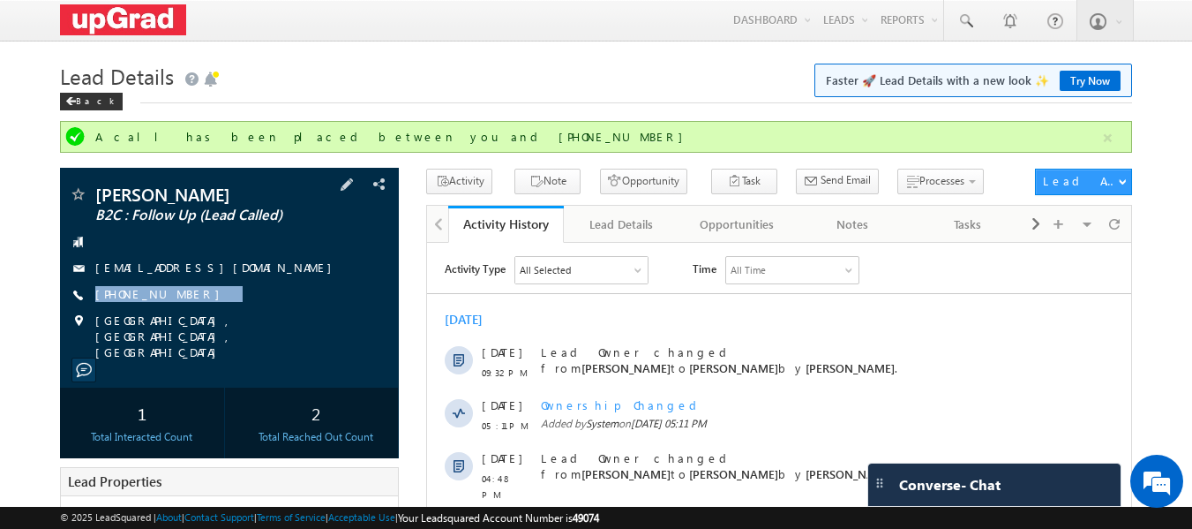
drag, startPoint x: 243, startPoint y: 292, endPoint x: 205, endPoint y: 309, distance: 41.5
click at [205, 309] on div "[PERSON_NAME] B2C : Follow Up (Lead Called) [EMAIL_ADDRESS][DOMAIN_NAME] [PHONE…" at bounding box center [230, 272] width 322 height 175
copy div "[PHONE_NUMBER]"
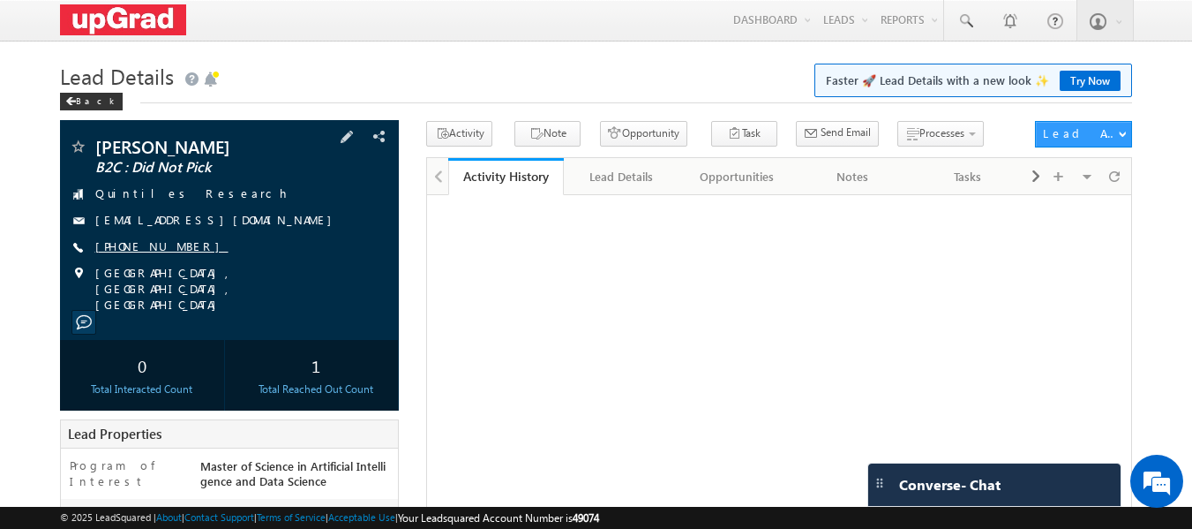
click at [133, 244] on link "[PHONE_NUMBER]" at bounding box center [161, 245] width 133 height 15
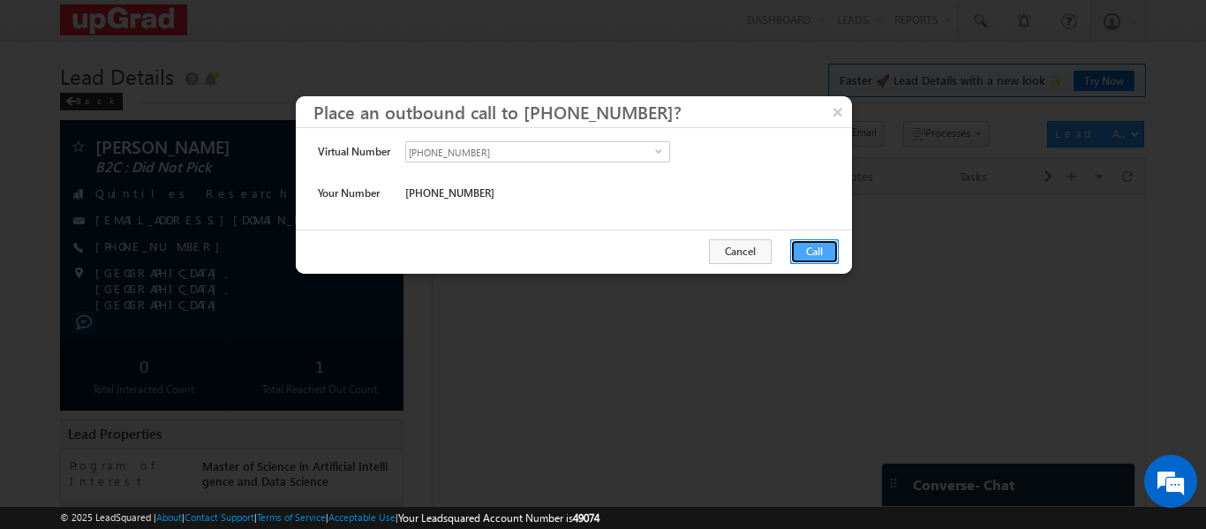
click at [815, 259] on button "Call" at bounding box center [814, 251] width 49 height 25
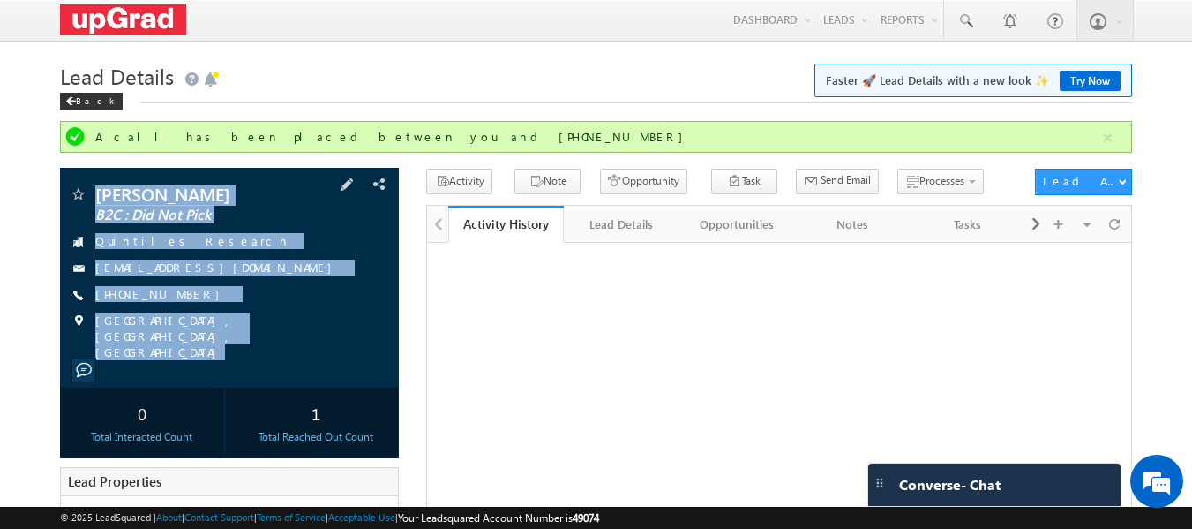
drag, startPoint x: 87, startPoint y: 178, endPoint x: 278, endPoint y: 357, distance: 261.6
click at [278, 357] on div "[PERSON_NAME] B2C : Did Not Pick Quintiles Research [EMAIL_ADDRESS][DOMAIN_NAME]" at bounding box center [230, 278] width 340 height 220
copy div "[PERSON_NAME] B2C : Did Not Pick Quintiles Research [EMAIL_ADDRESS][DOMAIN_NAME…"
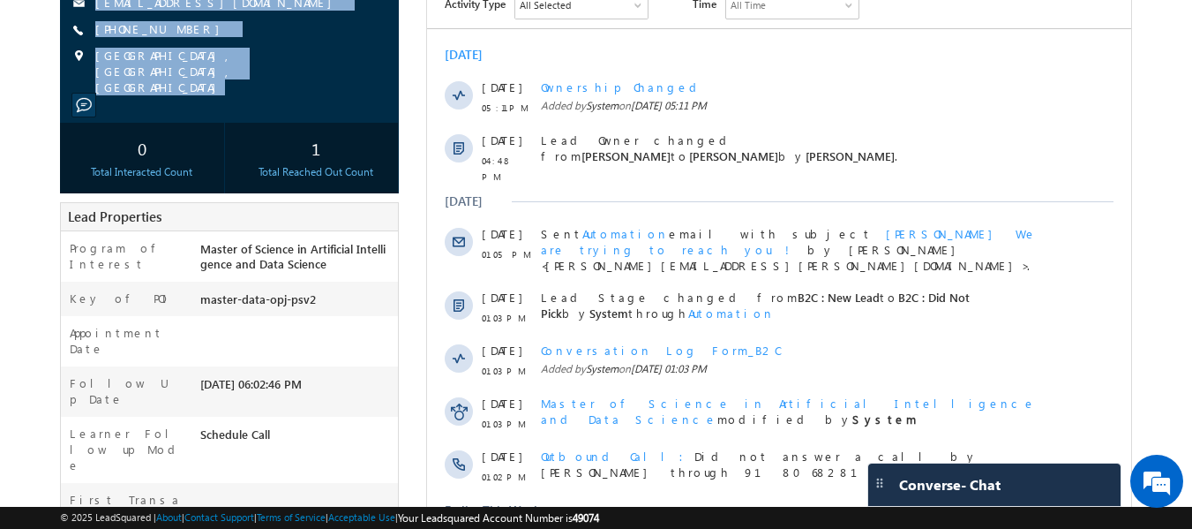
scroll to position [552, 0]
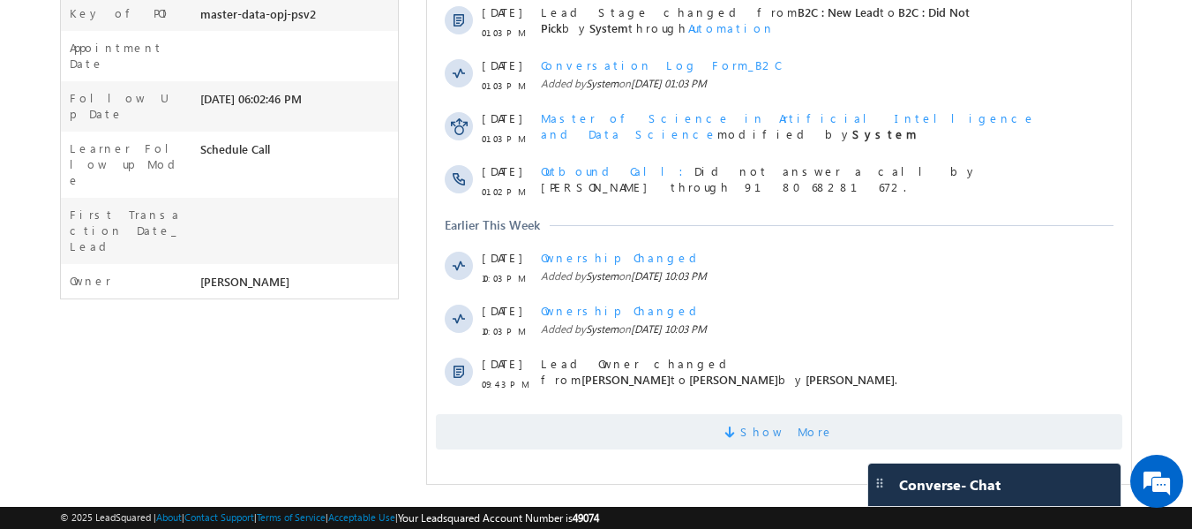
click at [751, 429] on span "Show More" at bounding box center [779, 431] width 687 height 35
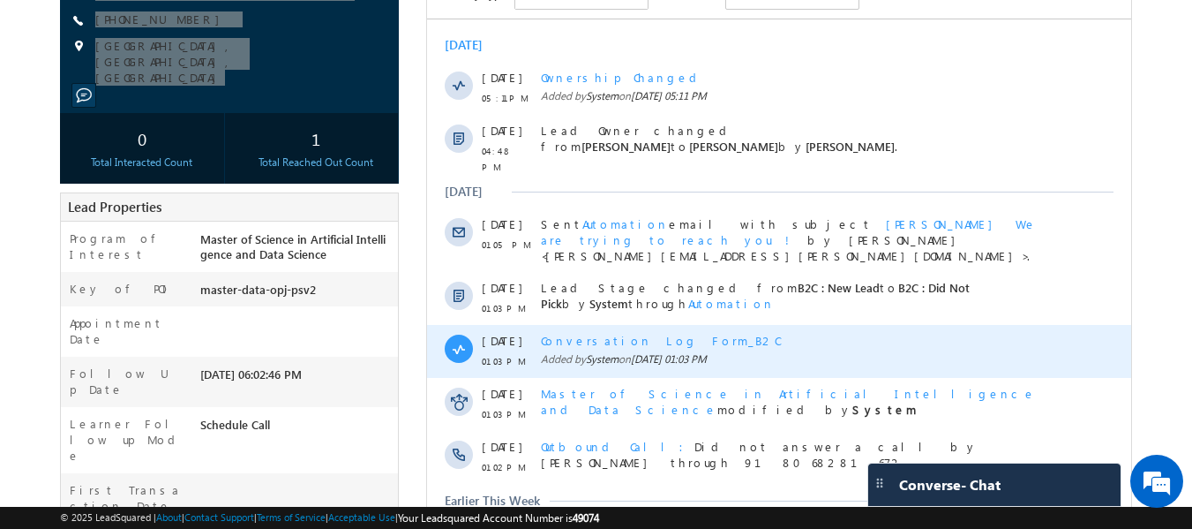
scroll to position [0, 0]
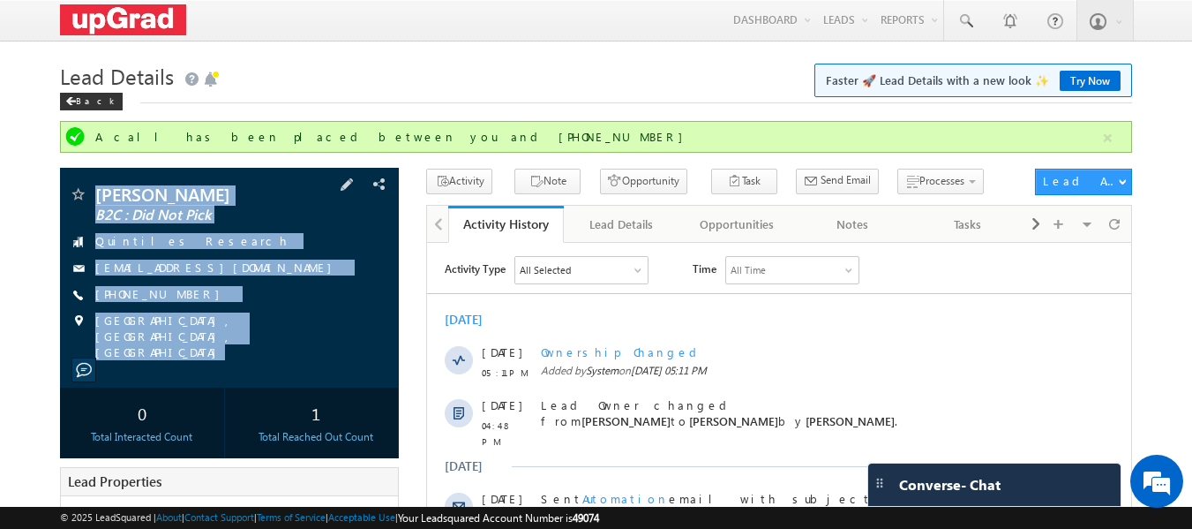
drag, startPoint x: 102, startPoint y: 165, endPoint x: 249, endPoint y: 360, distance: 243.9
copy div "Ravindra Pratap Gaur B2C : Did Not Pick Quintiles Research rgrobin00@gmail.com …"
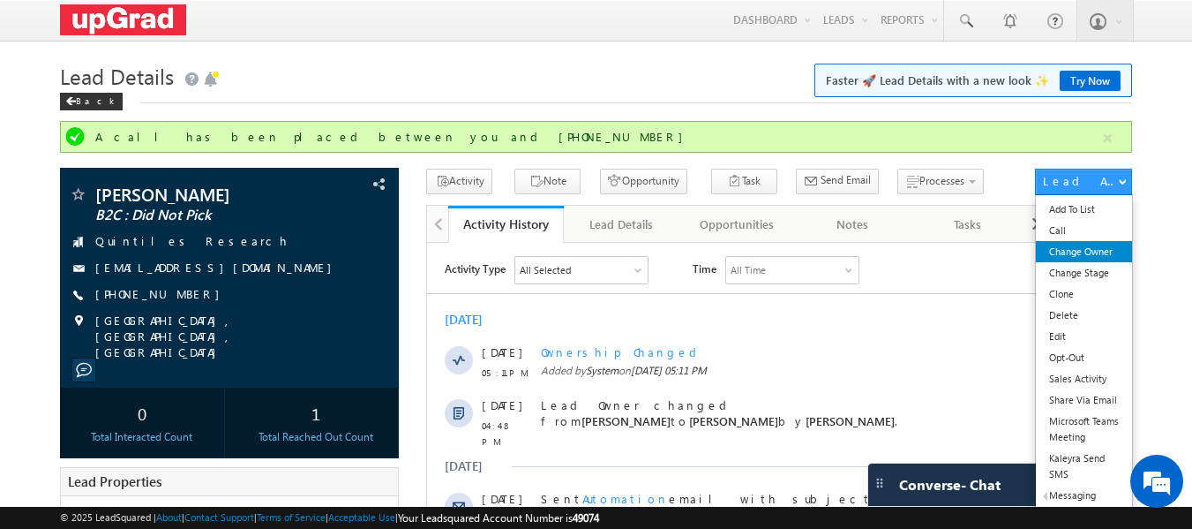
click at [1083, 256] on link "Change Owner" at bounding box center [1084, 251] width 96 height 21
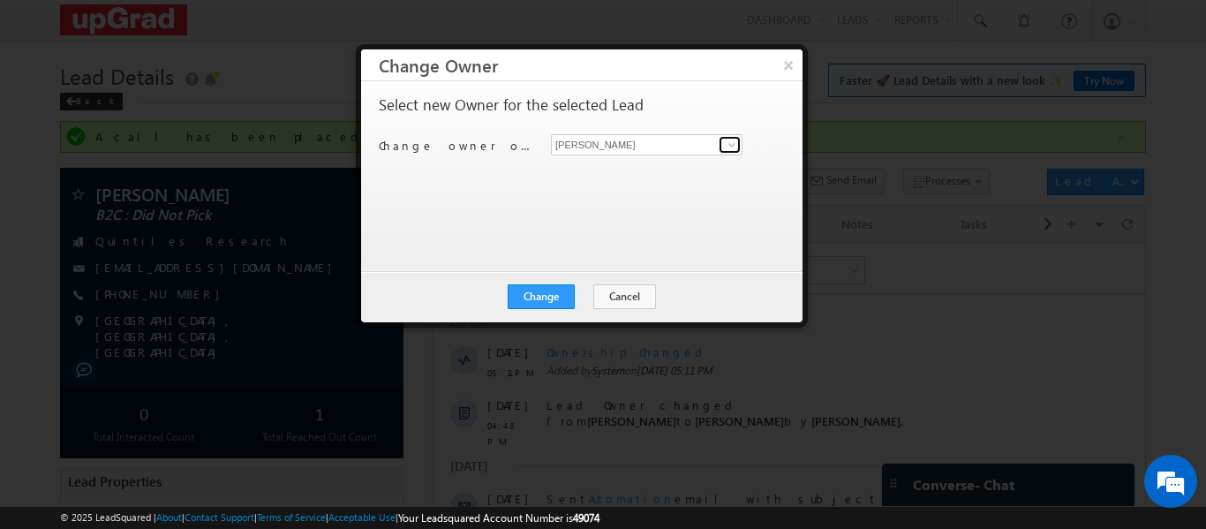
click at [729, 140] on span at bounding box center [732, 145] width 14 height 14
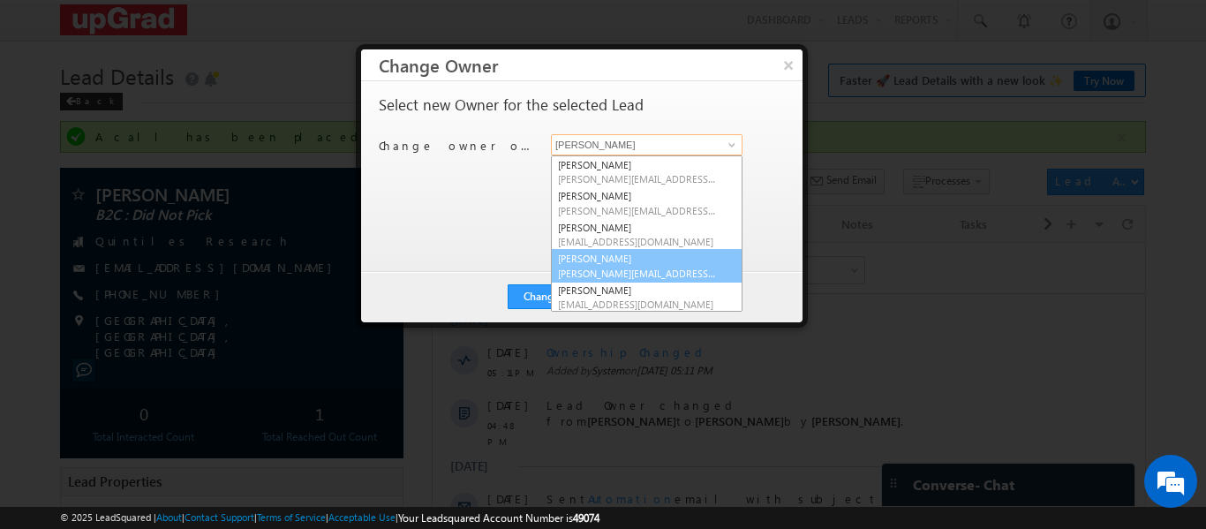
click at [605, 263] on link "Smrita Panday smrita.panday@upgrad.com" at bounding box center [647, 266] width 192 height 34
type input "Smrita Panday"
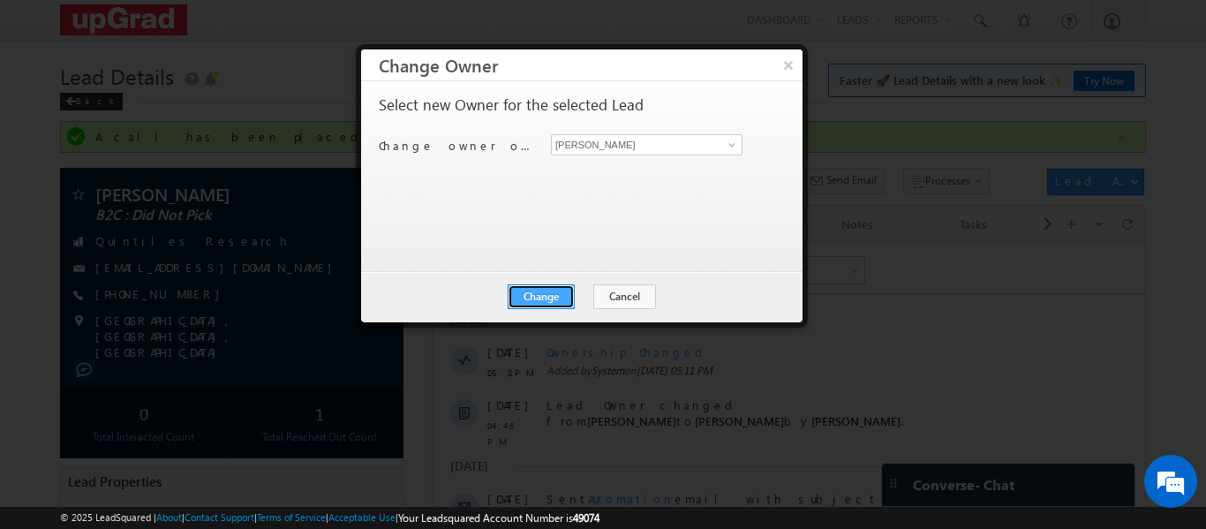
click at [531, 295] on button "Change" at bounding box center [540, 296] width 67 height 25
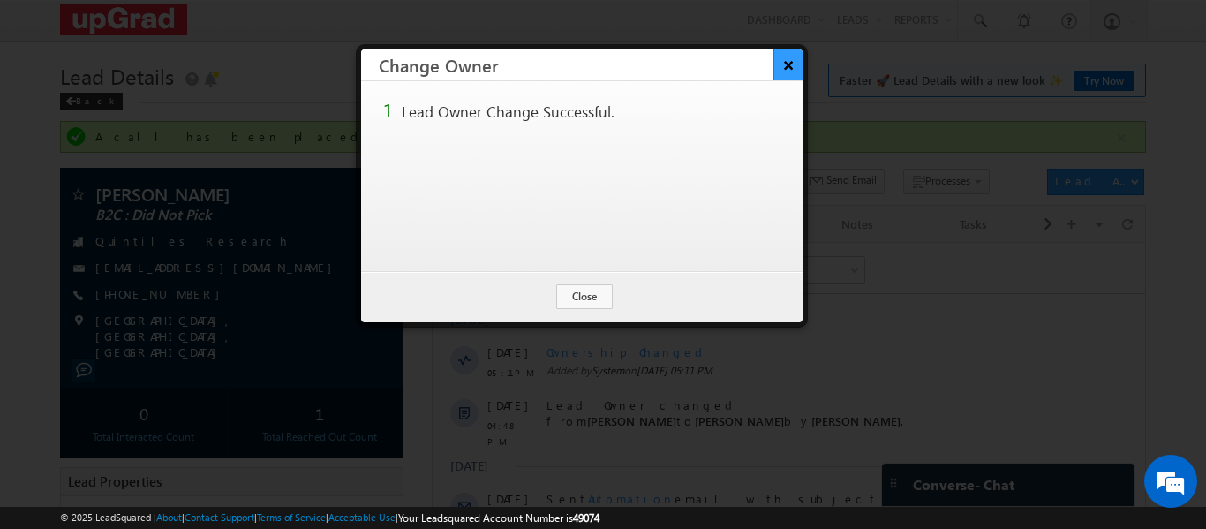
click at [785, 65] on button "×" at bounding box center [787, 64] width 29 height 31
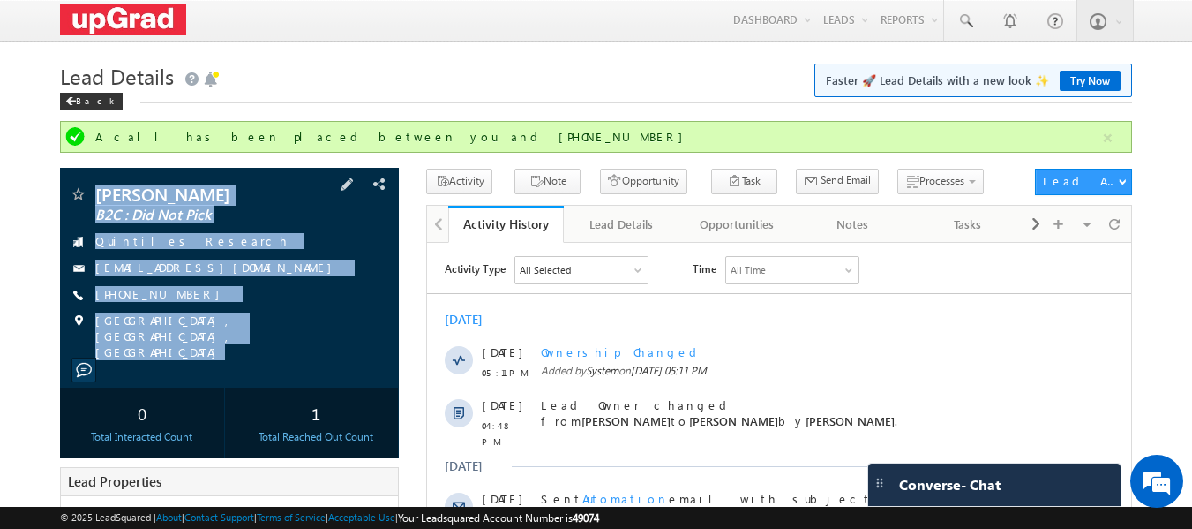
drag, startPoint x: 99, startPoint y: 172, endPoint x: 222, endPoint y: 345, distance: 212.1
click at [225, 346] on div "Ravindra Pratap Gaur B2C : Did Not Pick Quintiles Research rgrobin00@gmail.com" at bounding box center [230, 278] width 340 height 220
copy div "Ravindra Pratap Gaur B2C : Did Not Pick Quintiles Research rgrobin00@gmail.com …"
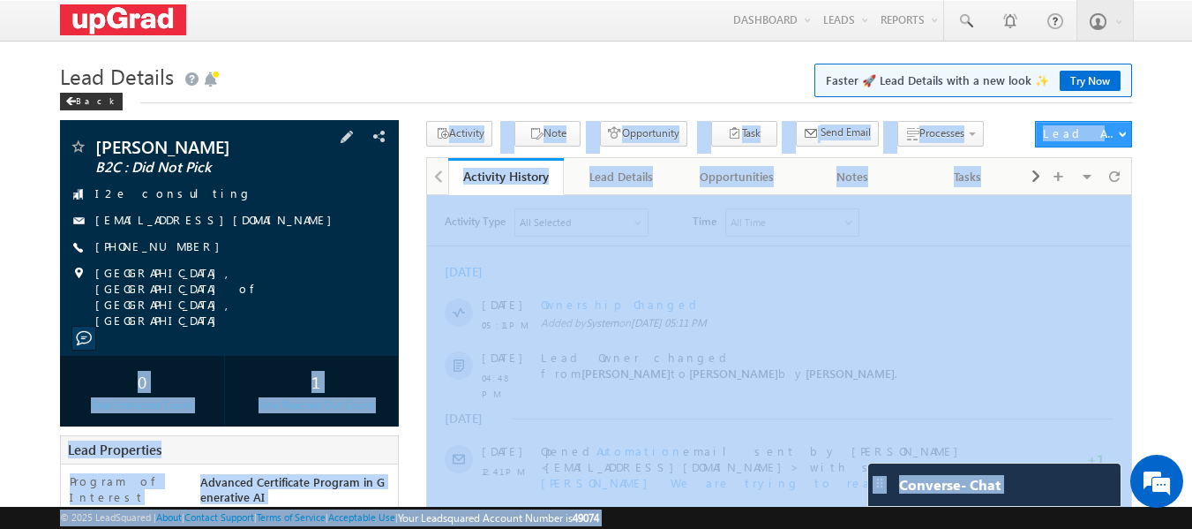
drag, startPoint x: 85, startPoint y: 124, endPoint x: 266, endPoint y: 298, distance: 251.5
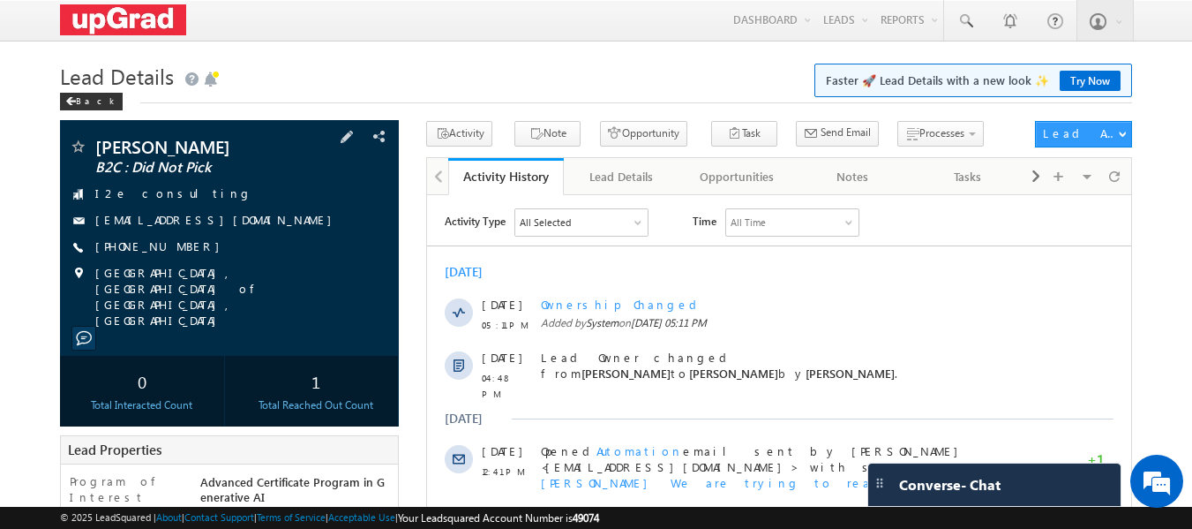
click at [260, 251] on div "[PHONE_NUMBER]" at bounding box center [230, 247] width 322 height 18
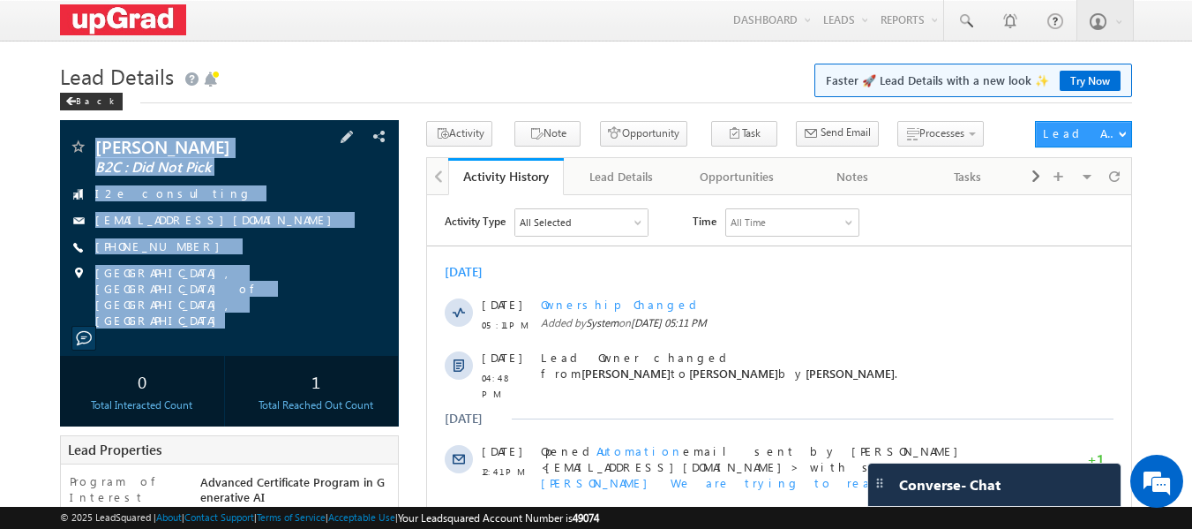
drag, startPoint x: 94, startPoint y: 128, endPoint x: 298, endPoint y: 300, distance: 267.5
click at [256, 300] on div "[PERSON_NAME] B2C : Did Not Pick I2e consulting [EMAIL_ADDRESS][DOMAIN_NAME]" at bounding box center [230, 238] width 340 height 236
copy div "[PERSON_NAME] B2C : Did Not Pick I2e consulting [EMAIL_ADDRESS][DOMAIN_NAME] [P…"
click at [314, 191] on div "I2e consulting" at bounding box center [230, 194] width 322 height 18
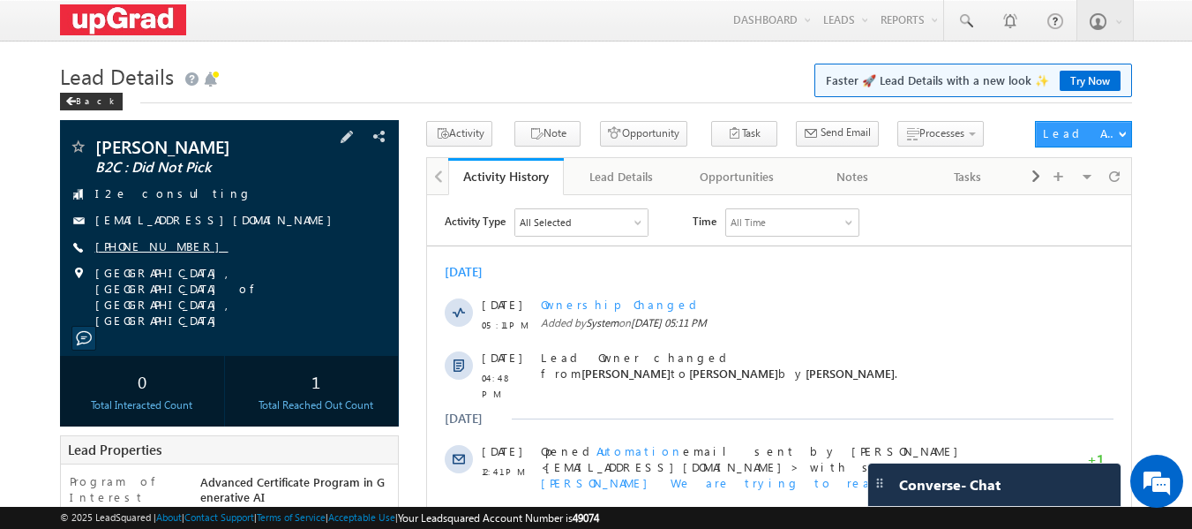
click at [141, 246] on link "[PHONE_NUMBER]" at bounding box center [161, 245] width 133 height 15
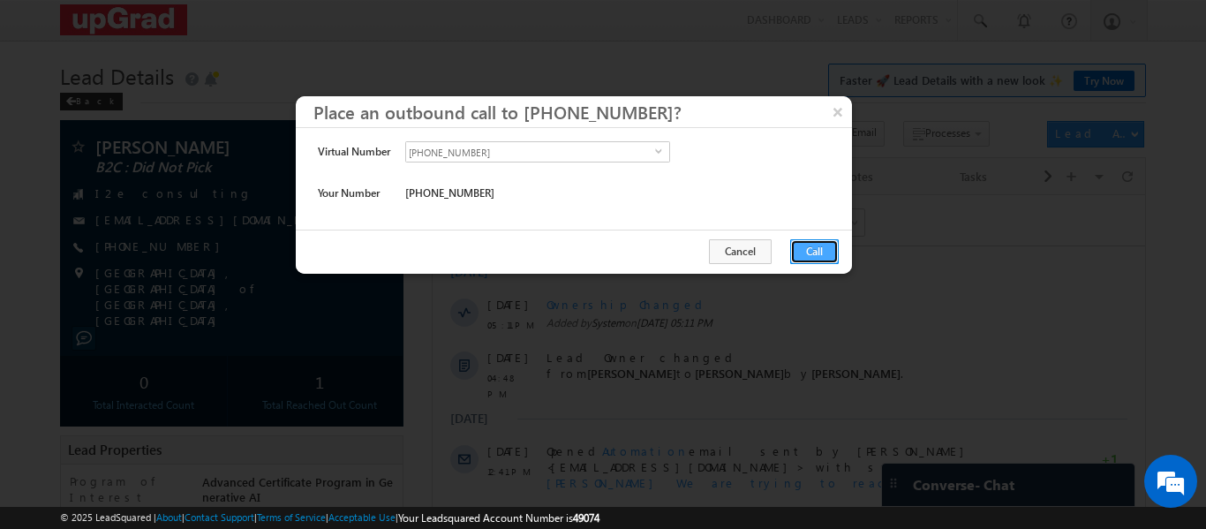
click at [800, 253] on button "Call" at bounding box center [814, 251] width 49 height 25
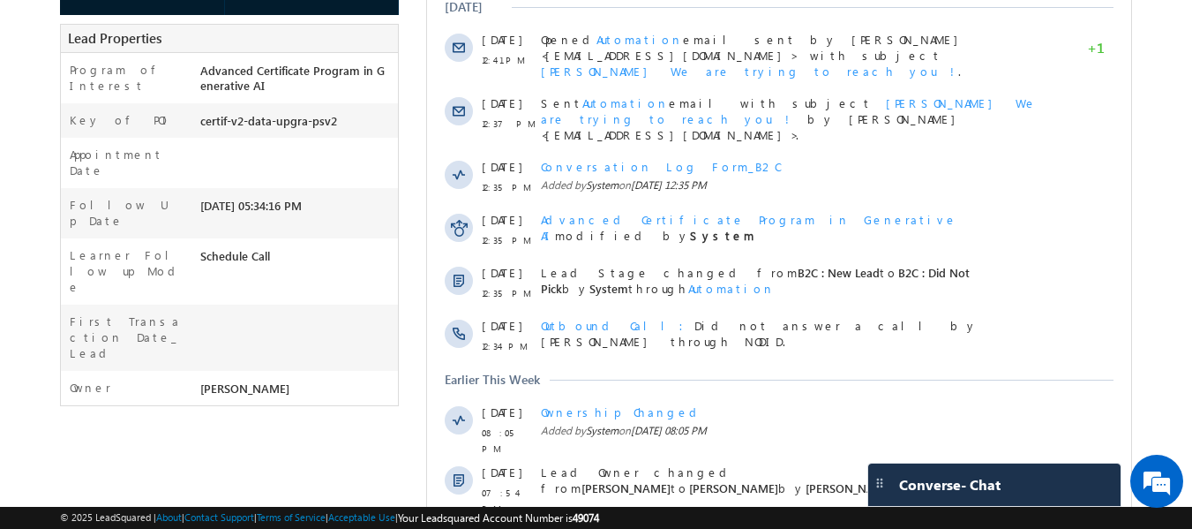
scroll to position [552, 0]
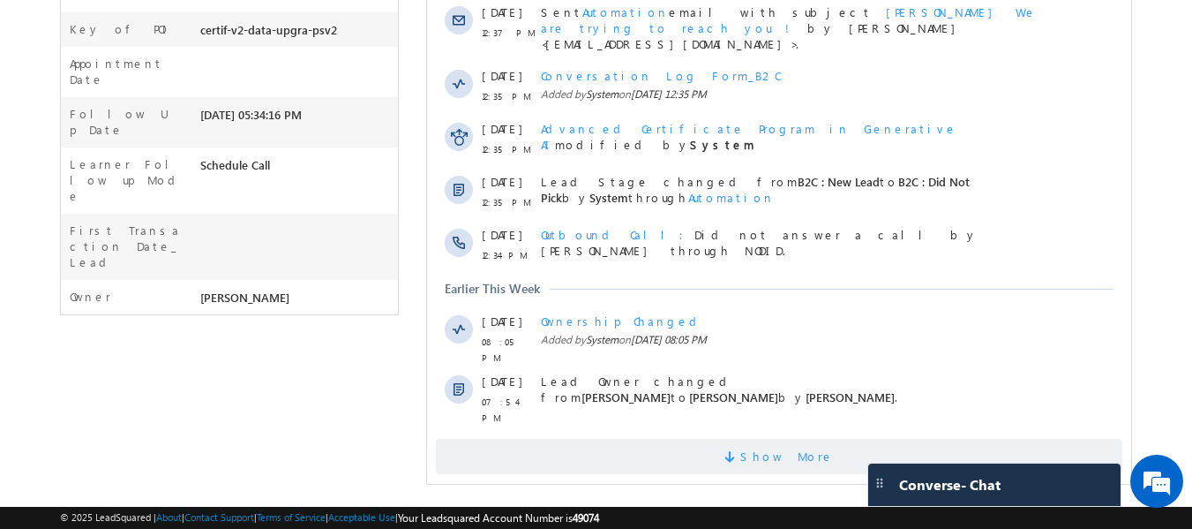
click at [759, 439] on span "Show More" at bounding box center [787, 456] width 94 height 35
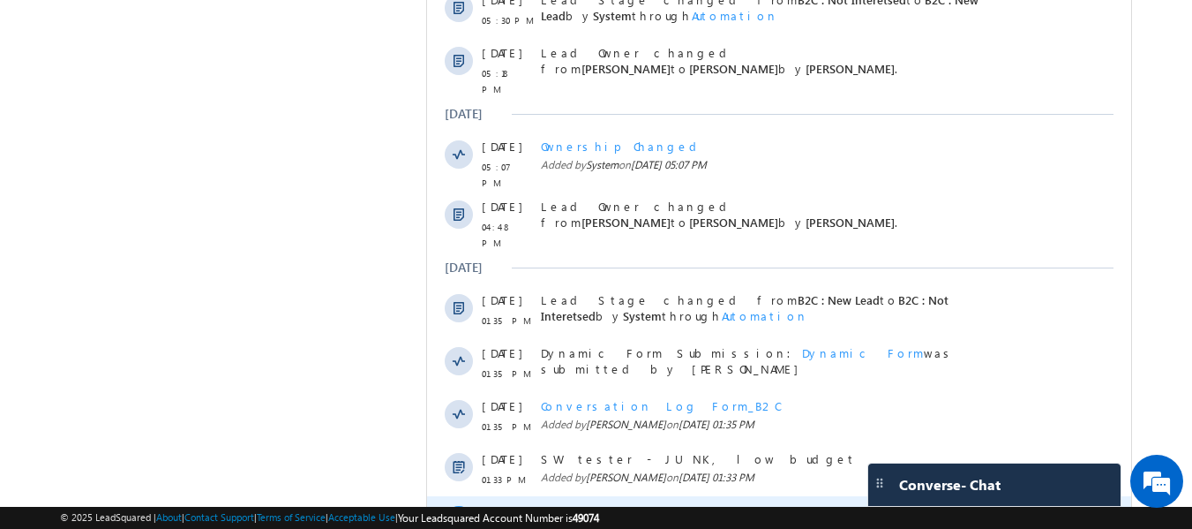
scroll to position [1157, 0]
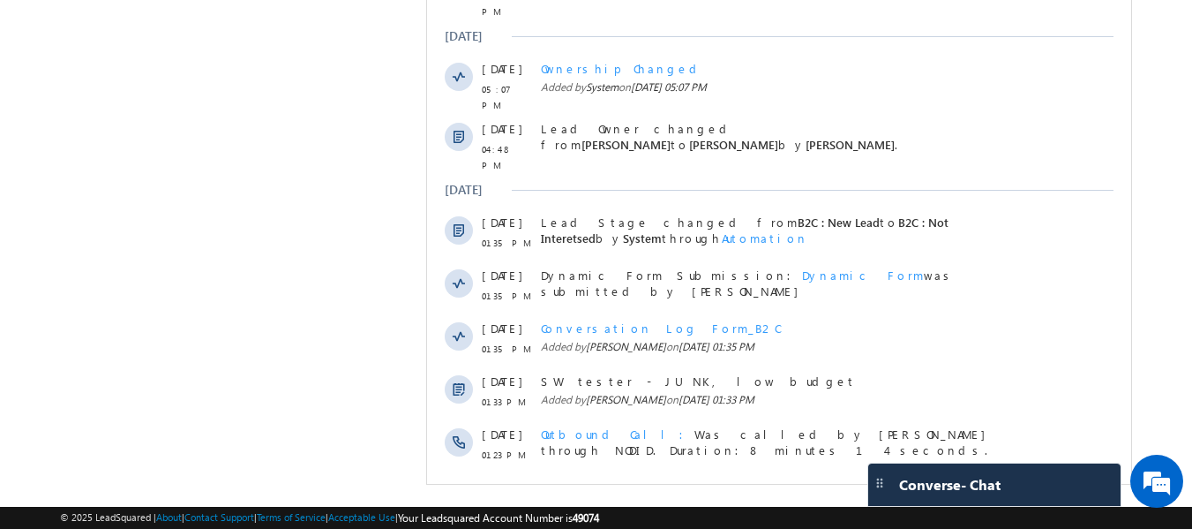
click at [740, 497] on span at bounding box center [733, 505] width 16 height 17
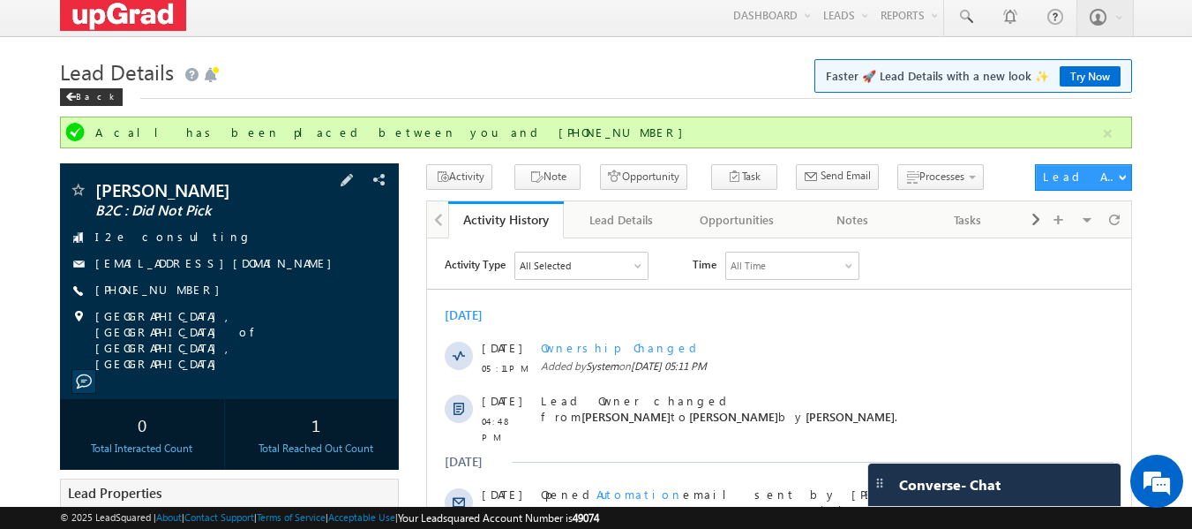
scroll to position [0, 0]
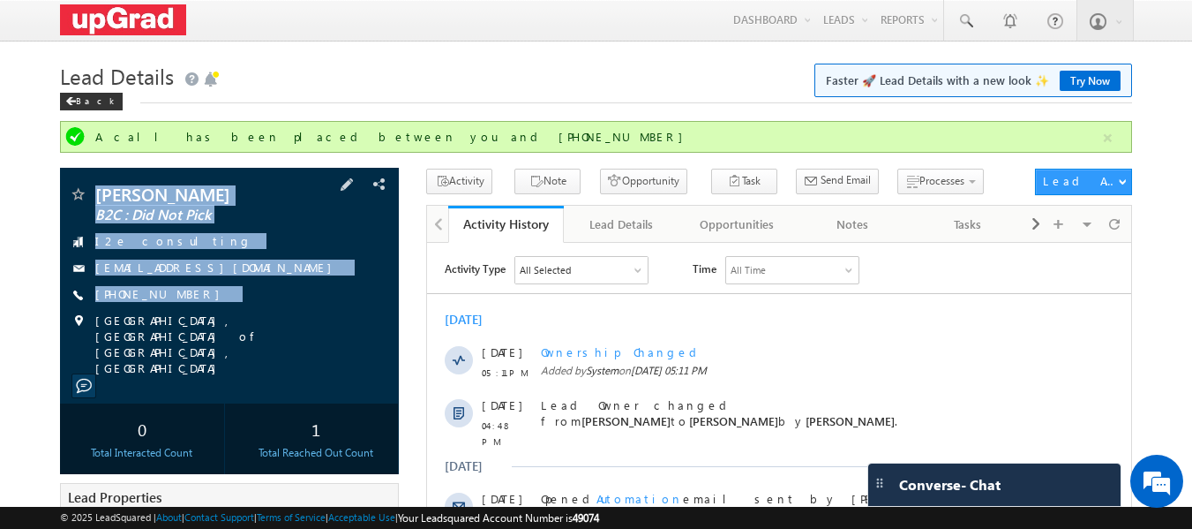
copy div "[PERSON_NAME] B2C : Did Not Pick I2e consulting [EMAIL_ADDRESS][DOMAIN_NAME] [P…"
drag, startPoint x: 90, startPoint y: 178, endPoint x: 270, endPoint y: 307, distance: 221.4
click at [270, 307] on div "[PERSON_NAME] B2C : Did Not Pick I2e consulting [EMAIL_ADDRESS][DOMAIN_NAME]" at bounding box center [230, 286] width 340 height 236
